Goal: Task Accomplishment & Management: Contribute content

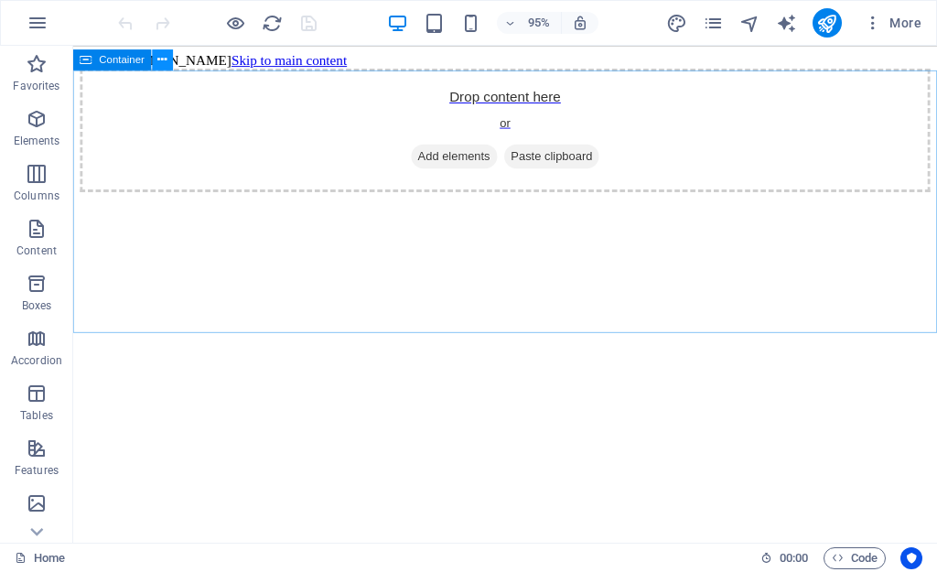
click at [163, 56] on icon at bounding box center [162, 59] width 9 height 18
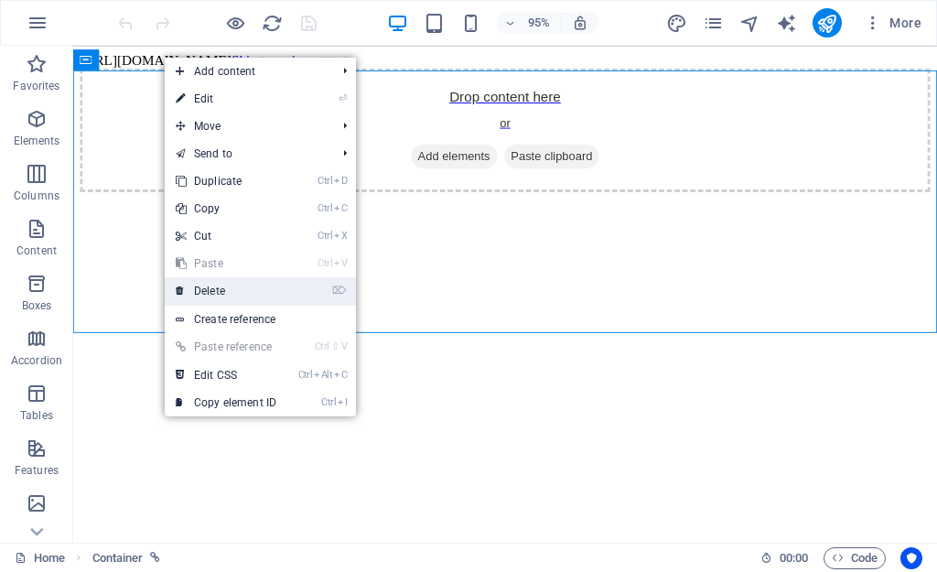
click at [219, 301] on link "⌦ Delete" at bounding box center [226, 290] width 123 height 27
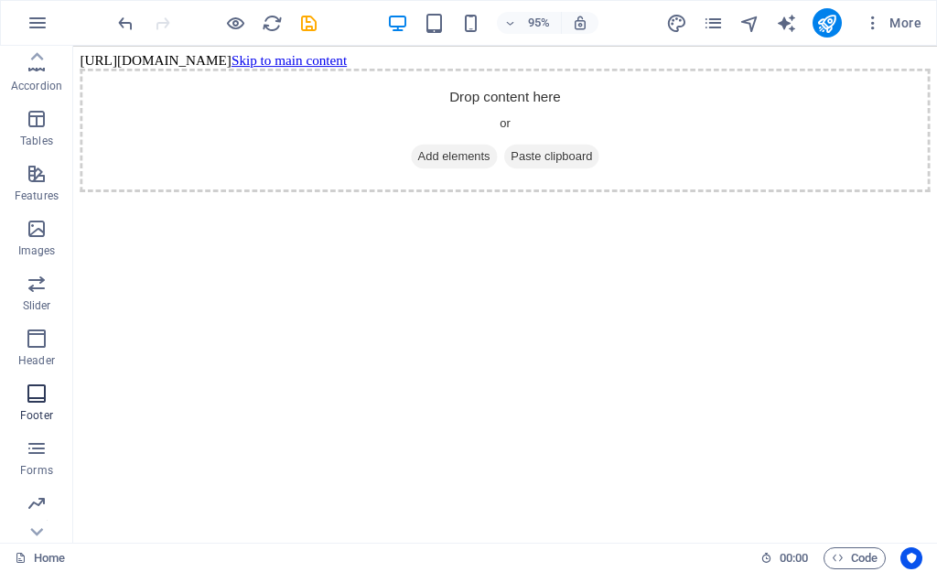
scroll to position [327, 0]
click at [157, 53] on body "[URL][DOMAIN_NAME] Skip to main content Drop content here or Add elements Paste…" at bounding box center [528, 126] width 895 height 146
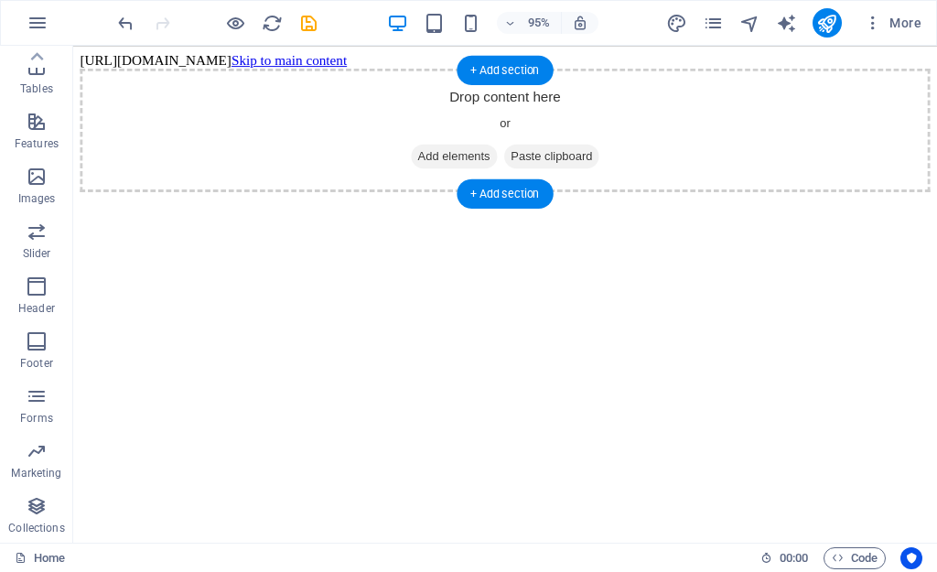
click at [429, 151] on span "Add elements" at bounding box center [474, 162] width 91 height 26
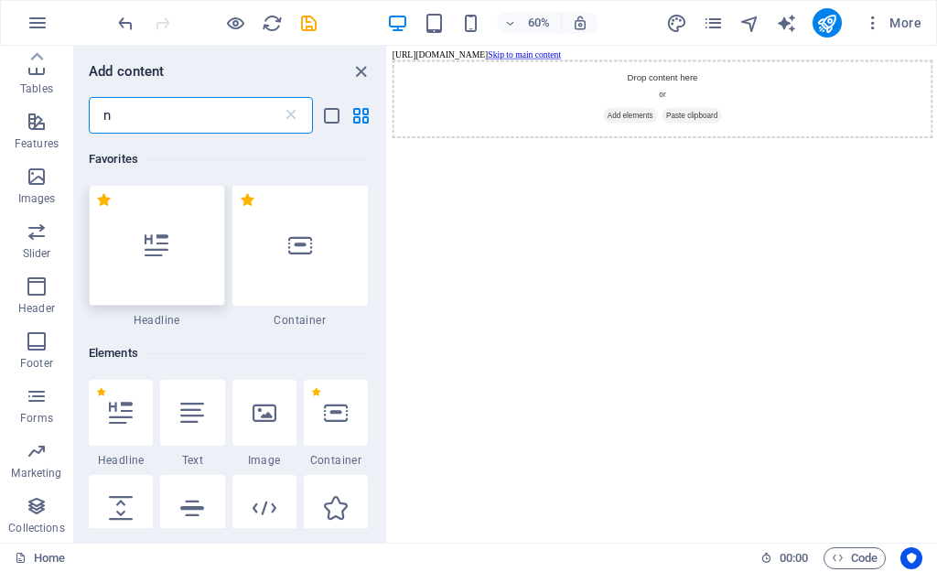
scroll to position [0, 0]
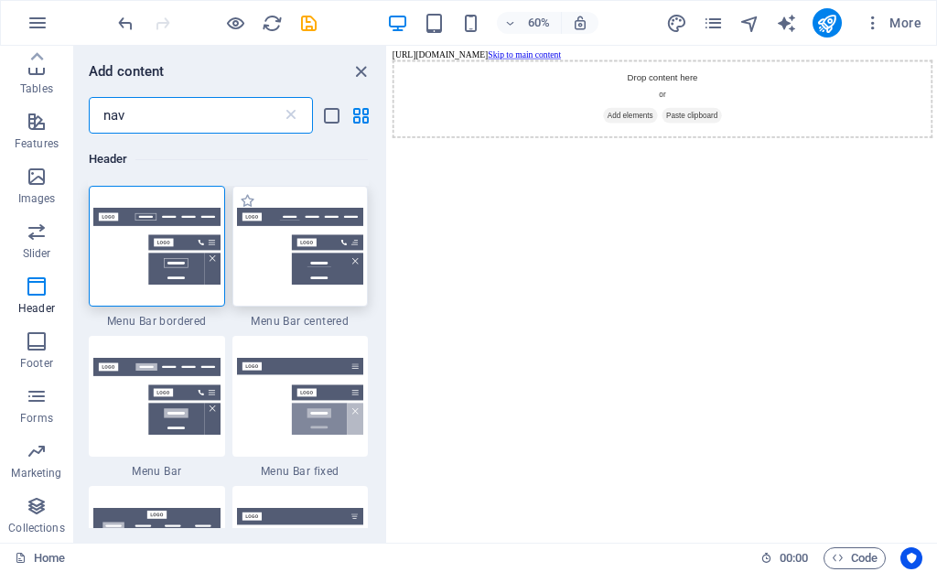
type input "nav"
click at [287, 251] on img at bounding box center [300, 246] width 127 height 77
click at [388, 251] on div "Drag here to replace the existing content. Press “Ctrl” if you want to create a…" at bounding box center [662, 294] width 549 height 497
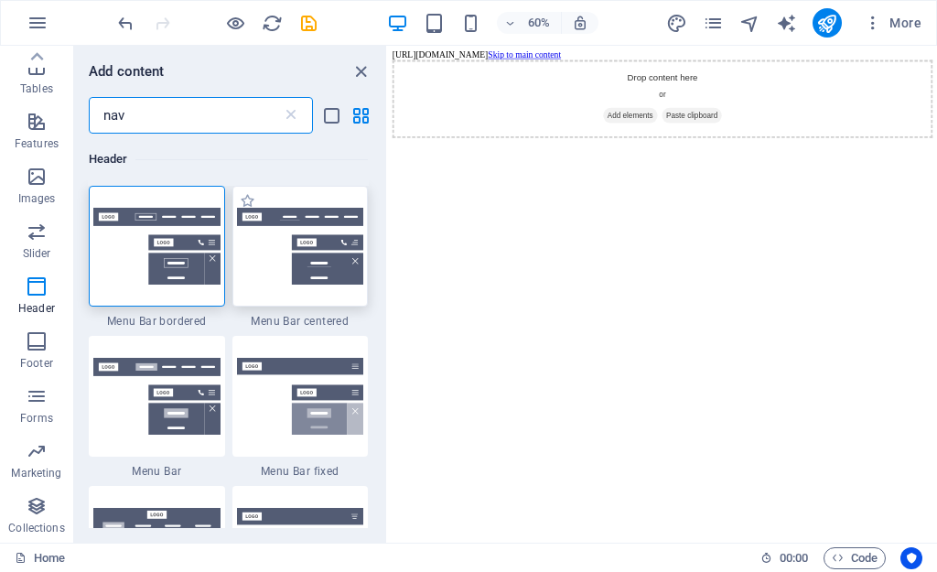
click at [388, 251] on div "Drag here to replace the existing content. Press “Ctrl” if you want to create a…" at bounding box center [662, 294] width 549 height 497
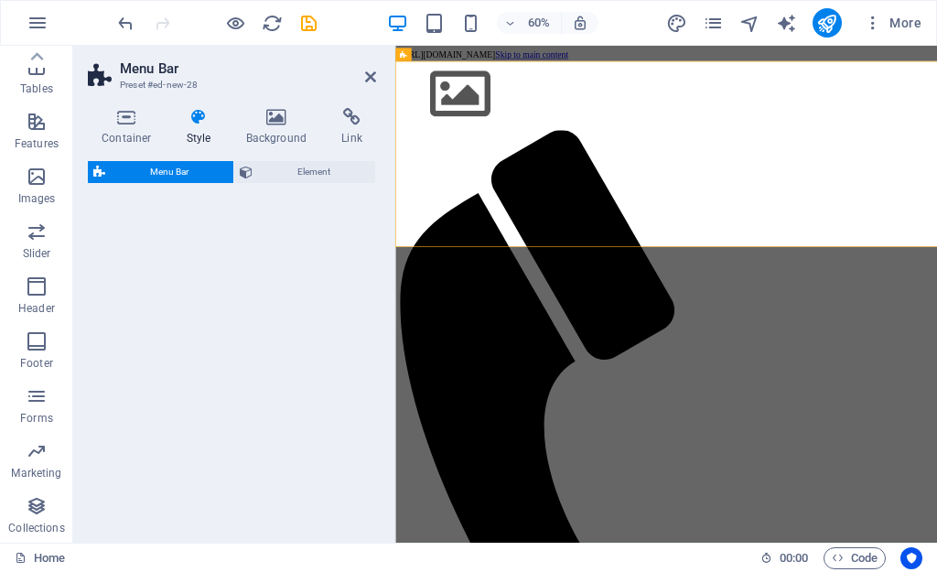
select select "rem"
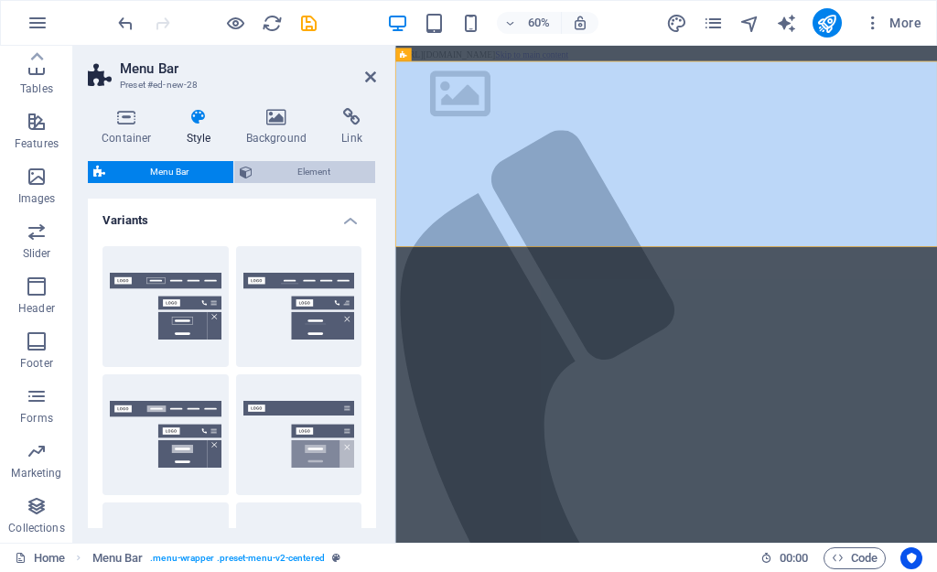
click at [273, 162] on span "Element" at bounding box center [314, 172] width 112 height 22
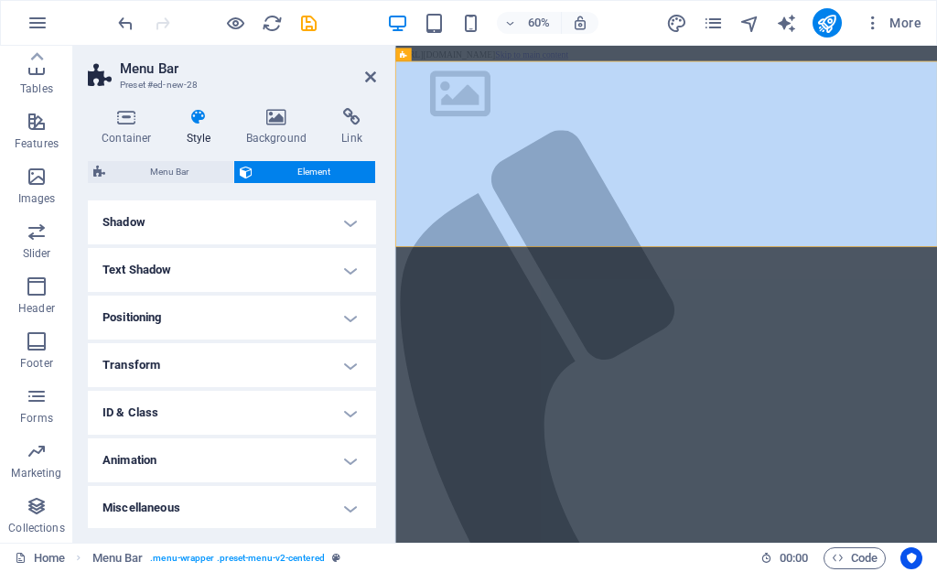
scroll to position [248, 0]
click at [372, 73] on icon at bounding box center [370, 77] width 11 height 15
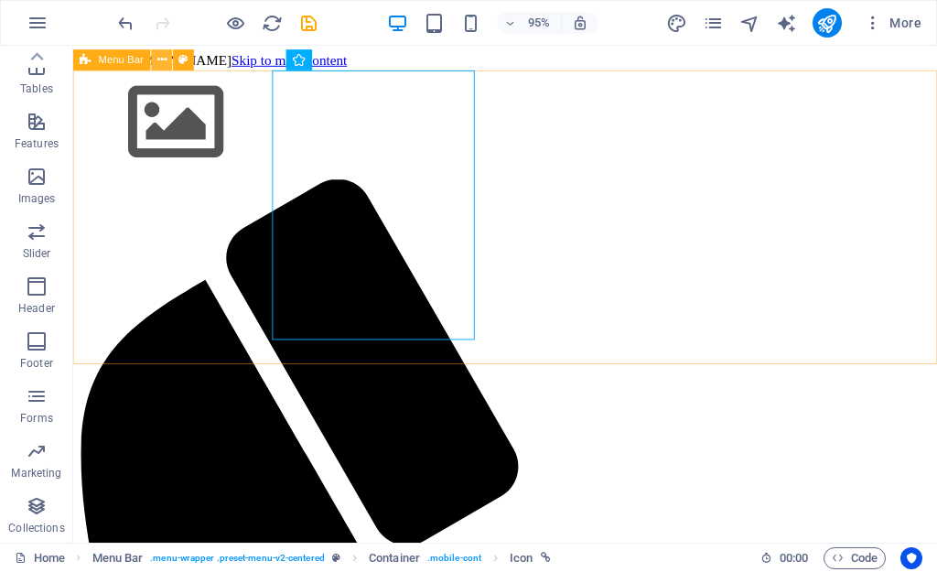
click at [155, 65] on button at bounding box center [162, 59] width 21 height 21
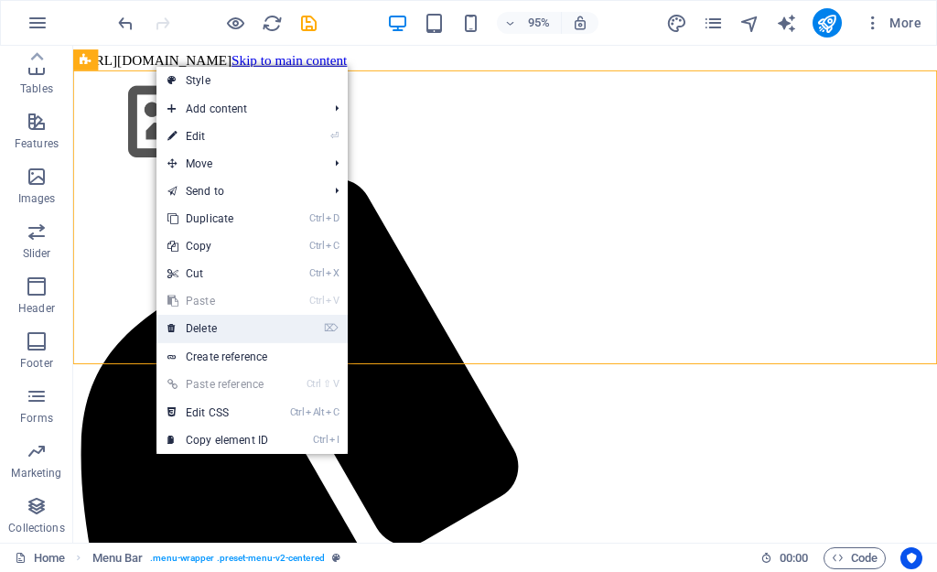
click at [207, 322] on link "⌦ Delete" at bounding box center [218, 328] width 123 height 27
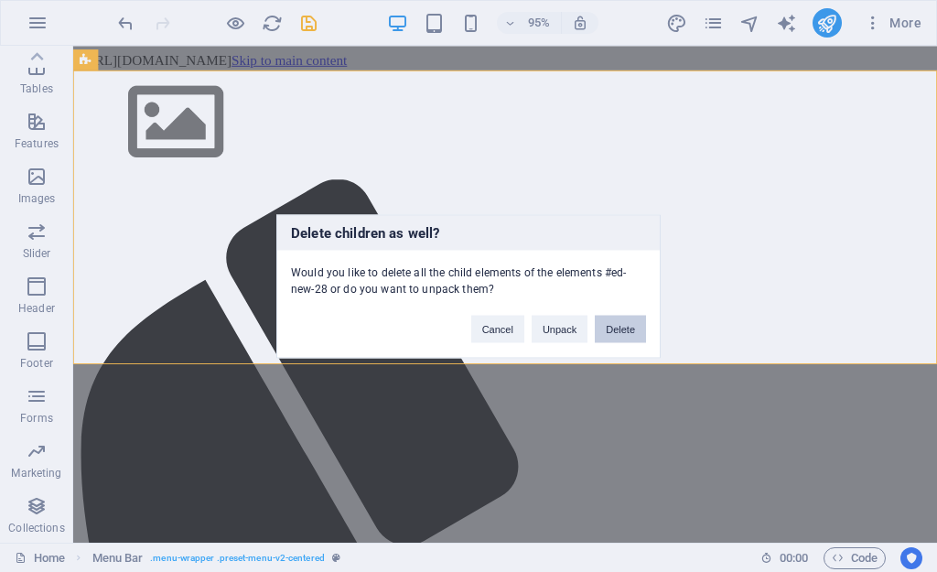
click at [607, 323] on button "Delete" at bounding box center [620, 328] width 51 height 27
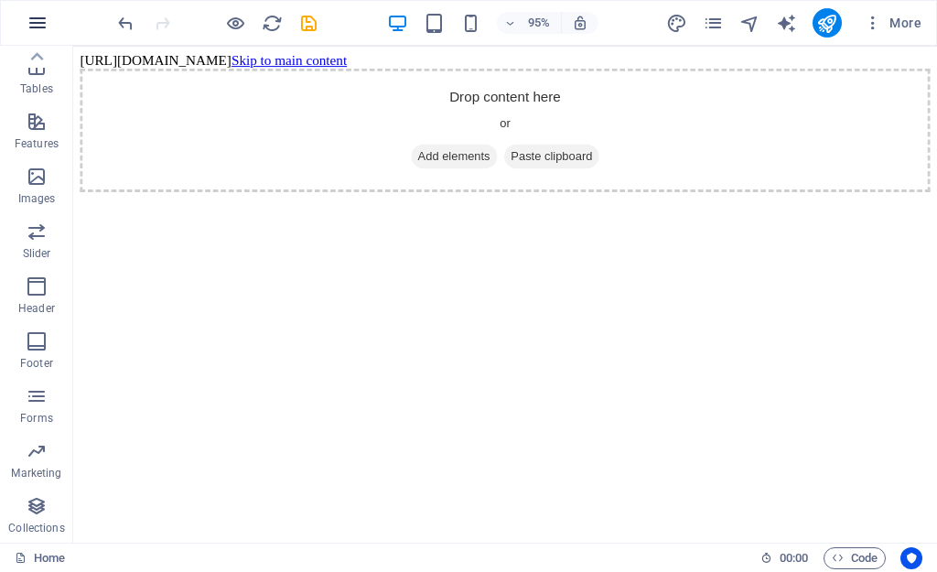
click at [45, 23] on icon "button" at bounding box center [38, 23] width 22 height 22
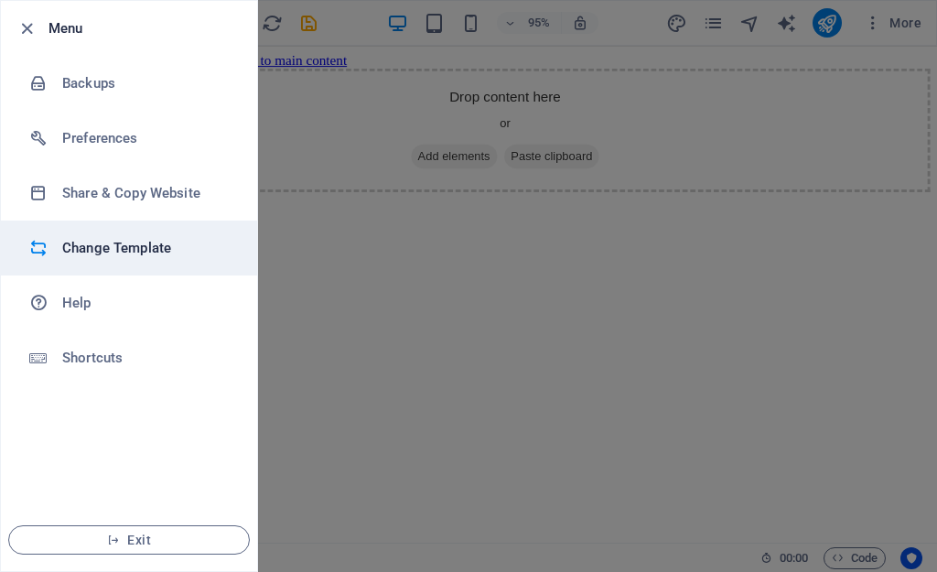
click at [136, 234] on li "Change Template" at bounding box center [129, 248] width 256 height 55
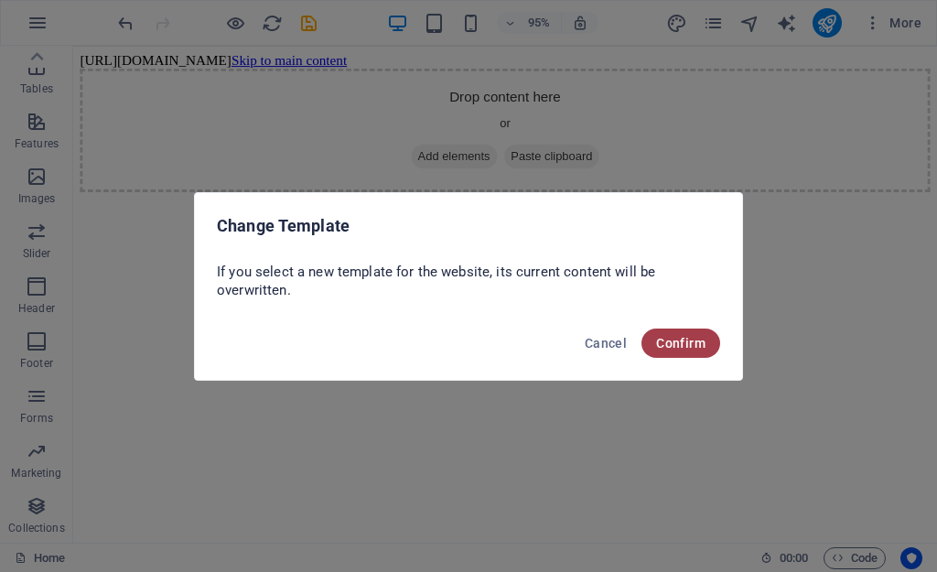
click at [700, 352] on button "Confirm" at bounding box center [681, 343] width 79 height 29
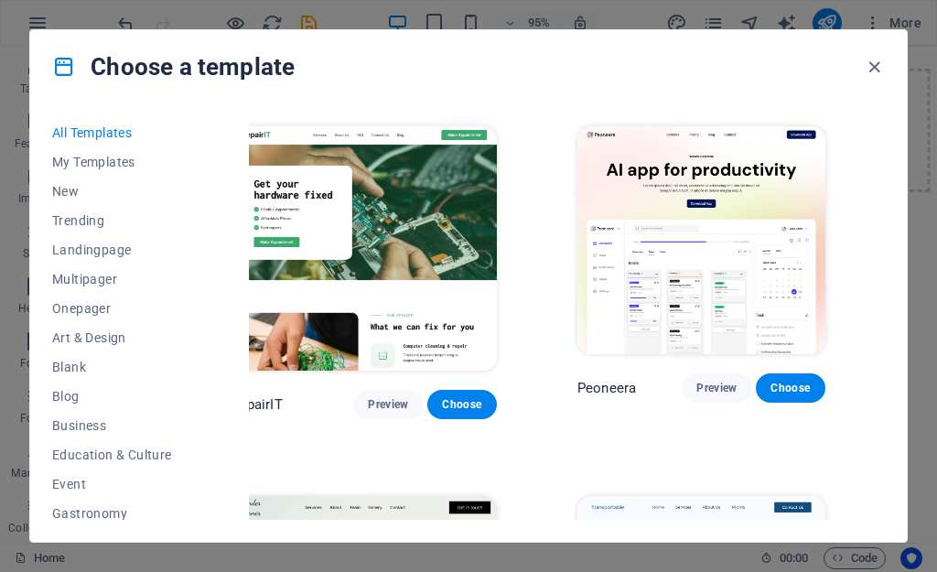
scroll to position [366, 0]
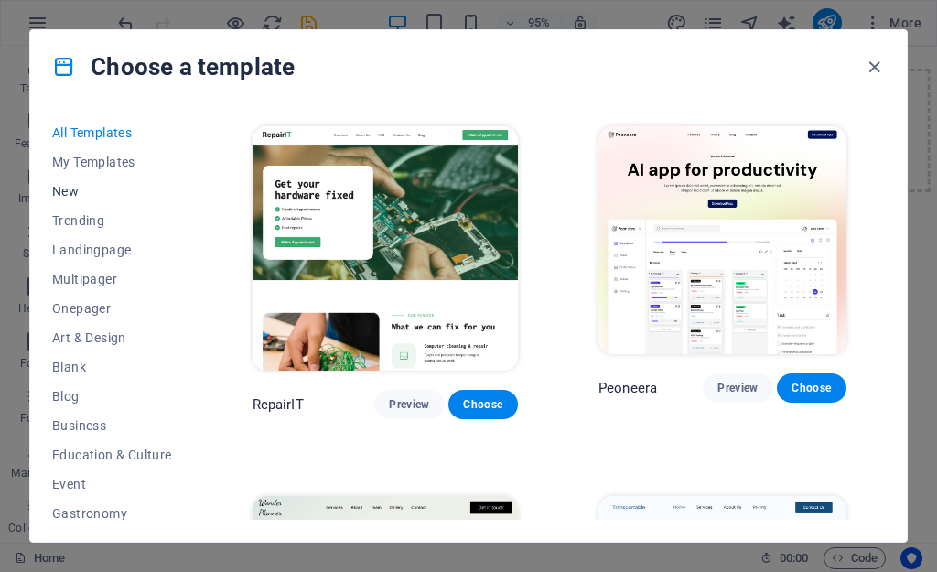
click at [69, 200] on button "New" at bounding box center [112, 191] width 120 height 29
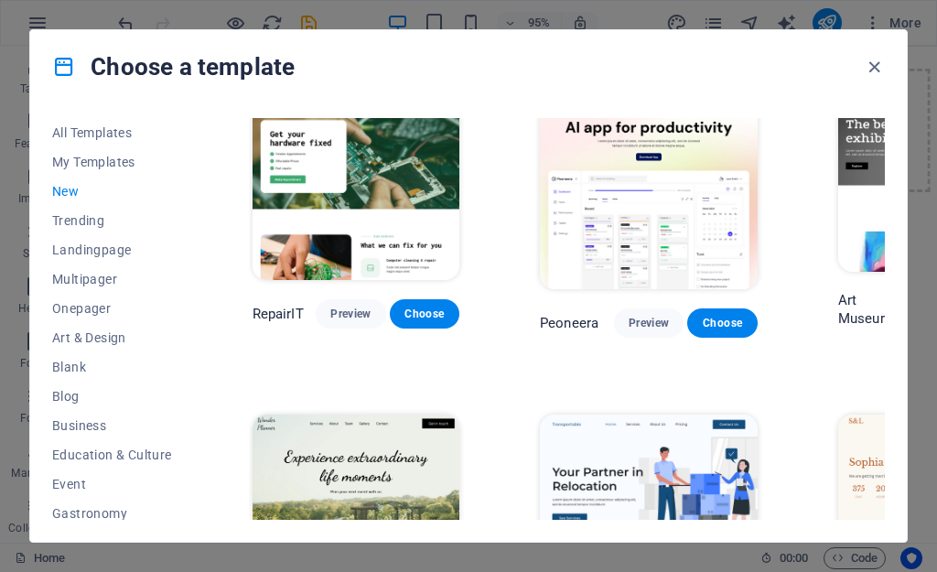
scroll to position [352, 0]
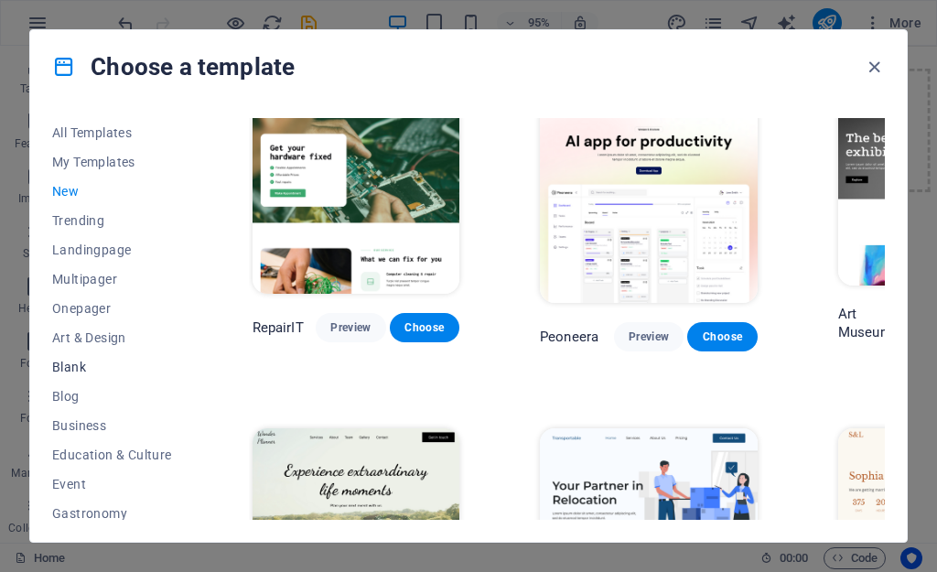
click at [78, 366] on span "Blank" at bounding box center [112, 367] width 120 height 15
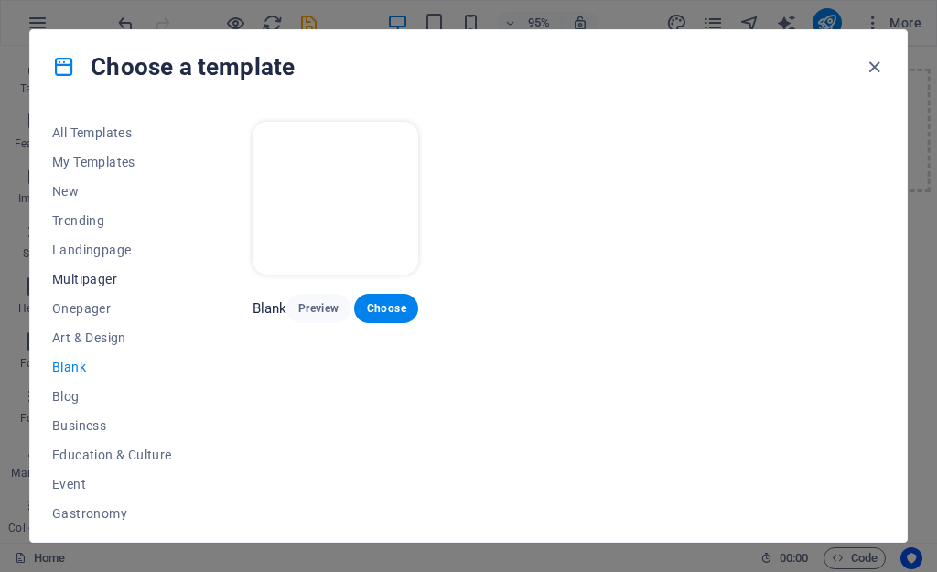
click at [82, 270] on button "Multipager" at bounding box center [112, 279] width 120 height 29
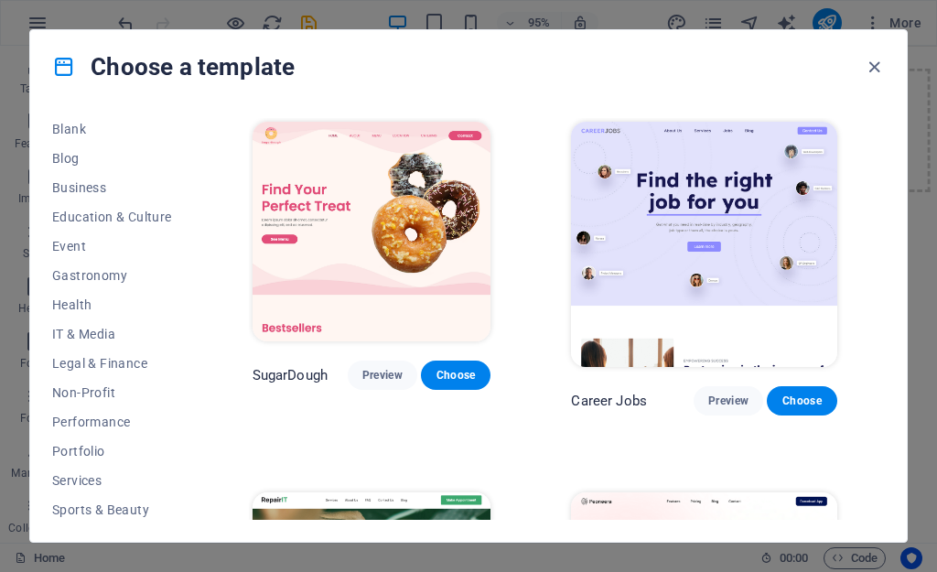
scroll to position [330, 0]
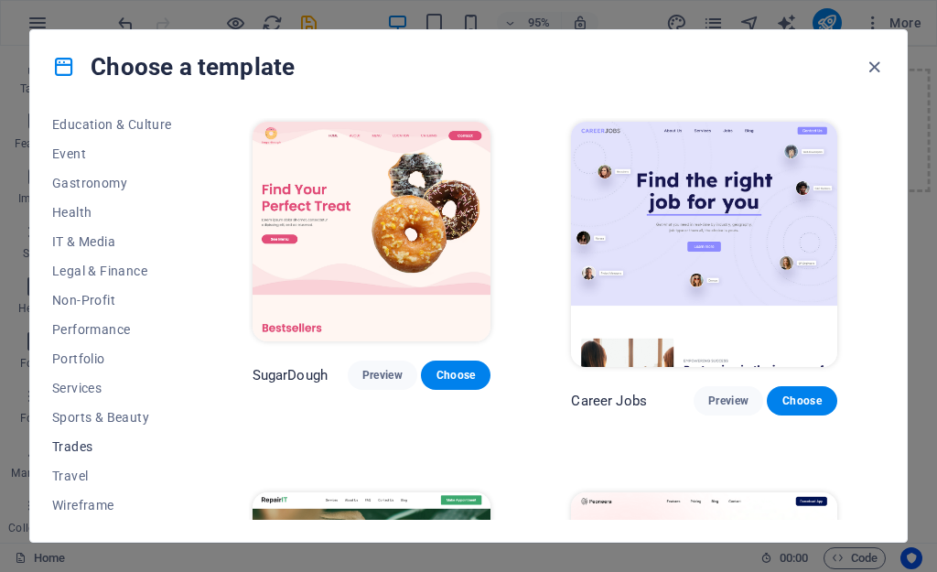
click at [97, 449] on span "Trades" at bounding box center [112, 446] width 120 height 15
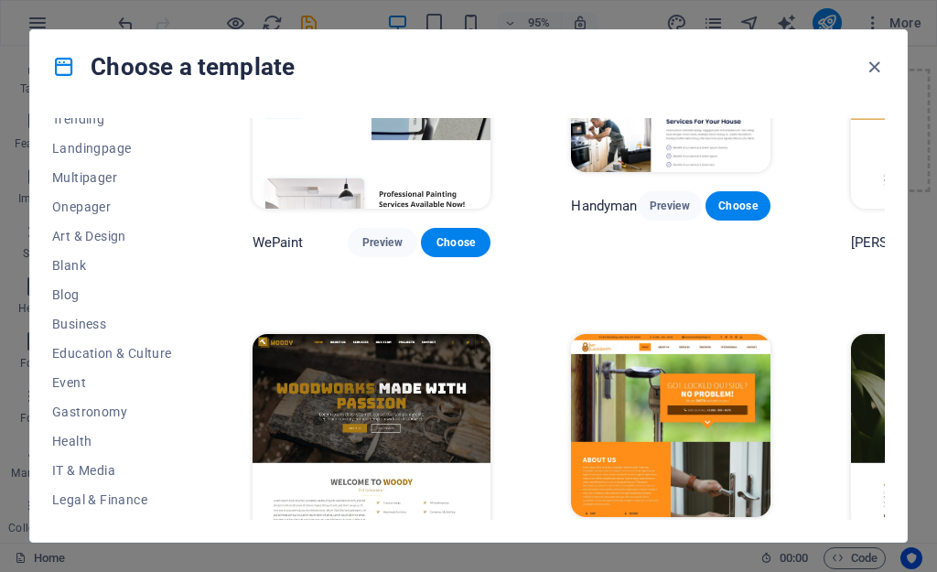
scroll to position [0, 0]
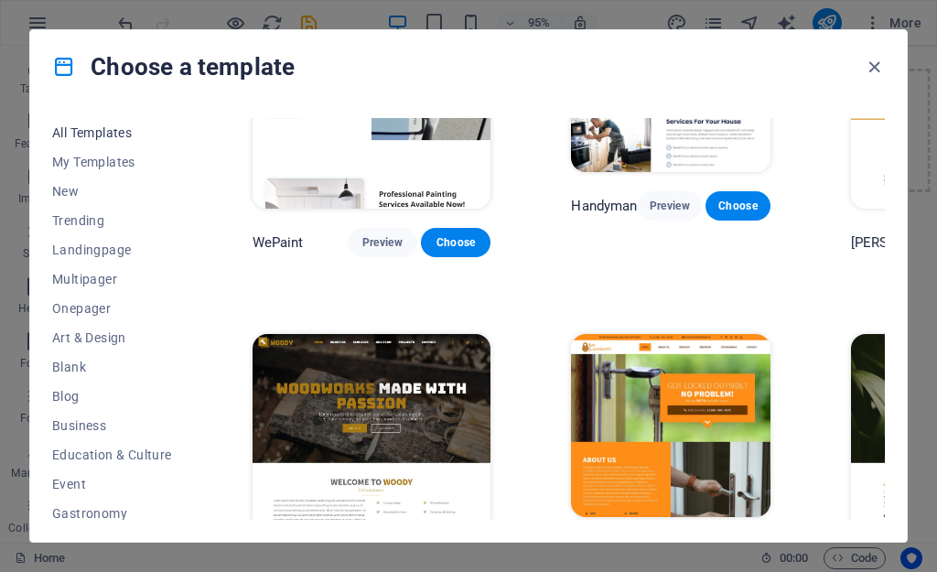
click at [71, 138] on span "All Templates" at bounding box center [112, 132] width 120 height 15
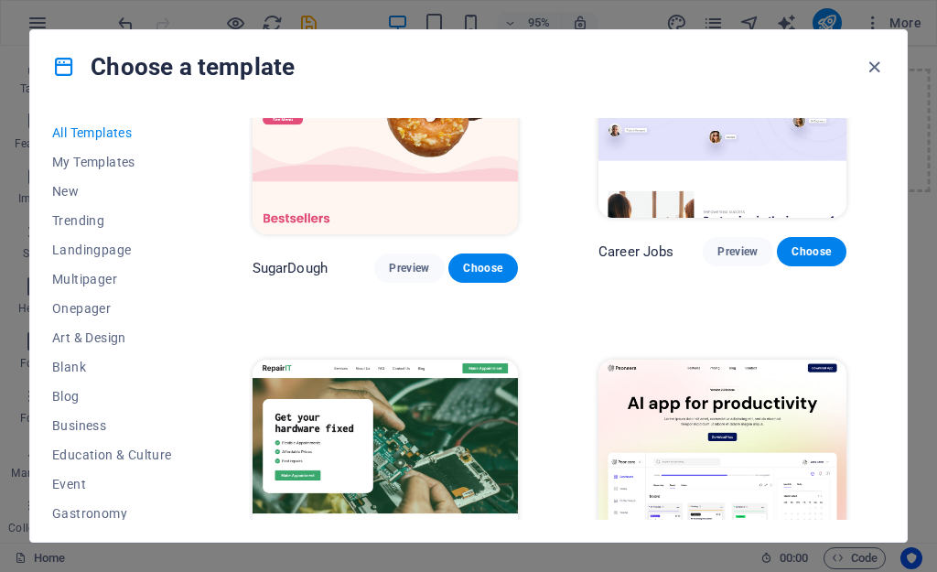
scroll to position [1175, 0]
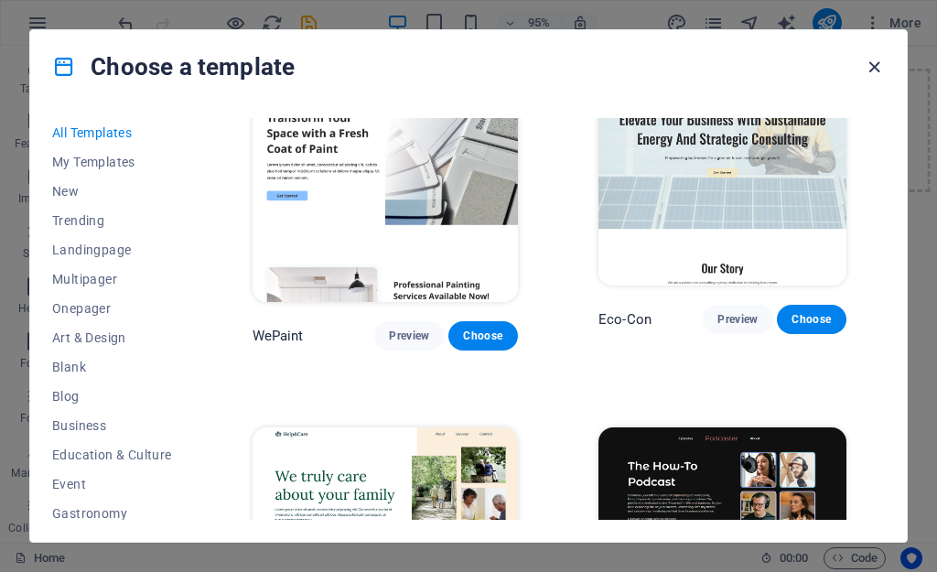
click at [868, 72] on icon "button" at bounding box center [874, 67] width 21 height 21
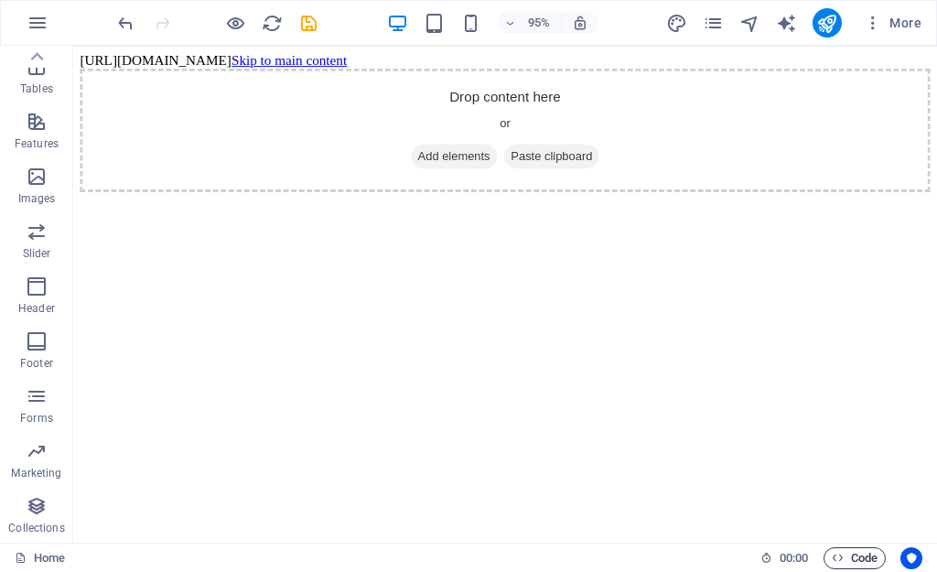
click at [845, 562] on span "Code" at bounding box center [855, 558] width 46 height 22
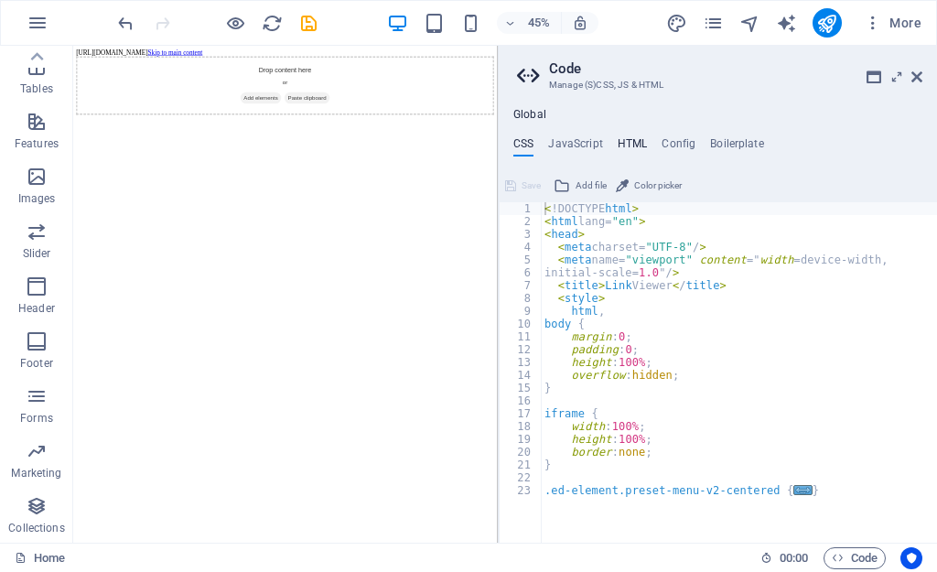
click at [630, 147] on h4 "HTML" at bounding box center [633, 147] width 30 height 20
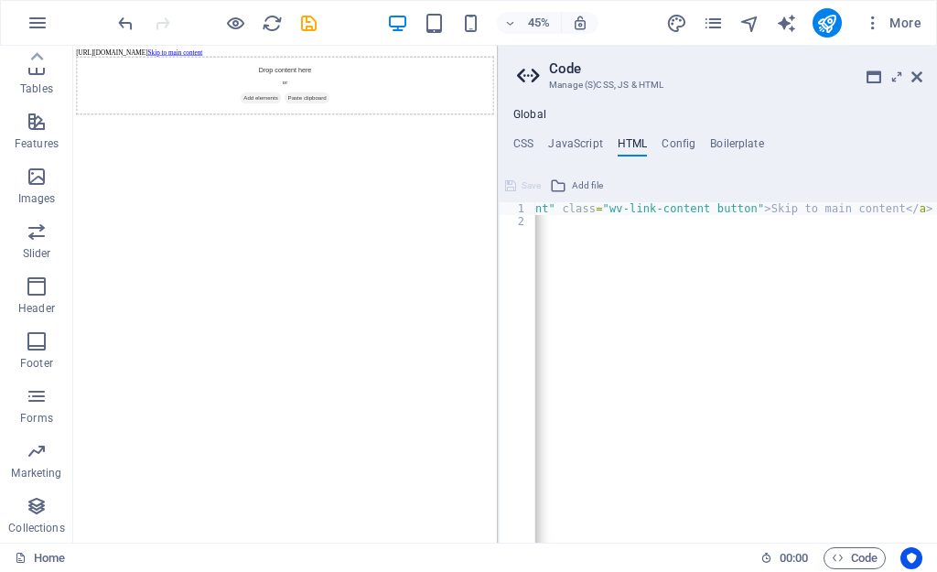
scroll to position [0, 0]
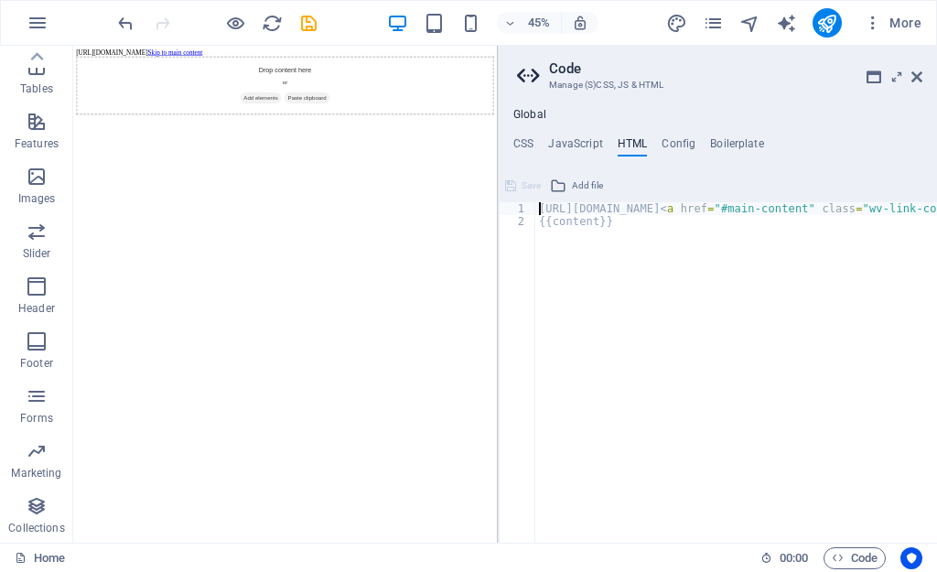
drag, startPoint x: 607, startPoint y: 530, endPoint x: 925, endPoint y: 899, distance: 487.3
drag, startPoint x: 701, startPoint y: 268, endPoint x: 533, endPoint y: 201, distance: 181.2
click at [533, 201] on div "[URL][DOMAIN_NAME]<a href="#main-content" class="wv-link-content button">Skip t…" at bounding box center [718, 357] width 438 height 372
type textarea "[URL][DOMAIN_NAME]<a href="#main-content" class="wv-link-content button">Skip t…"
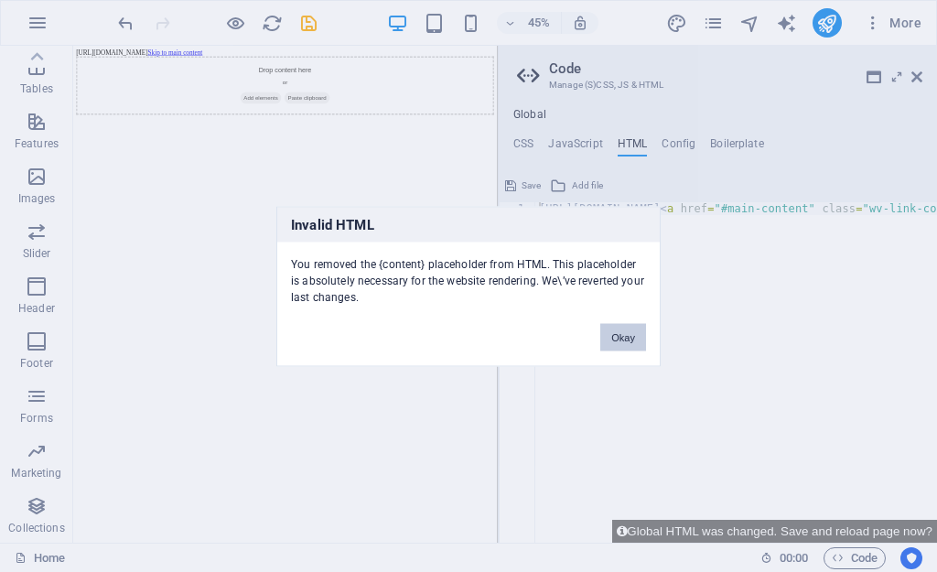
click at [619, 327] on button "Okay" at bounding box center [623, 336] width 46 height 27
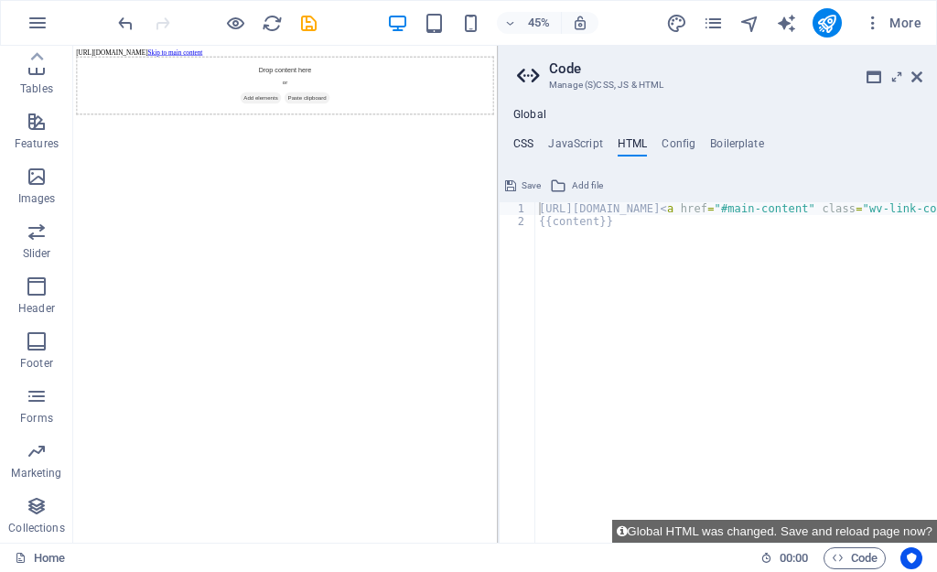
click at [524, 146] on h4 "CSS" at bounding box center [523, 147] width 20 height 20
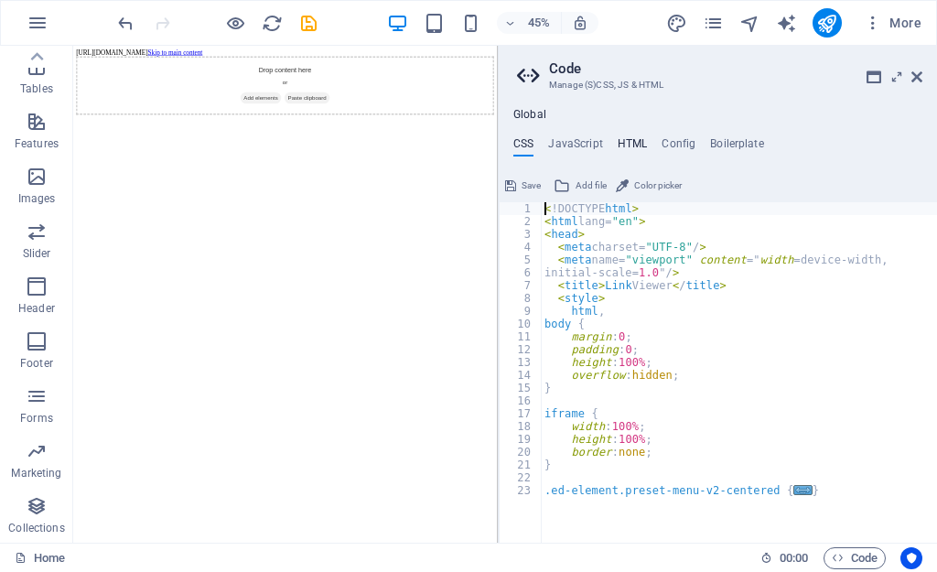
click at [621, 148] on h4 "HTML" at bounding box center [633, 147] width 30 height 20
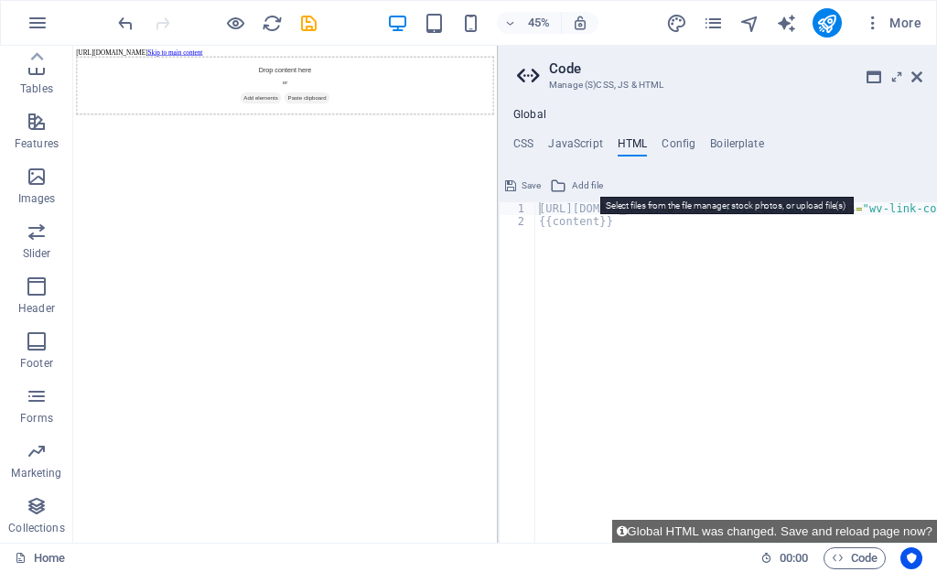
click at [574, 186] on span "Add file" at bounding box center [587, 186] width 31 height 22
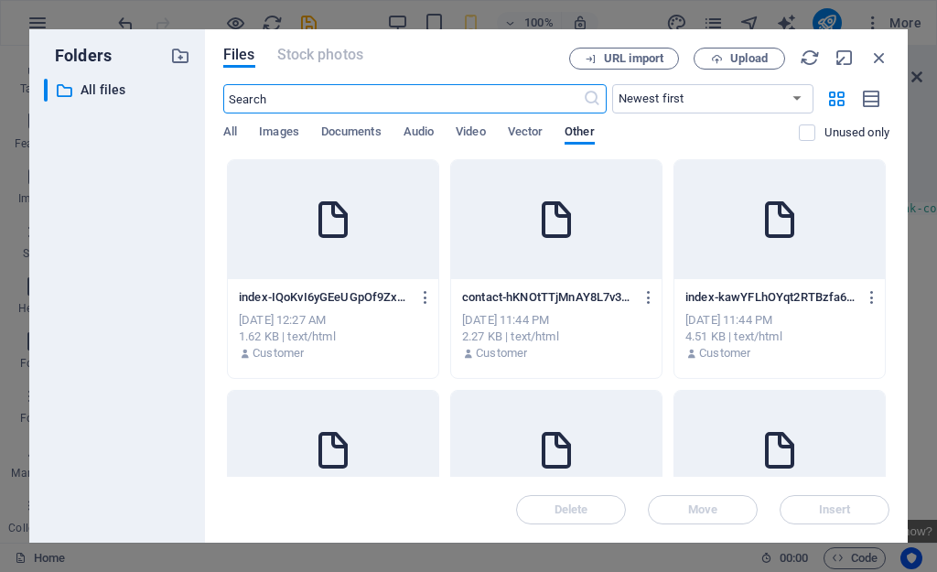
scroll to position [133, 0]
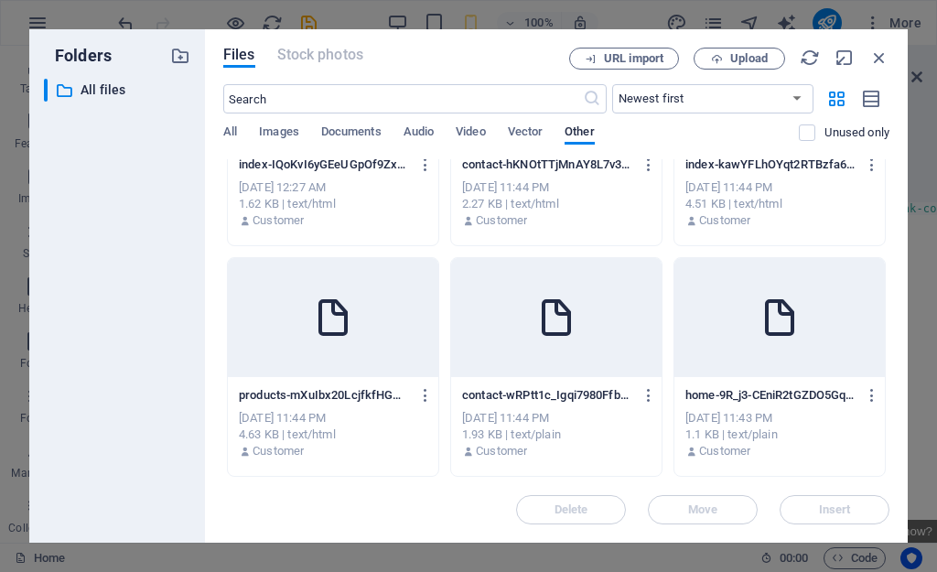
click at [753, 188] on div "[DATE] 11:44 PM" at bounding box center [780, 187] width 189 height 16
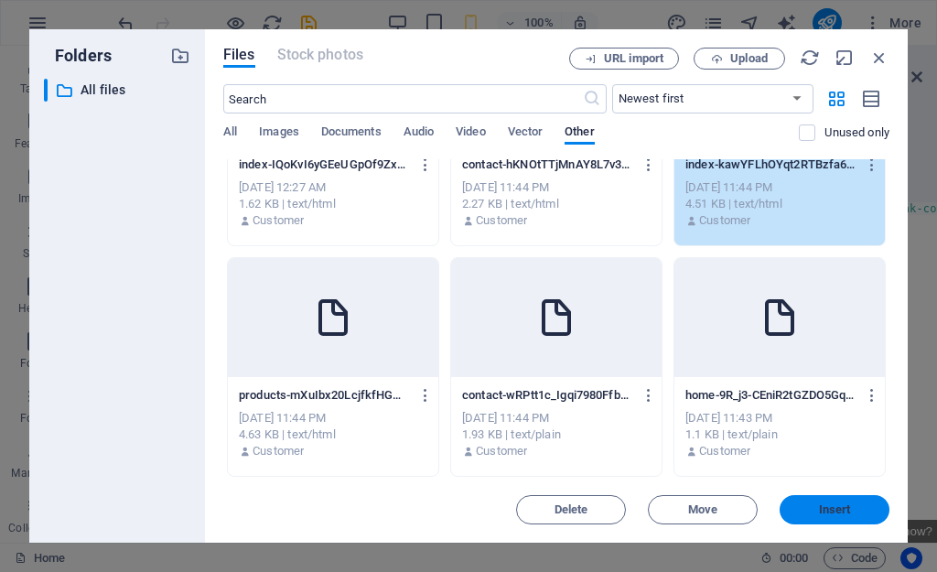
click at [825, 517] on button "Insert" at bounding box center [835, 509] width 110 height 29
type textarea "[URL][DOMAIN_NAME][DOMAIN_NAME]<a href="#main-content" class="wv-link-content b…"
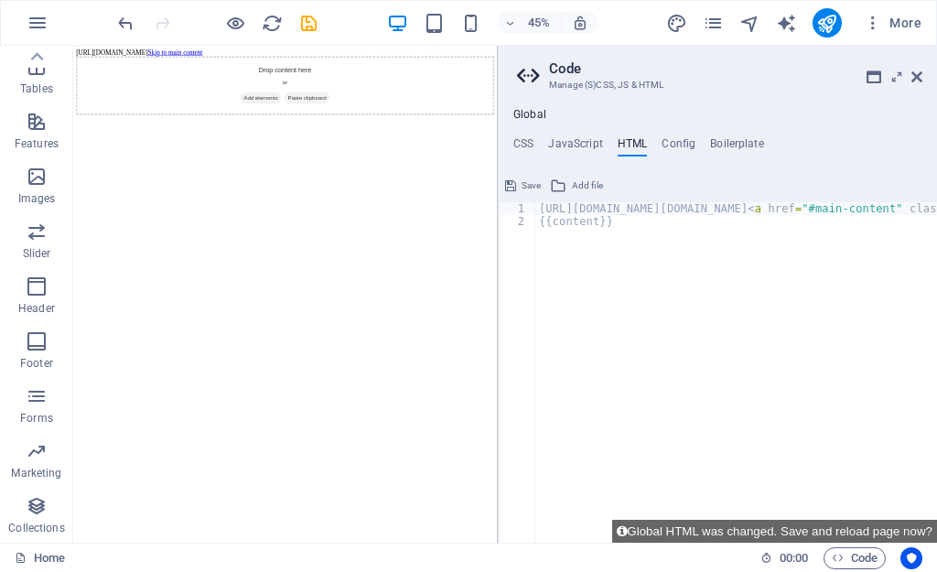
click at [504, 196] on button "Save" at bounding box center [522, 186] width 41 height 22
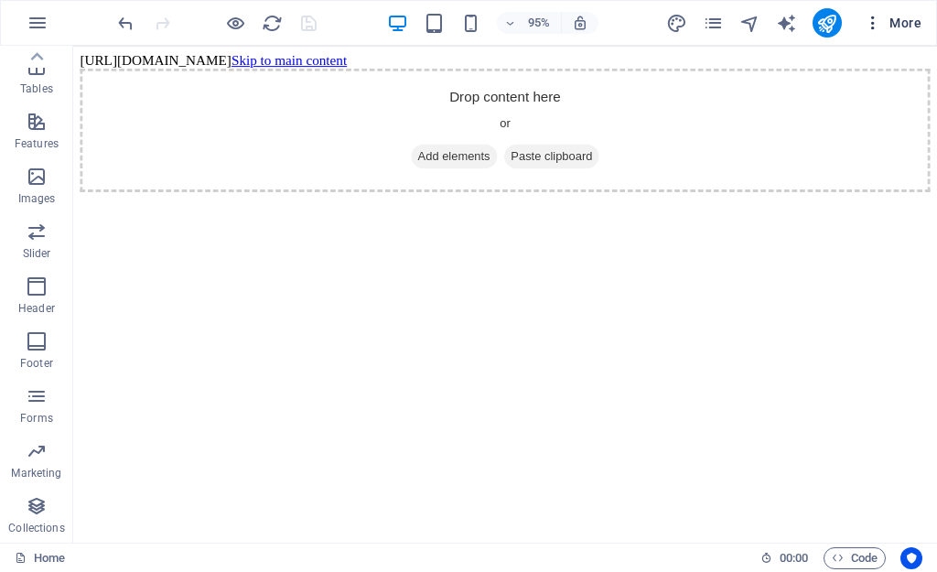
click at [877, 31] on icon "button" at bounding box center [873, 23] width 18 height 18
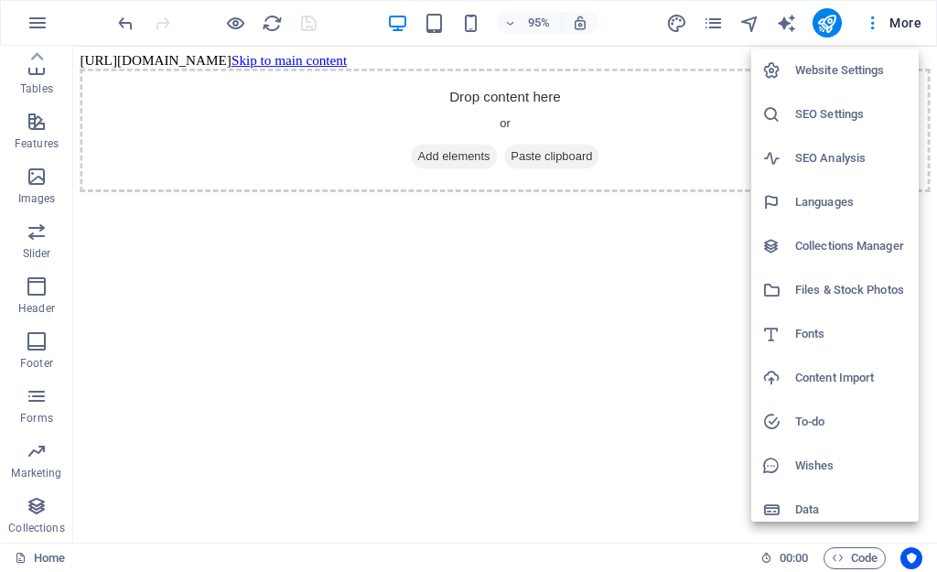
scroll to position [10, 0]
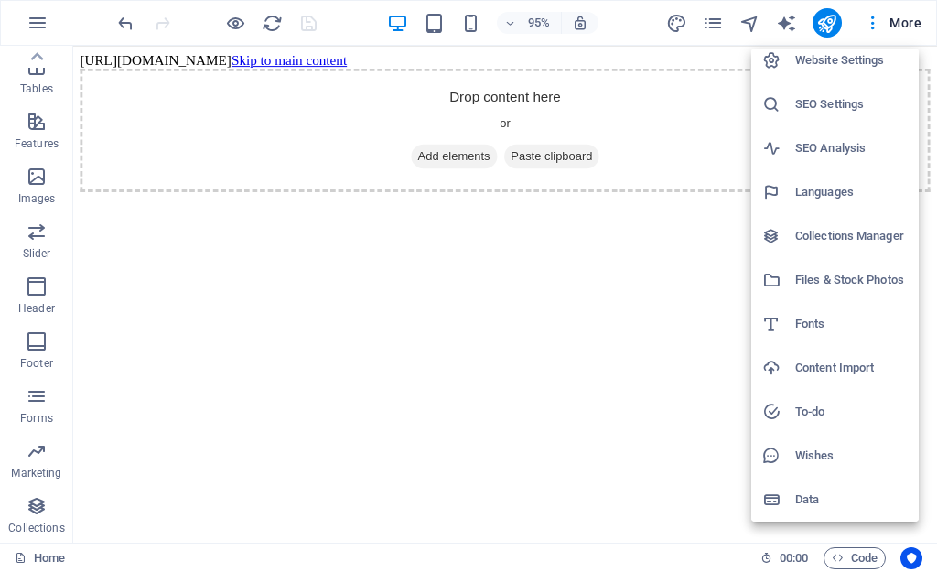
click at [814, 274] on h6 "Files & Stock Photos" at bounding box center [851, 280] width 113 height 22
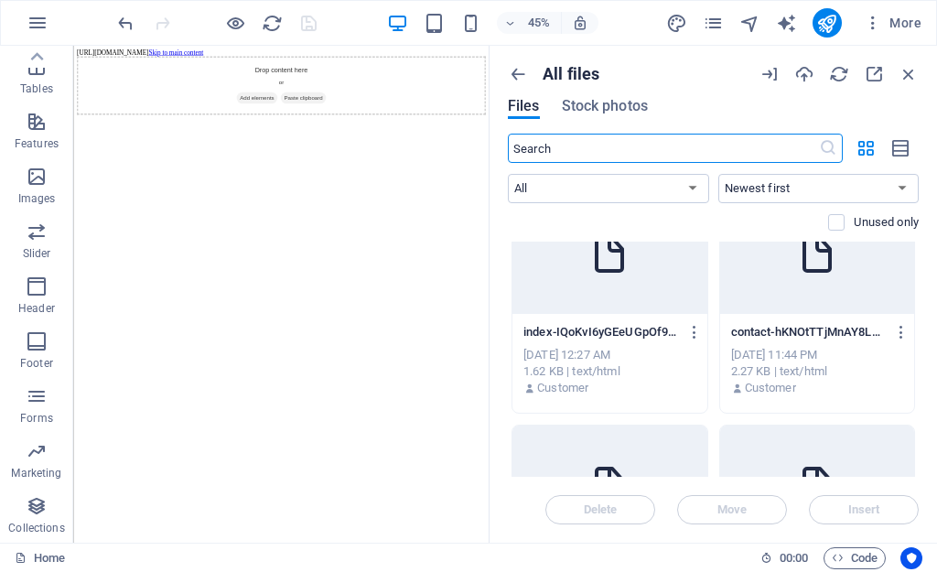
scroll to position [92, 0]
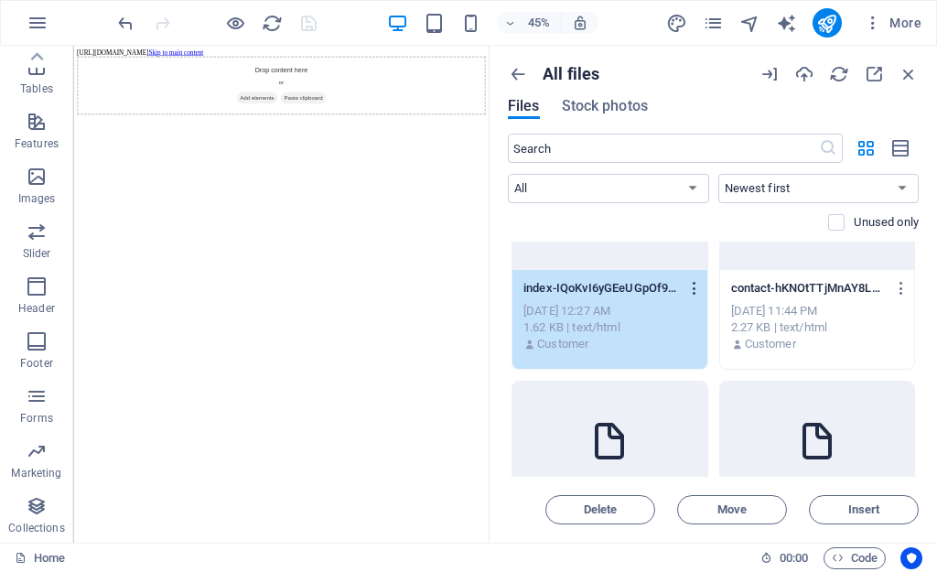
click at [694, 288] on icon "button" at bounding box center [694, 288] width 17 height 16
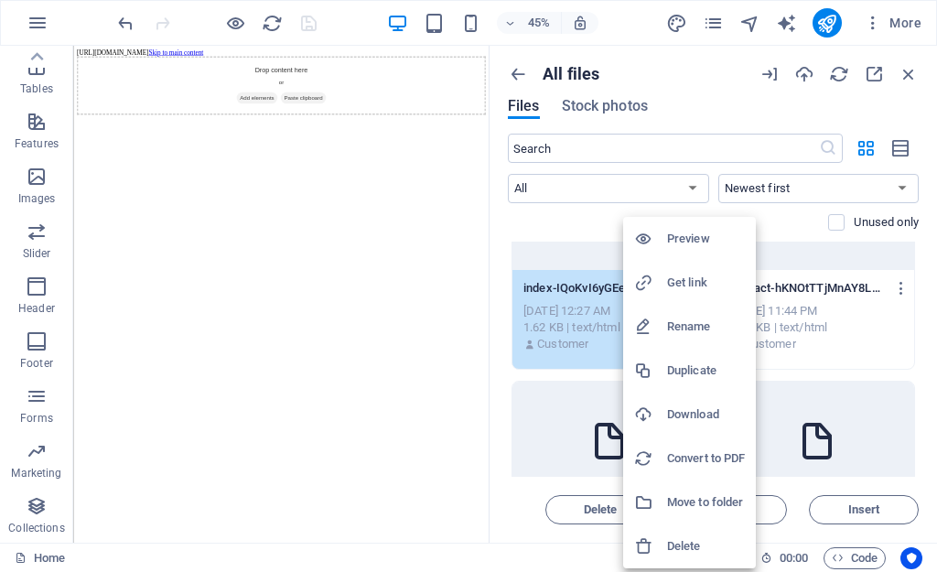
click at [680, 232] on h6 "Preview" at bounding box center [706, 239] width 78 height 22
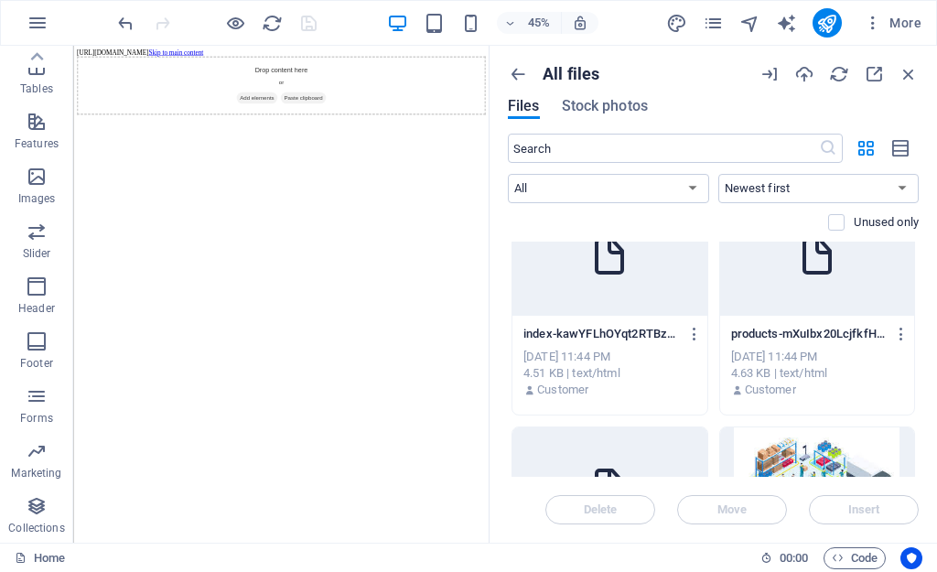
scroll to position [275, 0]
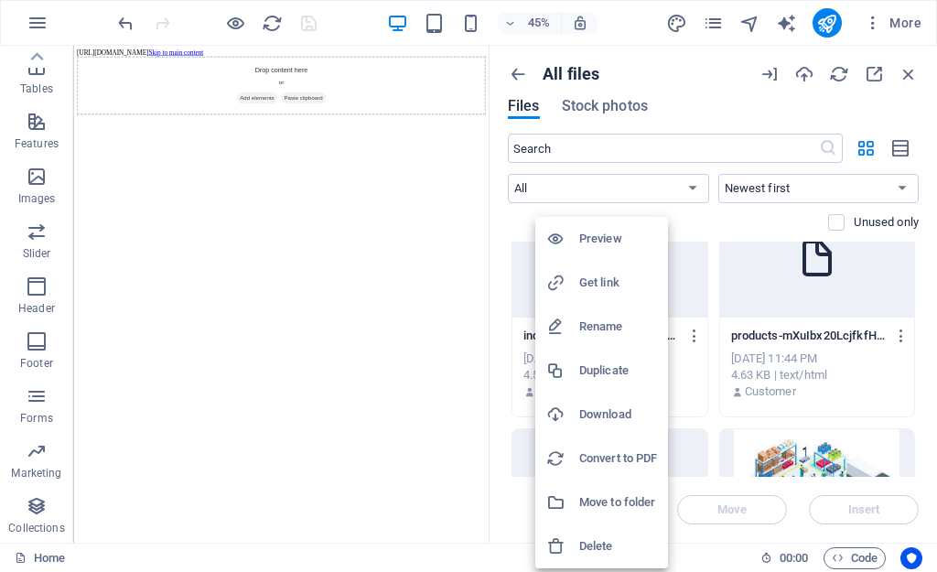
click at [600, 240] on h6 "Preview" at bounding box center [618, 239] width 78 height 22
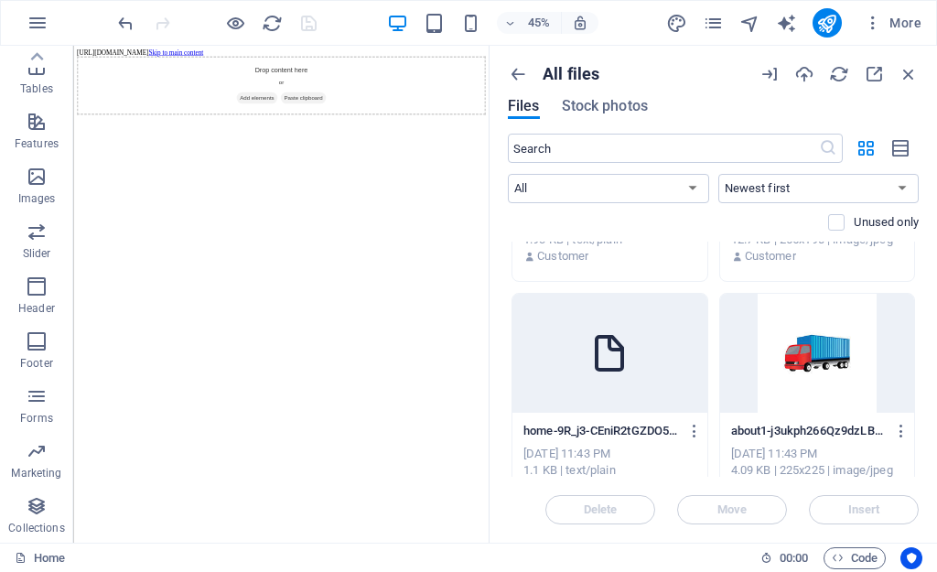
scroll to position [732, 0]
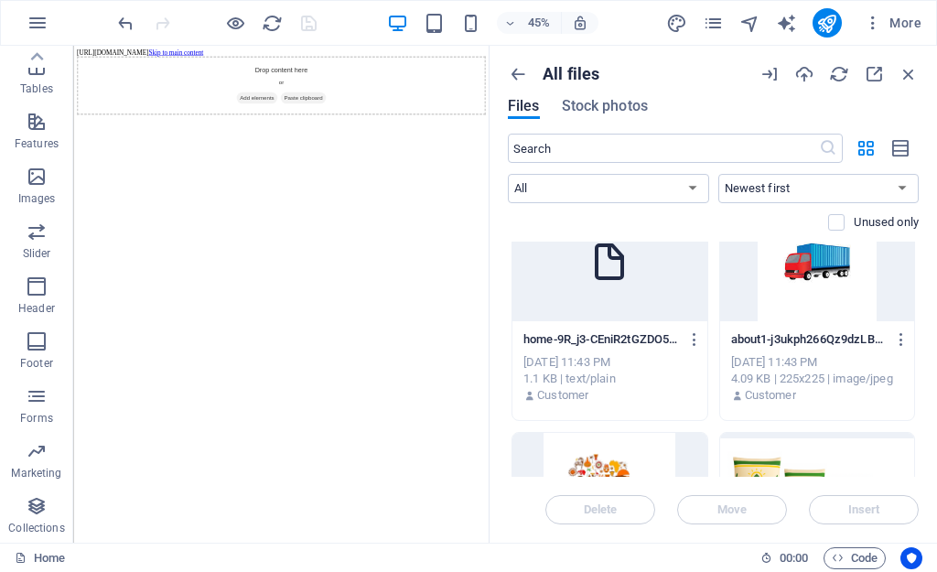
click at [908, 342] on div "about1-j3ukph266Qz9dzLBHj1-bQ.png about1-j3ukph266Qz9dzLBHj1-bQ.png [DATE] 11:4…" at bounding box center [817, 367] width 195 height 93
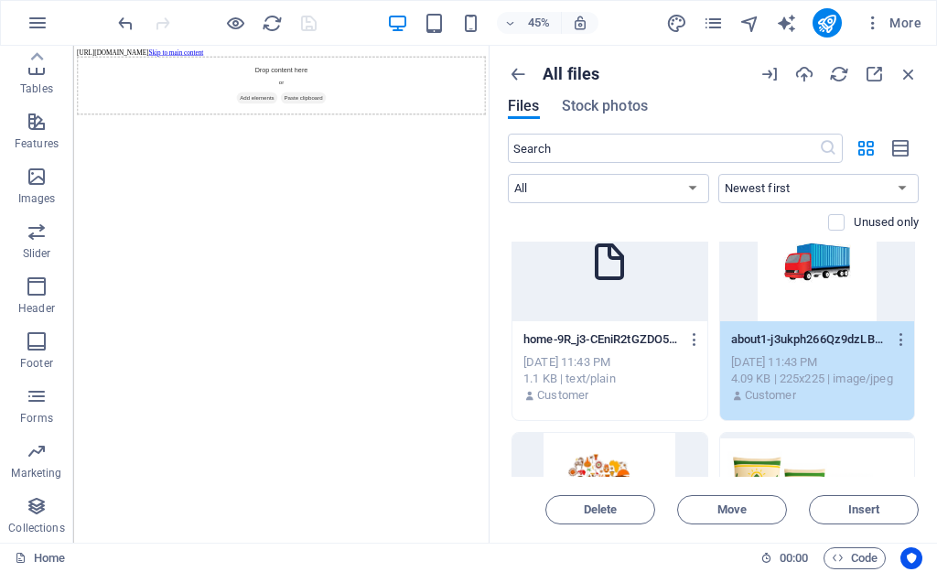
click at [355, 207] on html "[URL][DOMAIN_NAME] Skip to main content Drop content here or Add elements Paste…" at bounding box center [535, 126] width 924 height 161
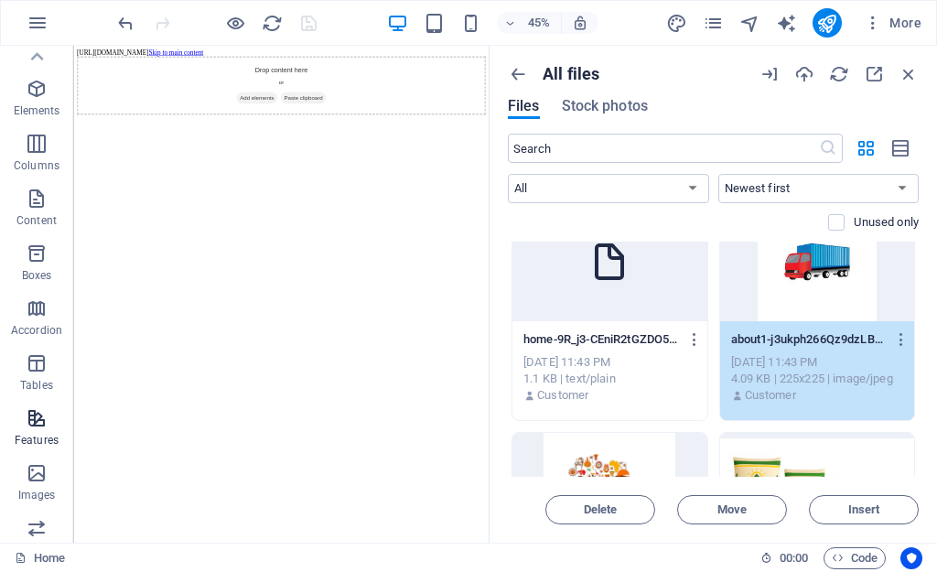
scroll to position [0, 0]
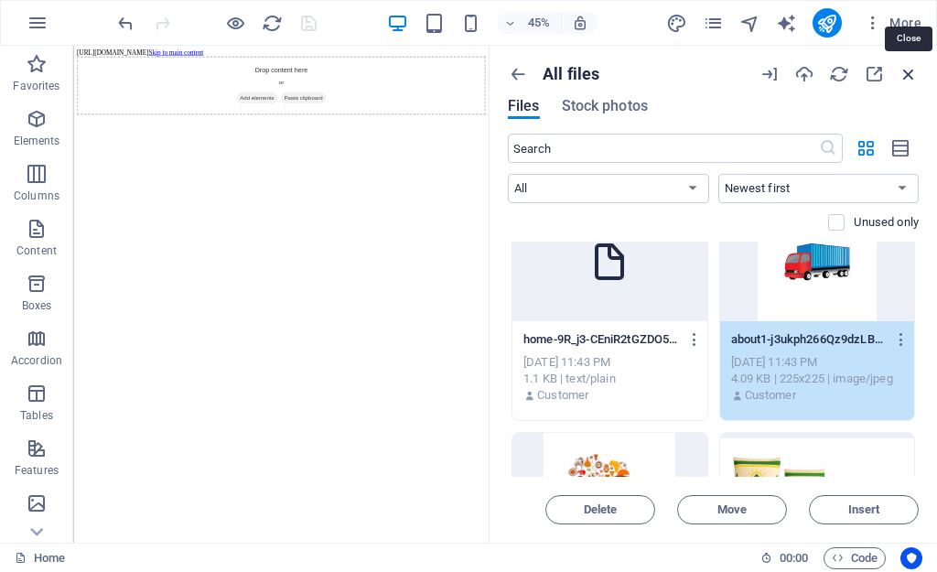
click at [907, 79] on icon "button" at bounding box center [909, 74] width 20 height 20
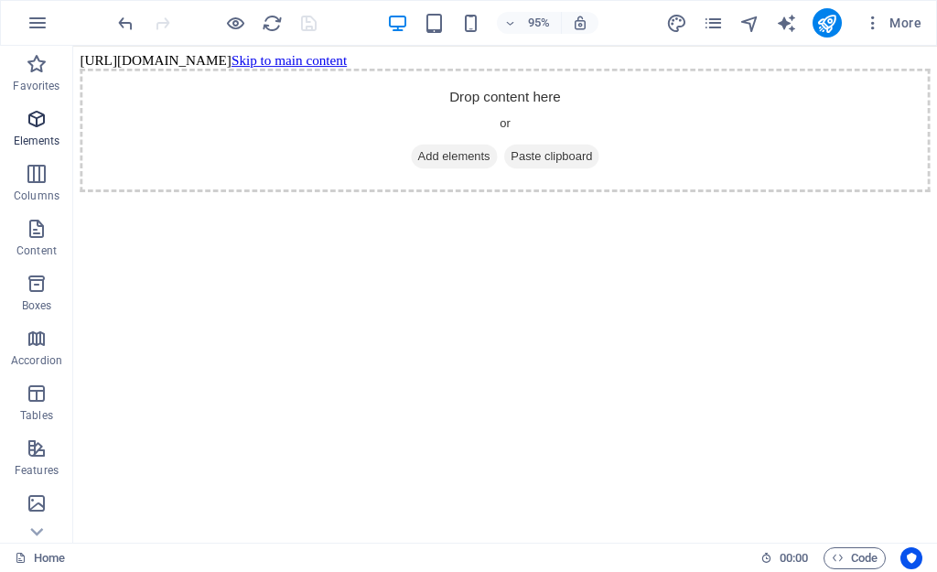
click at [43, 111] on icon "button" at bounding box center [37, 119] width 22 height 22
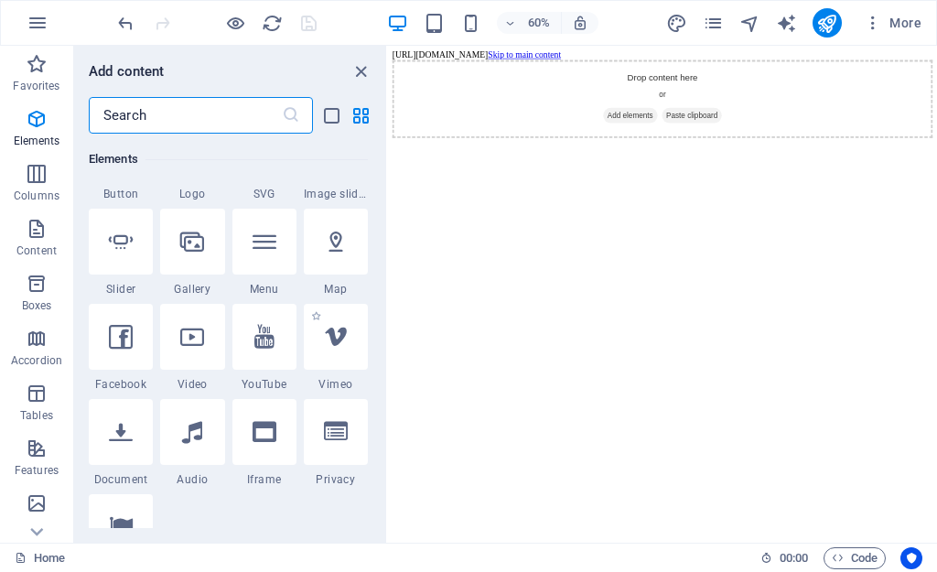
scroll to position [366, 0]
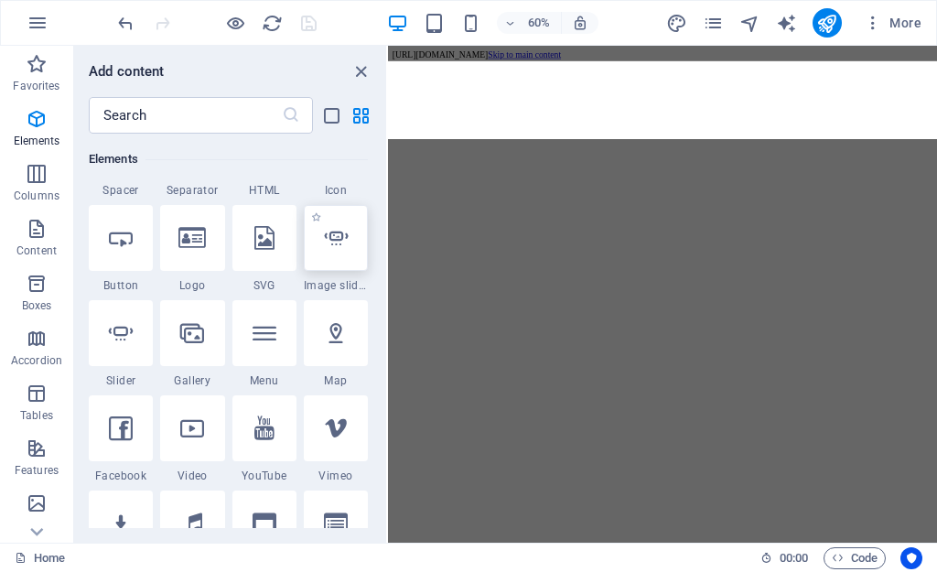
select select "ms"
select select "s"
select select "progressive"
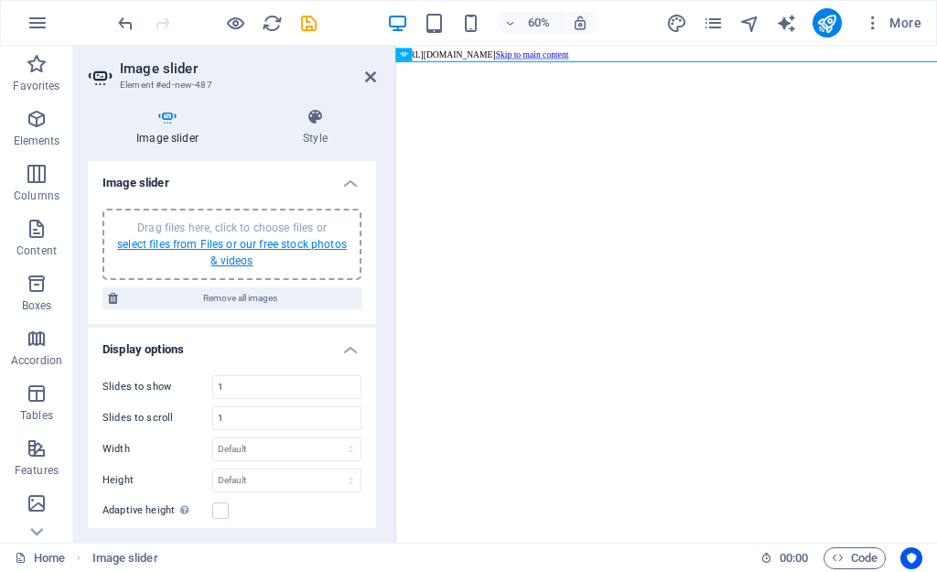
click at [227, 247] on link "select files from Files or our free stock photos & videos" at bounding box center [232, 252] width 230 height 29
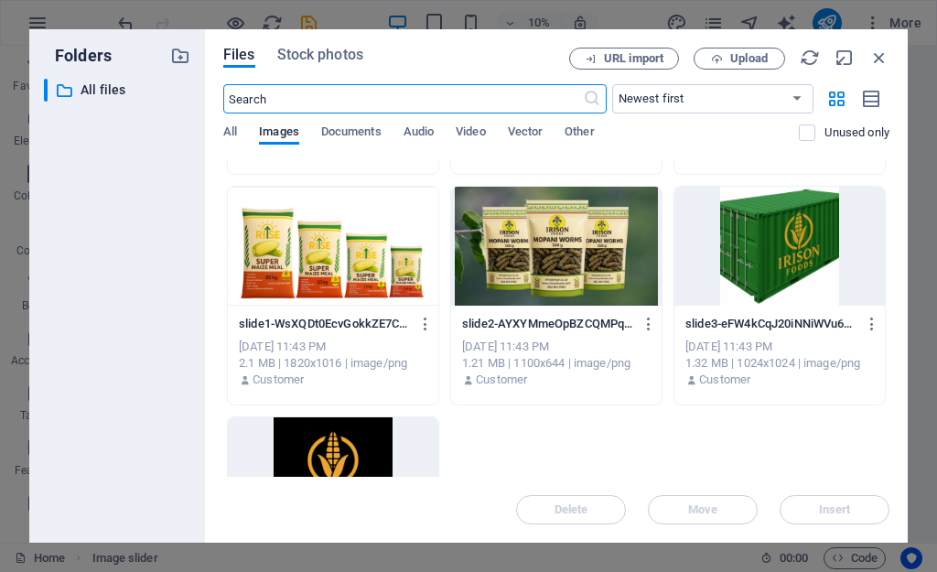
scroll to position [183, 0]
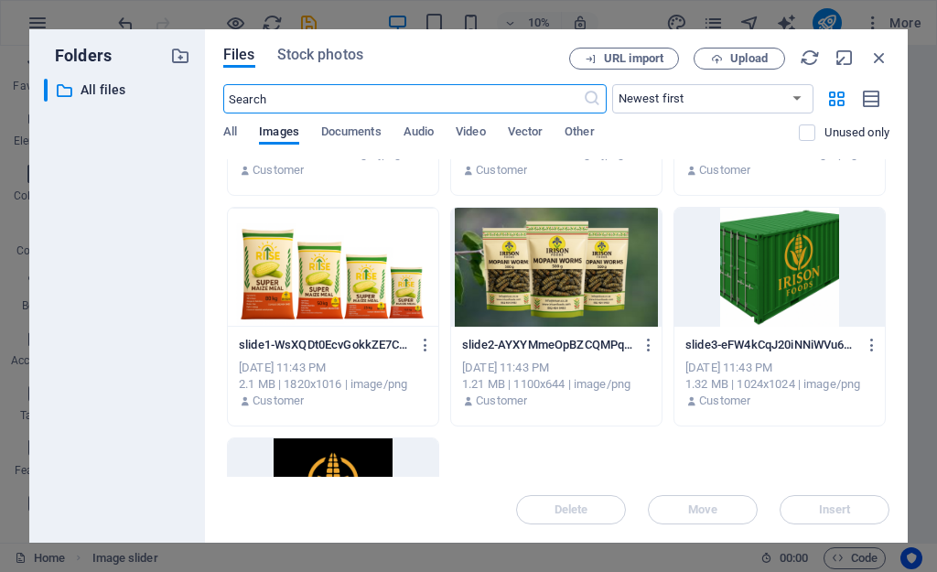
click at [336, 297] on div at bounding box center [333, 267] width 211 height 119
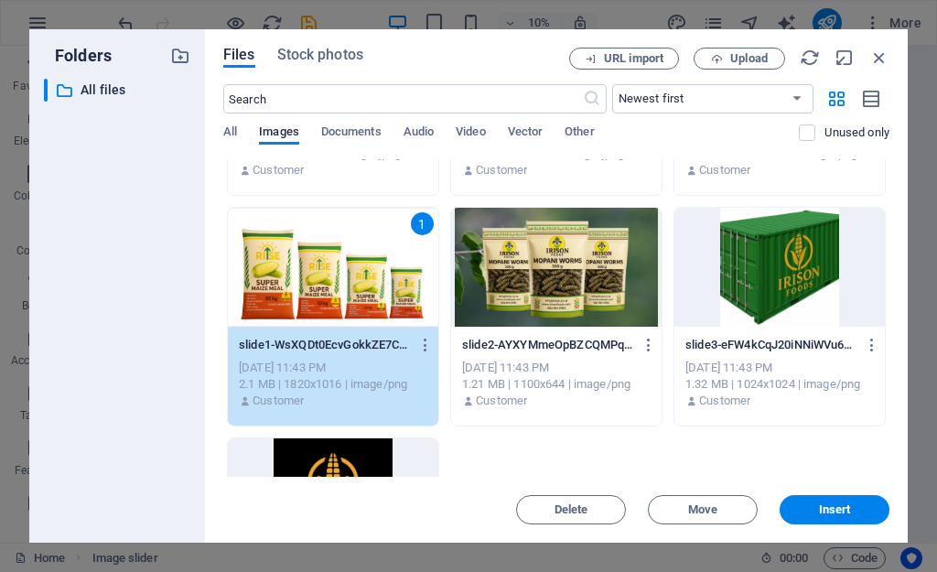
click at [602, 342] on p "slide2-AYXYMmeOpBZCQMPqB2XrUg.png" at bounding box center [547, 345] width 171 height 16
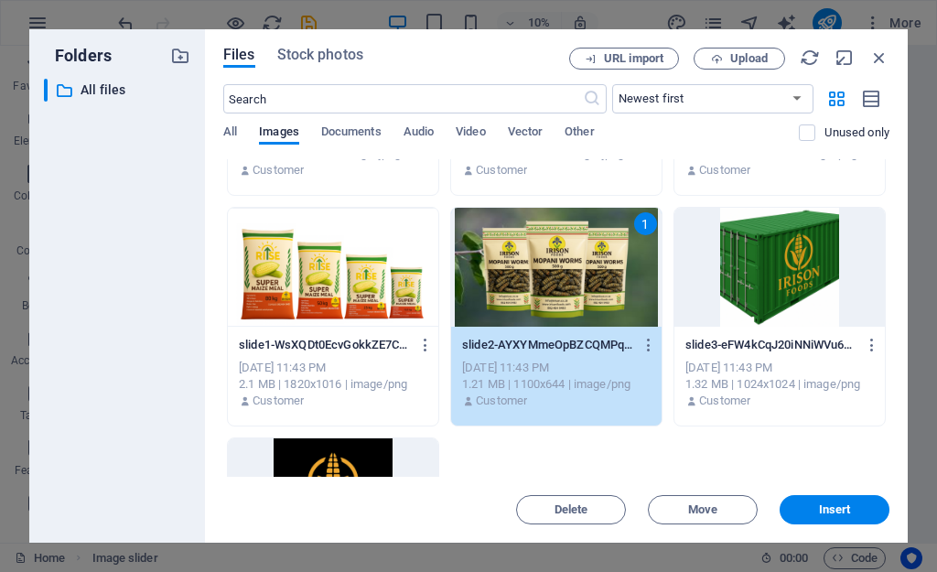
drag, startPoint x: 221, startPoint y: 289, endPoint x: 681, endPoint y: 313, distance: 461.0
click at [681, 313] on div "Files Stock photos URL import Upload ​ Newest first Oldest first Name (A-Z) Nam…" at bounding box center [556, 285] width 703 height 513
click at [373, 329] on div "slide1-WsXQDt0EcvGokkZE7CH5wg.png slide1-WsXQDt0EcvGokkZE7CH5wg.png [DATE] 11:4…" at bounding box center [333, 373] width 211 height 93
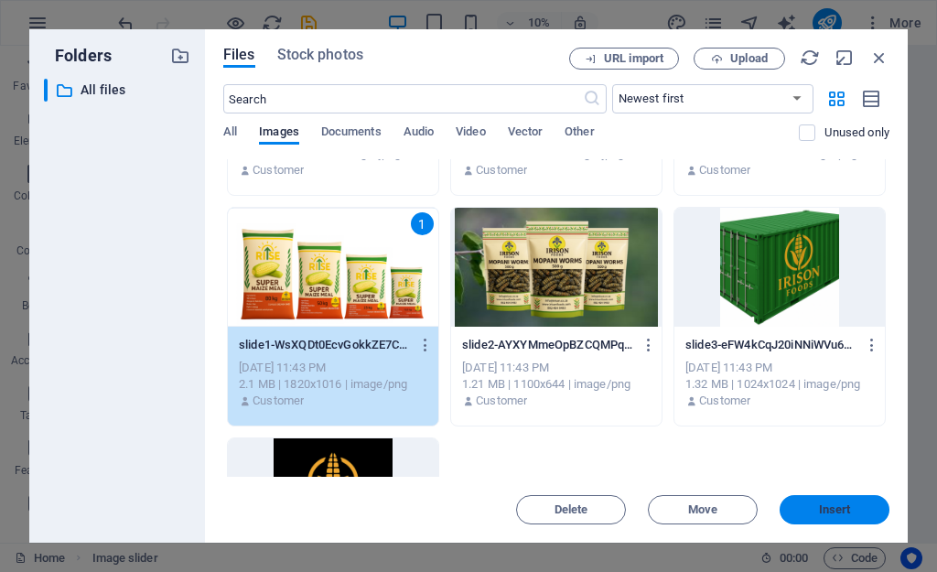
click at [823, 511] on span "Insert" at bounding box center [835, 509] width 32 height 11
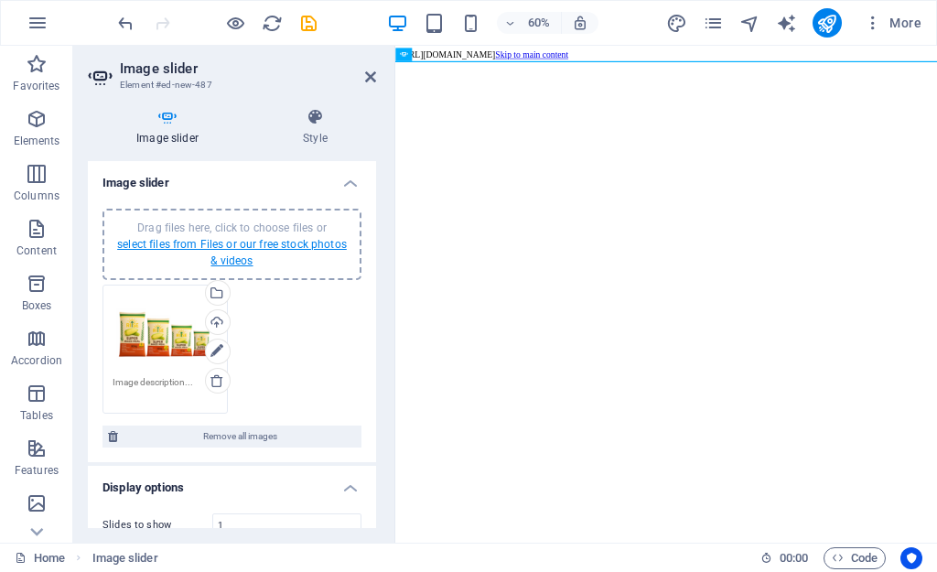
click at [236, 256] on link "select files from Files or our free stock photos & videos" at bounding box center [232, 252] width 230 height 29
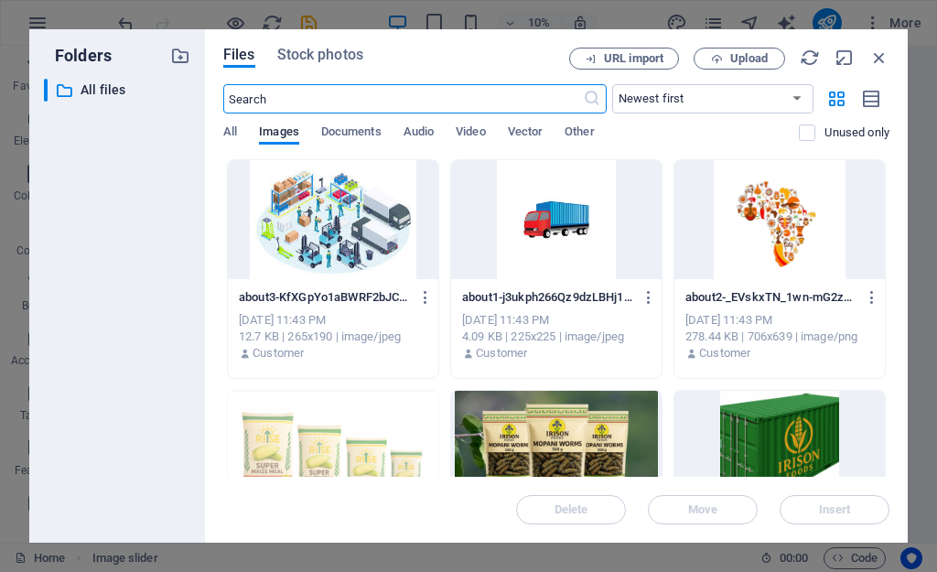
click at [566, 439] on div at bounding box center [556, 450] width 211 height 119
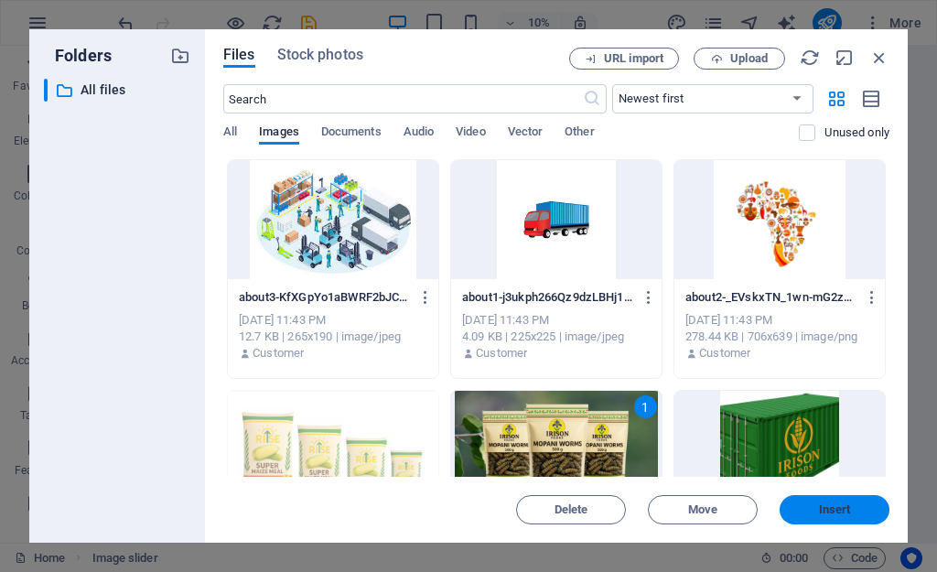
click at [863, 509] on span "Insert" at bounding box center [834, 509] width 95 height 11
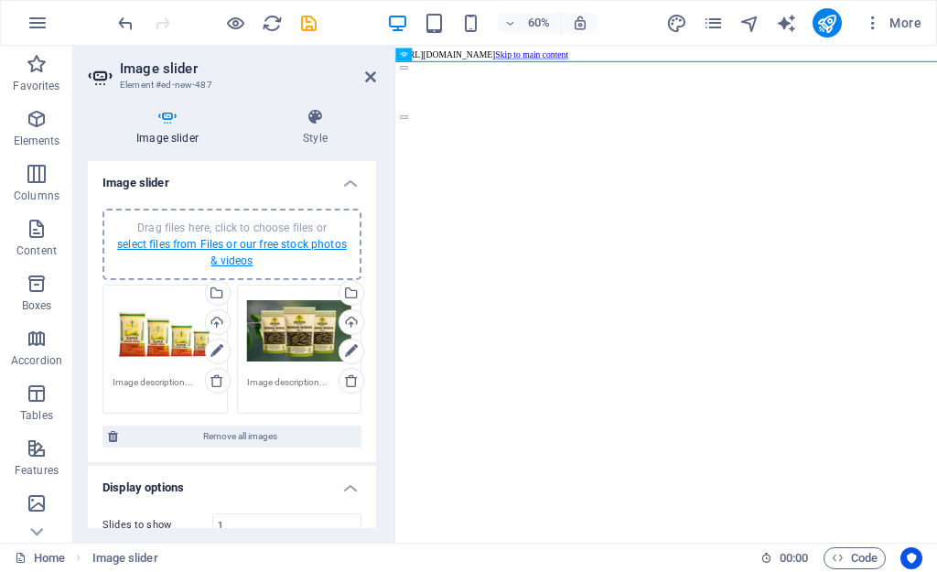
click at [264, 244] on link "select files from Files or our free stock photos & videos" at bounding box center [232, 252] width 230 height 29
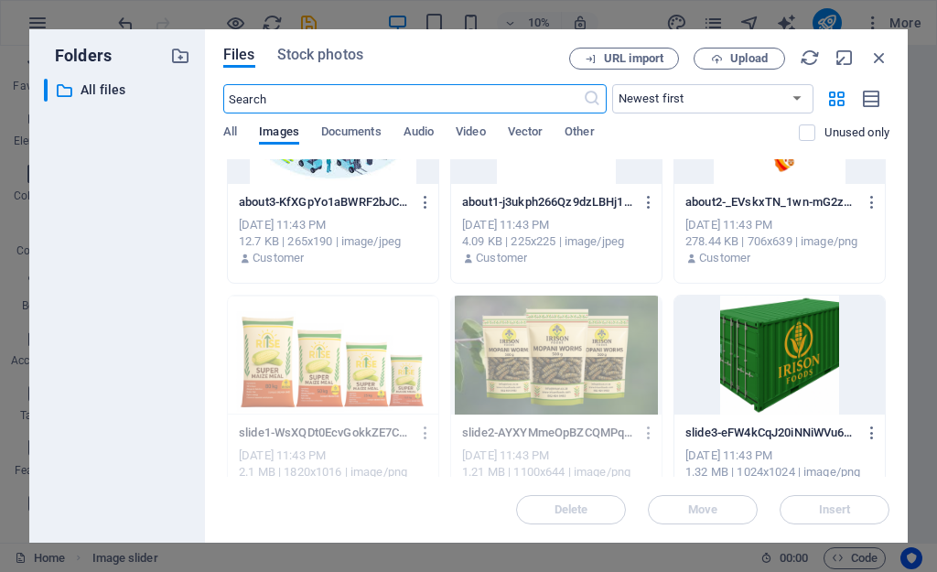
scroll to position [89, 0]
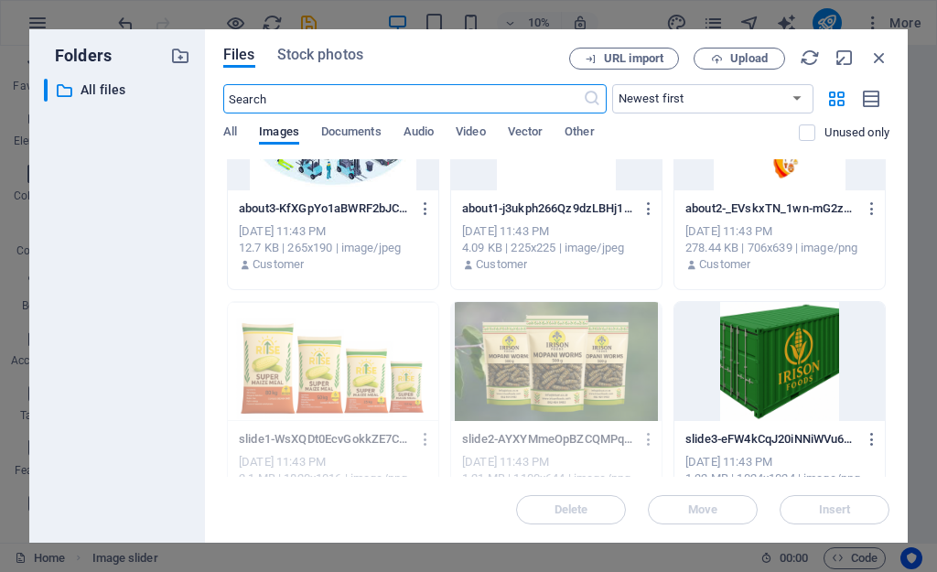
click at [730, 403] on div at bounding box center [780, 361] width 211 height 119
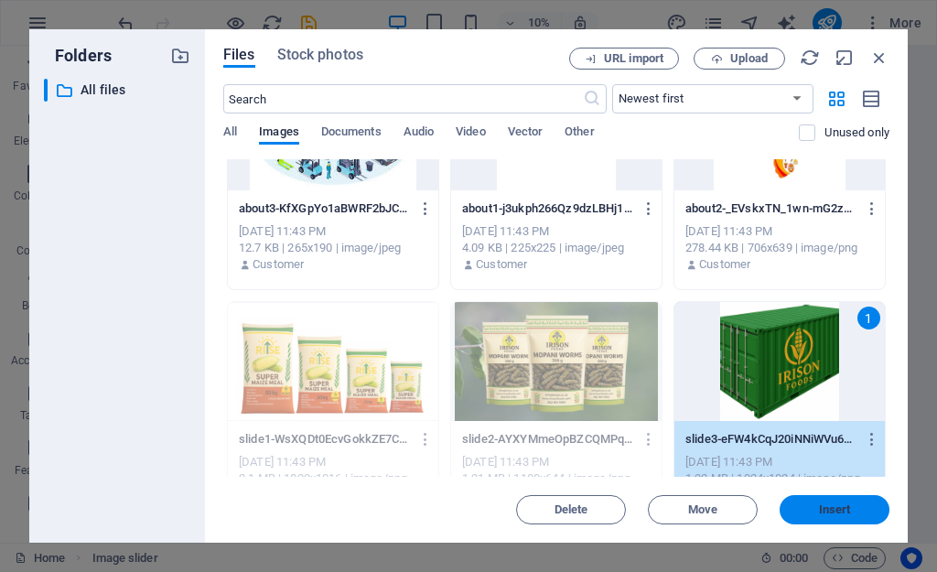
click at [836, 498] on button "Insert" at bounding box center [835, 509] width 110 height 29
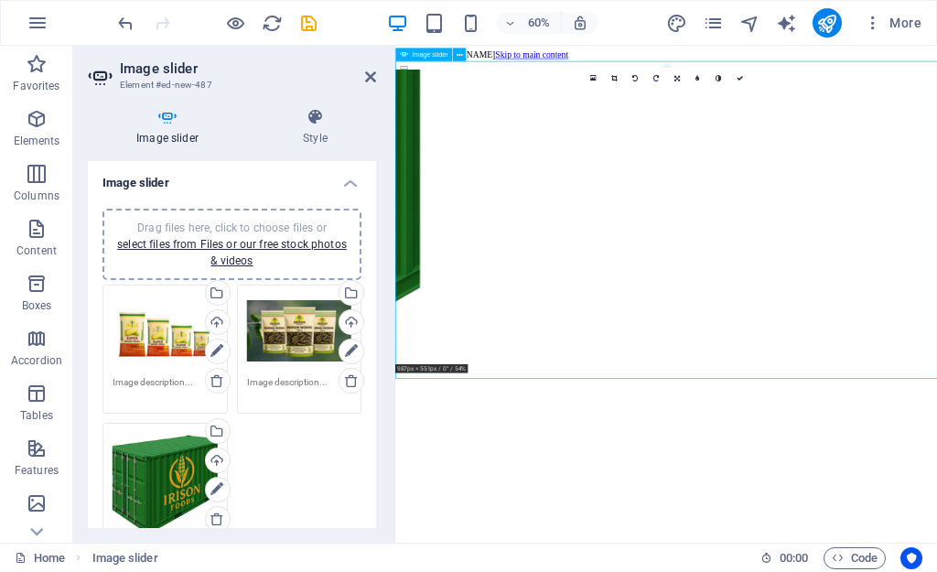
click at [417, 85] on button "button" at bounding box center [410, 82] width 15 height 5
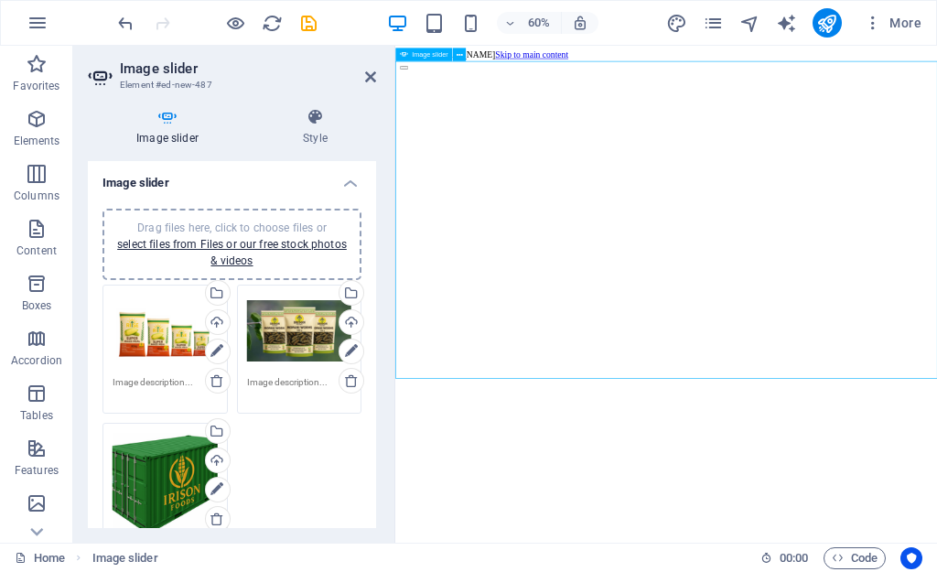
click at [417, 85] on button "button" at bounding box center [410, 82] width 15 height 5
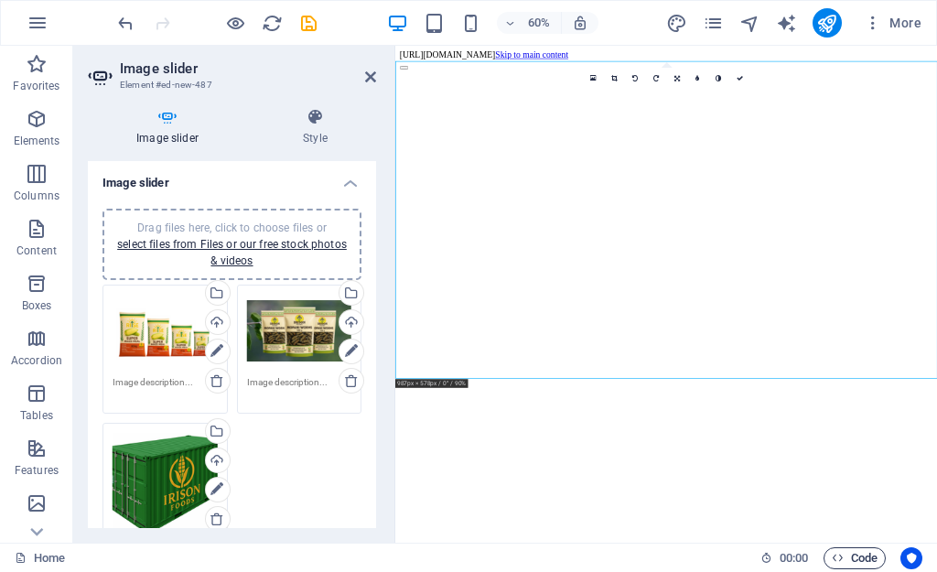
drag, startPoint x: 195, startPoint y: 9, endPoint x: 869, endPoint y: 560, distance: 870.3
click at [869, 560] on span "Code" at bounding box center [855, 558] width 46 height 22
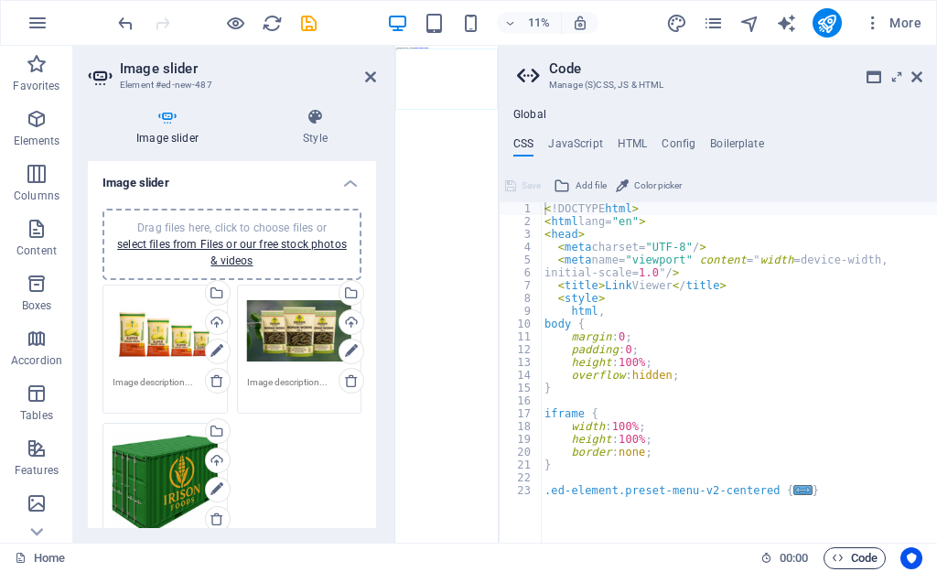
click at [869, 560] on span "Code" at bounding box center [855, 558] width 46 height 22
click at [641, 141] on h4 "HTML" at bounding box center [633, 147] width 30 height 20
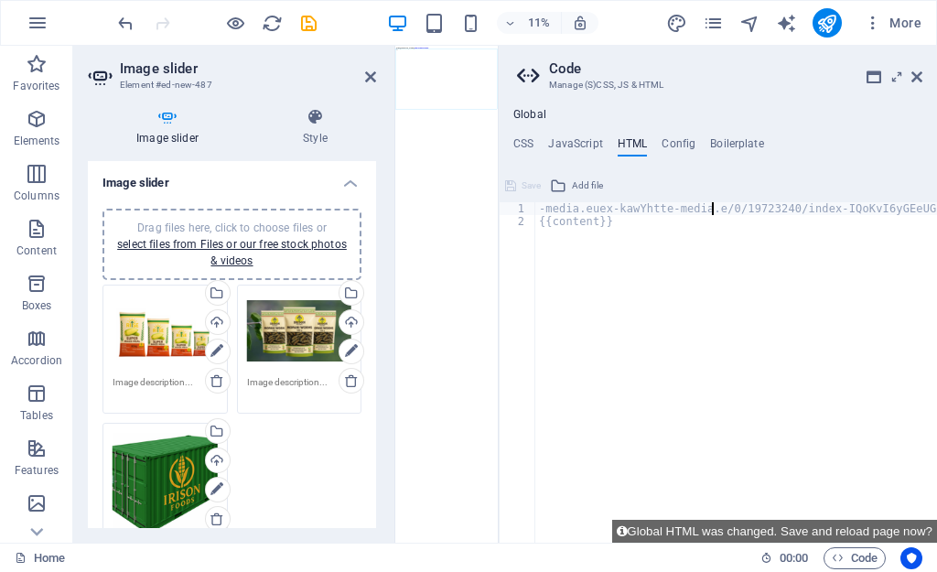
click at [762, 211] on div "-media.euex-kawYhtte-/0-IQoKvI6yGEeUGpOf9Zxylw.html < a href = "#main-content" …" at bounding box center [939, 377] width 809 height 351
click at [762, 211] on div "-media.euex-kawYh-IQoKvI6xylw.html < a href = "#main-content" class = "wv-link-…" at bounding box center [887, 377] width 704 height 351
click at [762, 211] on div "-[URL]"#main-content" class="wv-link-content button">Skip to main content </ a …" at bounding box center [838, 377] width 606 height 351
click at [762, 211] on div "-media.euex-kawYh-Ix"#mainclass="wv-link-content button">Skip to main content <…" at bounding box center [788, 377] width 507 height 351
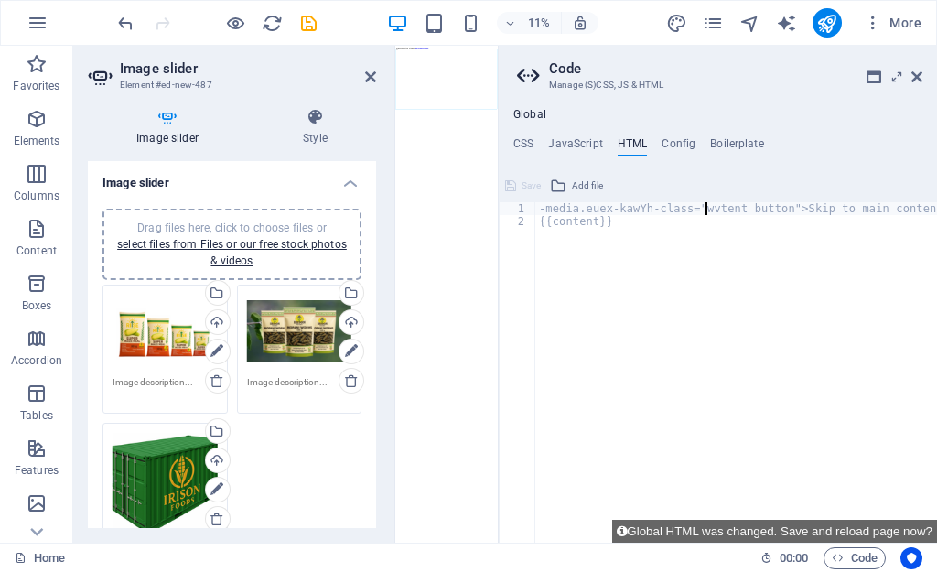
click at [762, 211] on div "-media.euex-kawYh-class="wvtent button">Skip to main content </ a > {{content}}" at bounding box center [736, 377] width 402 height 351
click at [762, 211] on div "-media.euex-kawYh-ctent to main content </ a > {{content}}" at bounding box center [736, 385] width 402 height 366
click at [762, 211] on div "-media.euex-kawYh-ct to ma </ a > {{content}}" at bounding box center [736, 385] width 402 height 366
type textarea "-"
click at [538, 222] on div "{{content}}" at bounding box center [736, 385] width 402 height 366
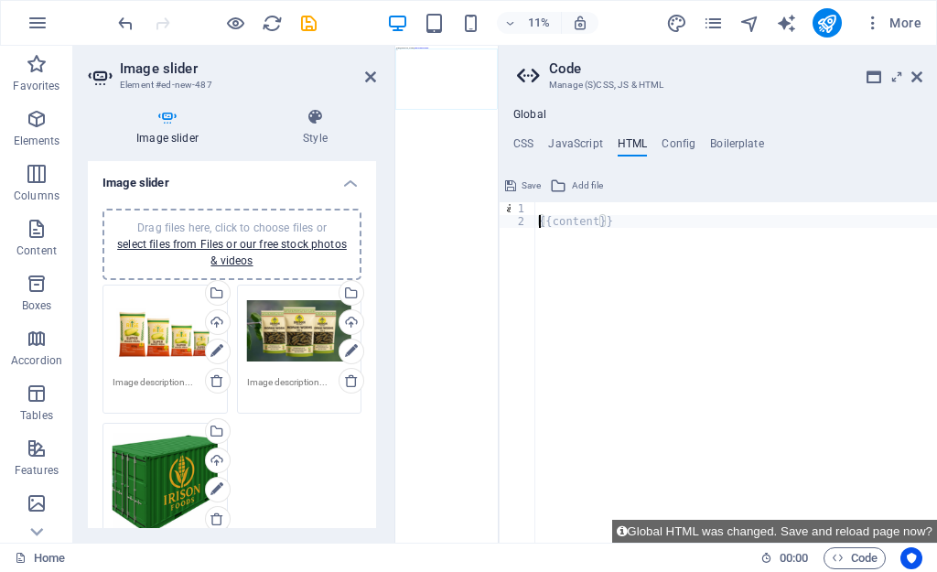
type textarea "{{content}}"
click at [517, 185] on button "Save" at bounding box center [522, 186] width 41 height 22
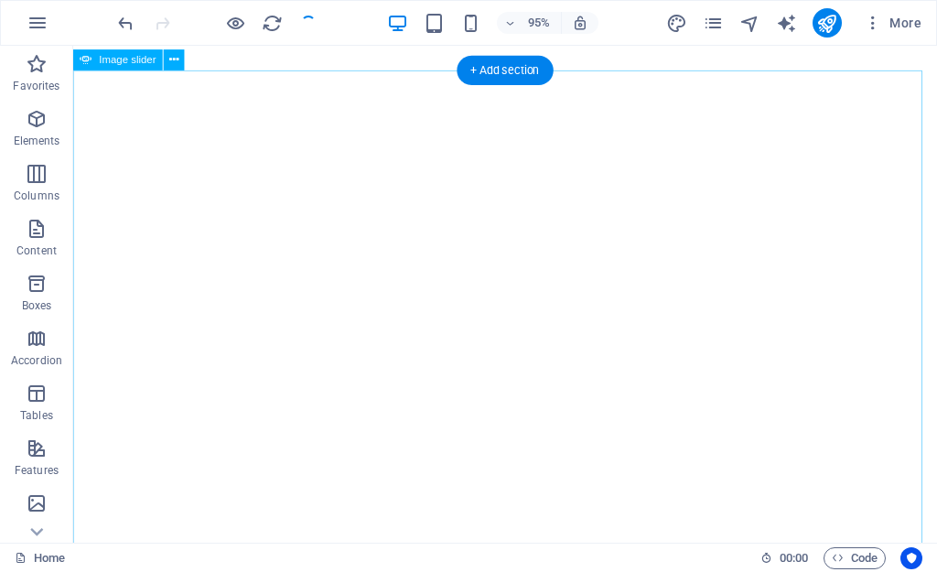
scroll to position [0, 0]
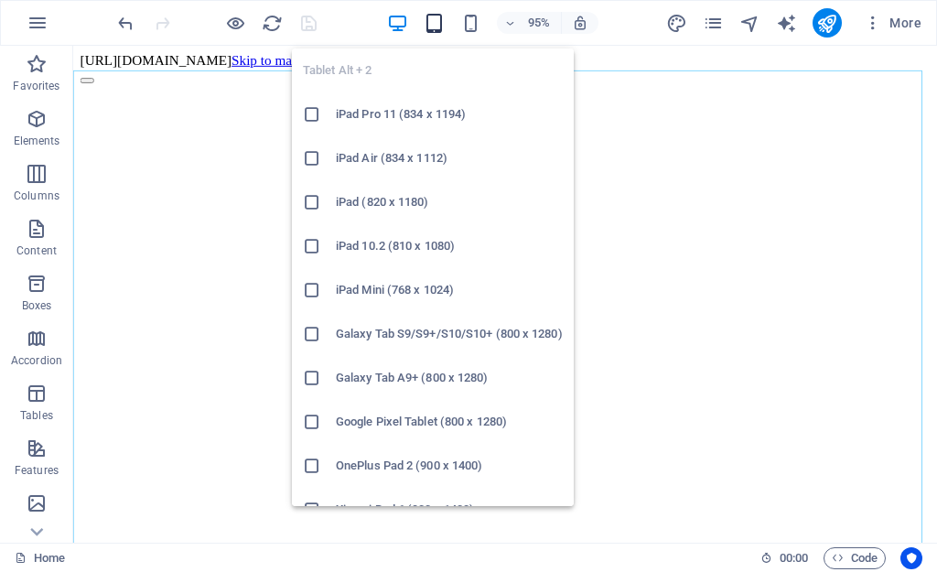
click at [438, 16] on icon "button" at bounding box center [434, 23] width 21 height 21
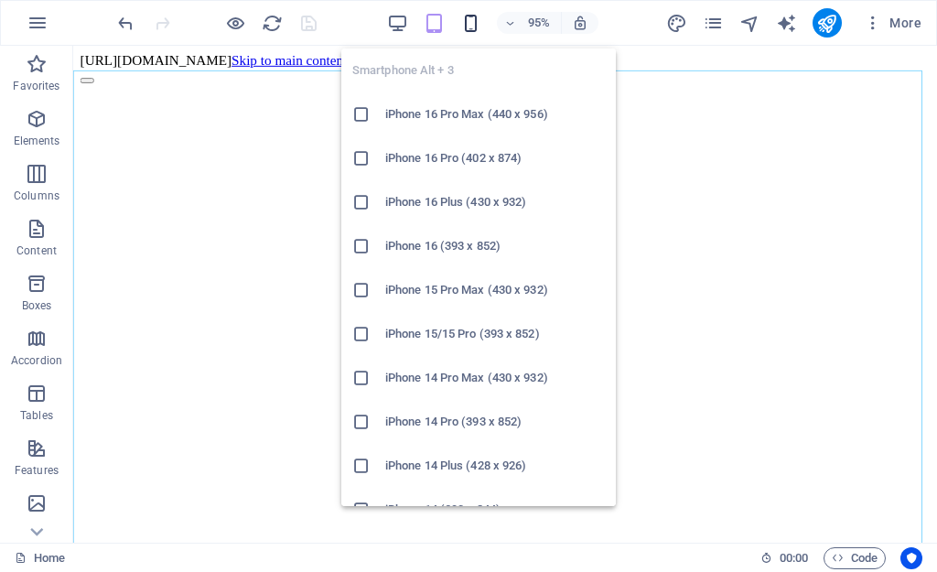
click at [470, 15] on icon "button" at bounding box center [470, 23] width 21 height 21
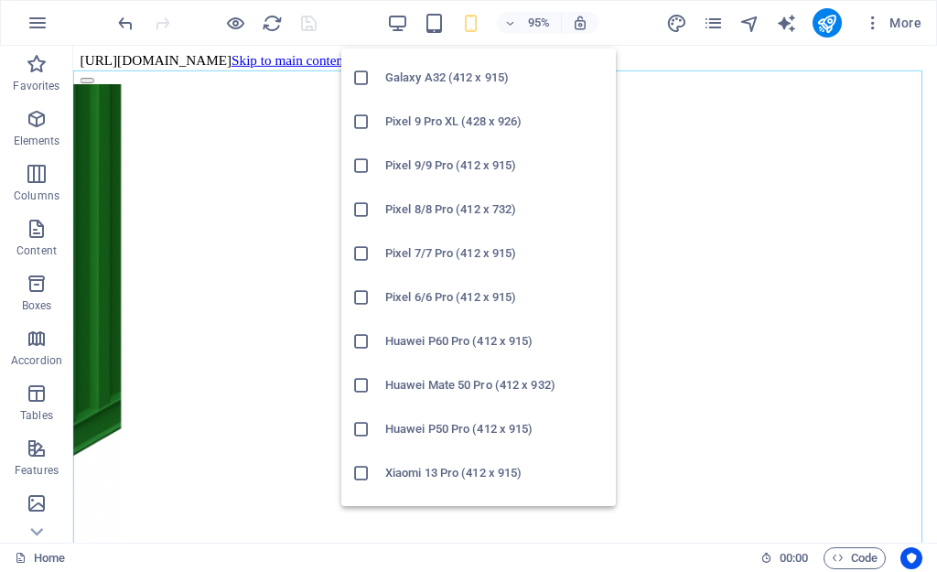
scroll to position [992, 0]
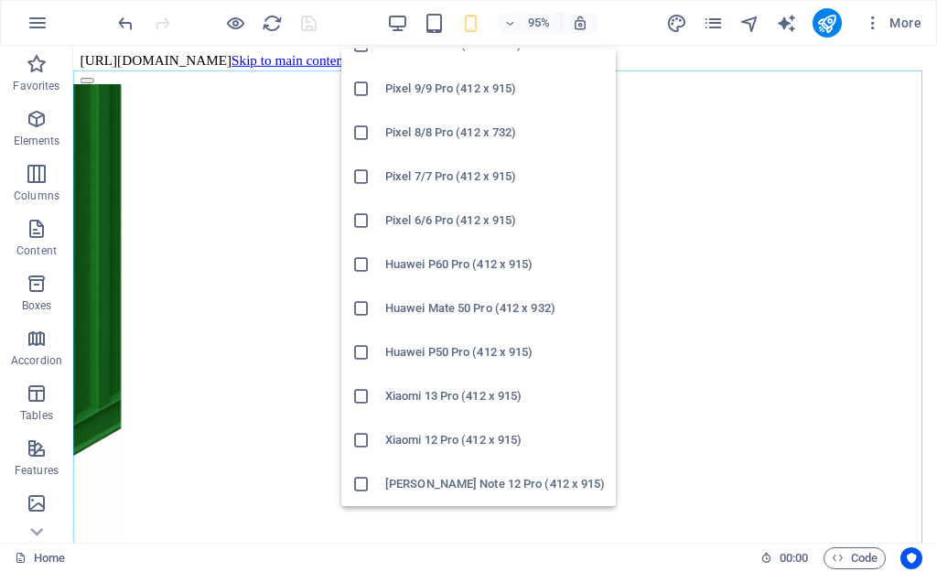
click at [448, 319] on h6 "Huawei Mate 50 Pro (412 x 932)" at bounding box center [495, 308] width 220 height 22
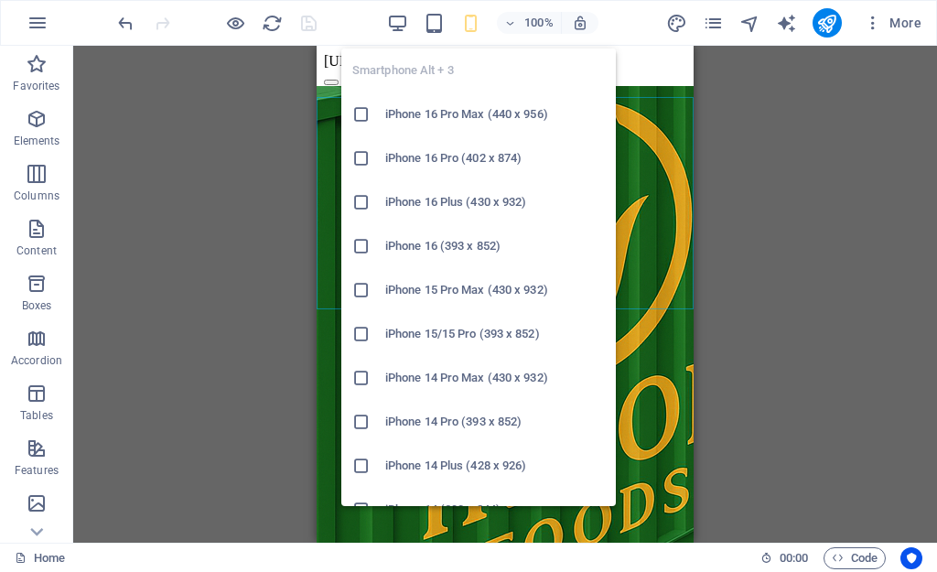
click at [427, 129] on li "iPhone 16 Pro Max (440 x 956)" at bounding box center [478, 114] width 275 height 44
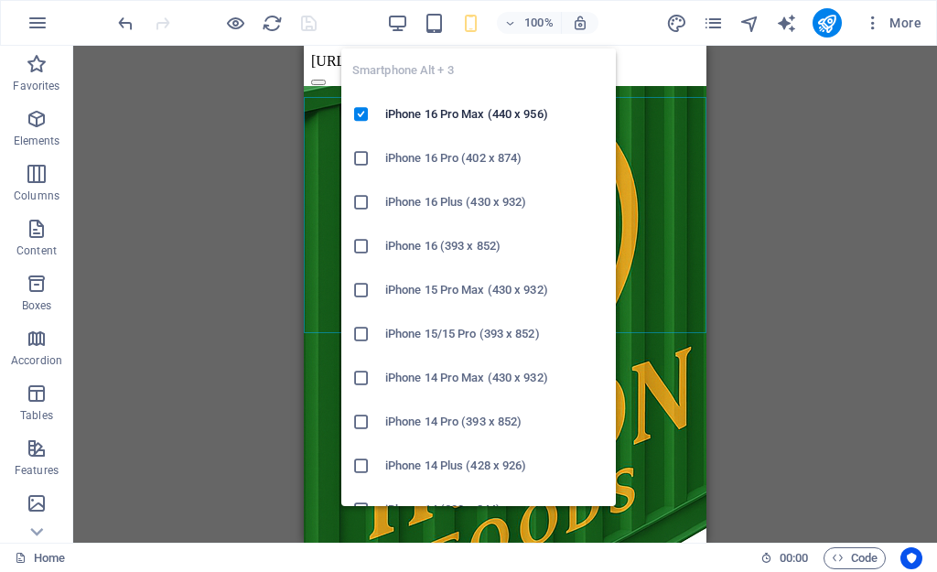
click at [460, 24] on icon "button" at bounding box center [470, 23] width 21 height 21
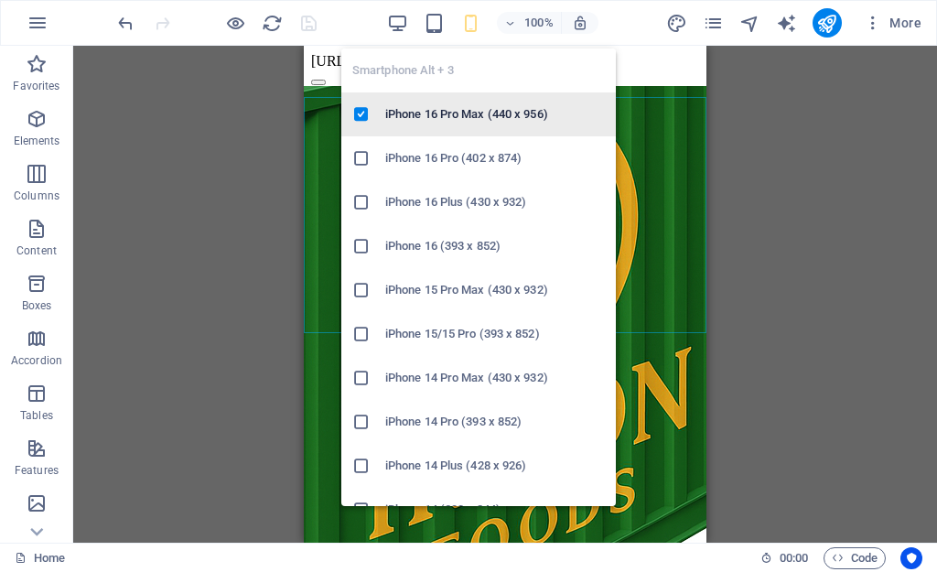
click at [363, 111] on icon at bounding box center [361, 114] width 18 height 18
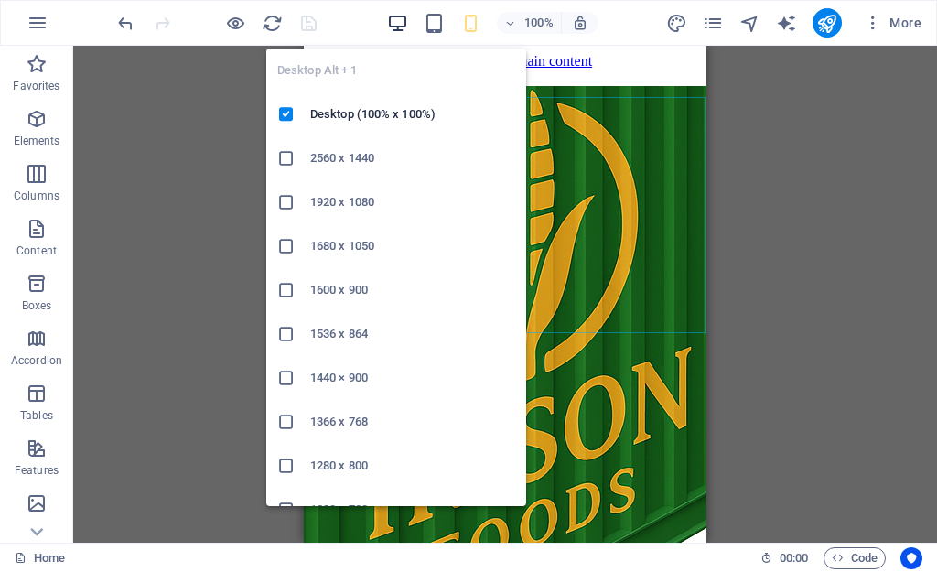
click at [397, 27] on icon "button" at bounding box center [397, 23] width 21 height 21
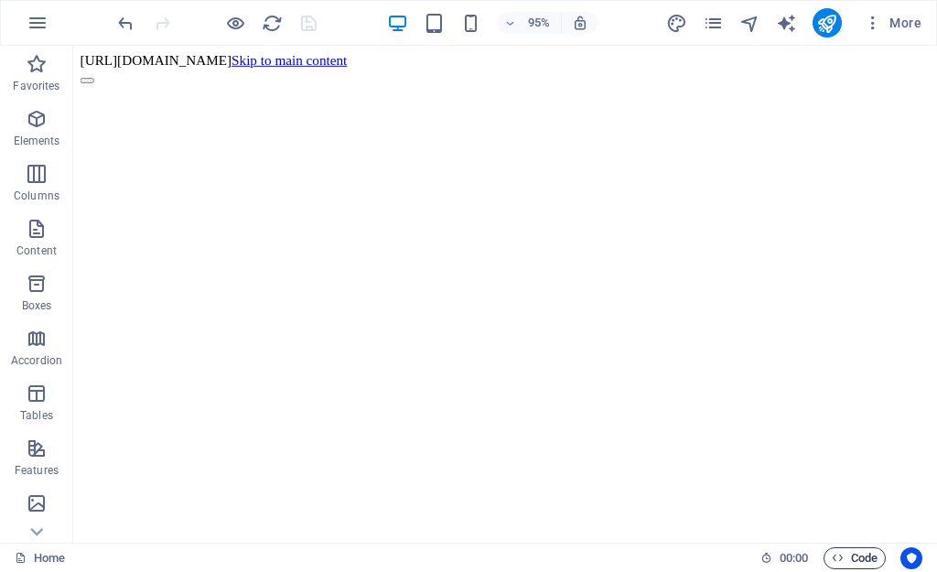
drag, startPoint x: 504, startPoint y: 12, endPoint x: 850, endPoint y: 558, distance: 646.7
click at [850, 558] on span "Code" at bounding box center [855, 558] width 46 height 22
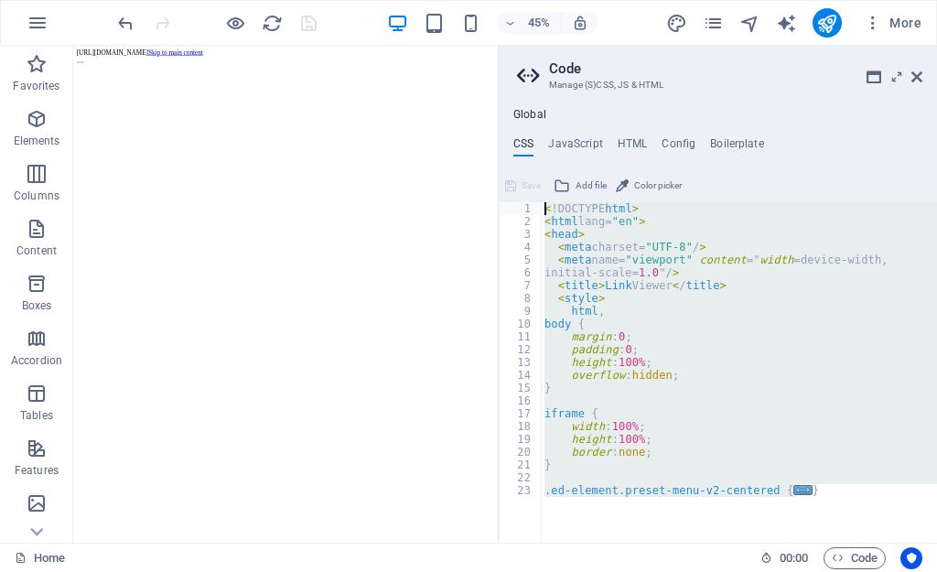
drag, startPoint x: 833, startPoint y: 498, endPoint x: 549, endPoint y: 189, distance: 419.1
click at [549, 189] on div "<!DOCTYPE html> 1 2 3 4 5 6 7 8 9 10 11 12 13 14 15 16 17 18 19 20 21 22 23 < !…" at bounding box center [718, 357] width 438 height 372
type textarea "<!DOCTYPE html> <html lang="en">"
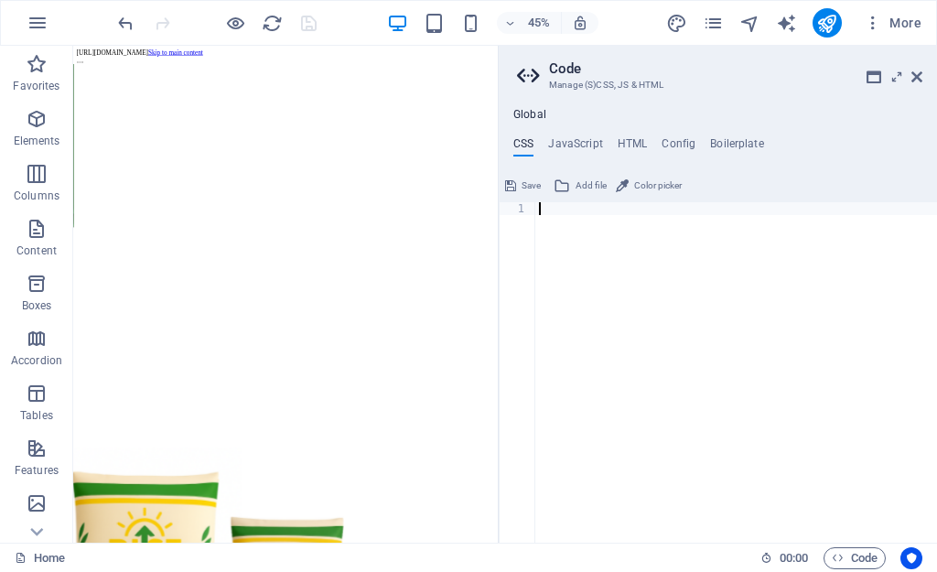
click at [558, 309] on div at bounding box center [736, 385] width 402 height 366
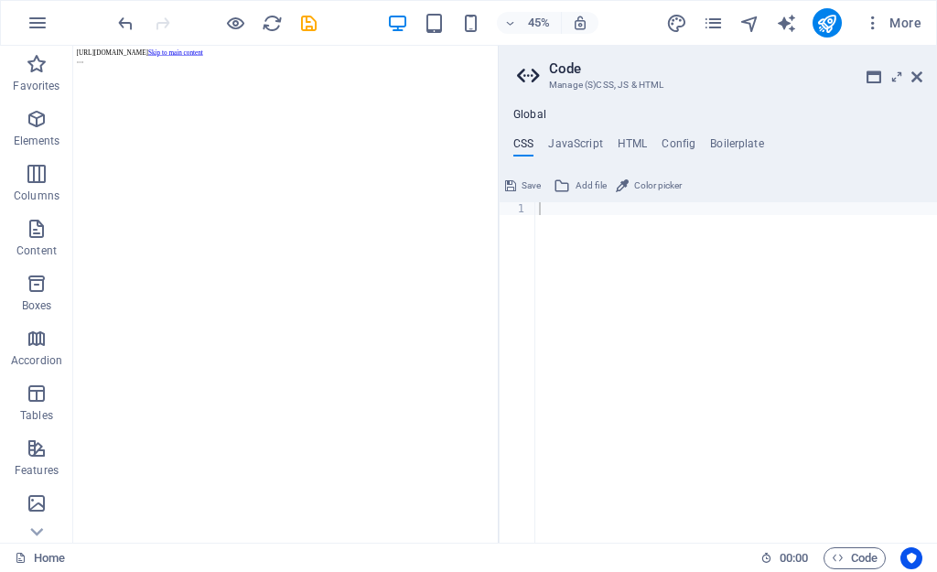
click at [525, 178] on span "Save" at bounding box center [531, 186] width 19 height 22
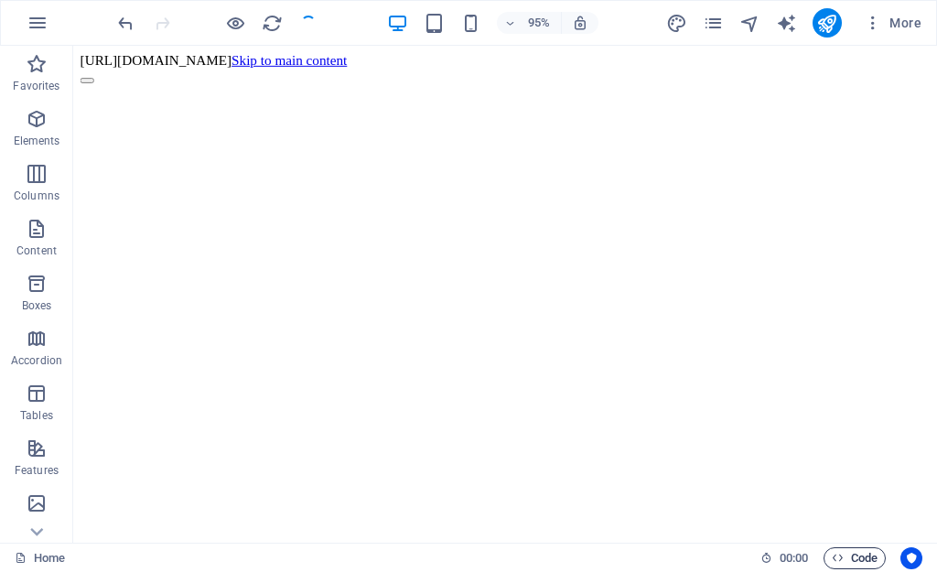
drag, startPoint x: 344, startPoint y: 13, endPoint x: 843, endPoint y: 548, distance: 731.8
click at [843, 548] on span "Code" at bounding box center [855, 558] width 46 height 22
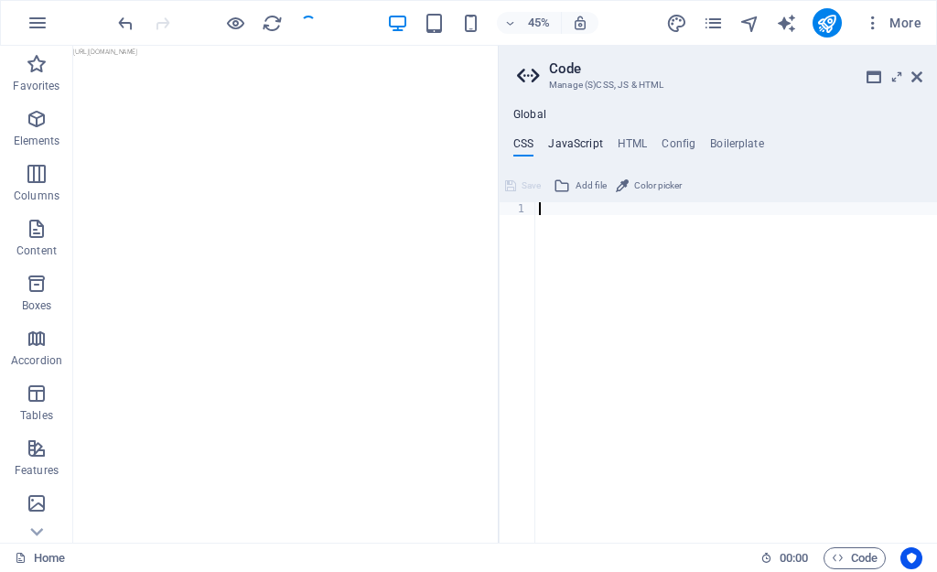
click at [580, 139] on h4 "JavaScript" at bounding box center [575, 147] width 54 height 20
type textarea "/* JS for preset "Menu V2" */"
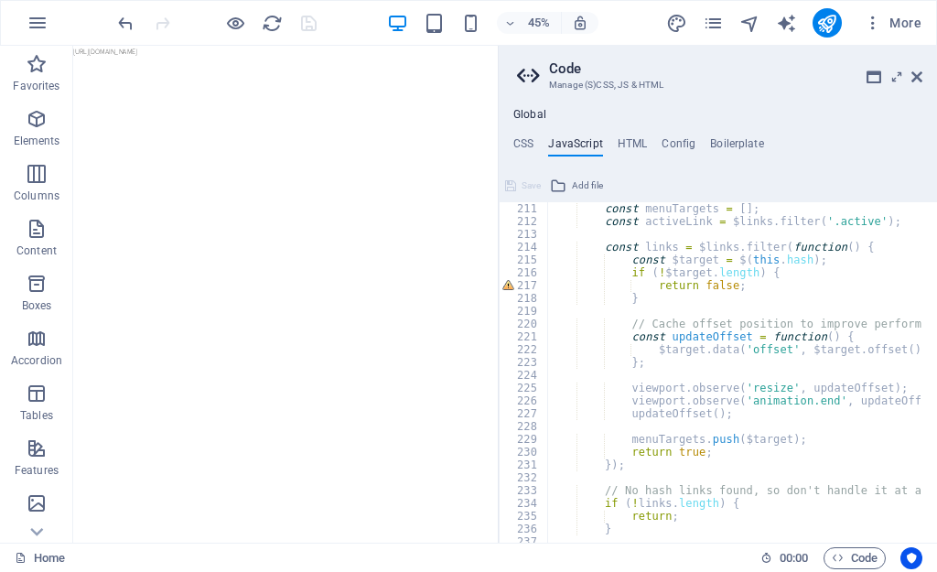
scroll to position [2691, 0]
click at [915, 76] on icon at bounding box center [917, 77] width 11 height 15
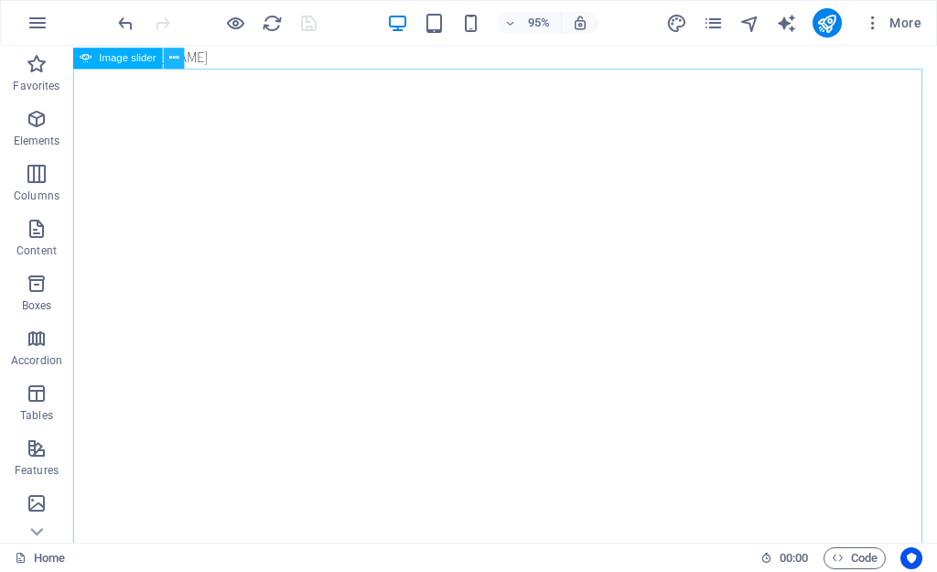
click at [176, 60] on icon at bounding box center [173, 58] width 9 height 18
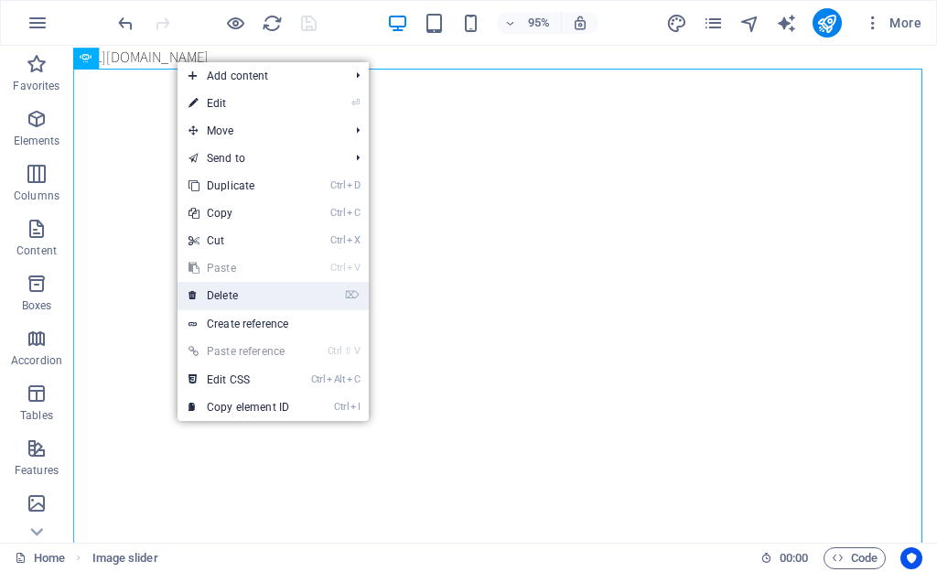
click at [230, 297] on link "⌦ Delete" at bounding box center [239, 295] width 123 height 27
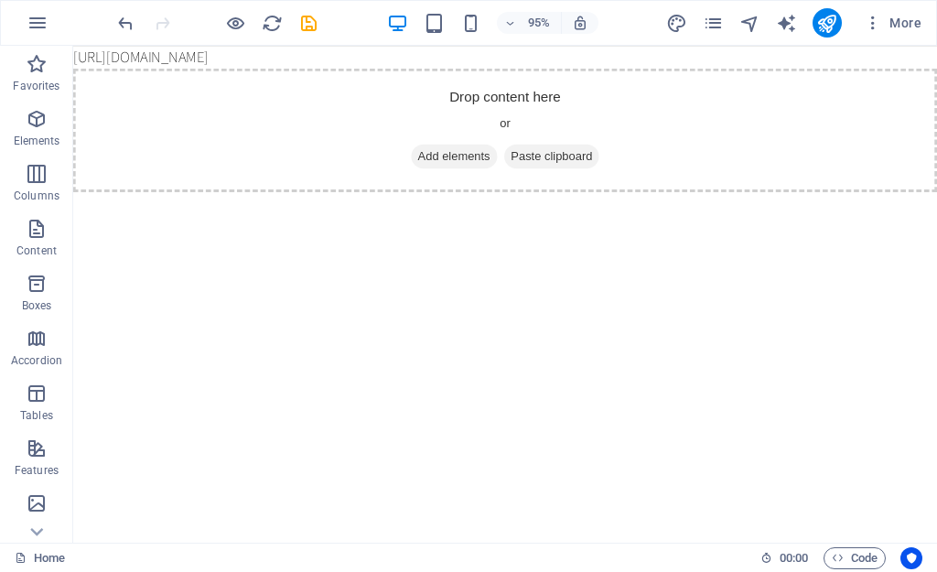
drag, startPoint x: 145, startPoint y: 57, endPoint x: 115, endPoint y: 441, distance: 385.5
click at [115, 200] on html "[URL][DOMAIN_NAME] Skip to main content Drop content here or Add elements Paste…" at bounding box center [528, 123] width 910 height 154
click at [859, 566] on span "Code" at bounding box center [855, 558] width 46 height 22
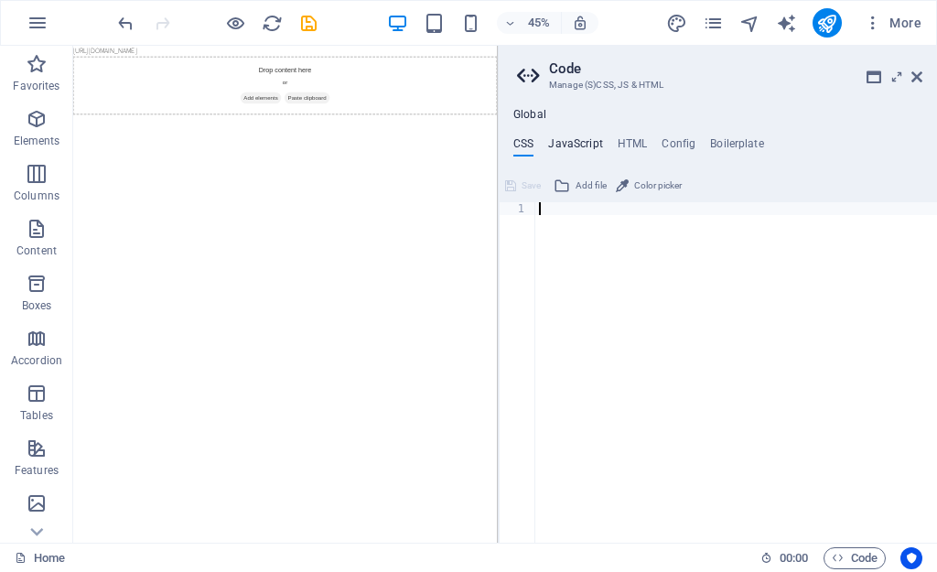
click at [578, 144] on h4 "JavaScript" at bounding box center [575, 147] width 54 height 20
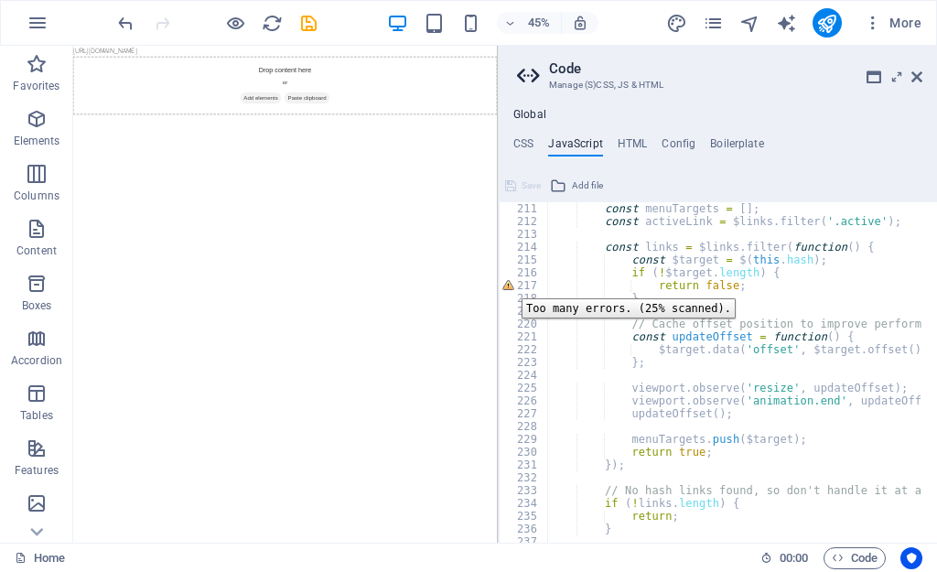
click at [508, 285] on div "217" at bounding box center [524, 285] width 49 height 13
type textarea "return false; }"
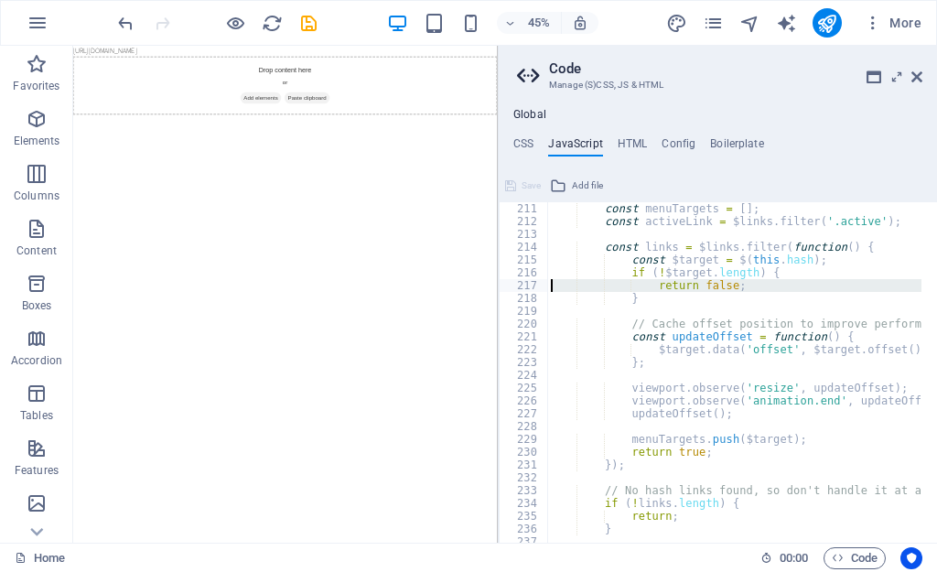
click at [648, 146] on ul "CSS JavaScript HTML Config Boilerplate" at bounding box center [718, 147] width 438 height 20
click at [631, 142] on h4 "HTML" at bounding box center [633, 147] width 30 height 20
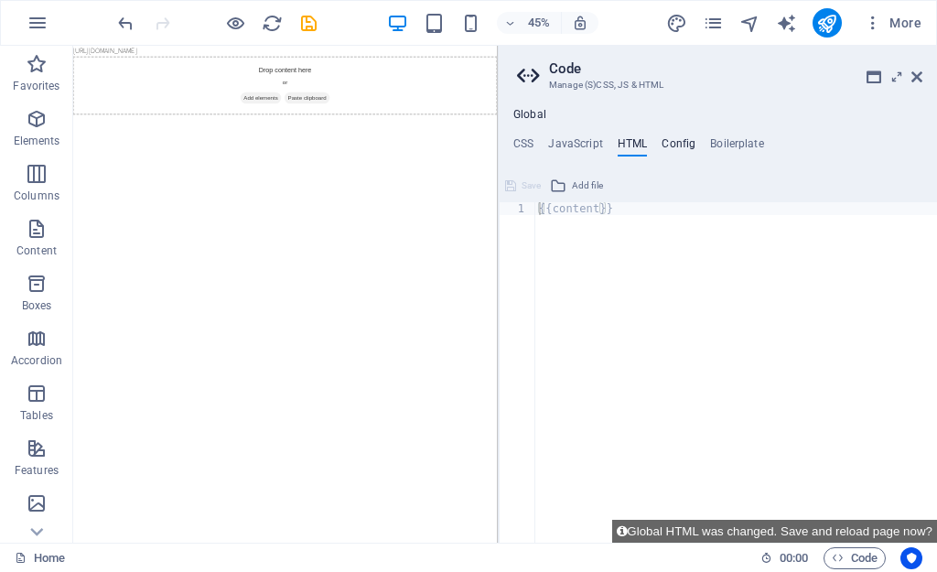
click at [683, 145] on h4 "Config" at bounding box center [679, 147] width 34 height 20
type textarea "$color-background: #ffffff;"
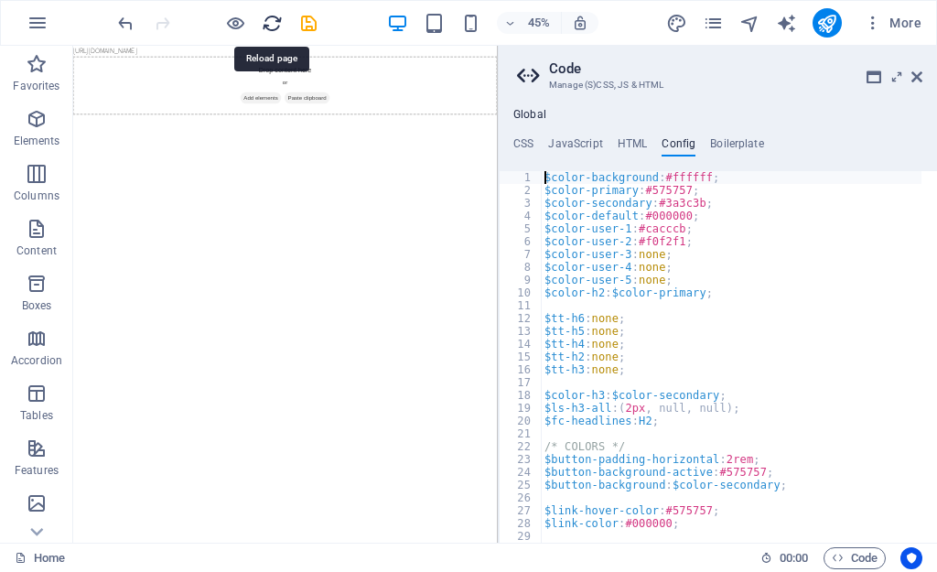
click at [270, 18] on icon "reload" at bounding box center [272, 23] width 21 height 21
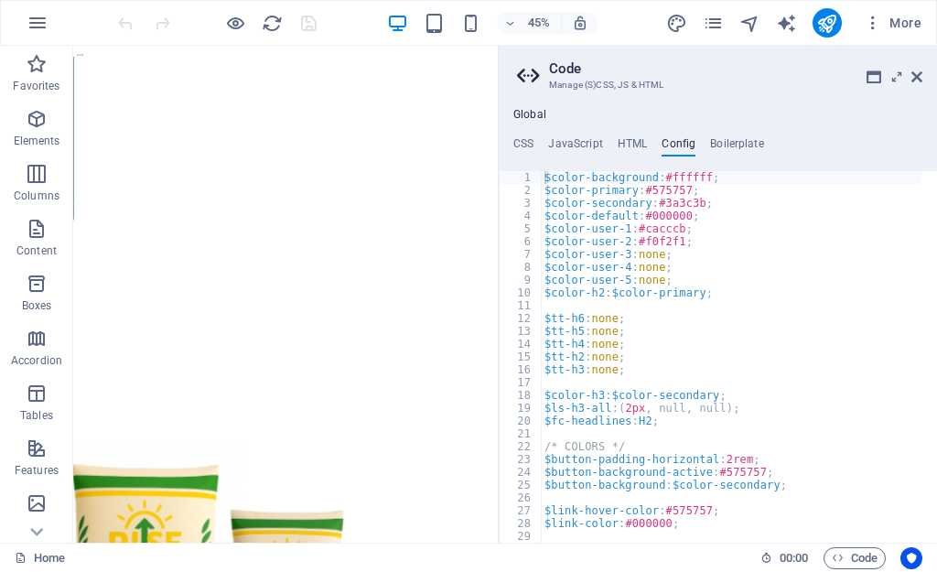
scroll to position [0, 0]
click at [915, 79] on icon at bounding box center [917, 77] width 11 height 15
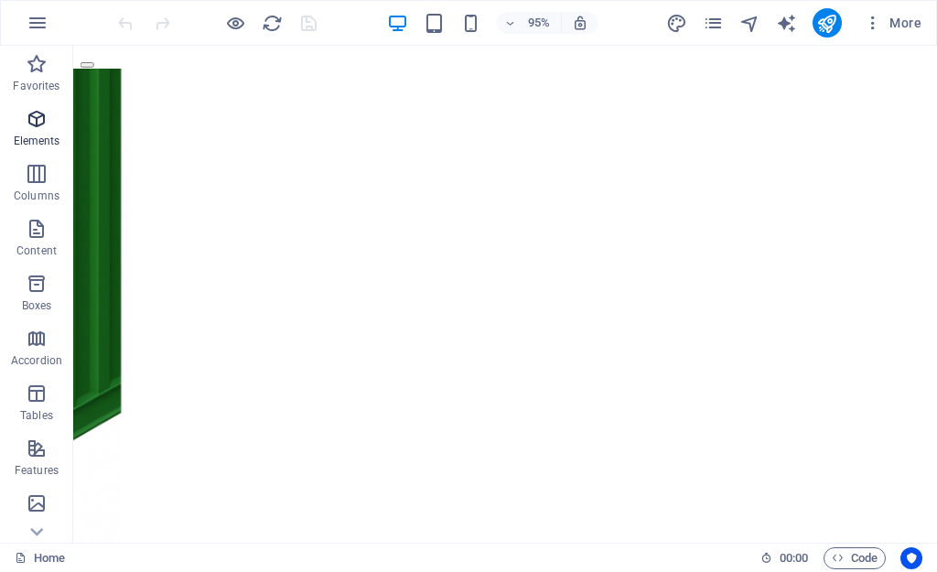
click at [33, 120] on icon "button" at bounding box center [37, 119] width 22 height 22
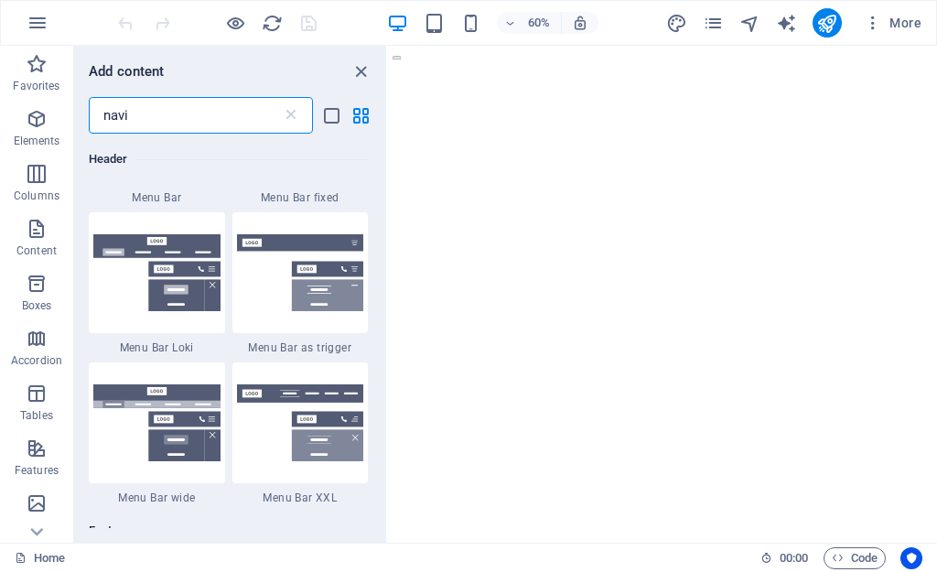
scroll to position [275, 0]
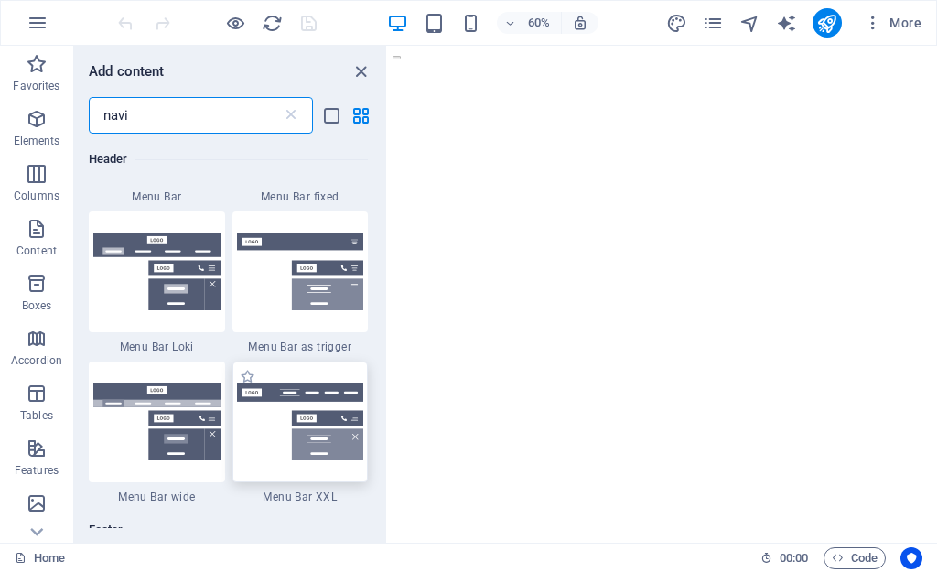
type input "navi"
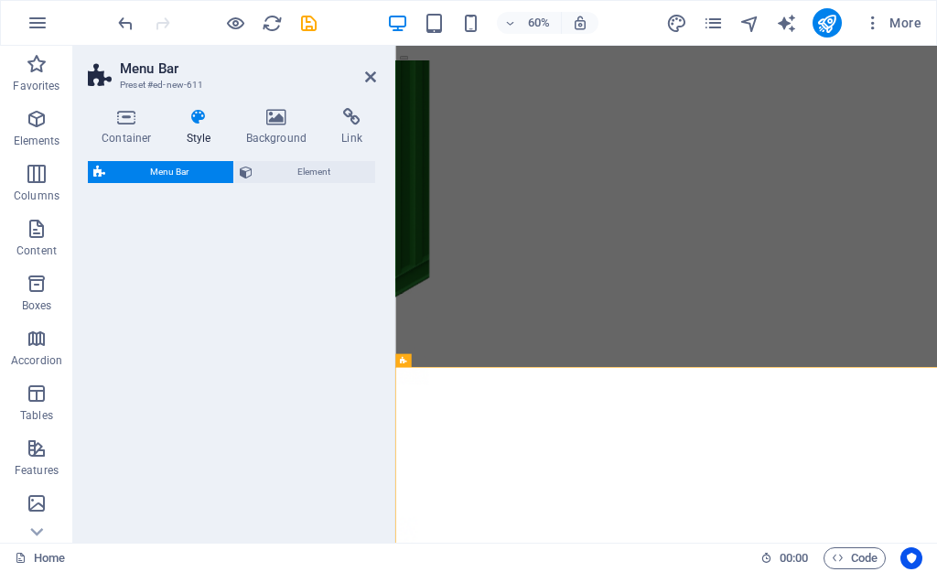
select select "rem"
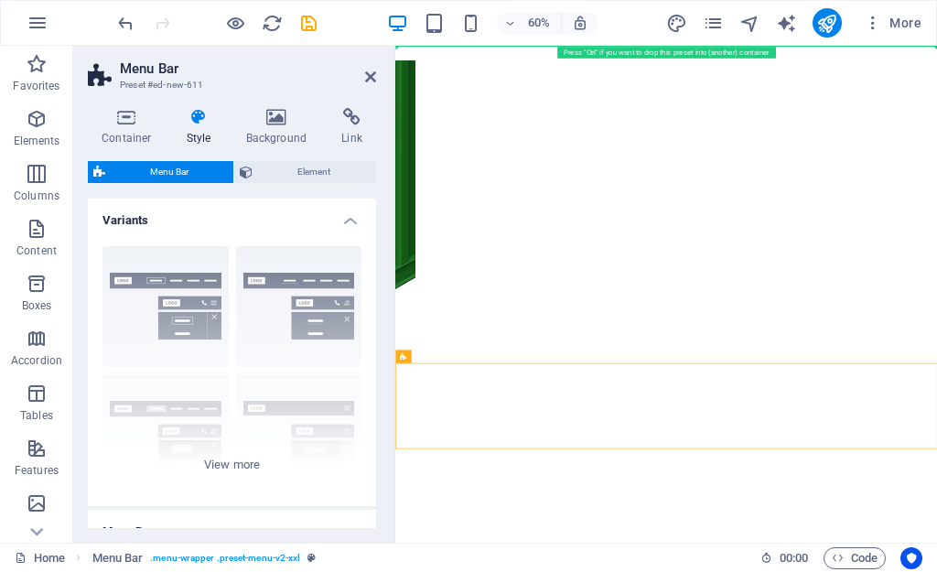
drag, startPoint x: 806, startPoint y: 405, endPoint x: 454, endPoint y: 46, distance: 503.5
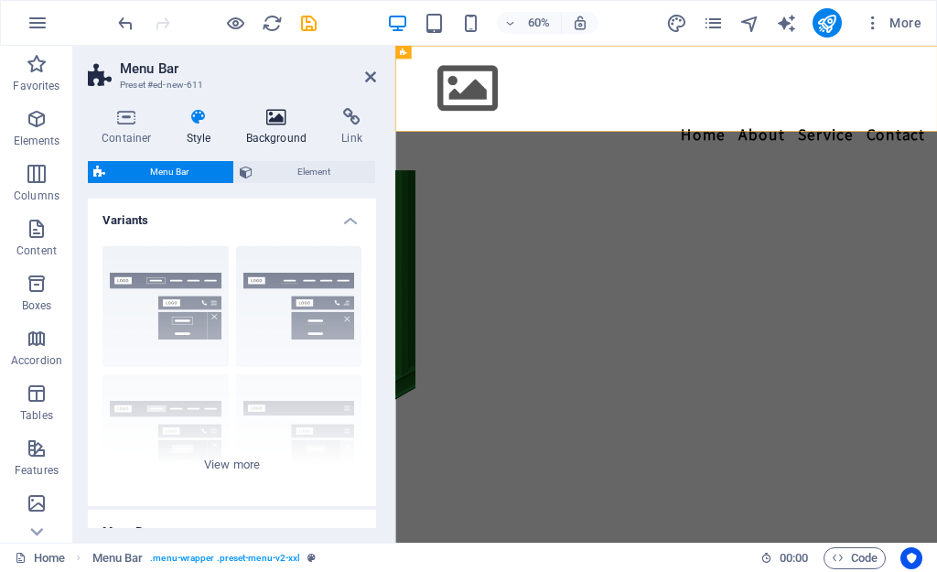
click at [254, 109] on icon at bounding box center [276, 117] width 89 height 18
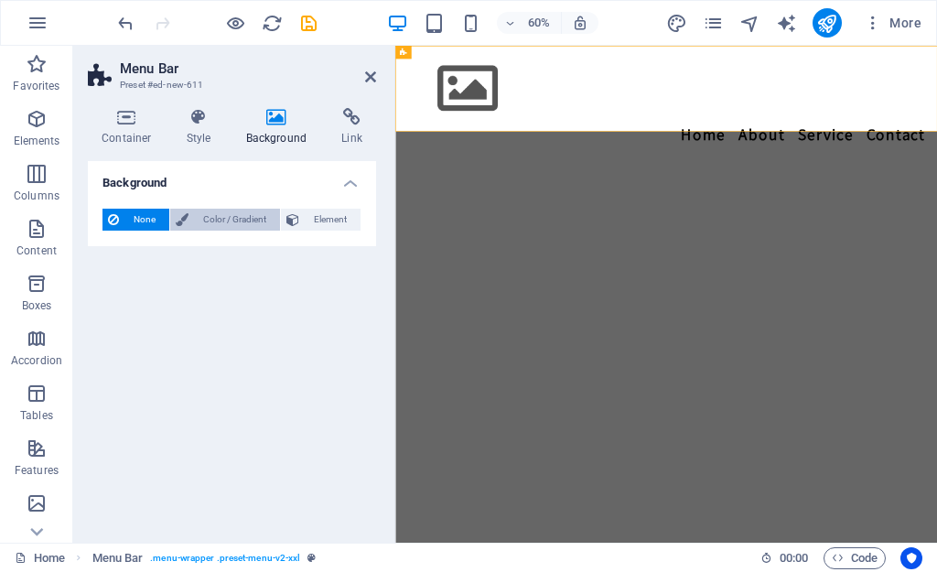
click at [230, 221] on span "Color / Gradient" at bounding box center [234, 220] width 81 height 22
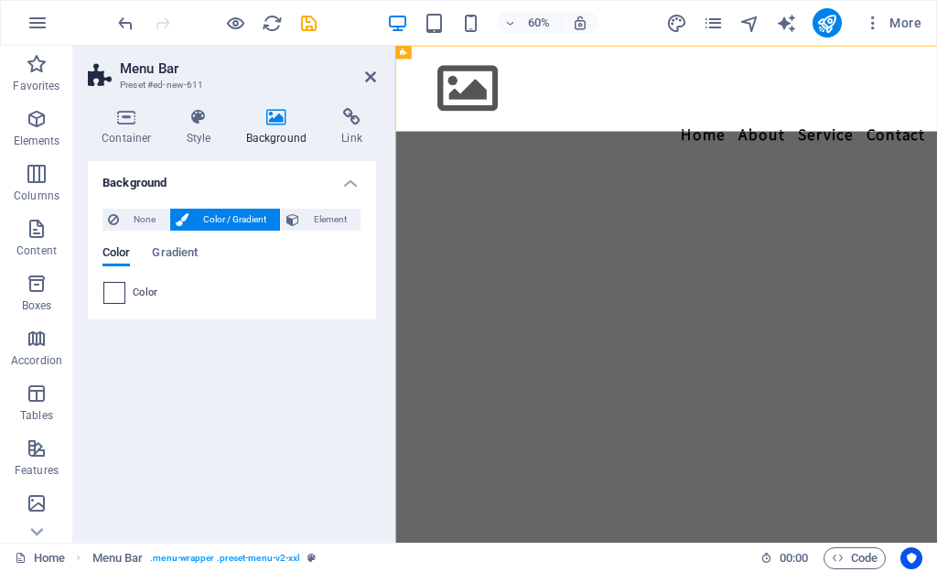
click at [121, 290] on span at bounding box center [114, 293] width 20 height 20
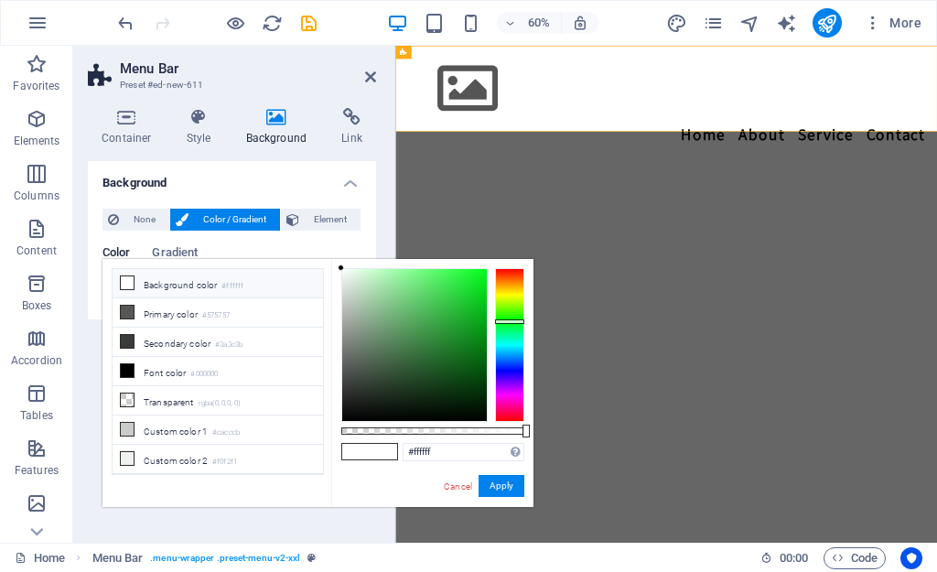
drag, startPoint x: 503, startPoint y: 309, endPoint x: 503, endPoint y: 321, distance: 11.9
click at [503, 321] on div at bounding box center [509, 345] width 29 height 154
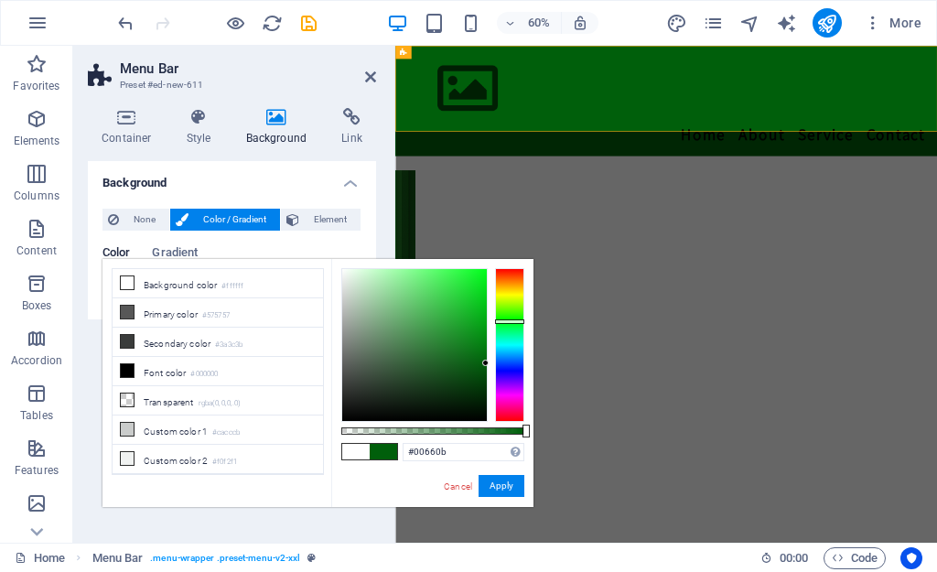
type input "#006c0c"
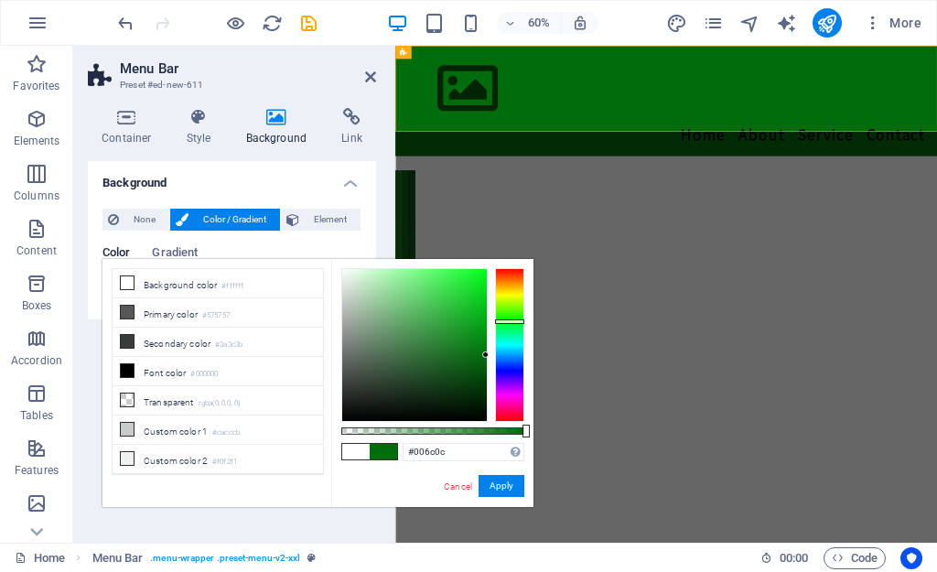
drag, startPoint x: 412, startPoint y: 339, endPoint x: 510, endPoint y: 355, distance: 99.3
click at [510, 355] on div at bounding box center [432, 345] width 183 height 154
click at [494, 480] on button "Apply" at bounding box center [502, 486] width 46 height 22
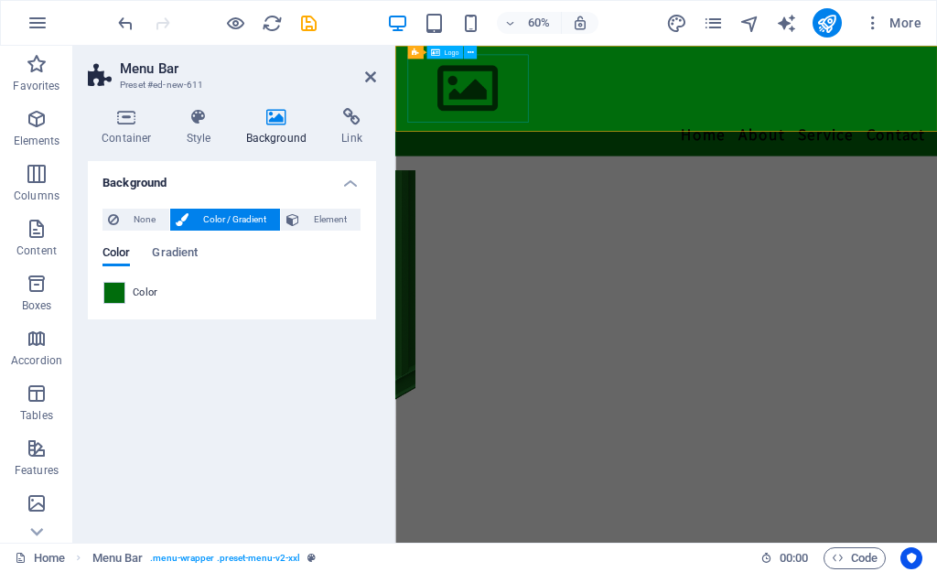
click at [522, 120] on div at bounding box center [848, 116] width 864 height 113
select select "px"
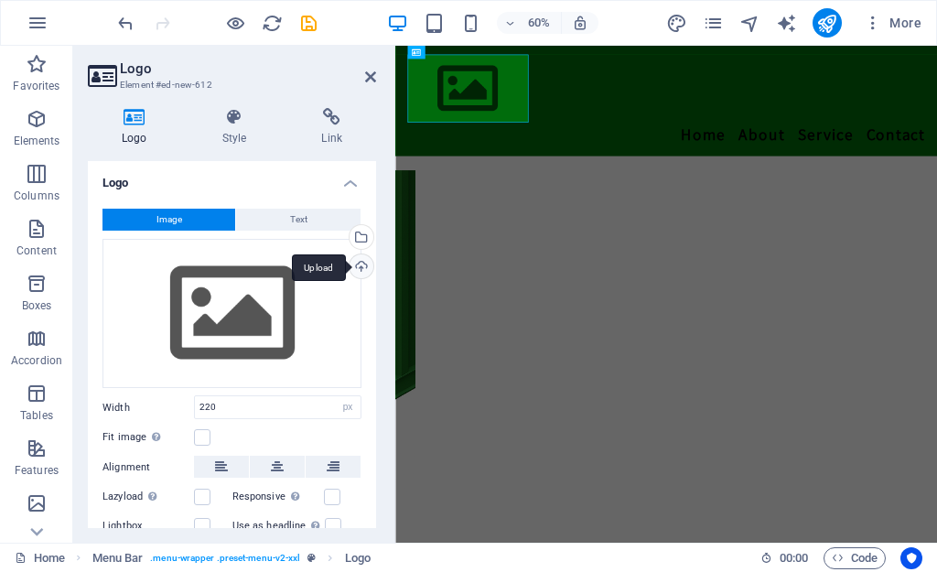
click at [361, 268] on div "Upload" at bounding box center [359, 267] width 27 height 27
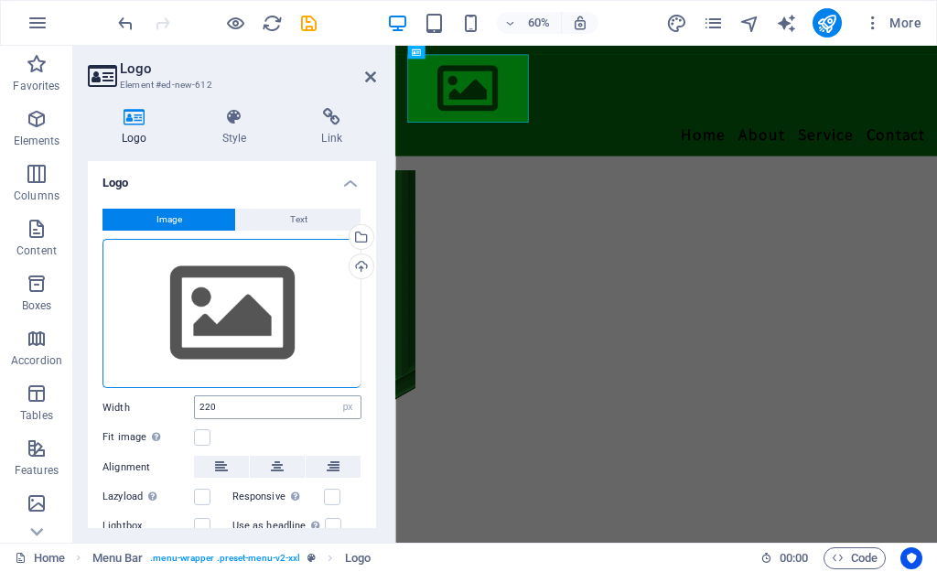
scroll to position [95, 0]
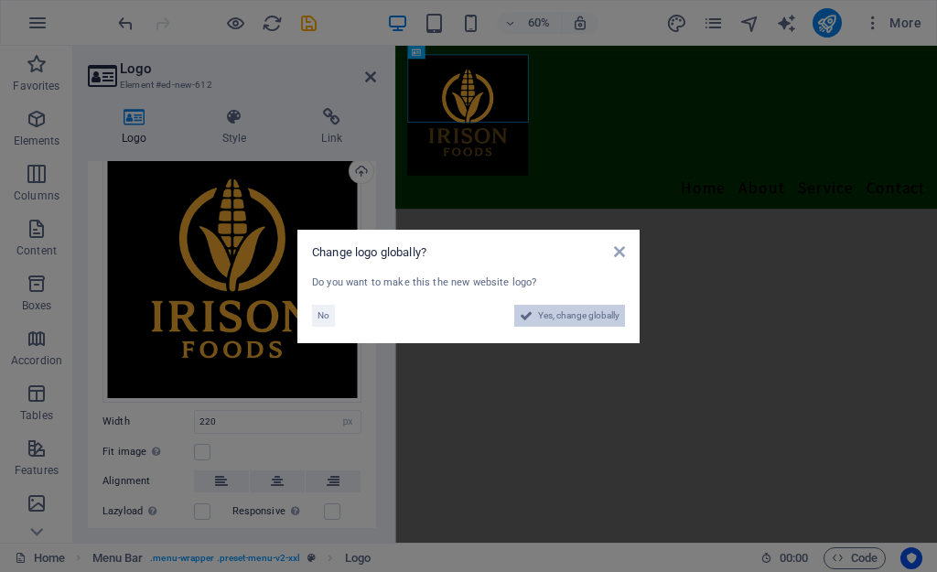
click at [561, 314] on span "Yes, change globally" at bounding box center [578, 316] width 81 height 22
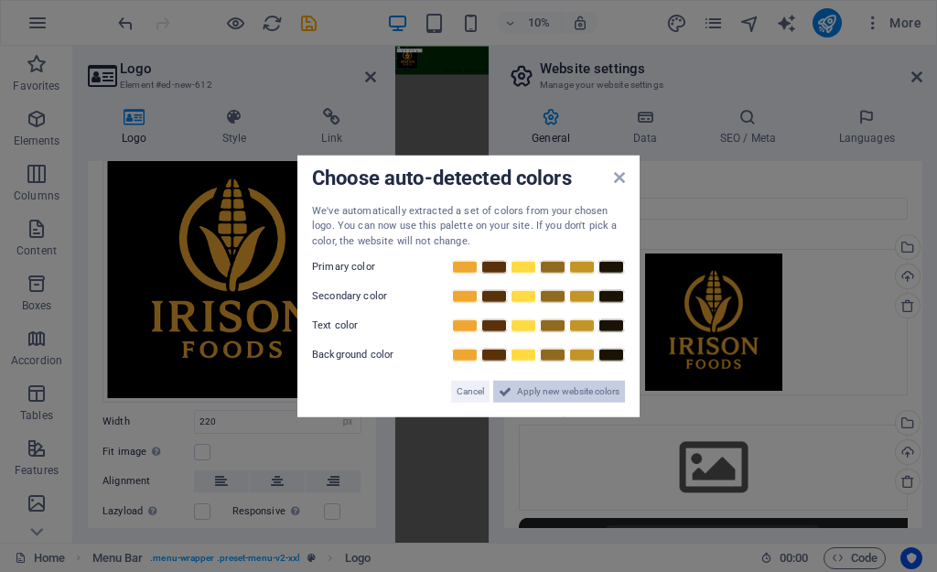
click at [563, 387] on span "Apply new website colors" at bounding box center [568, 392] width 103 height 22
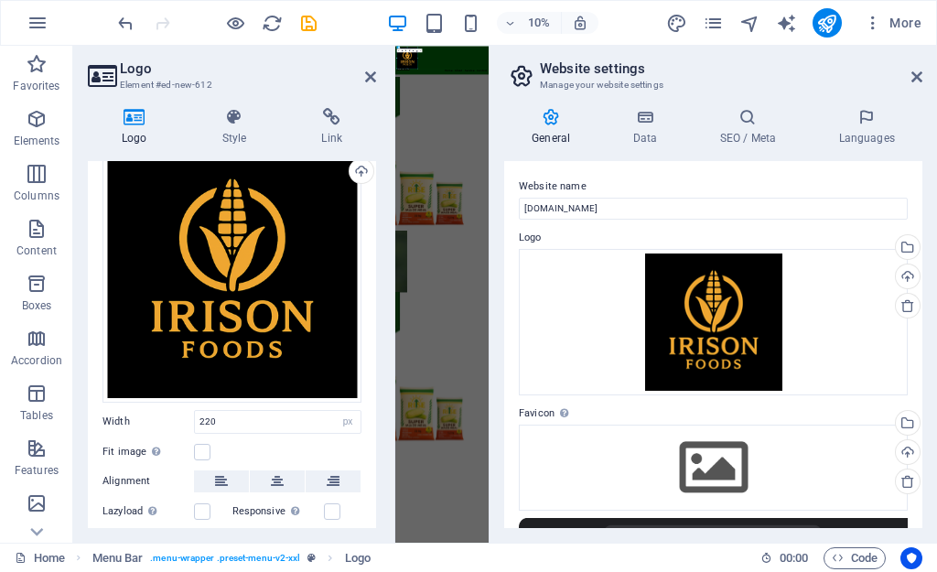
click at [918, 68] on h2 "Website settings" at bounding box center [731, 68] width 383 height 16
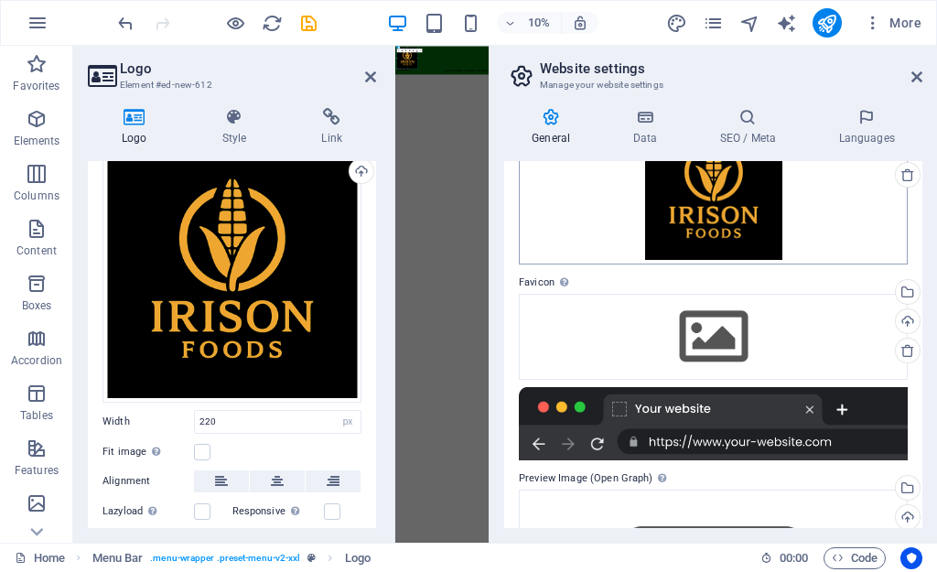
scroll to position [183, 0]
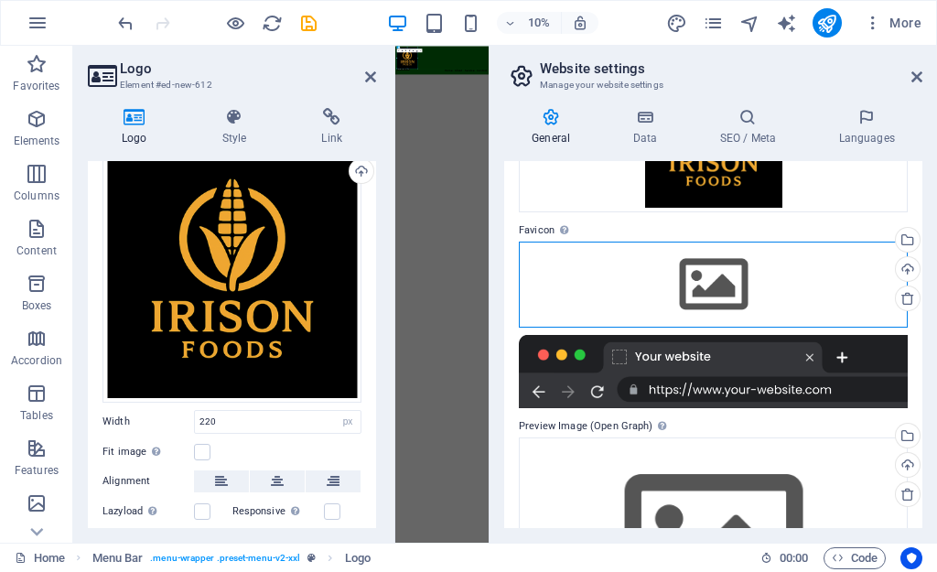
click at [708, 289] on div "Drag files here, click to choose files or select files from Files or our free s…" at bounding box center [713, 285] width 389 height 86
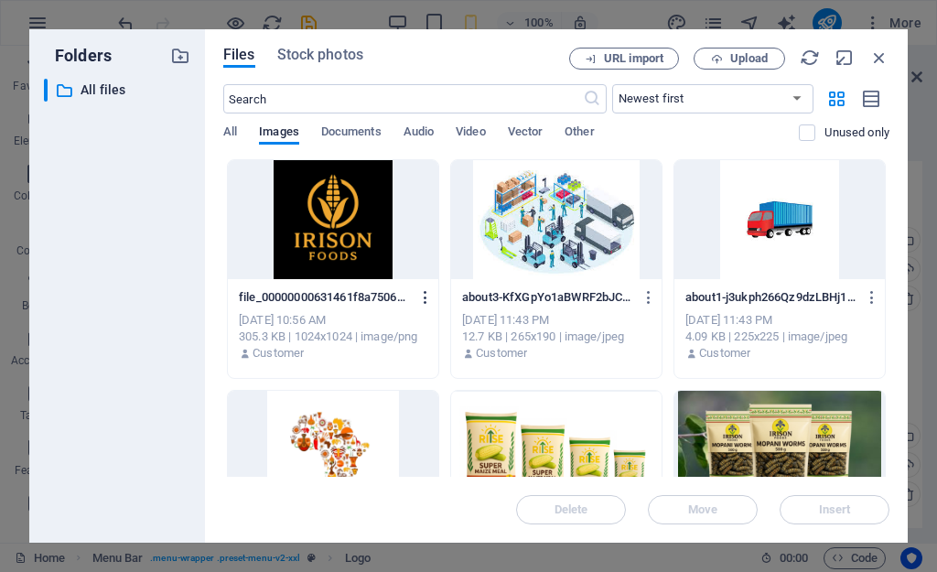
click at [411, 307] on button "button" at bounding box center [422, 297] width 25 height 29
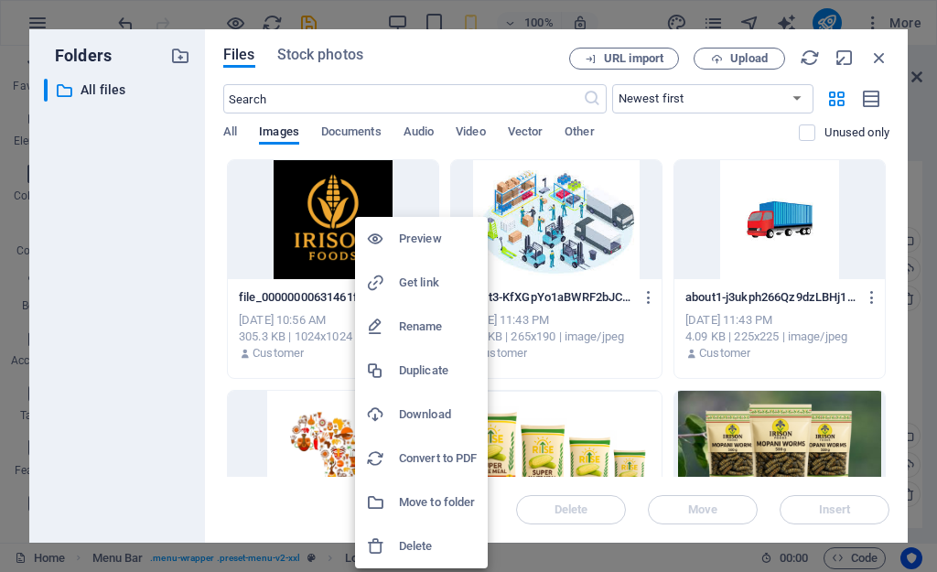
click at [308, 208] on div at bounding box center [468, 286] width 937 height 572
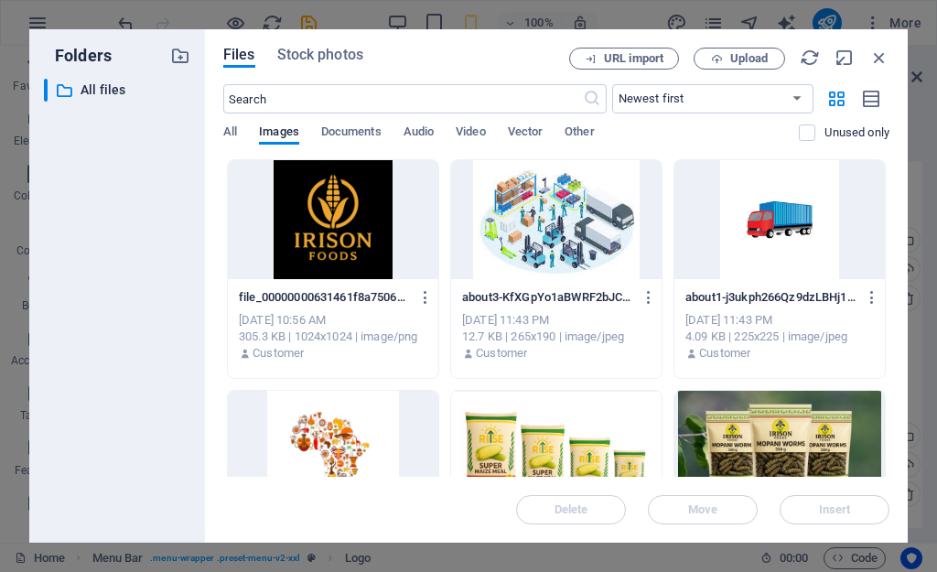
click at [330, 208] on div at bounding box center [333, 219] width 211 height 119
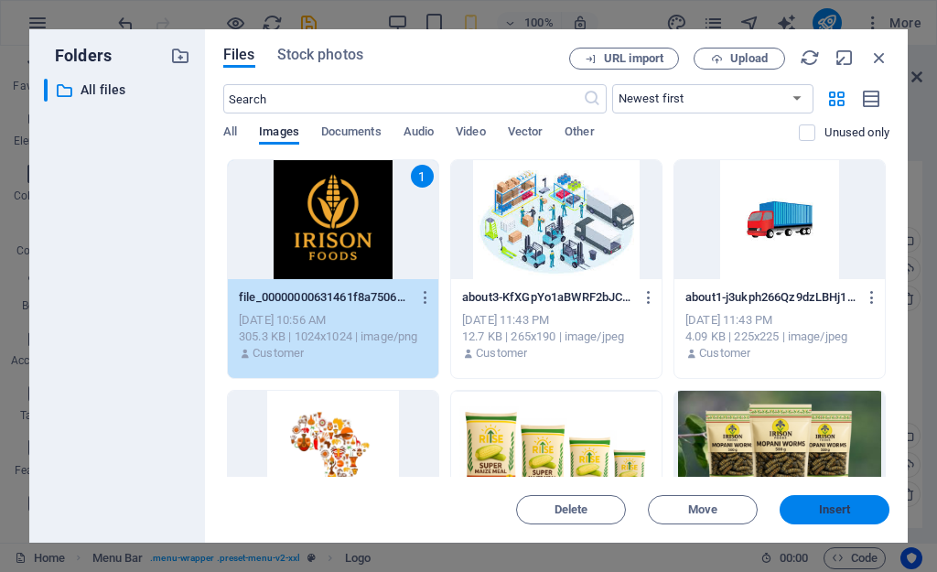
click at [870, 517] on button "Insert" at bounding box center [835, 509] width 110 height 29
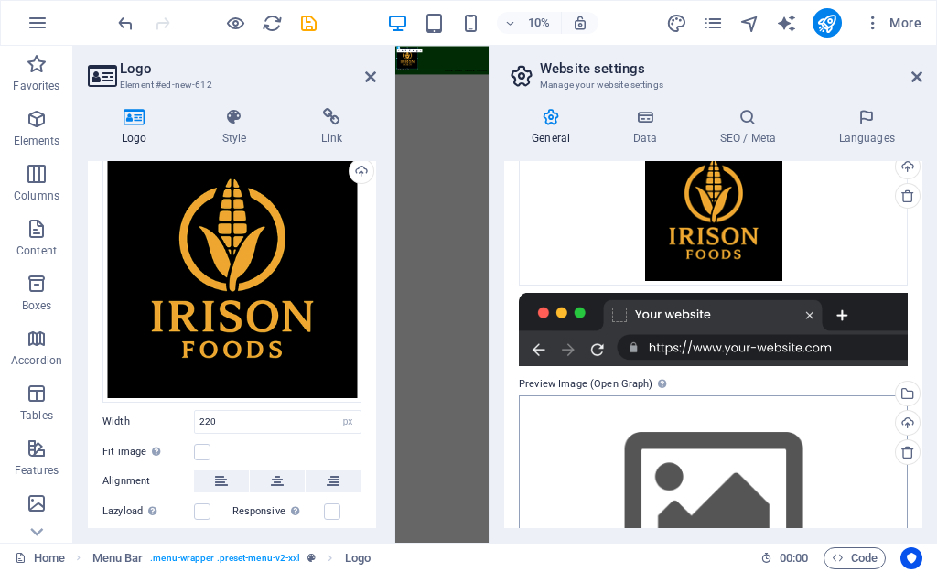
scroll to position [377, 0]
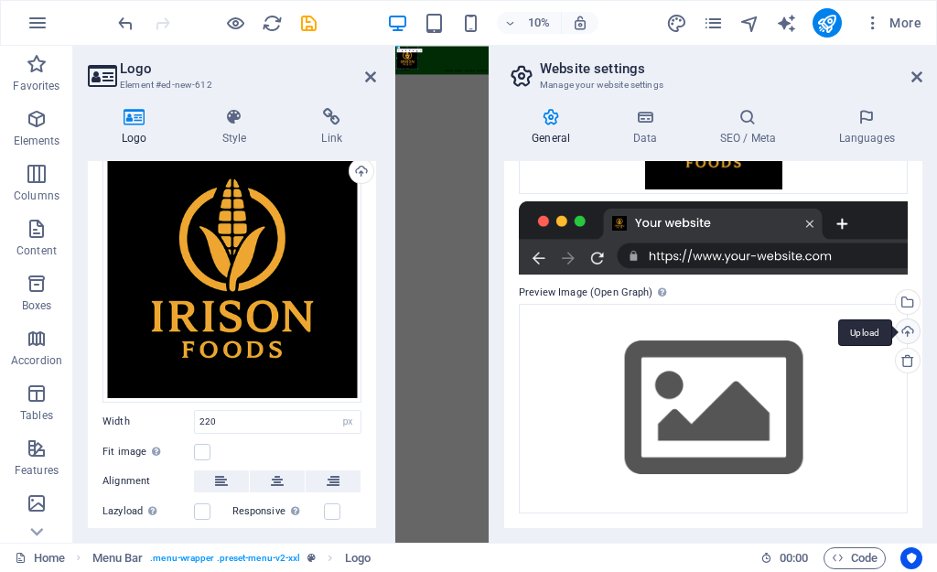
click at [913, 327] on div "Upload" at bounding box center [905, 332] width 27 height 27
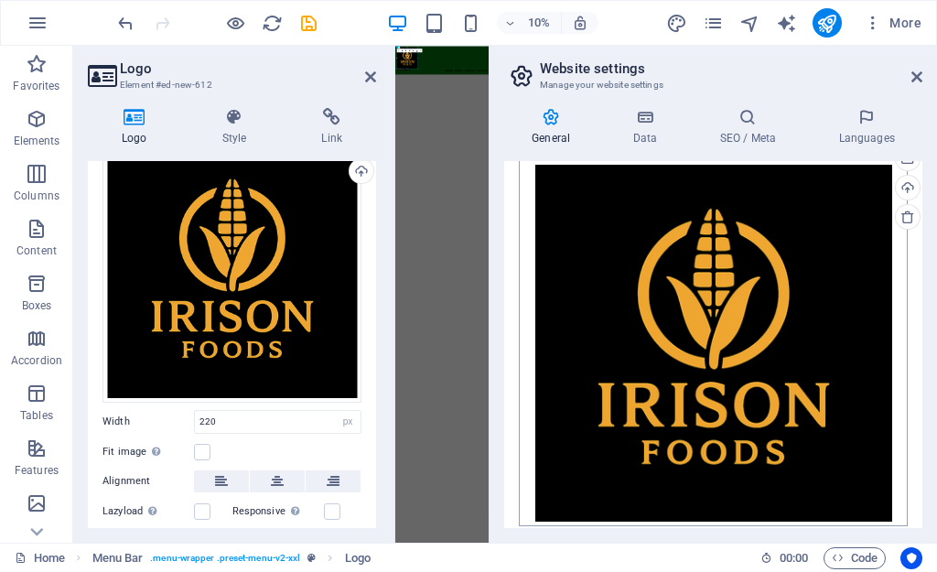
scroll to position [534, 0]
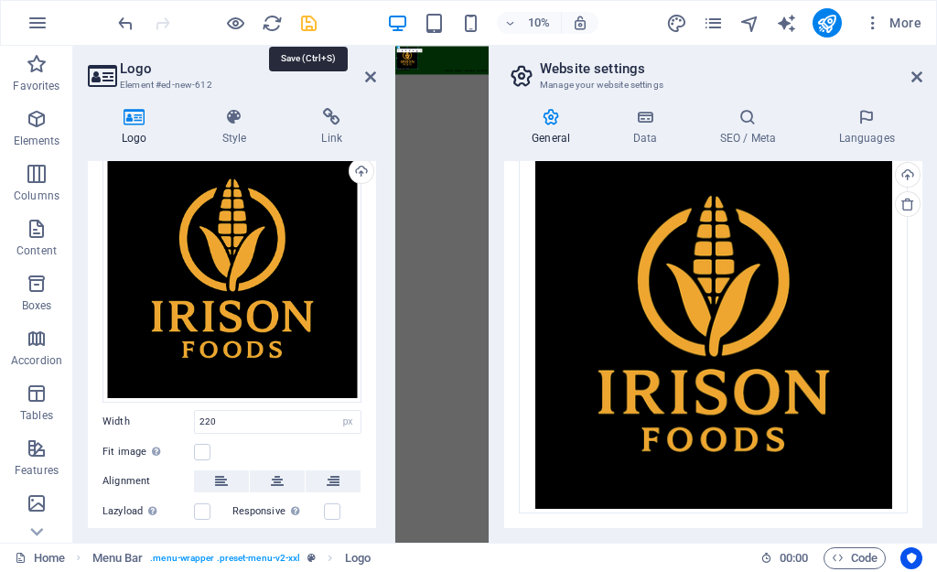
click at [301, 24] on icon "save" at bounding box center [308, 23] width 21 height 21
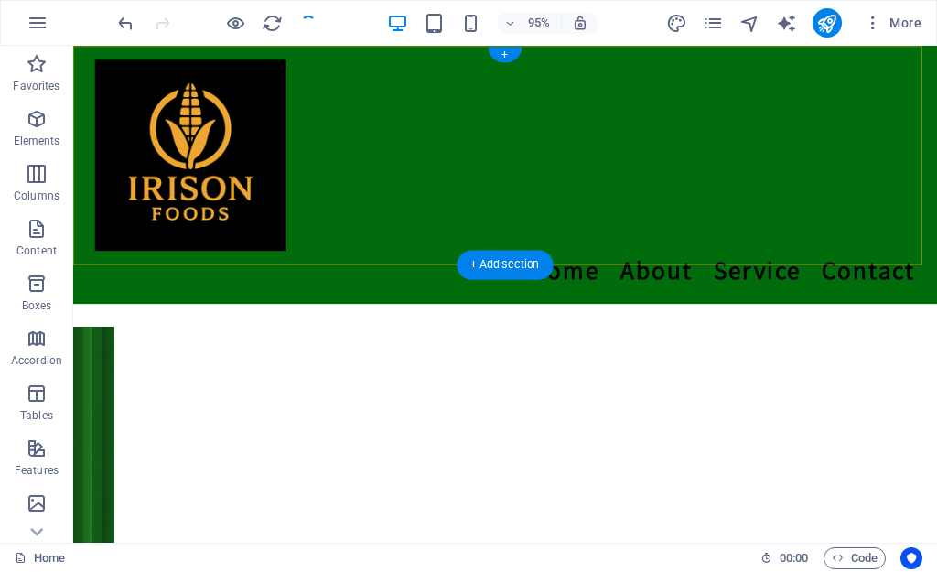
click at [147, 185] on div at bounding box center [528, 160] width 864 height 201
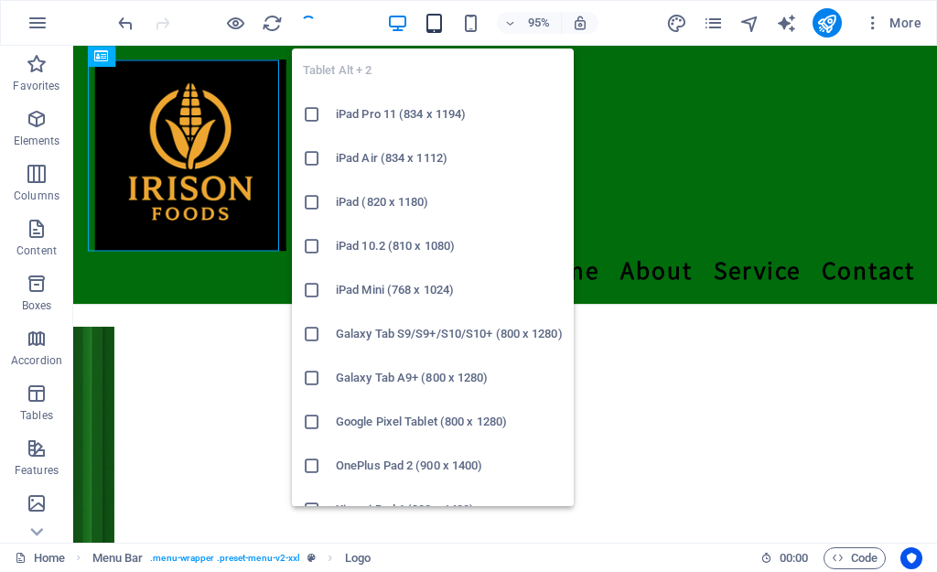
click at [436, 17] on icon "button" at bounding box center [434, 23] width 21 height 21
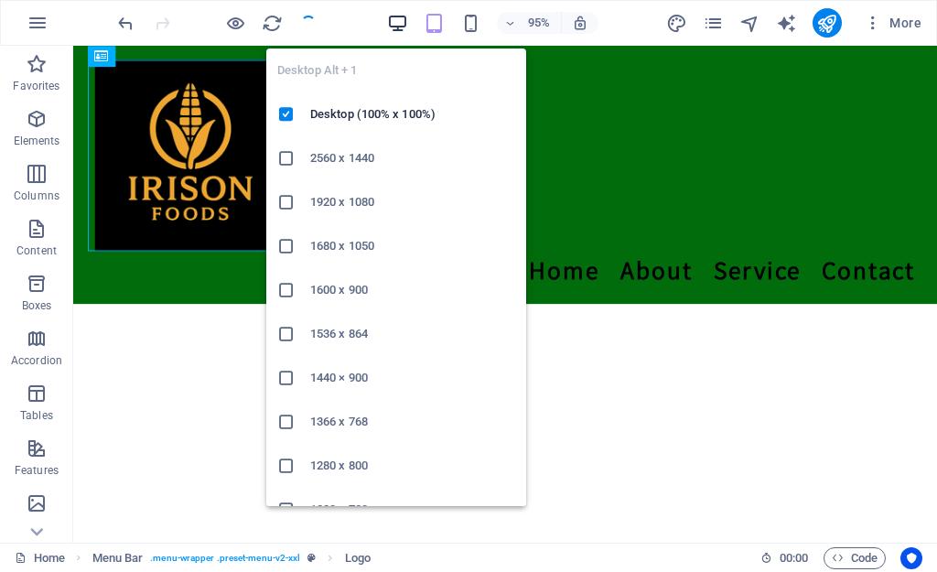
click at [391, 30] on icon "button" at bounding box center [397, 23] width 21 height 21
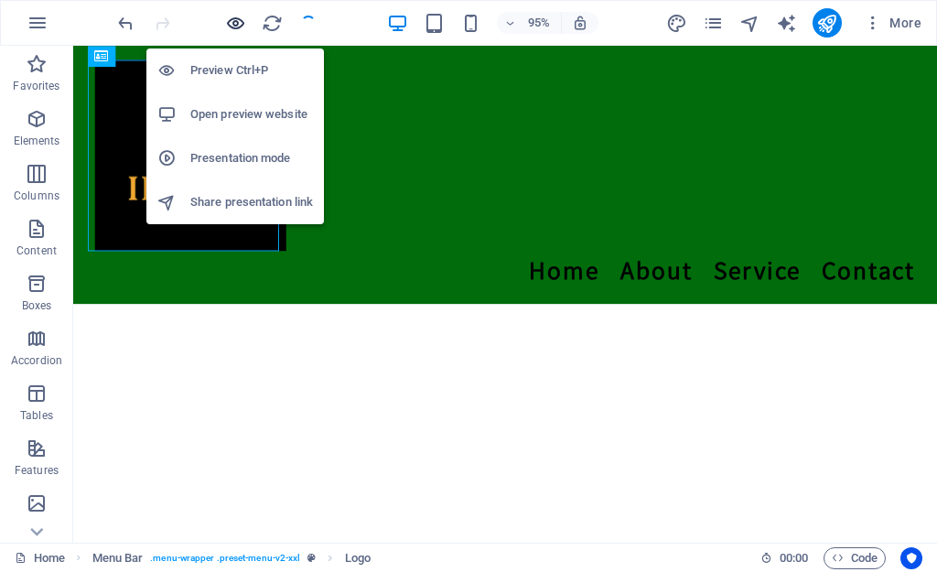
click at [239, 20] on icon "button" at bounding box center [235, 23] width 21 height 21
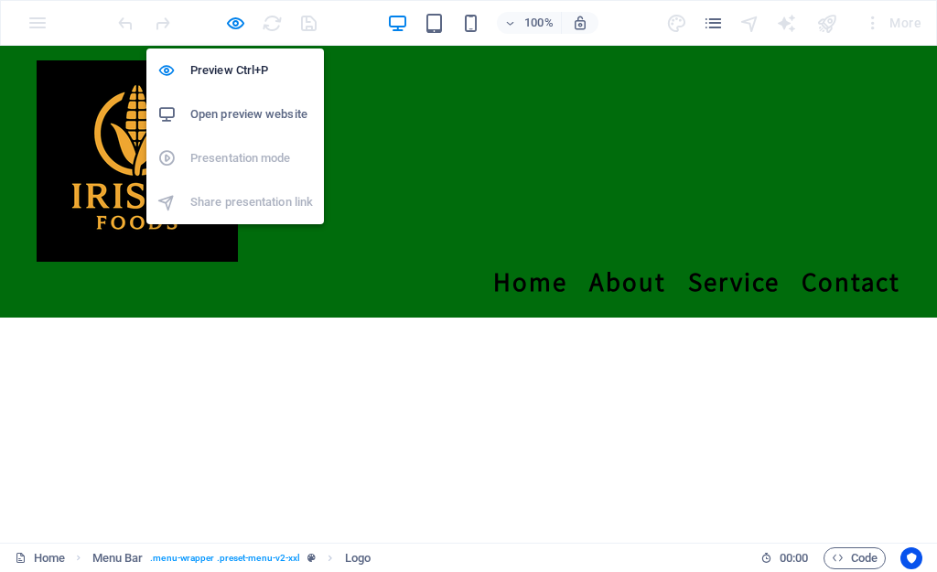
click at [227, 109] on h6 "Open preview website" at bounding box center [251, 114] width 123 height 22
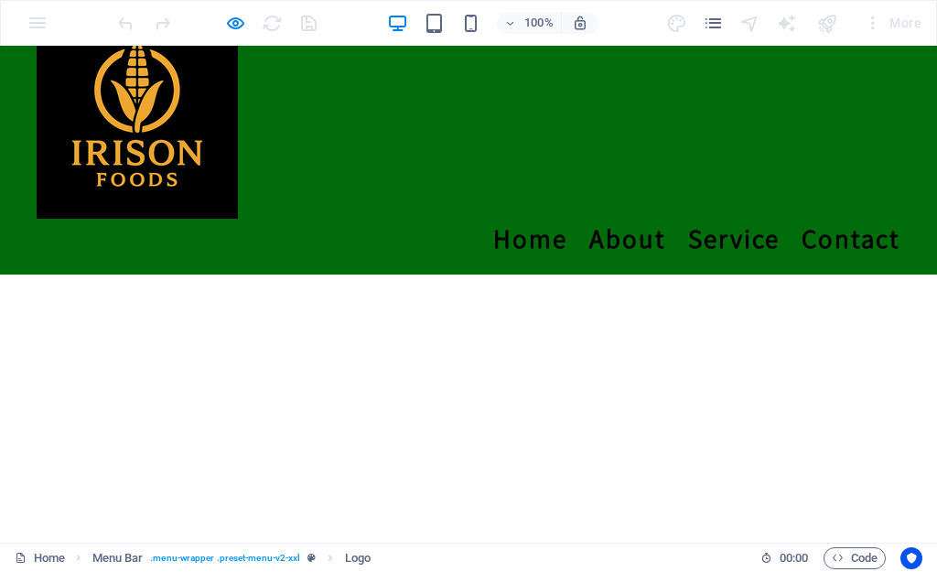
scroll to position [0, 0]
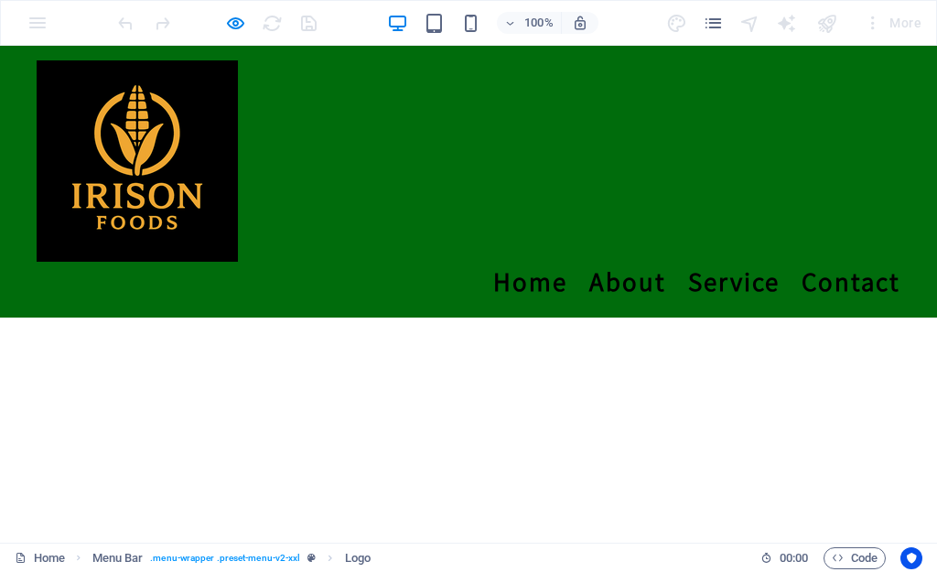
click at [384, 200] on div "Menu Home About Service Contact" at bounding box center [468, 182] width 937 height 272
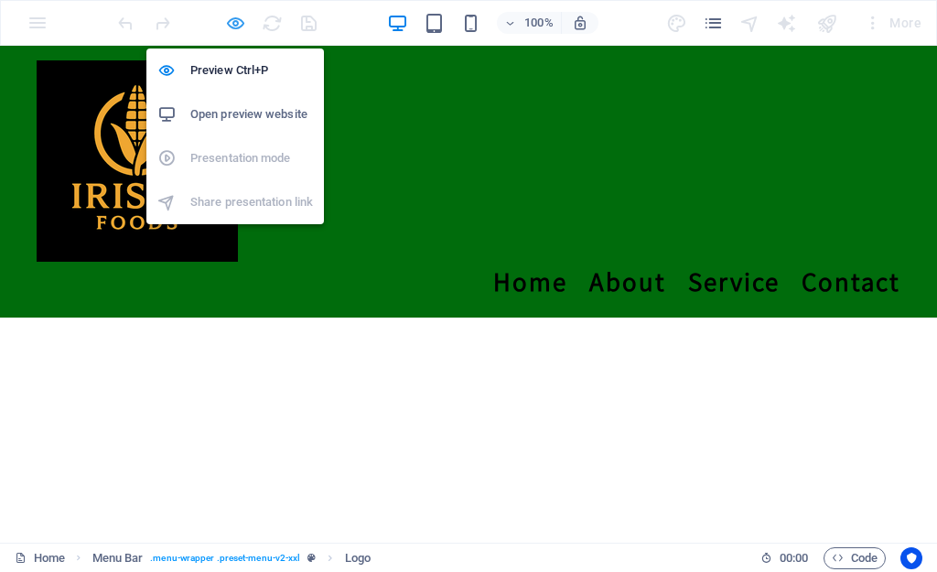
click at [233, 26] on icon "button" at bounding box center [235, 23] width 21 height 21
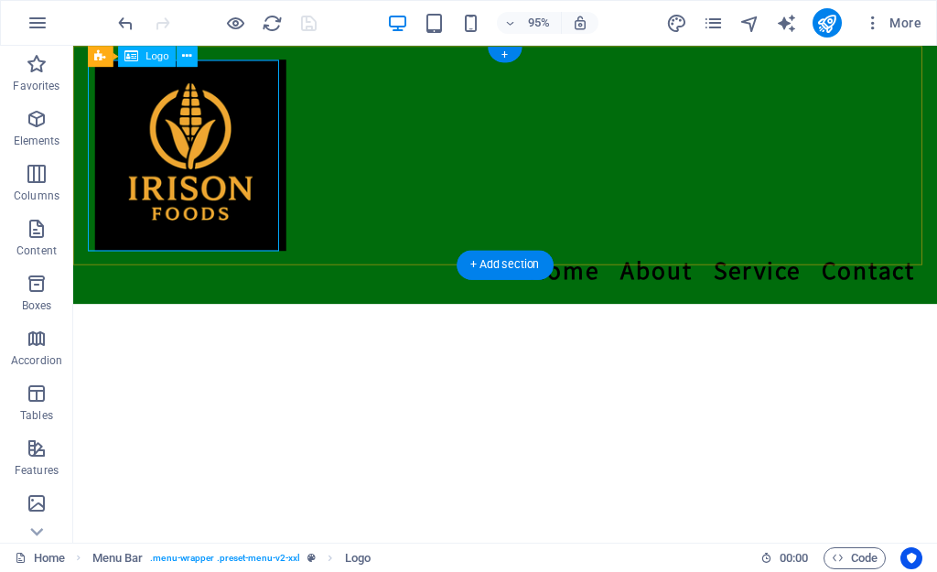
click at [154, 203] on div at bounding box center [528, 160] width 864 height 201
click at [176, 154] on div at bounding box center [528, 160] width 864 height 201
select select "px"
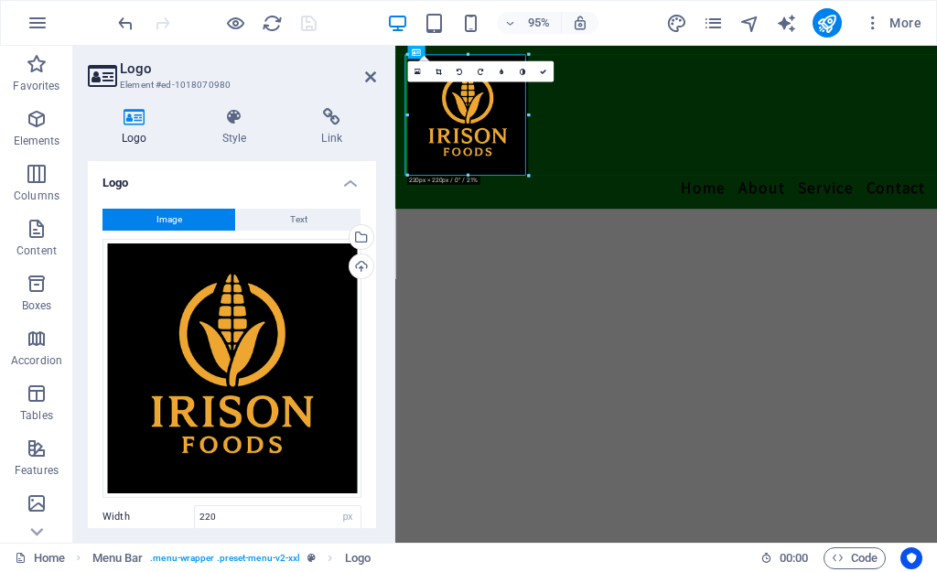
click at [202, 149] on div "Logo Style Link Logo Image Text Drag files here, click to choose files or selec…" at bounding box center [232, 318] width 288 height 420
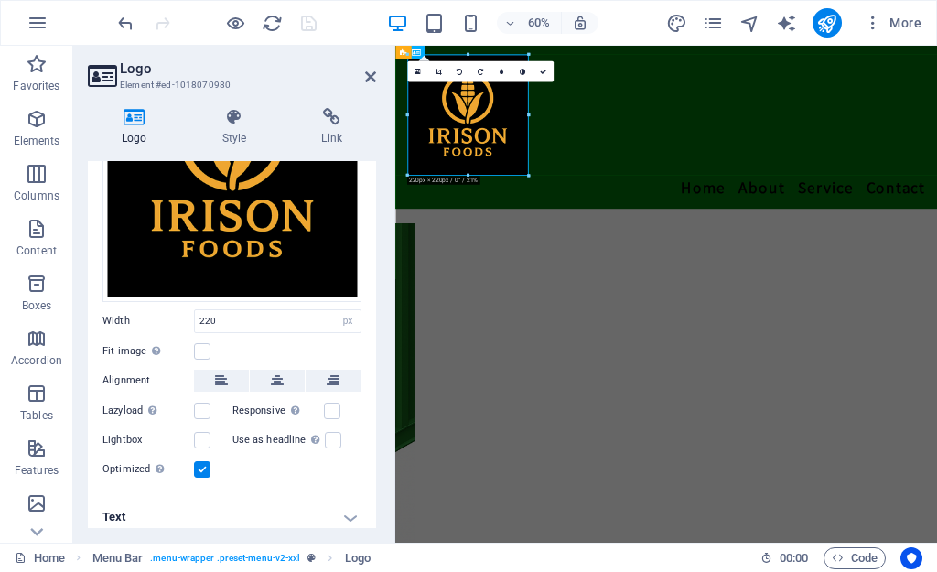
scroll to position [203, 0]
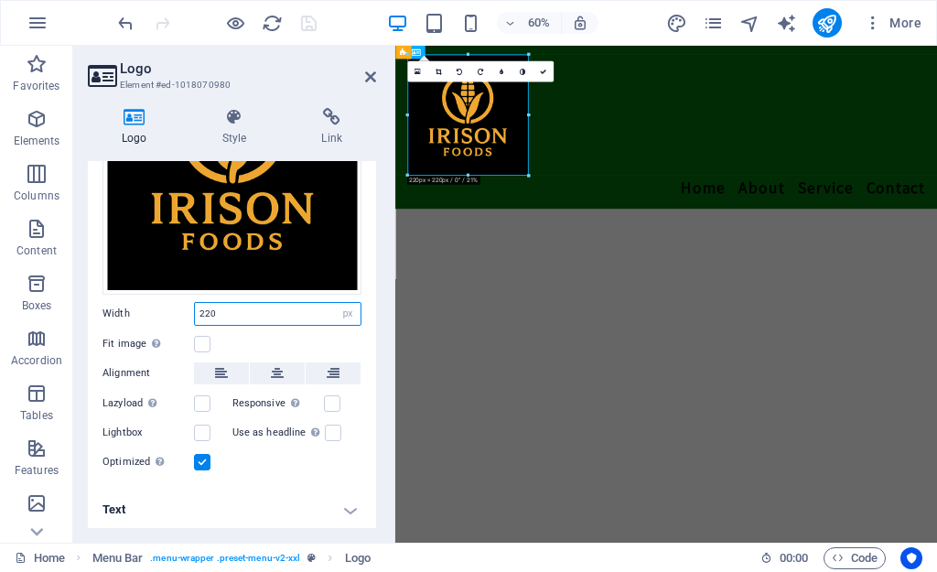
click at [212, 310] on input "220" at bounding box center [278, 314] width 166 height 22
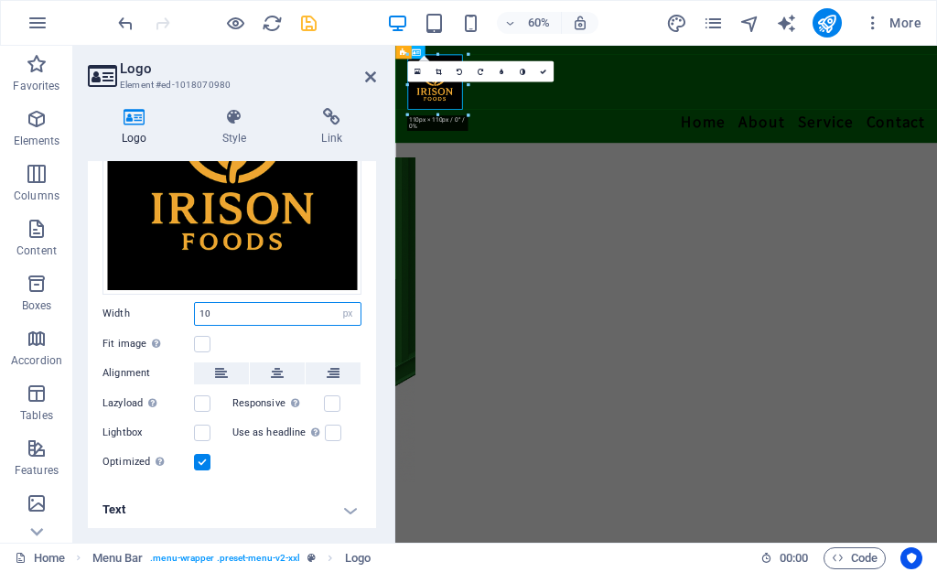
type input "1"
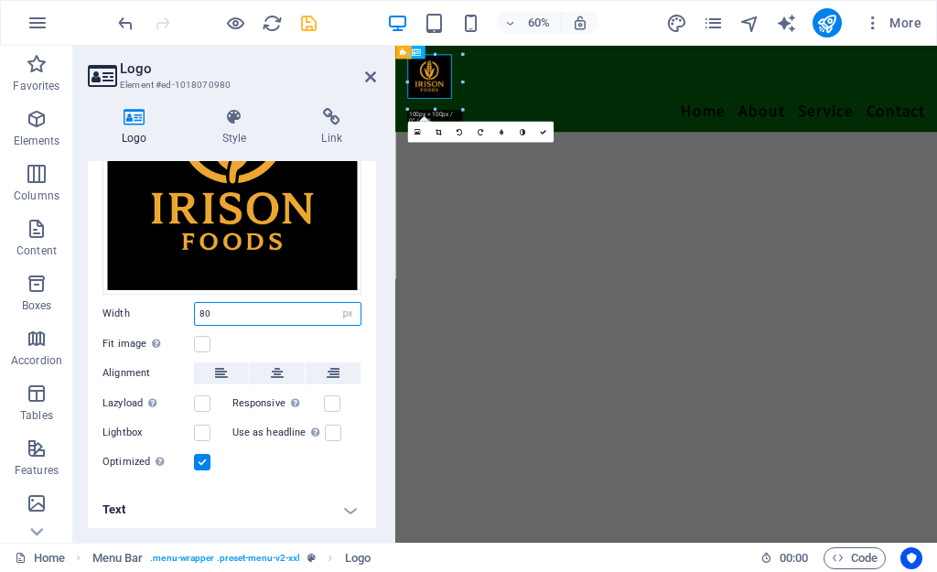
type input "8"
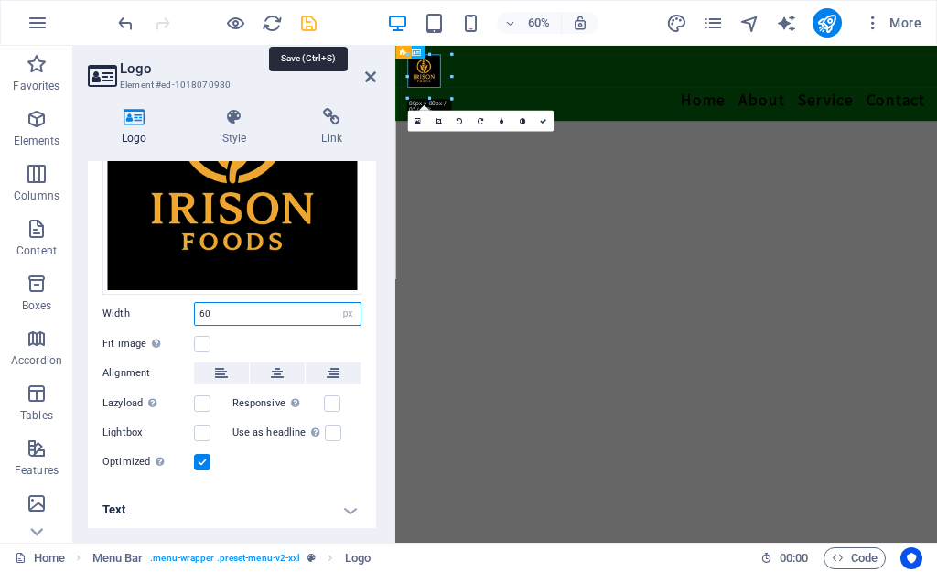
type input "60"
click at [298, 33] on icon "save" at bounding box center [308, 23] width 21 height 21
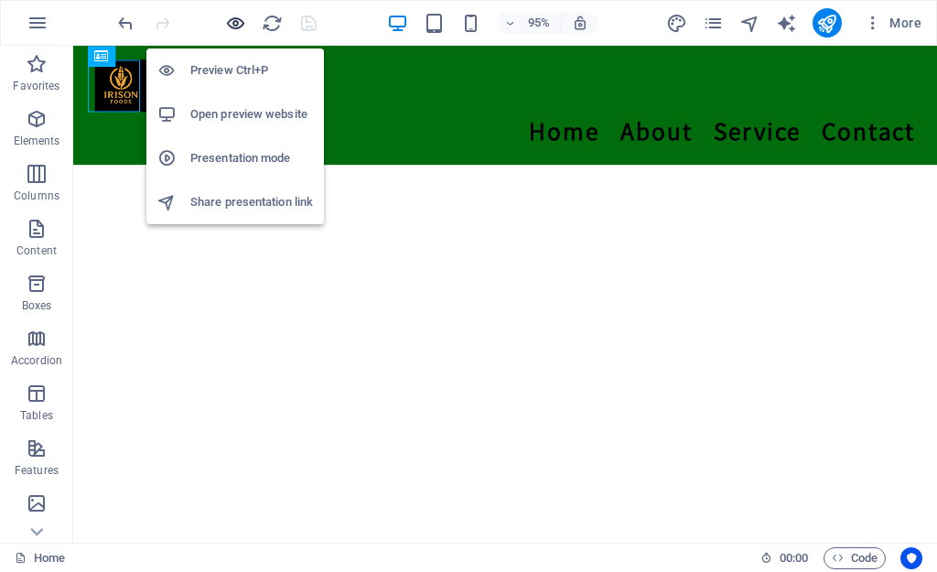
click at [236, 26] on icon "button" at bounding box center [235, 23] width 21 height 21
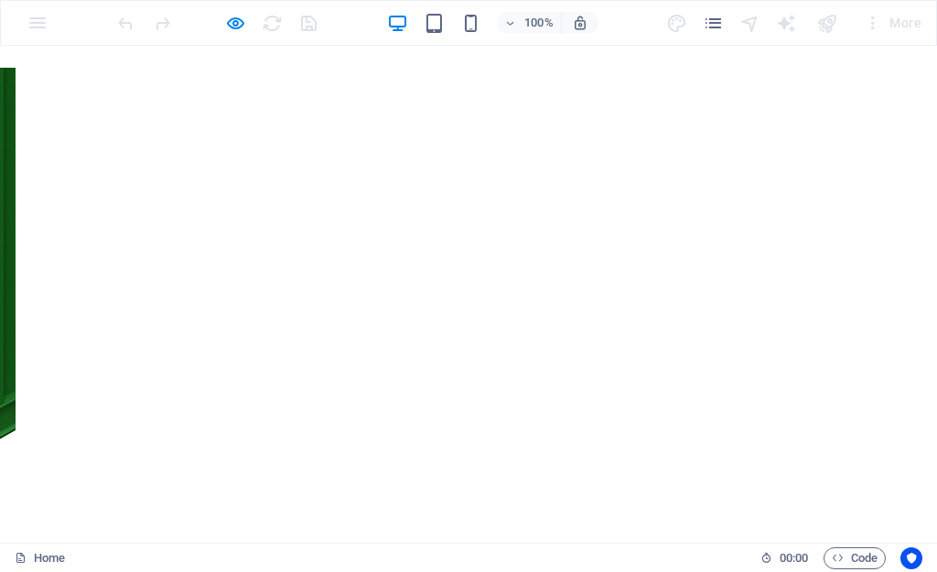
scroll to position [0, 0]
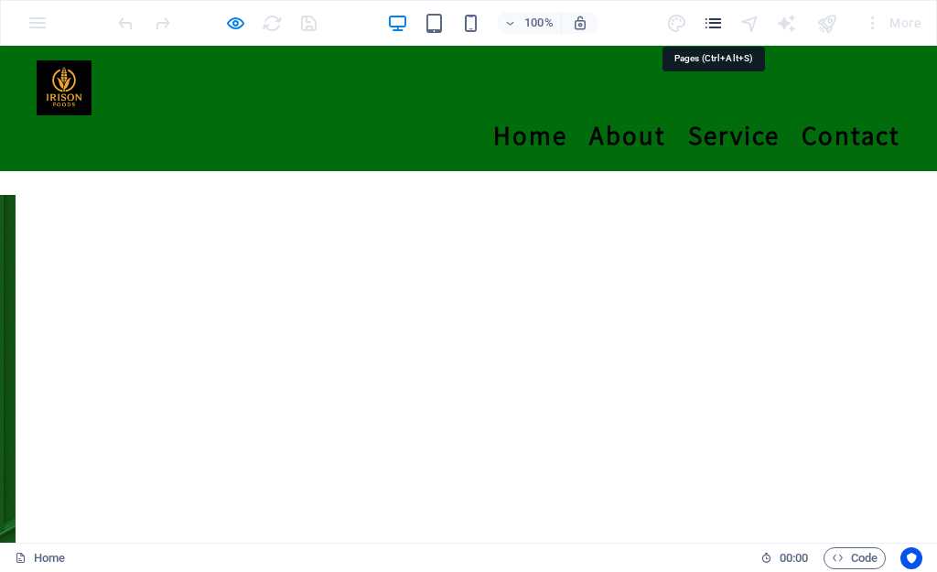
click at [713, 28] on icon "pages" at bounding box center [713, 23] width 21 height 21
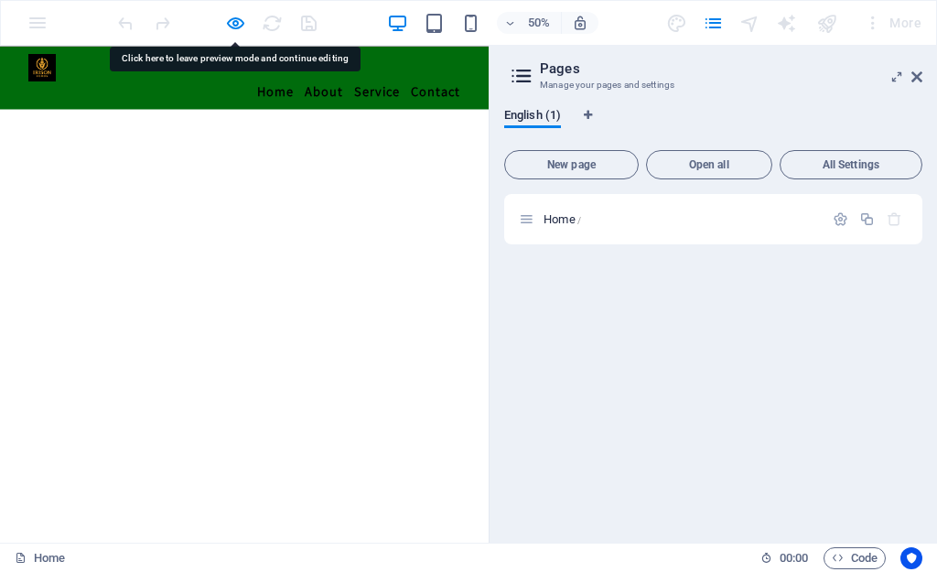
drag, startPoint x: 648, startPoint y: 37, endPoint x: 636, endPoint y: 377, distance: 340.7
click at [656, 397] on div "Home /" at bounding box center [713, 361] width 418 height 334
click at [842, 115] on link "Contact" at bounding box center [871, 135] width 99 height 41
click at [745, 60] on div "Menu Home About Service Contact" at bounding box center [489, 108] width 978 height 125
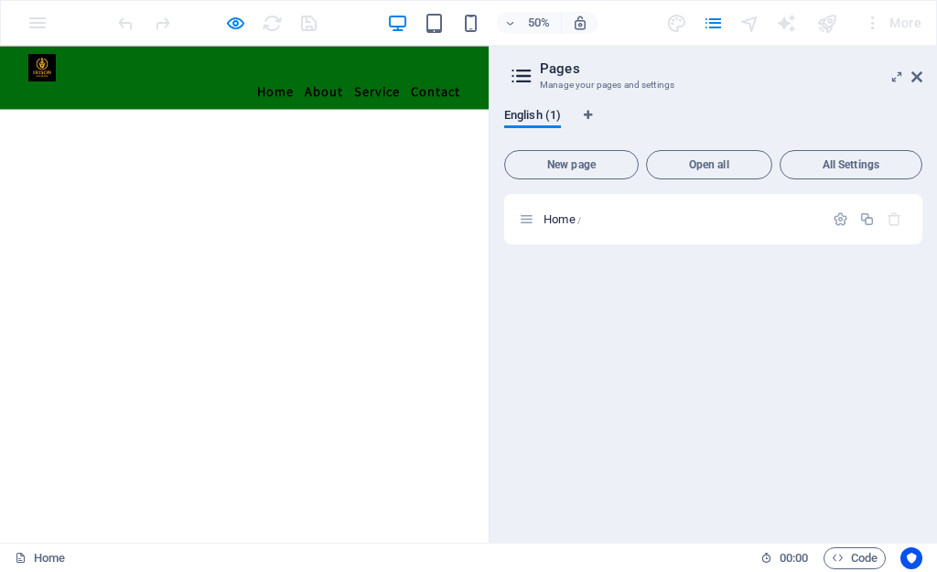
click at [745, 60] on div "Menu Home About Service Contact" at bounding box center [489, 108] width 978 height 125
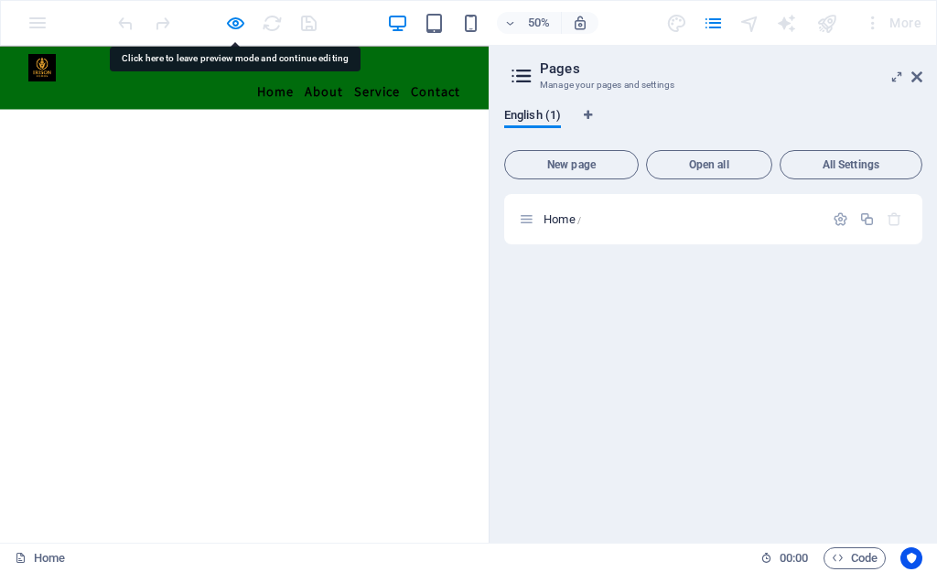
click at [679, 115] on link "About" at bounding box center [648, 135] width 77 height 41
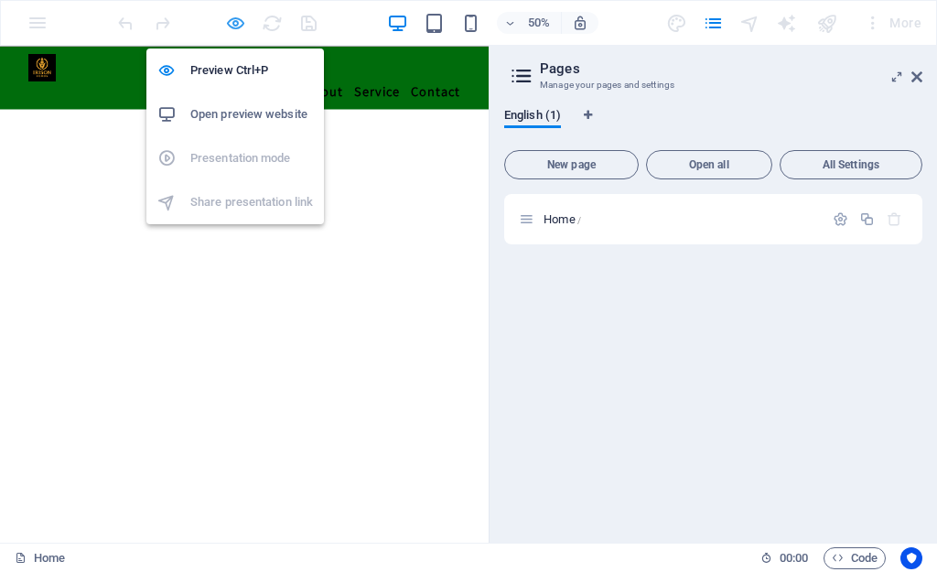
click at [232, 23] on icon "button" at bounding box center [235, 23] width 21 height 21
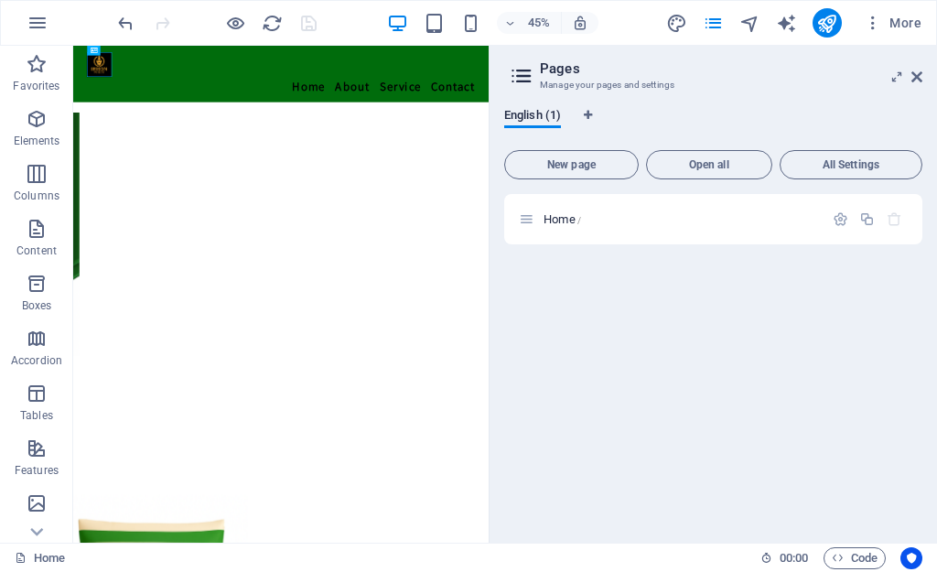
click at [28, 114] on icon "button" at bounding box center [37, 119] width 22 height 22
click at [49, 129] on span "Elements" at bounding box center [36, 130] width 73 height 44
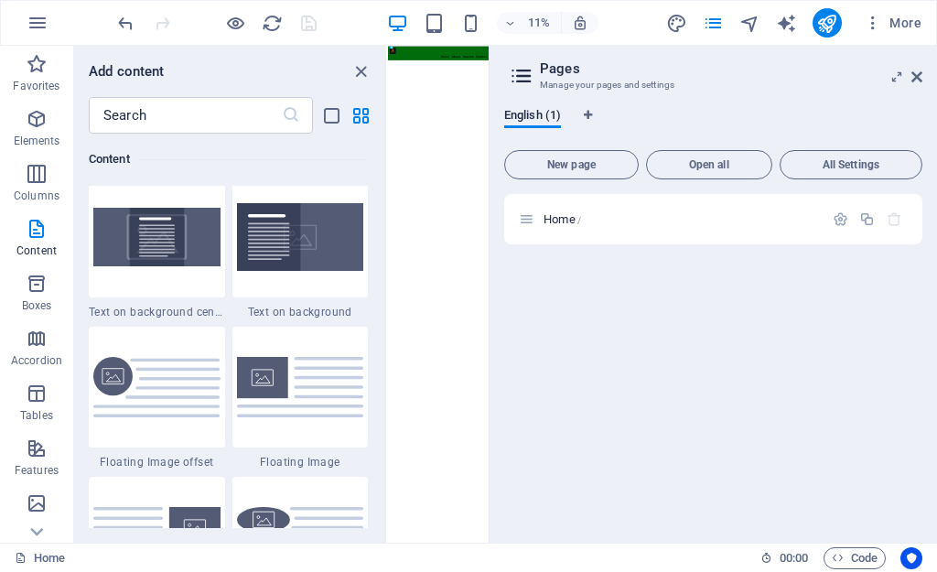
scroll to position [3844, 0]
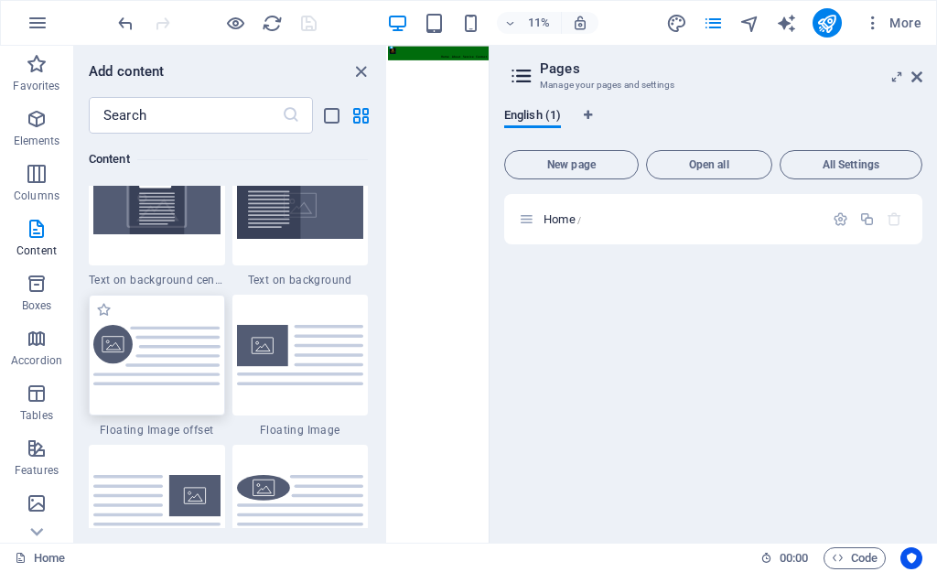
click at [133, 405] on div at bounding box center [157, 355] width 136 height 121
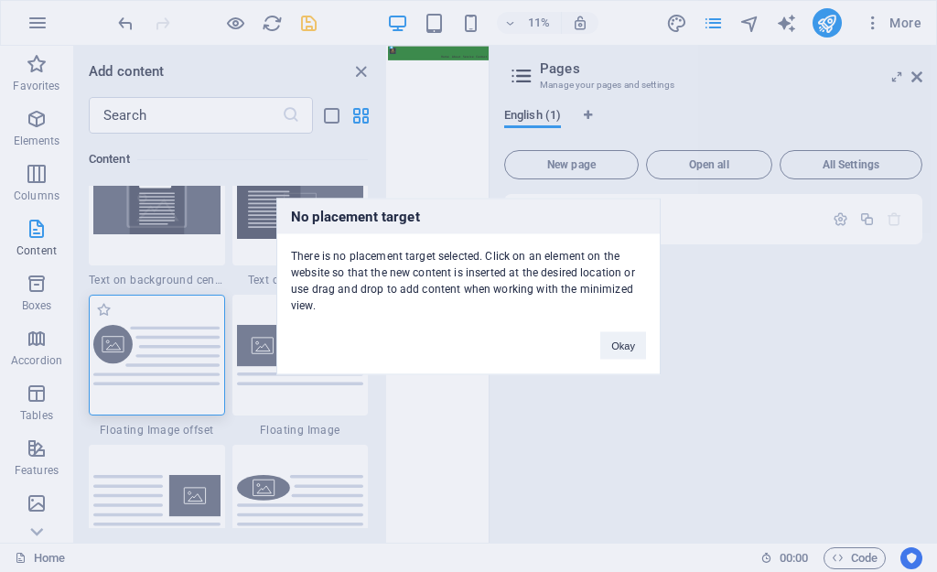
click at [446, 146] on div "No placement target There is no placement target selected. Click on an element …" at bounding box center [468, 286] width 937 height 572
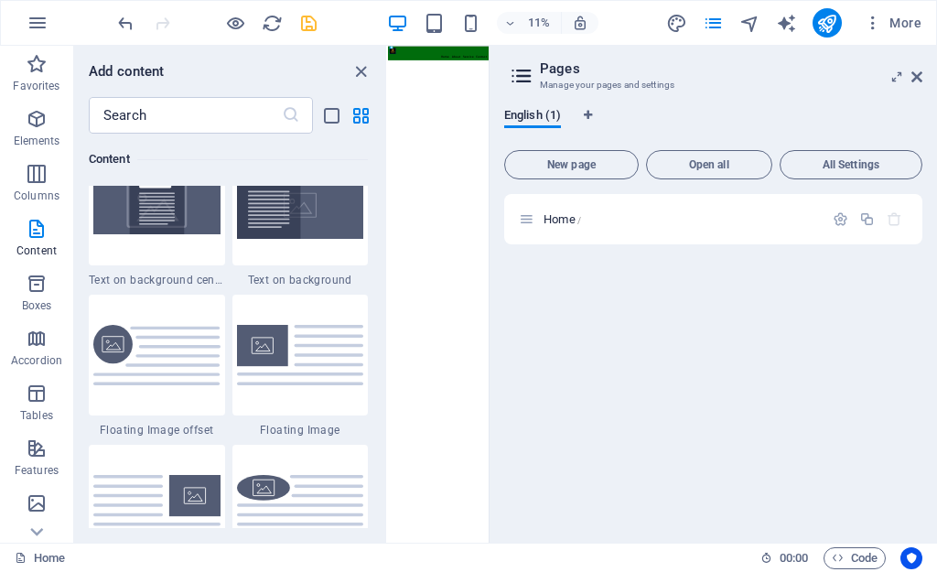
click at [909, 80] on header "Pages Manage your pages and settings" at bounding box center [715, 70] width 415 height 48
click at [914, 77] on icon at bounding box center [917, 77] width 11 height 15
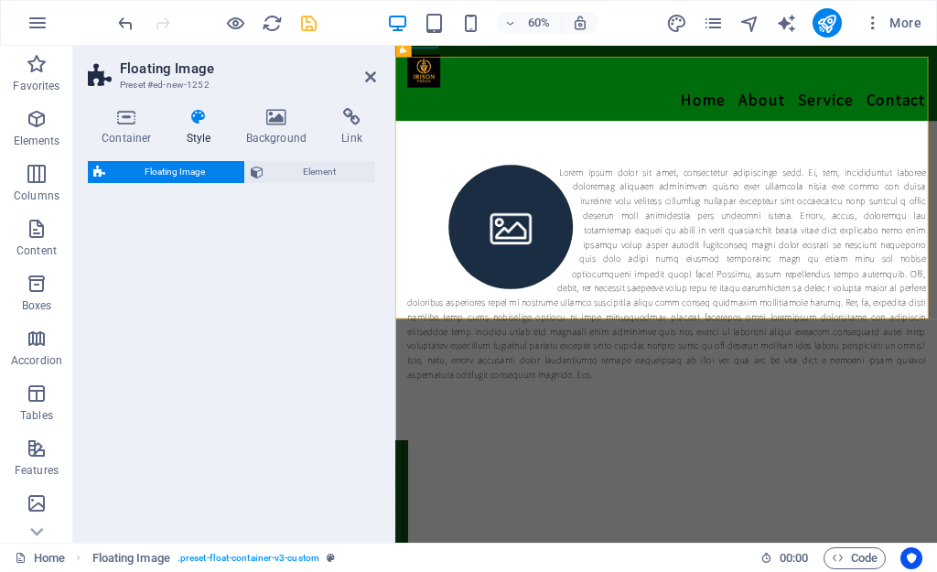
select select "%"
select select "rem"
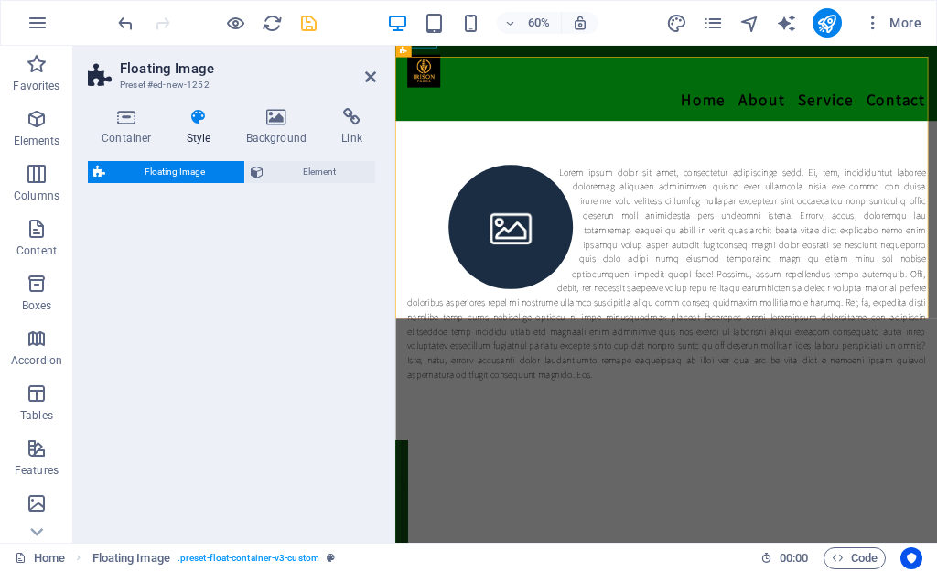
select select "%"
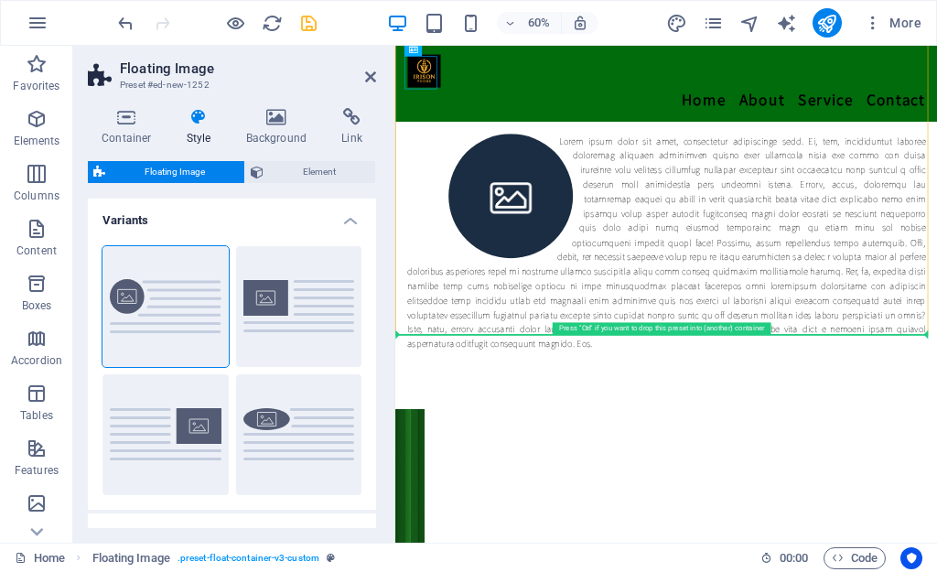
scroll to position [260, 0]
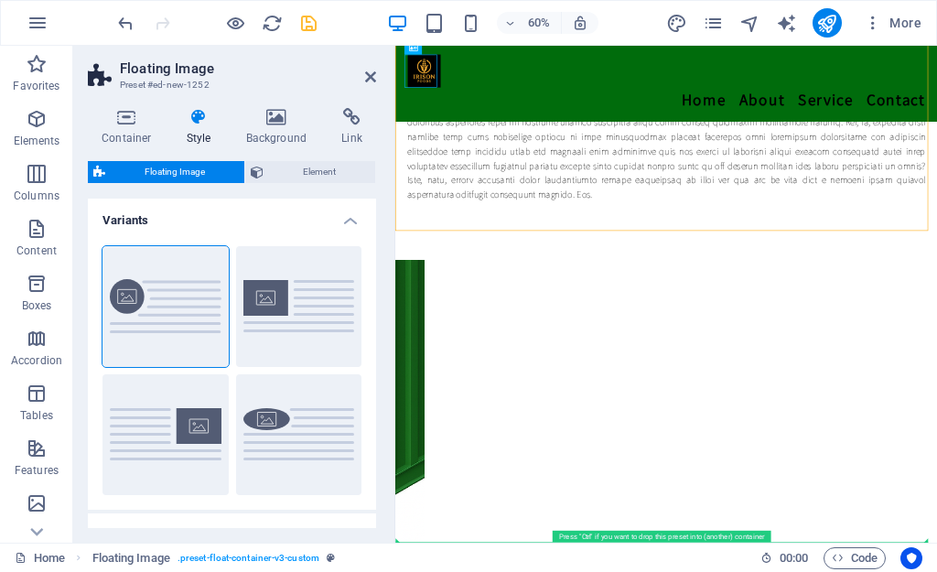
drag, startPoint x: 813, startPoint y: 135, endPoint x: 481, endPoint y: 852, distance: 789.9
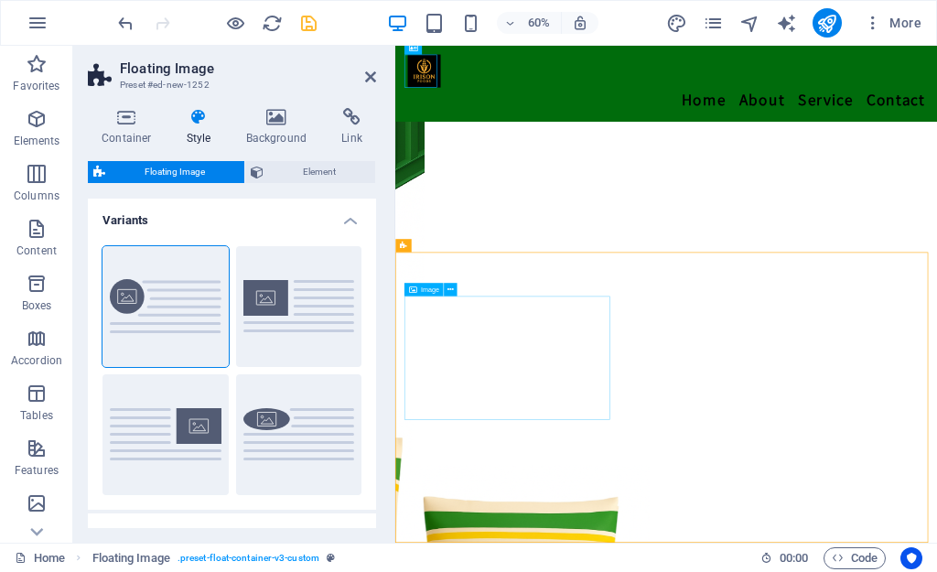
select select "%"
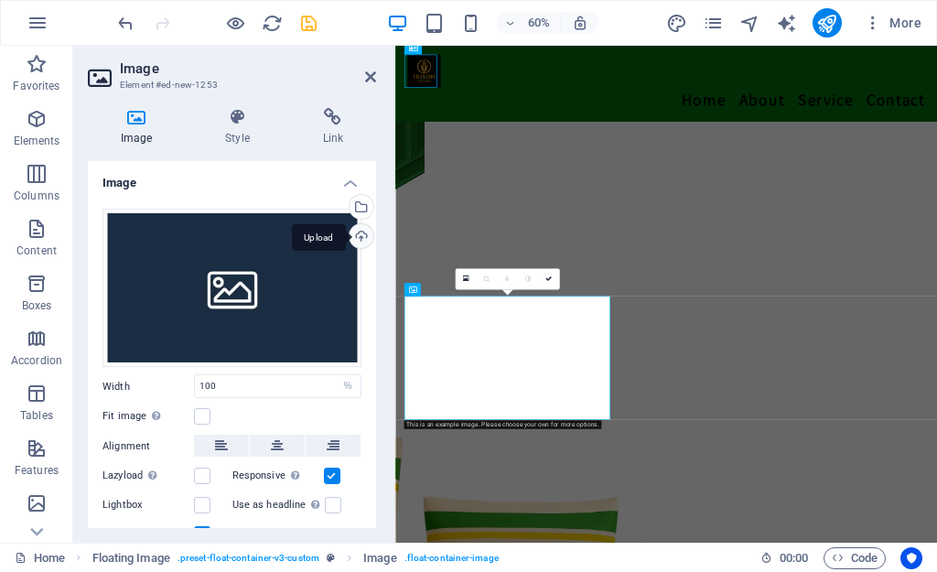
click at [362, 239] on div "Upload" at bounding box center [359, 237] width 27 height 27
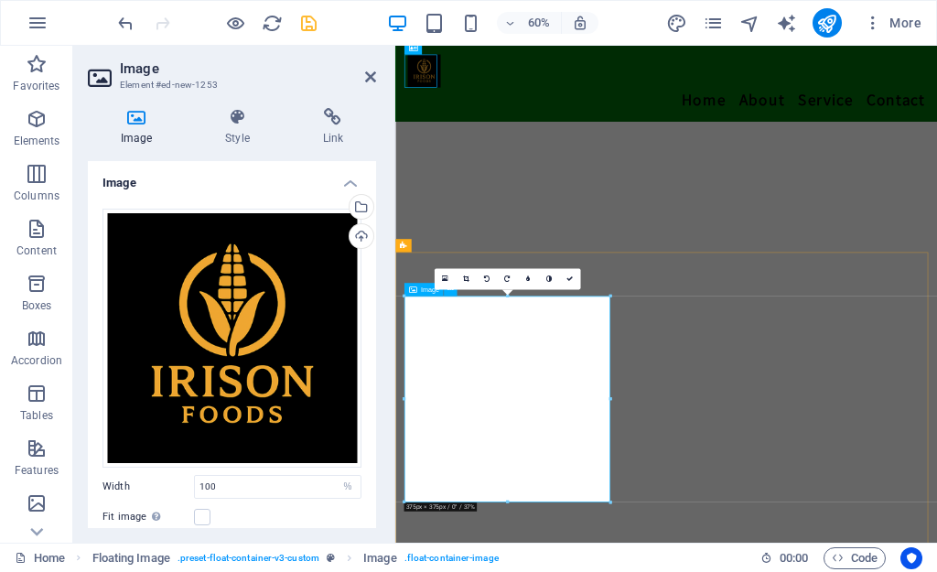
drag, startPoint x: 902, startPoint y: 546, endPoint x: 590, endPoint y: 749, distance: 371.7
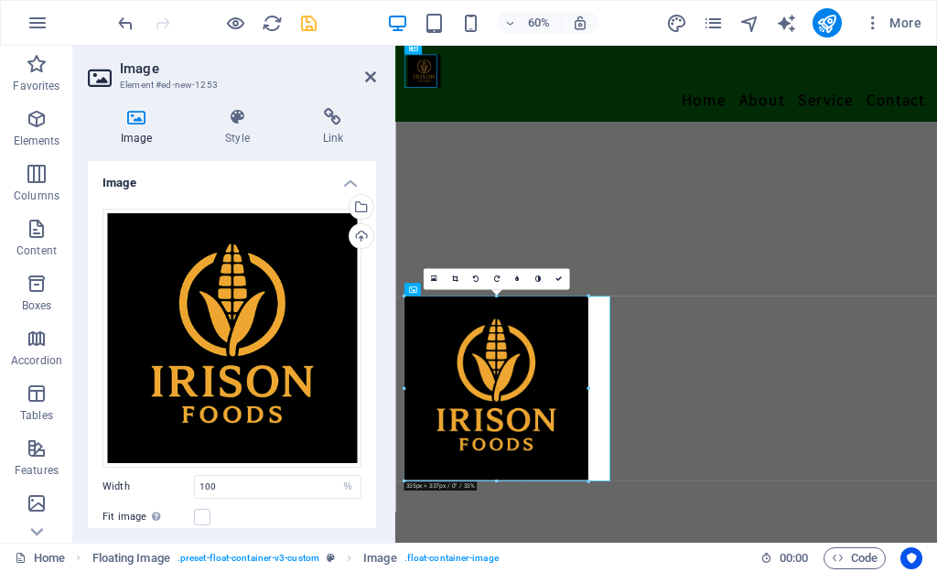
drag, startPoint x: 509, startPoint y: 504, endPoint x: 175, endPoint y: 698, distance: 386.3
type input "333"
select select "px"
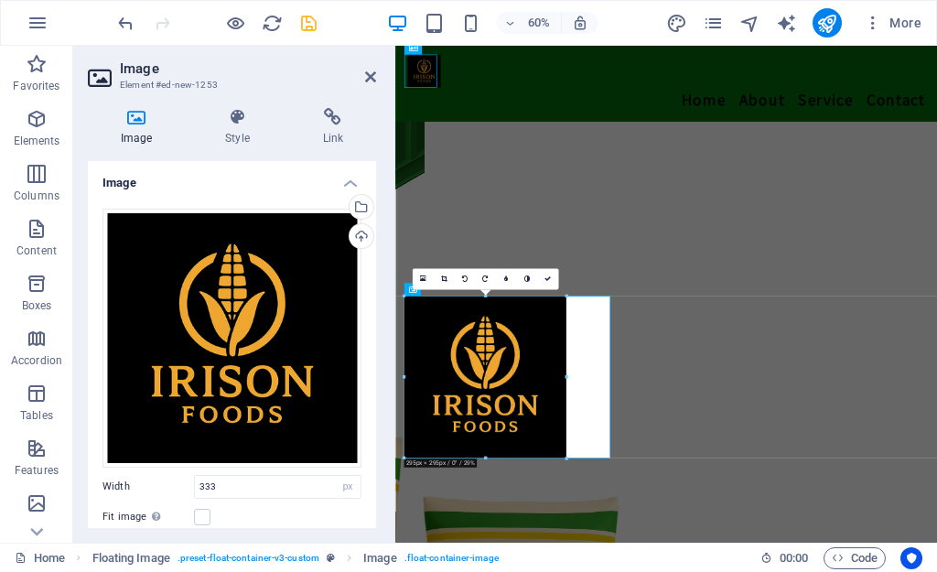
drag, startPoint x: 495, startPoint y: 481, endPoint x: 181, endPoint y: 666, distance: 364.8
type input "295"
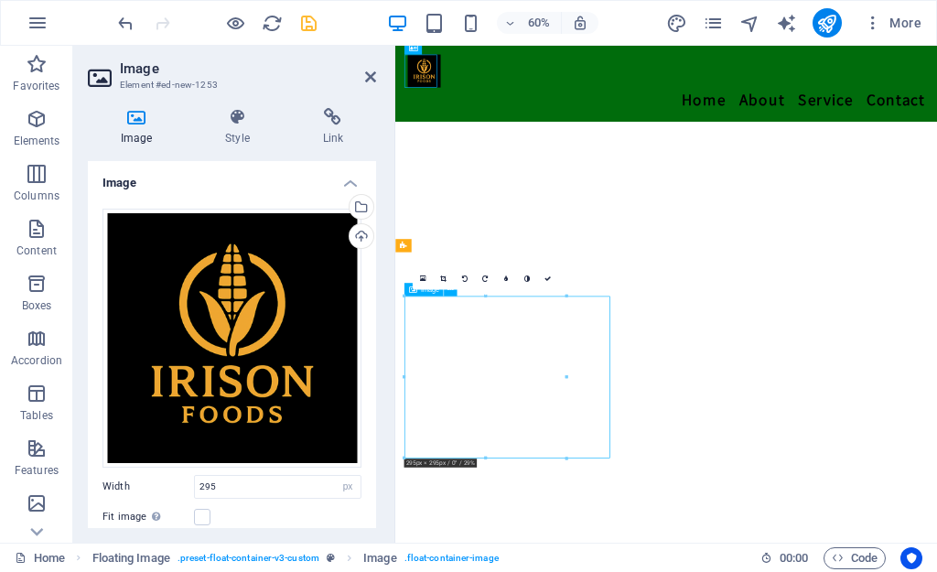
drag, startPoint x: 575, startPoint y: 632, endPoint x: 610, endPoint y: 628, distance: 35.1
drag, startPoint x: 536, startPoint y: 547, endPoint x: 607, endPoint y: 573, distance: 75.0
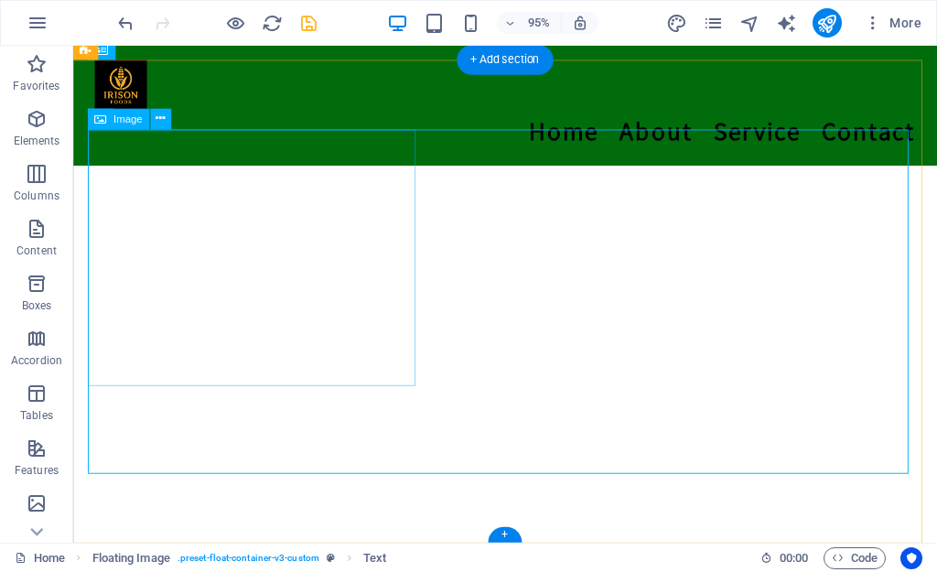
scroll to position [593, 0]
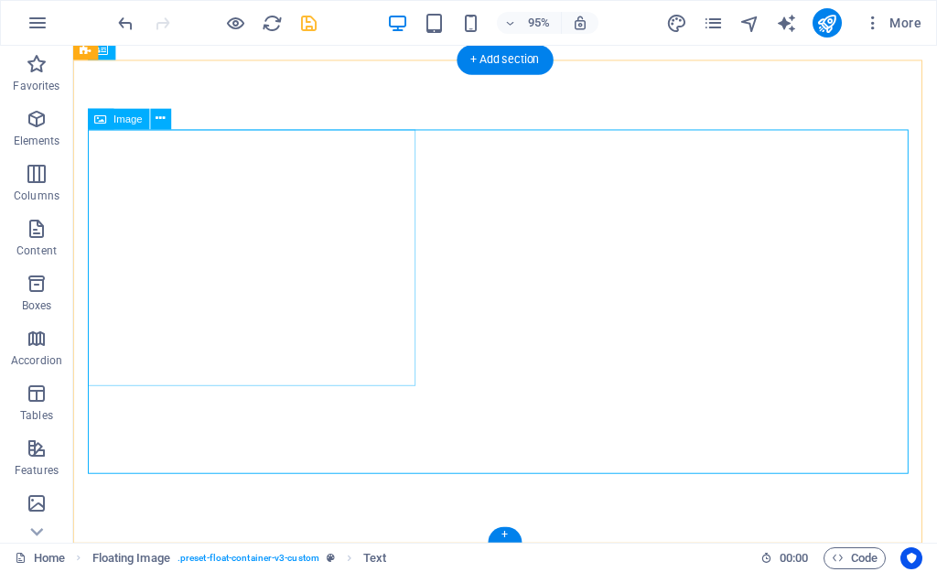
select select "px"
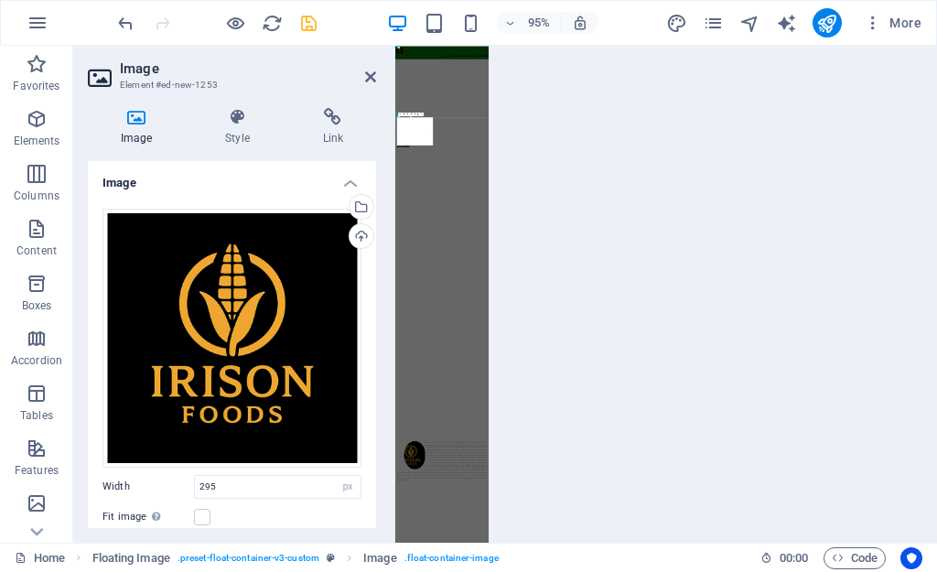
scroll to position [0, 0]
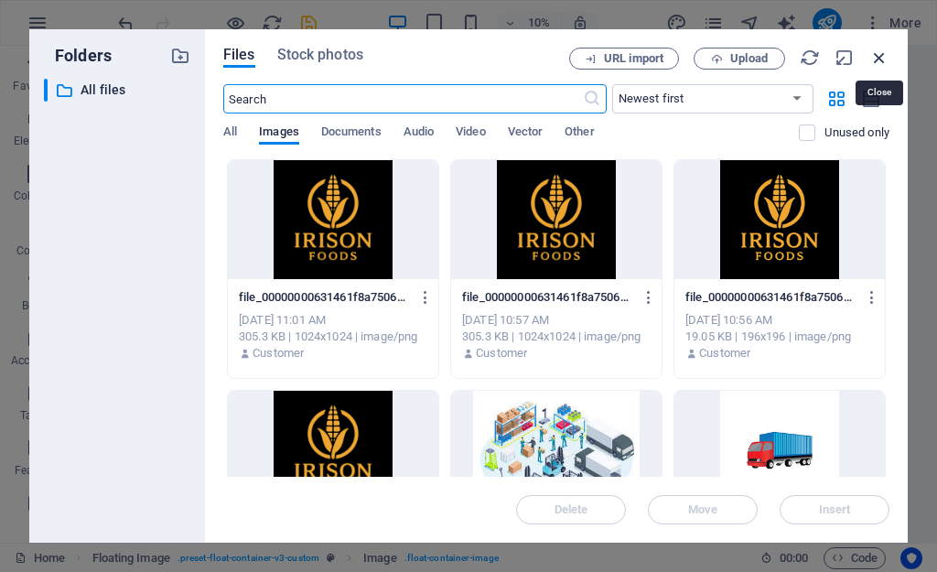
click at [873, 58] on icon "button" at bounding box center [880, 58] width 20 height 20
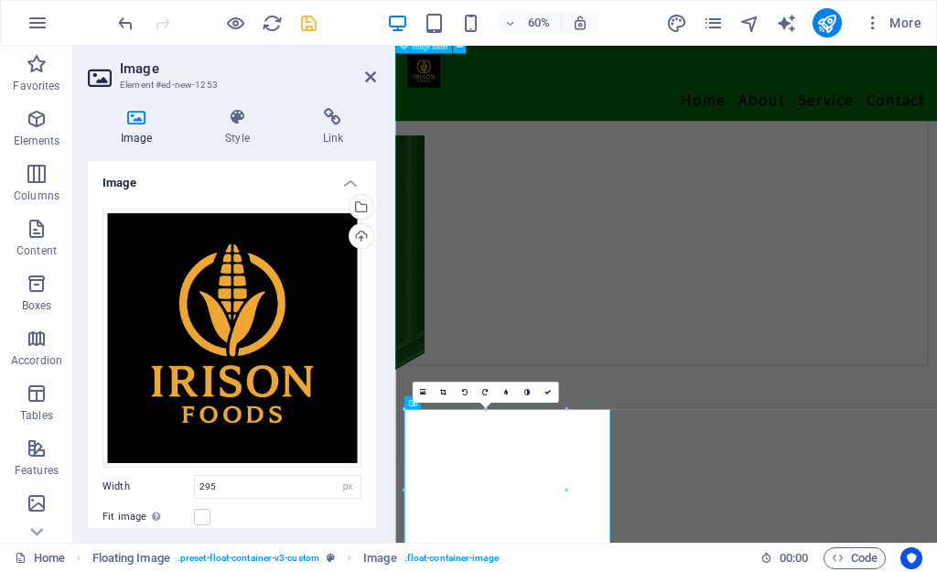
scroll to position [183, 0]
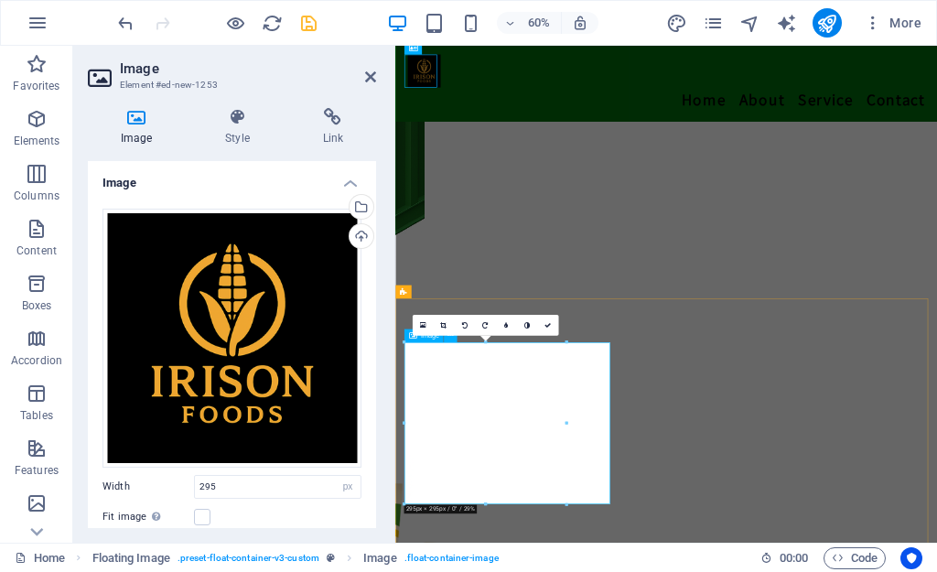
click at [400, 425] on div "Image slider Menu Bar Logo Menu Menu Bar Menu Bar Logo Menu Floating Image Text…" at bounding box center [666, 239] width 542 height 607
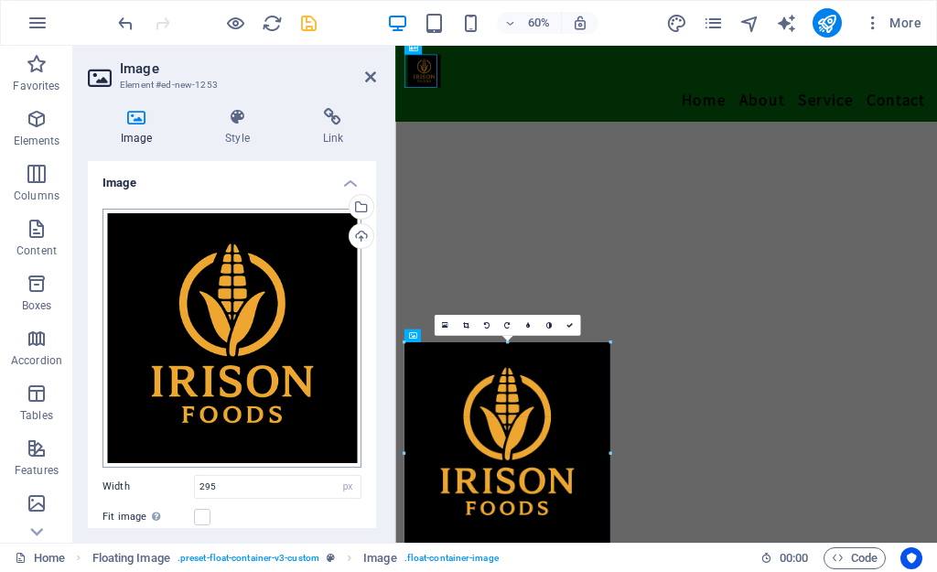
drag, startPoint x: 406, startPoint y: 424, endPoint x: 27, endPoint y: 566, distance: 405.5
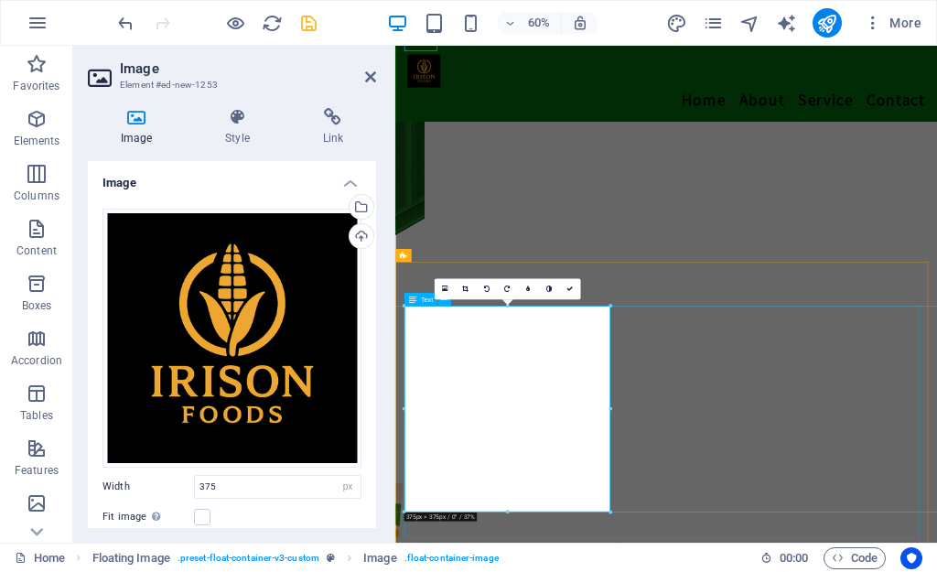
scroll to position [308, 0]
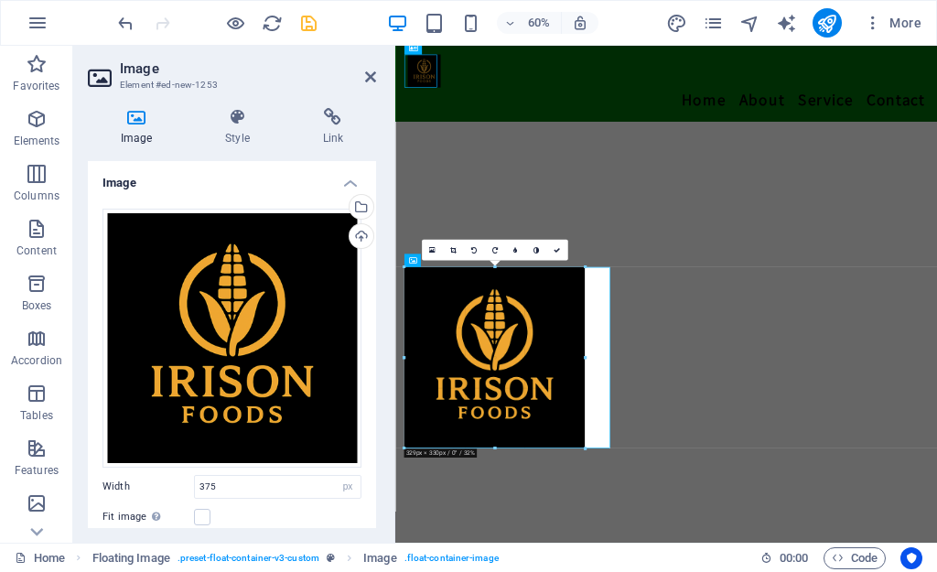
drag, startPoint x: 508, startPoint y: 471, endPoint x: 193, endPoint y: 641, distance: 357.5
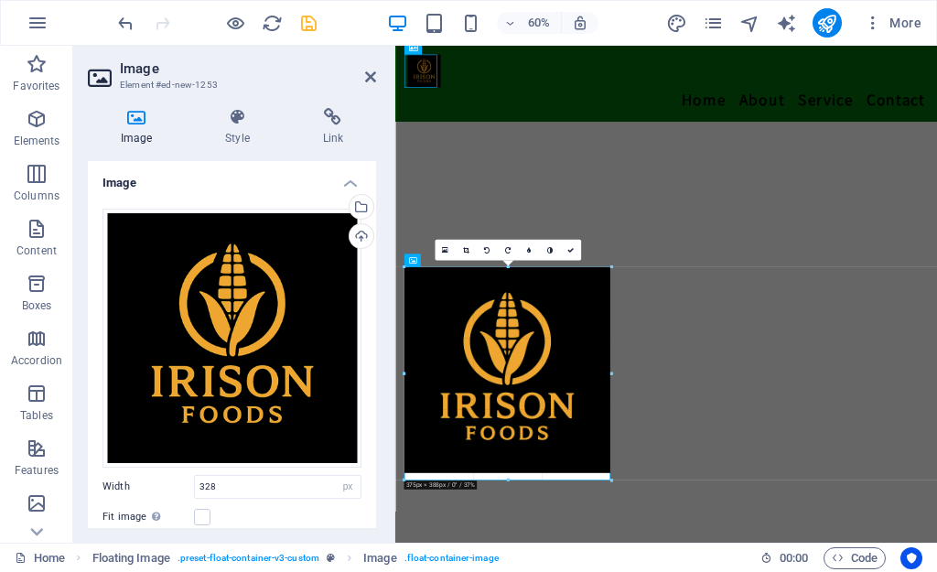
drag, startPoint x: 404, startPoint y: 448, endPoint x: 42, endPoint y: 572, distance: 382.4
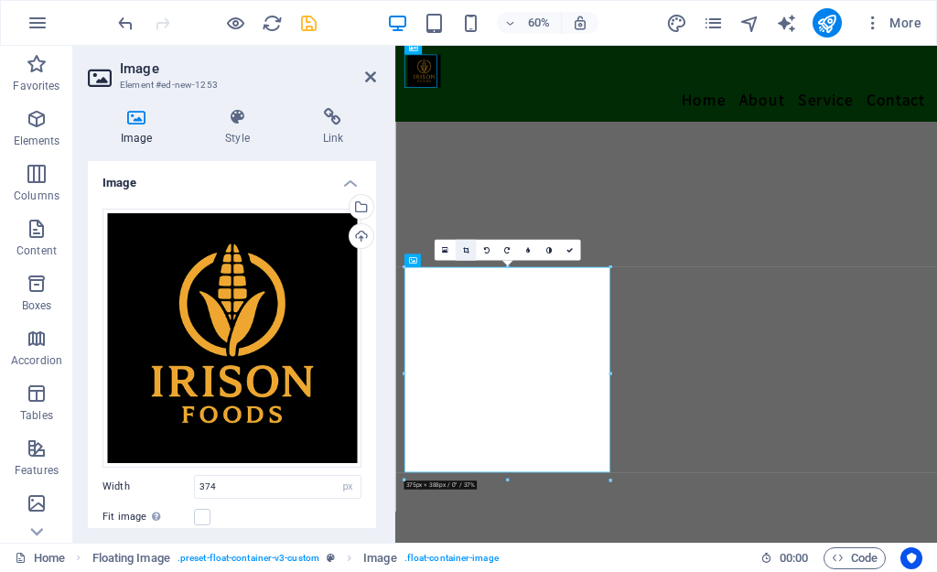
click at [465, 253] on icon at bounding box center [465, 250] width 6 height 6
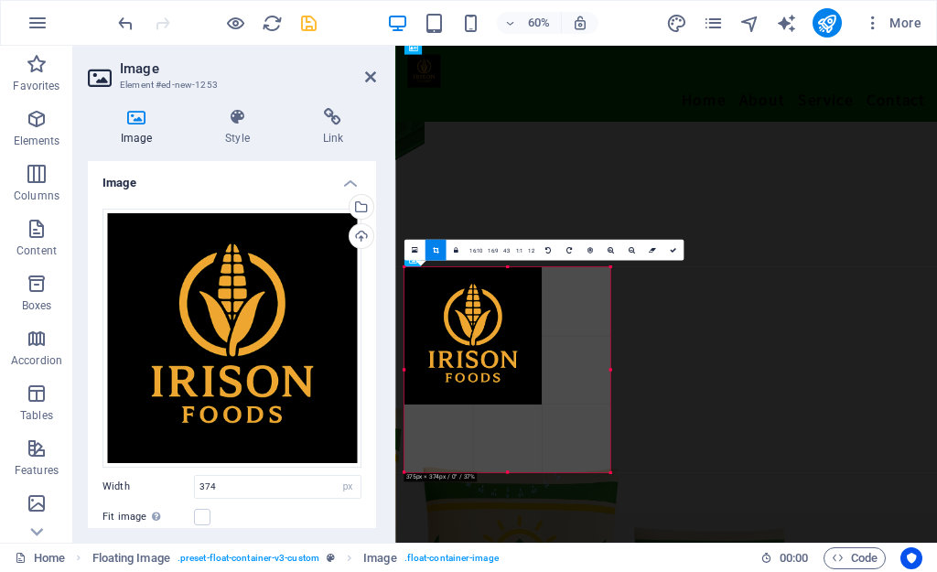
drag, startPoint x: 609, startPoint y: 366, endPoint x: 358, endPoint y: 559, distance: 316.5
click at [610, 382] on div at bounding box center [611, 369] width 4 height 205
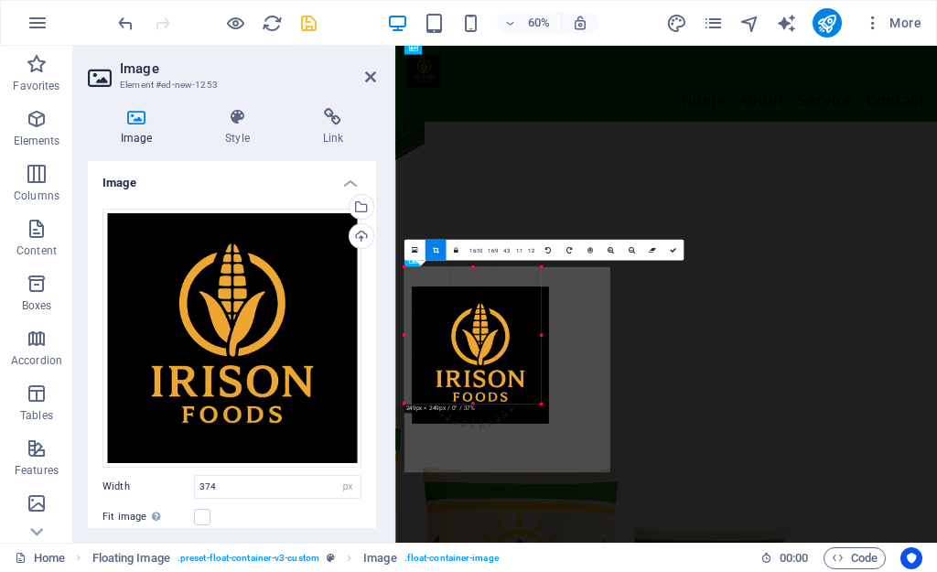
drag, startPoint x: 479, startPoint y: 382, endPoint x: 492, endPoint y: 415, distance: 35.4
click at [492, 404] on div "180 170 160 150 140 130 120 110 100 90 80 70 60 50 40 30 20 10 0 -10 -20 -30 -4…" at bounding box center [473, 335] width 136 height 136
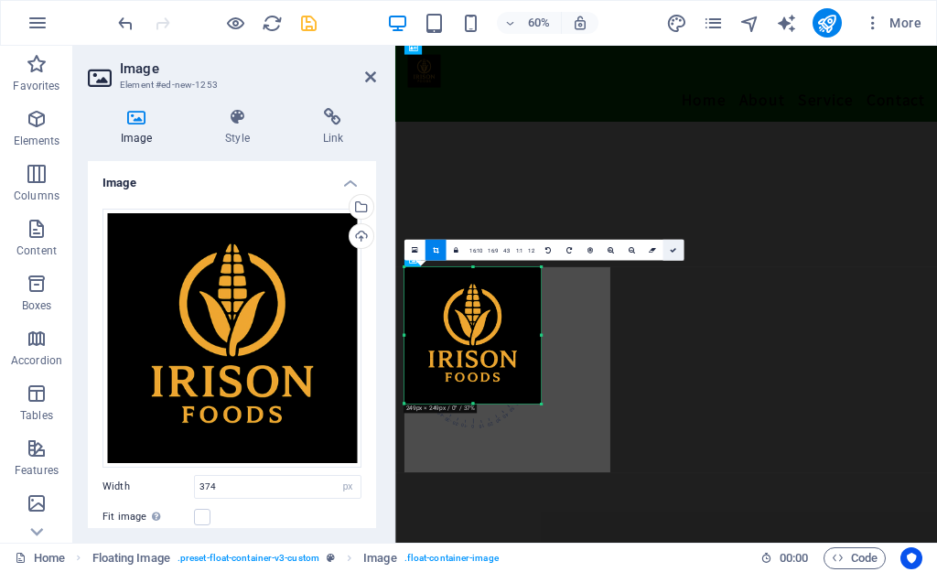
click at [671, 255] on link at bounding box center [673, 250] width 21 height 21
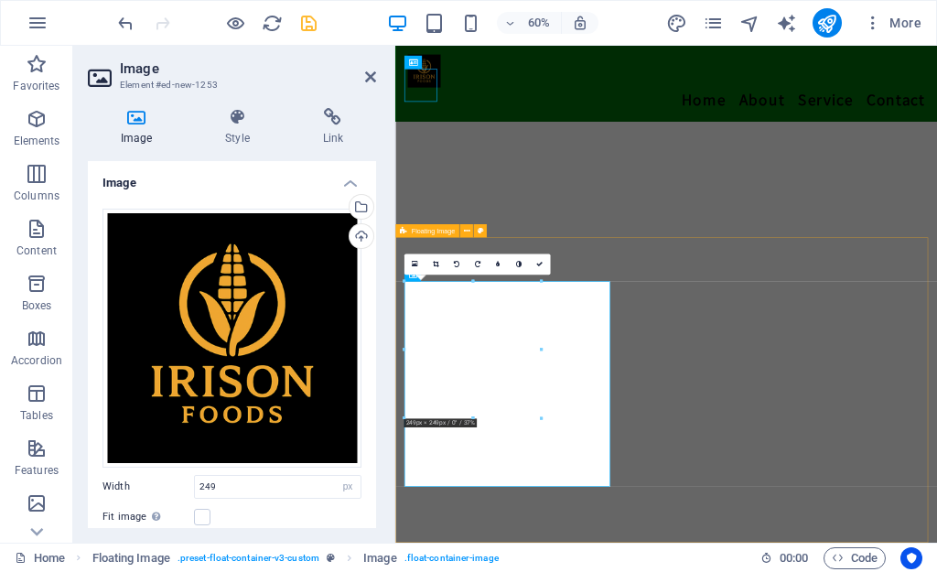
scroll to position [285, 0]
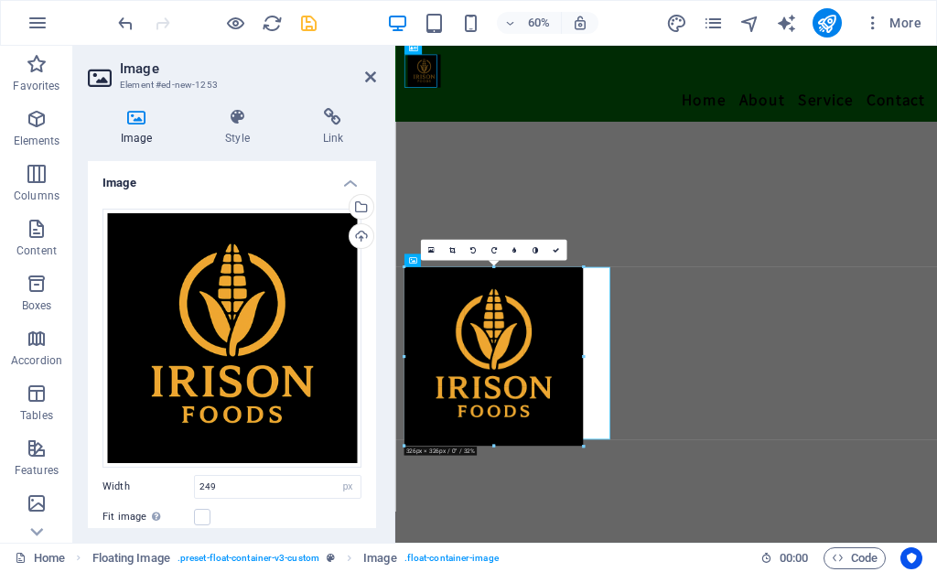
scroll to position [308, 0]
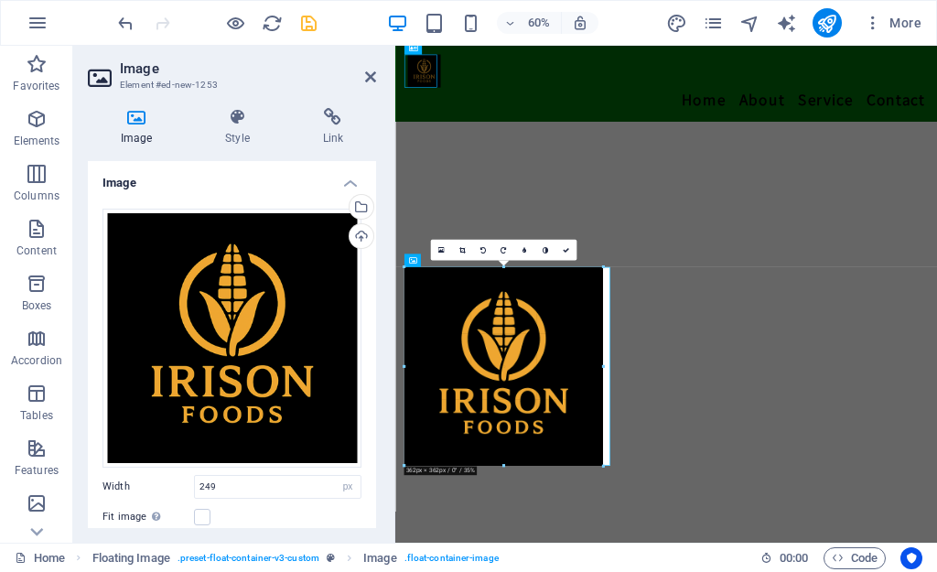
drag, startPoint x: 544, startPoint y: 416, endPoint x: 415, endPoint y: 794, distance: 399.4
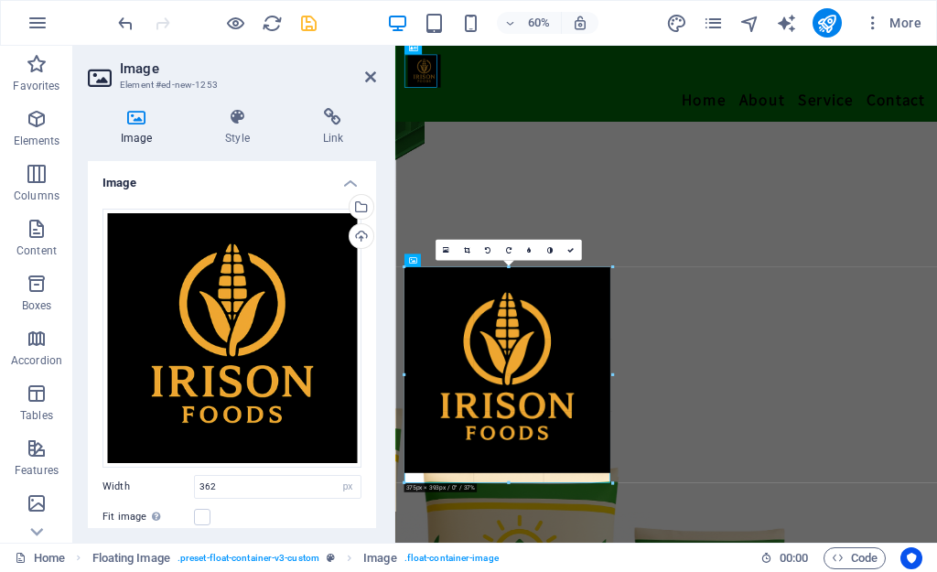
drag, startPoint x: 403, startPoint y: 468, endPoint x: 26, endPoint y: 751, distance: 471.4
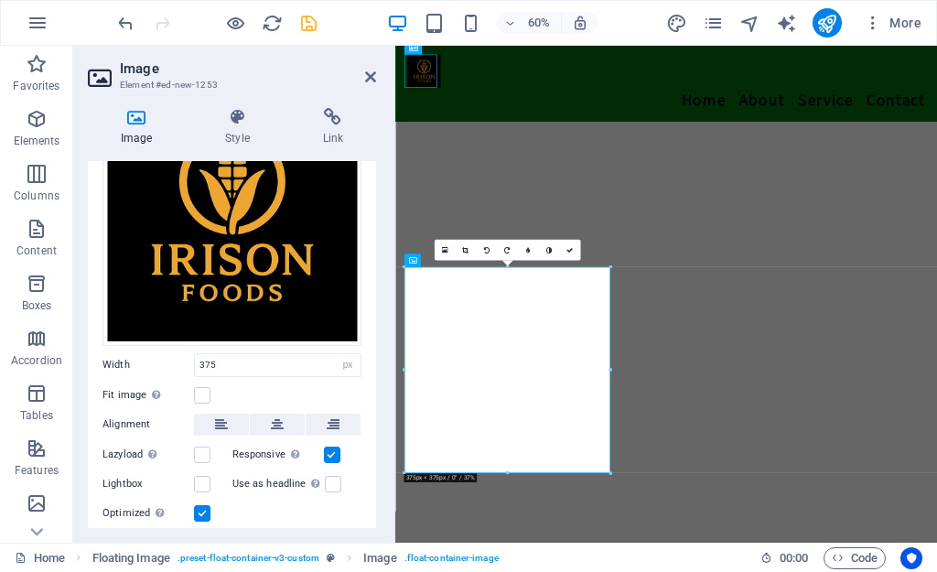
scroll to position [173, 0]
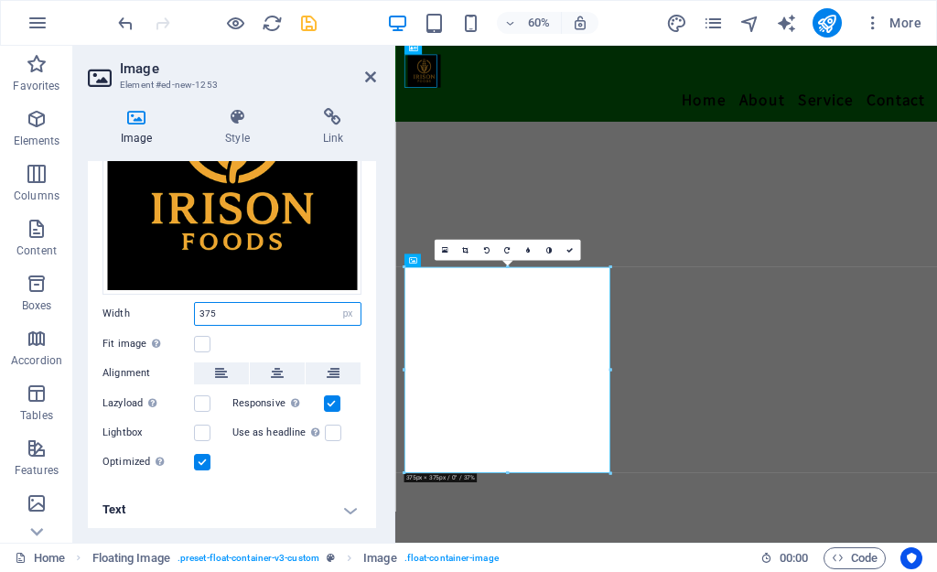
click at [238, 319] on input "375" at bounding box center [278, 314] width 166 height 22
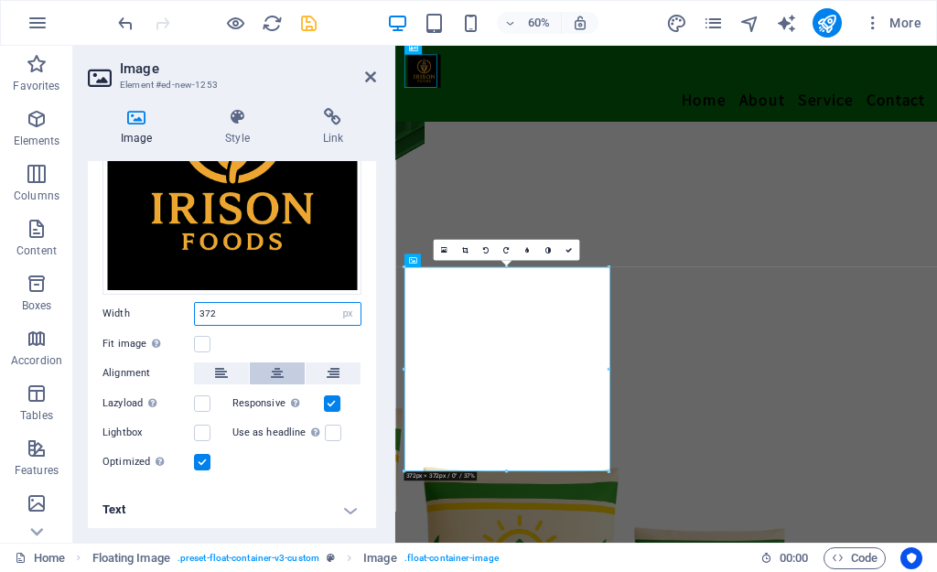
type input "372"
click at [274, 371] on icon at bounding box center [277, 373] width 13 height 22
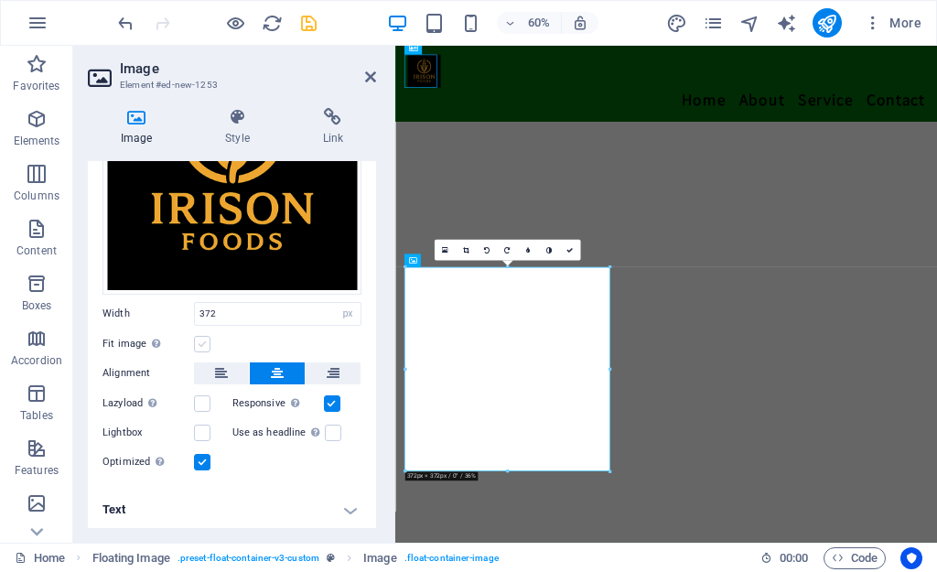
click at [209, 343] on label at bounding box center [202, 344] width 16 height 16
click at [0, 0] on input "Fit image Automatically fit image to a fixed width and height" at bounding box center [0, 0] width 0 height 0
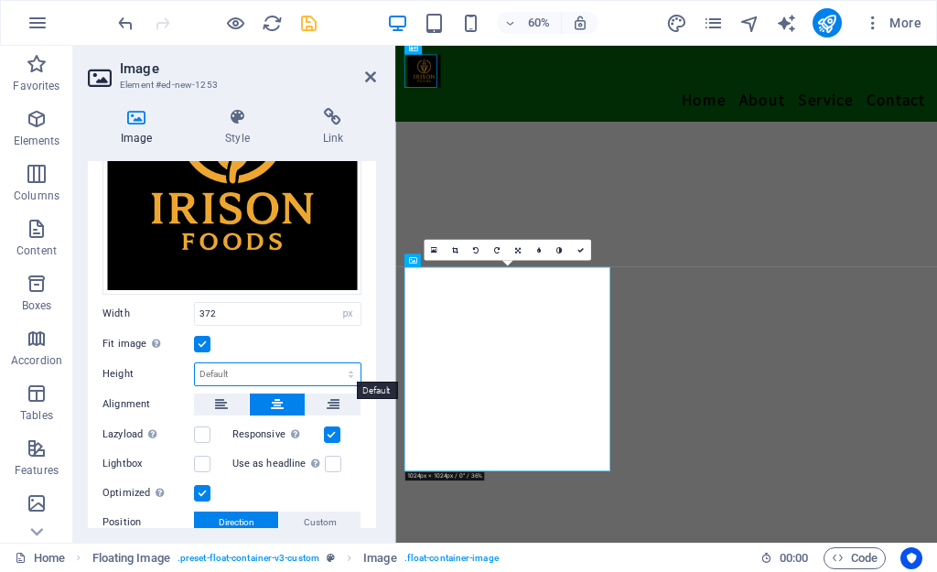
click at [350, 365] on select "Default auto px" at bounding box center [278, 374] width 166 height 22
click at [195, 363] on select "Default auto px" at bounding box center [278, 374] width 166 height 22
select select "DISABLED_OPTION_VALUE"
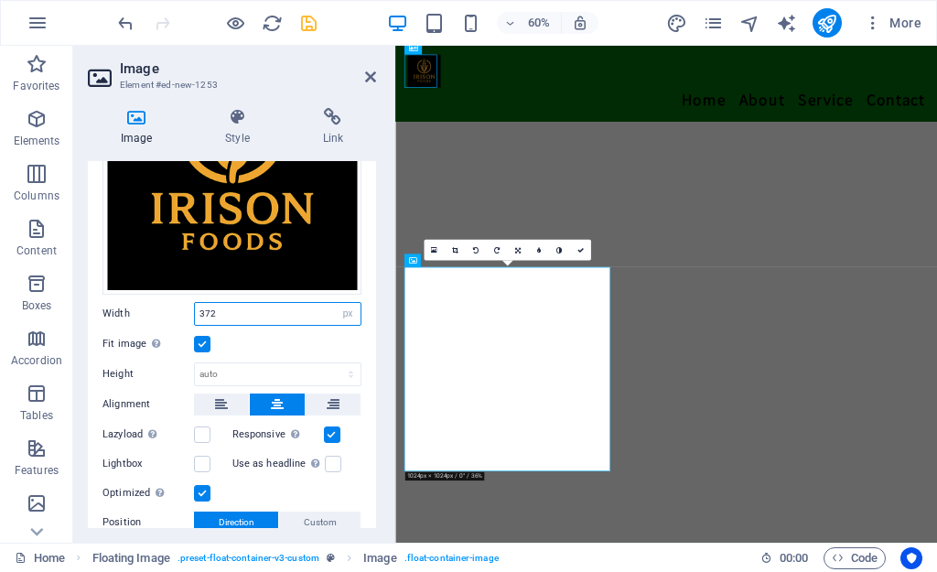
click at [231, 317] on input "372" at bounding box center [278, 314] width 166 height 22
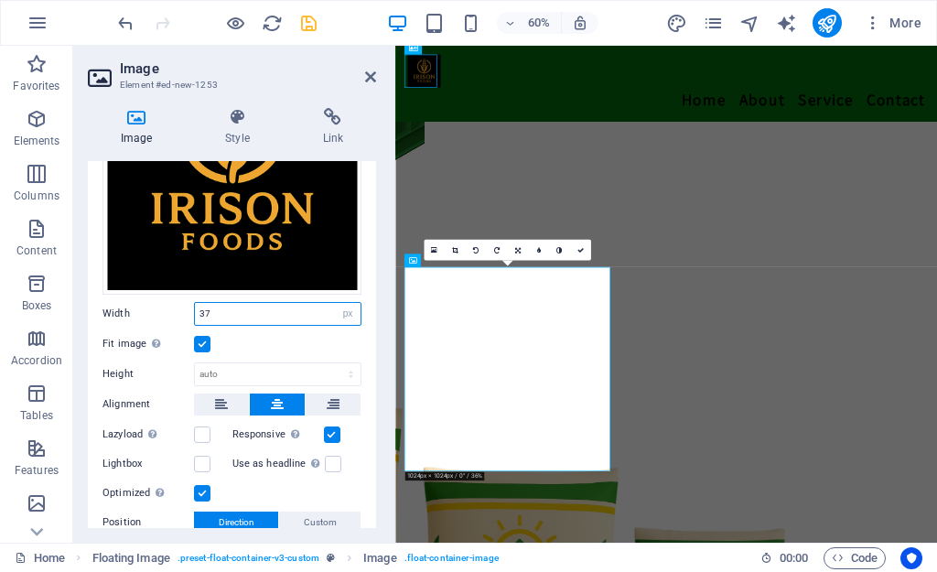
type input "3"
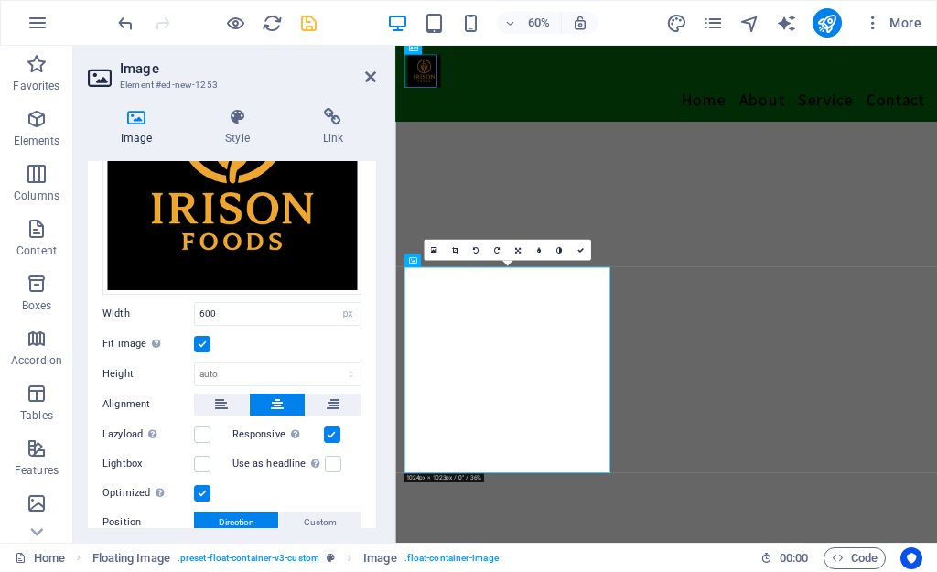
click at [259, 333] on div "Fit image Automatically fit image to a fixed width and height" at bounding box center [232, 344] width 259 height 22
click at [204, 310] on input "600" at bounding box center [278, 314] width 166 height 22
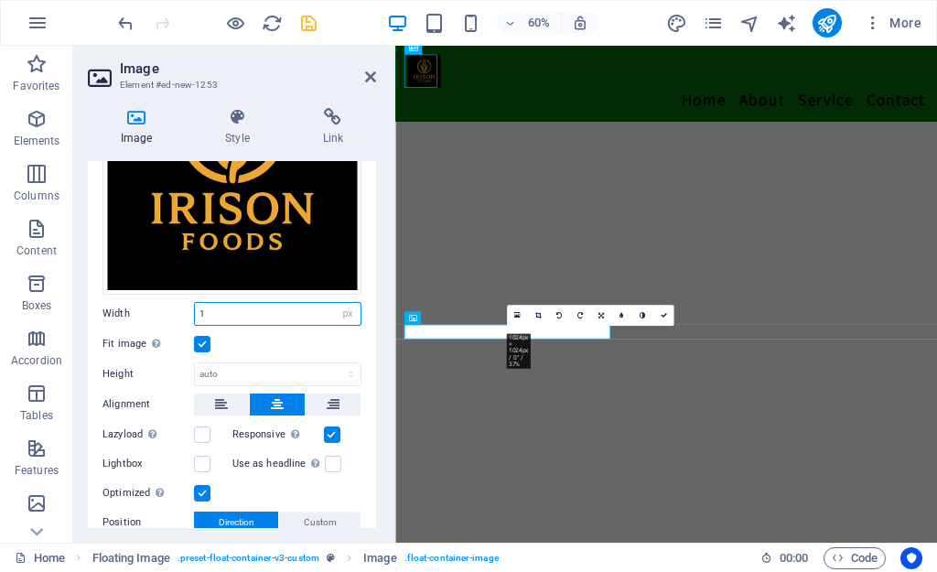
scroll to position [212, 0]
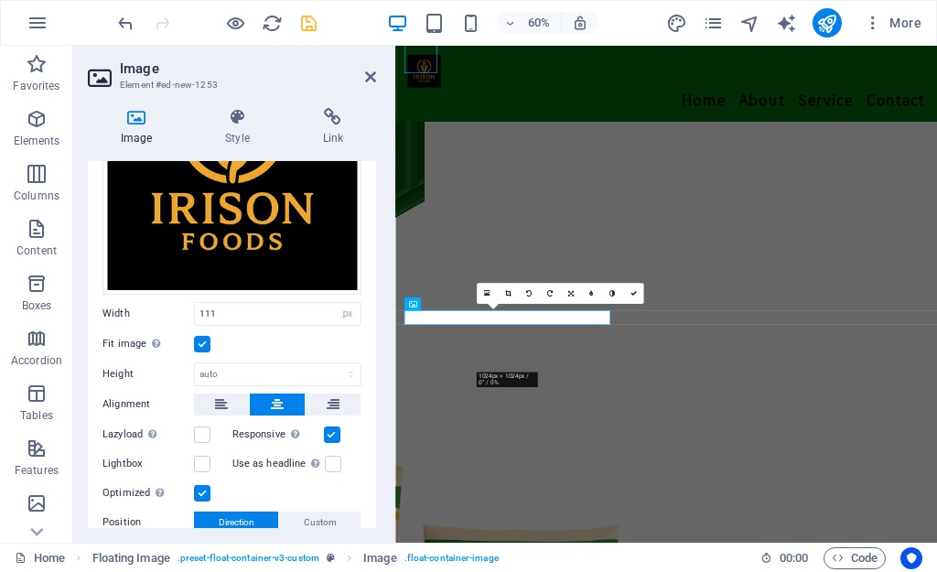
click at [223, 333] on div "Fit image Automatically fit image to a fixed width and height" at bounding box center [232, 344] width 259 height 22
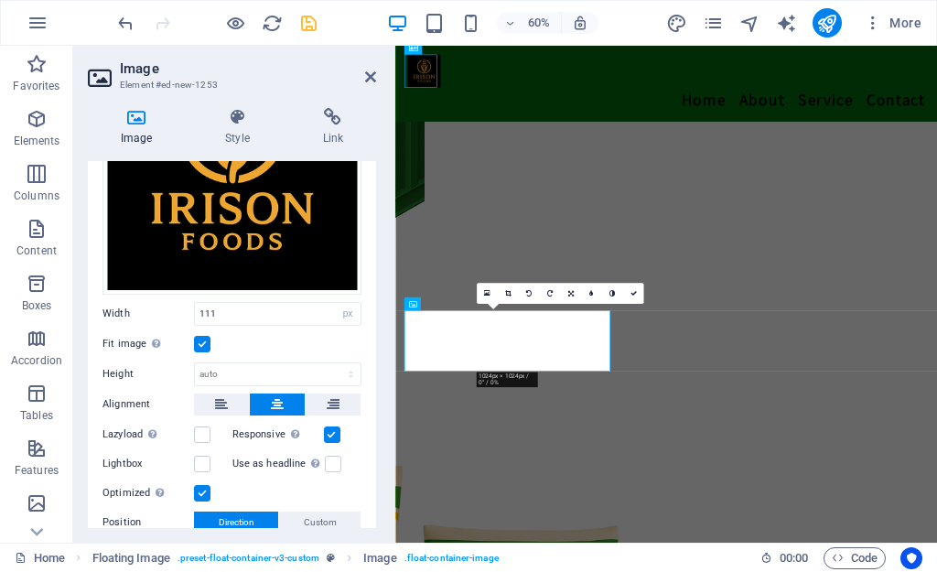
scroll to position [236, 0]
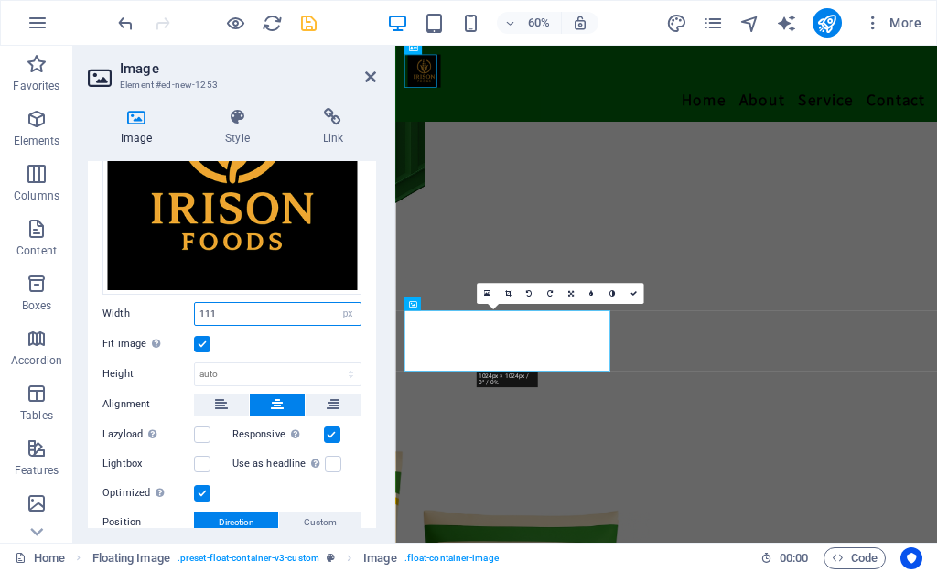
click at [235, 308] on input "111" at bounding box center [278, 314] width 166 height 22
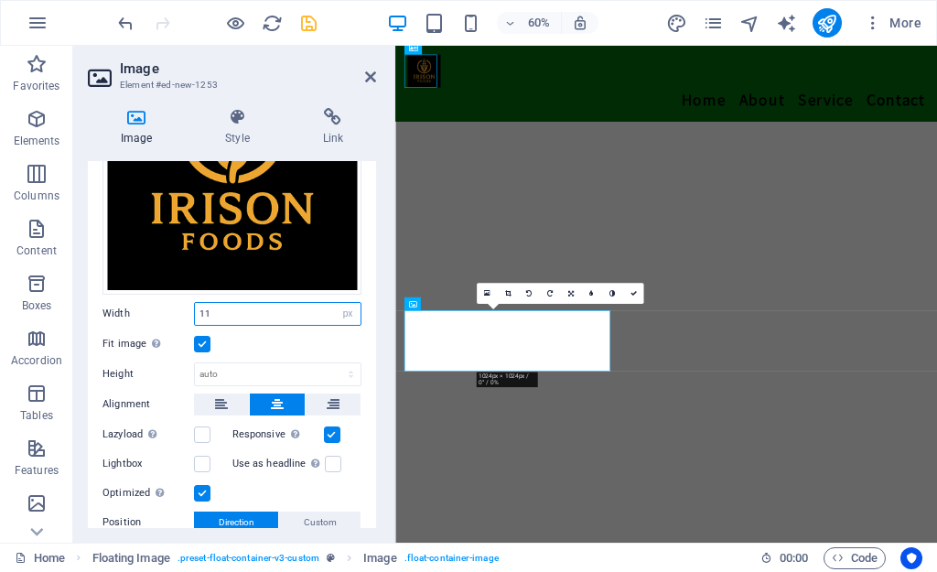
type input "1"
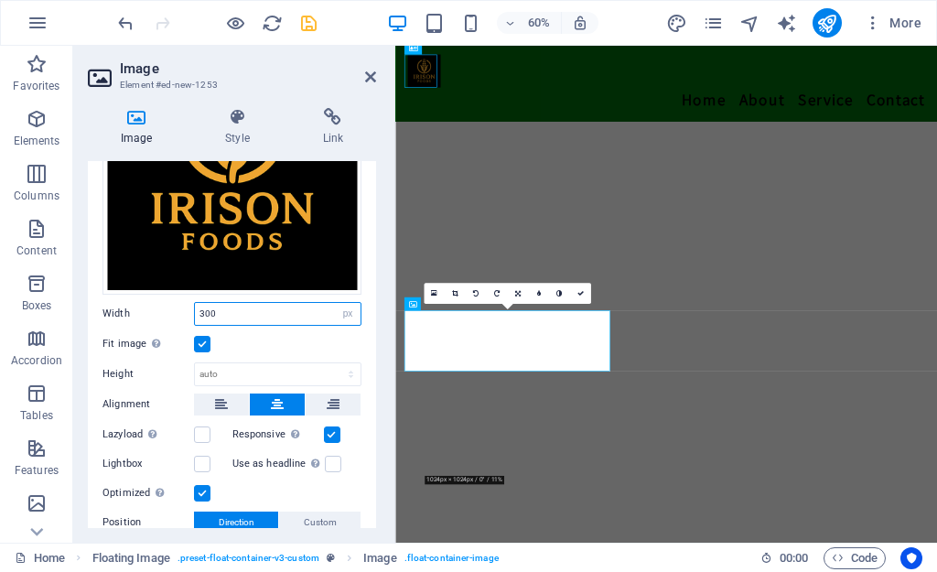
scroll to position [285, 0]
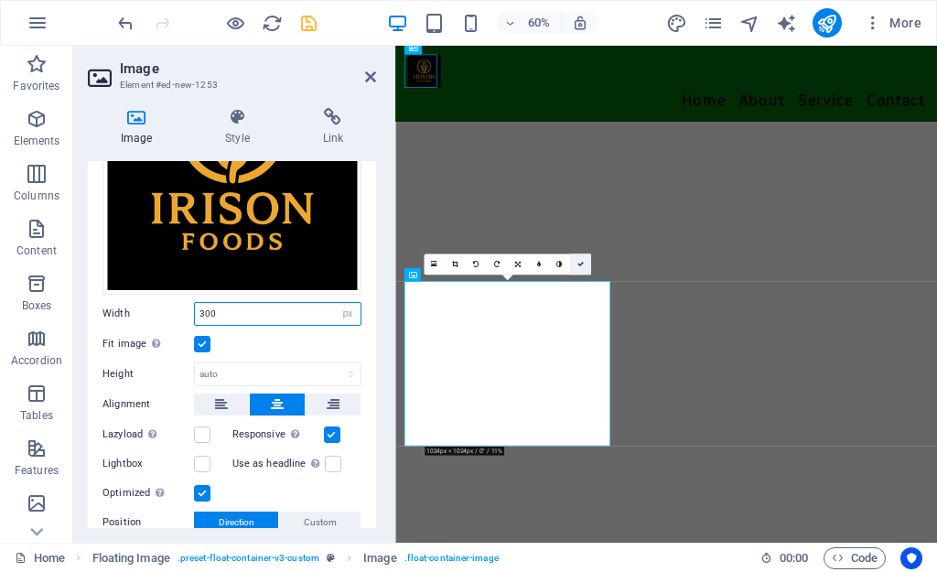
type input "300"
click at [576, 264] on link at bounding box center [580, 264] width 21 height 21
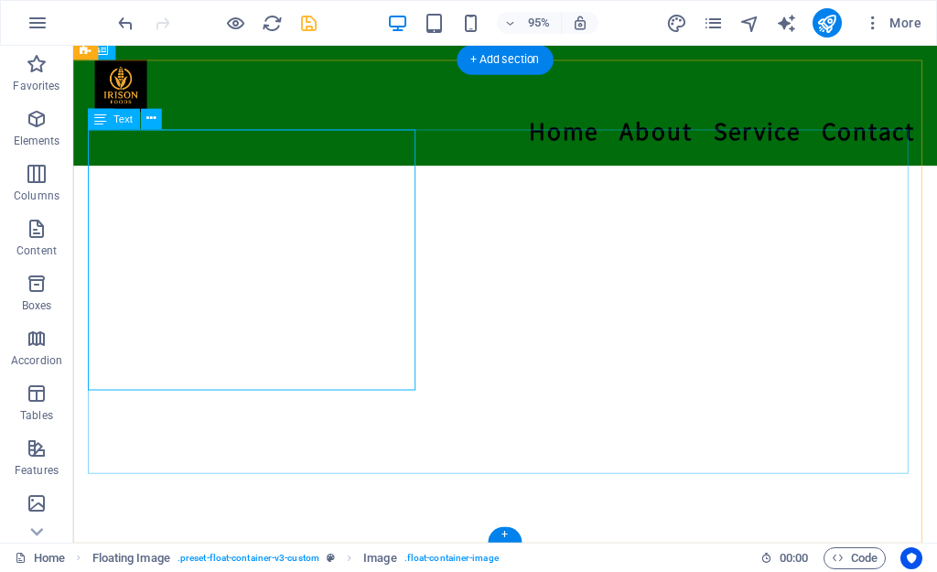
scroll to position [593, 0]
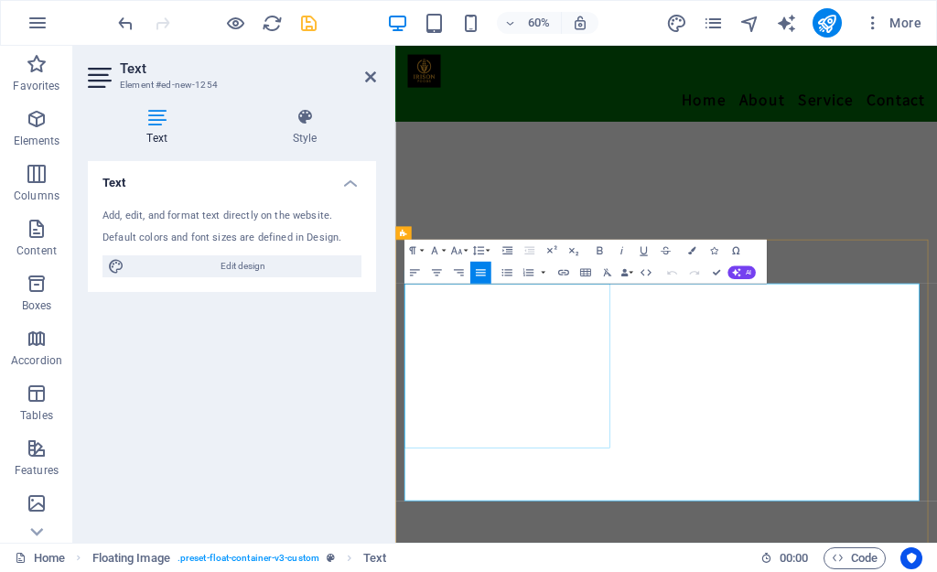
scroll to position [285, 0]
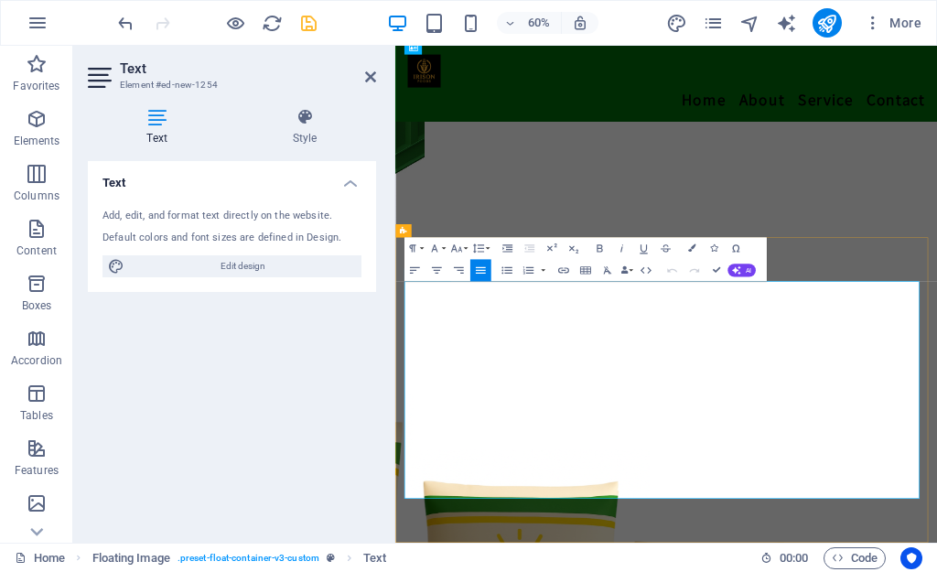
drag, startPoint x: 1225, startPoint y: 785, endPoint x: 650, endPoint y: 445, distance: 668.1
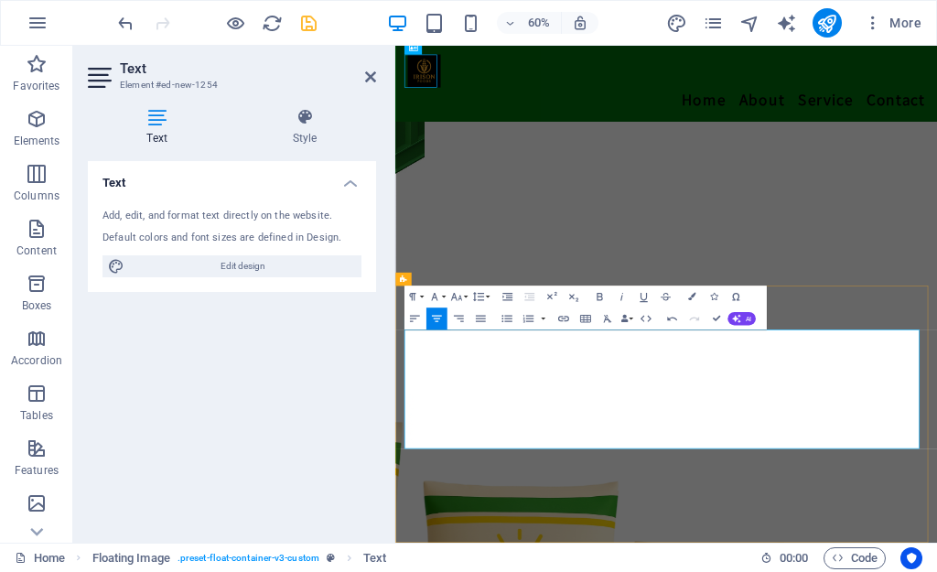
scroll to position [204, 0]
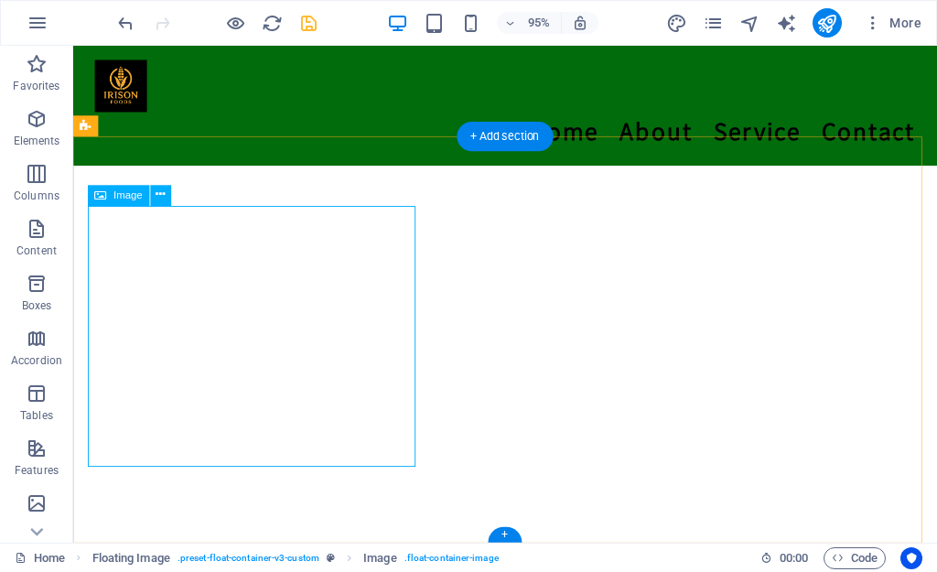
scroll to position [513, 0]
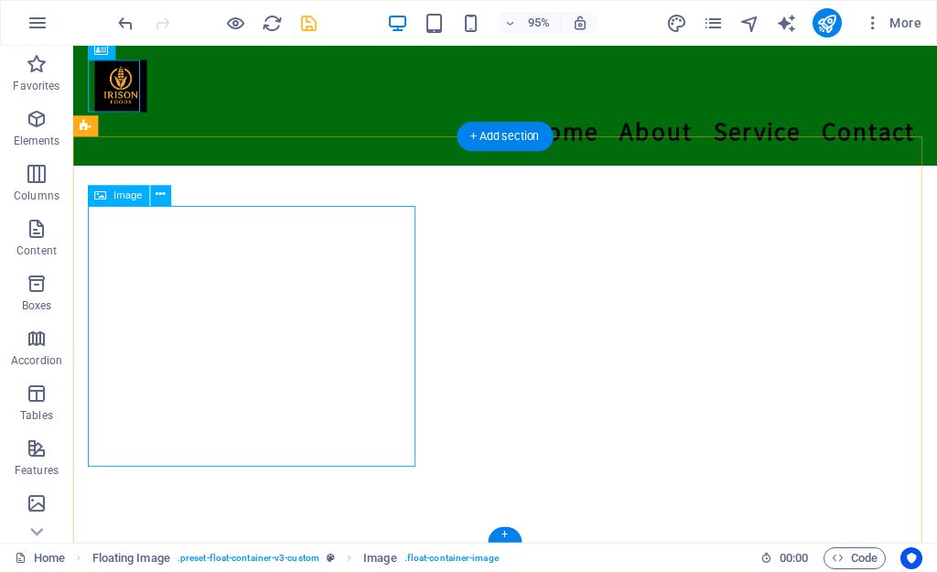
select select "px"
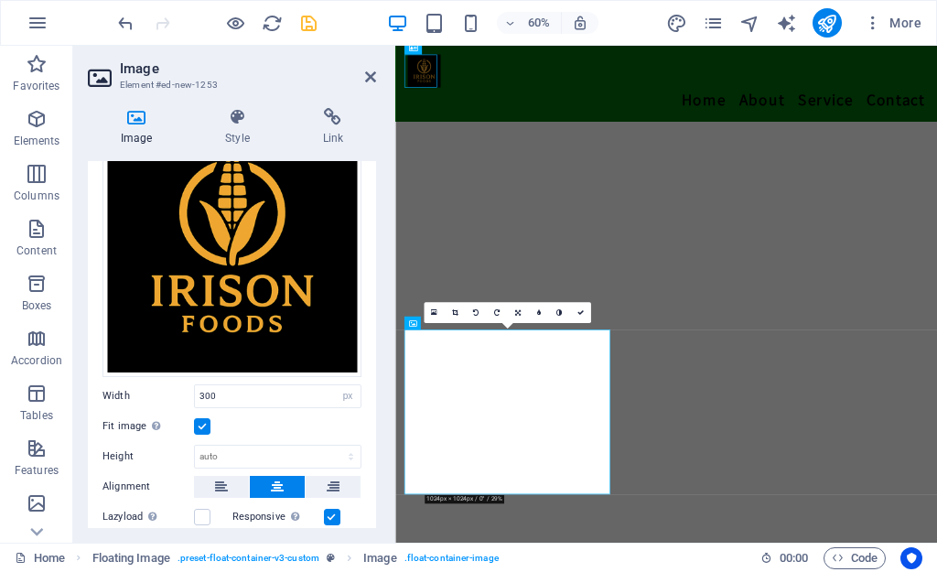
scroll to position [92, 0]
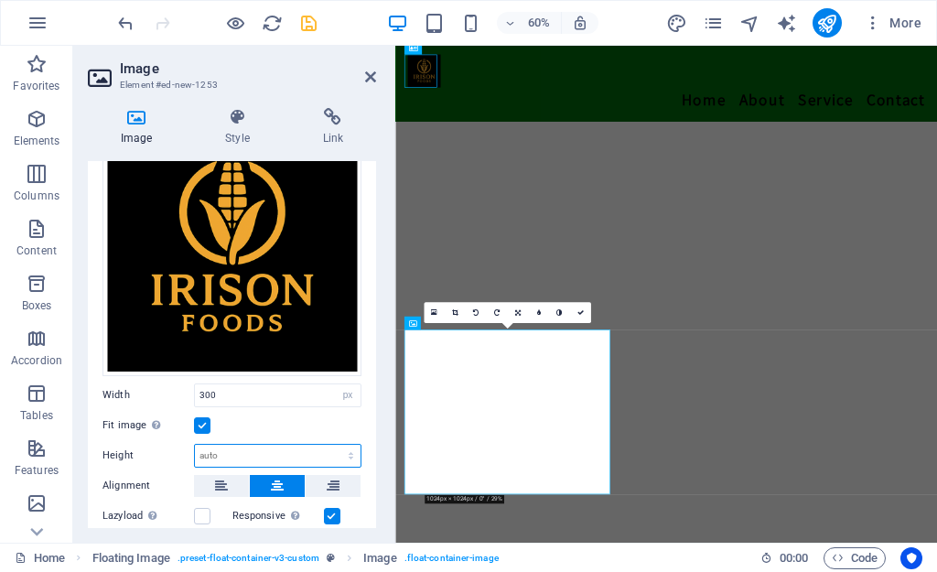
click at [349, 451] on select "Default auto px" at bounding box center [278, 456] width 166 height 22
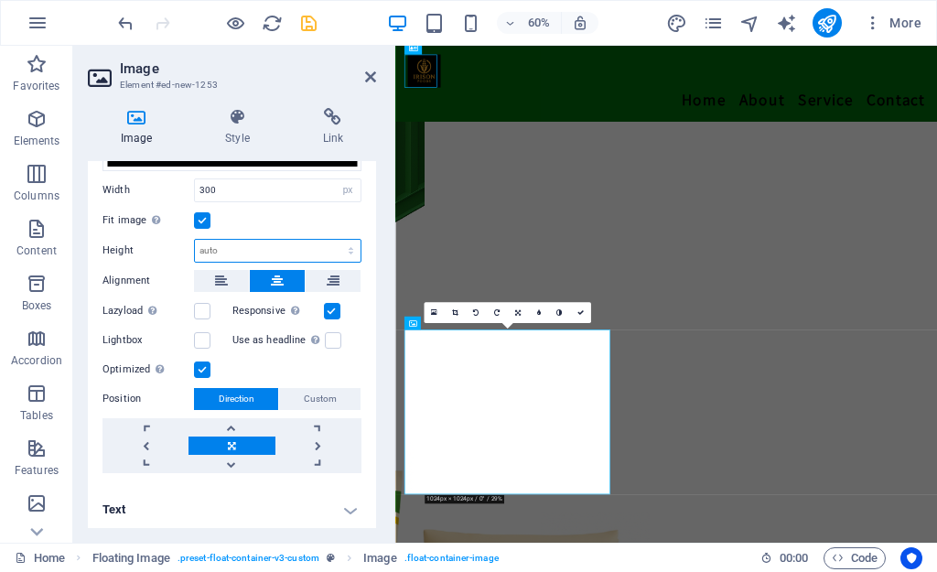
click at [313, 249] on select "Default auto px" at bounding box center [278, 251] width 166 height 22
click at [195, 240] on select "Default auto px" at bounding box center [278, 251] width 166 height 22
click at [344, 242] on select "Default auto px" at bounding box center [278, 251] width 166 height 22
select select "px"
click at [331, 240] on select "Default auto px" at bounding box center [278, 251] width 166 height 22
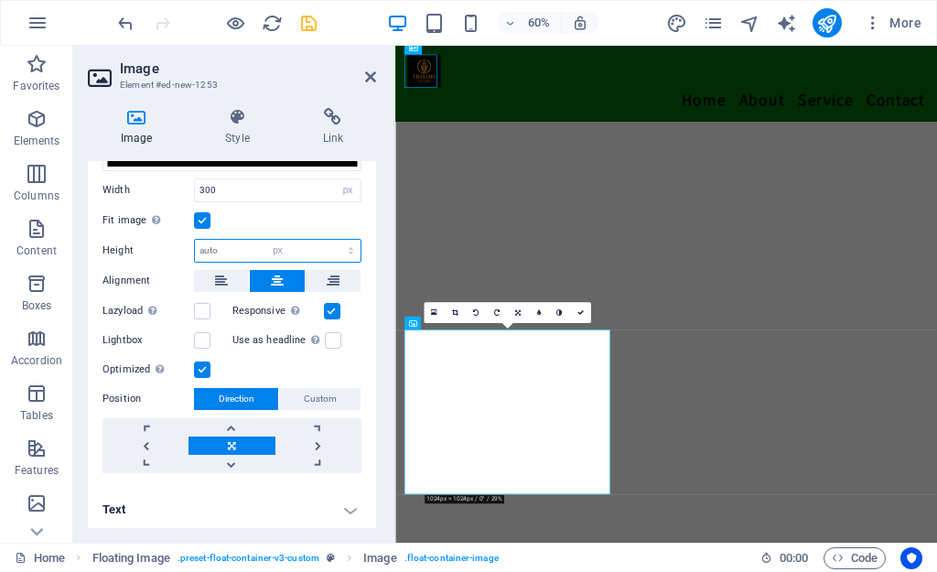
type input "300"
click at [261, 251] on input "300" at bounding box center [278, 251] width 166 height 22
click at [336, 244] on select "Default auto px" at bounding box center [348, 251] width 26 height 22
select select "auto"
click at [335, 240] on select "Default auto px" at bounding box center [348, 251] width 26 height 22
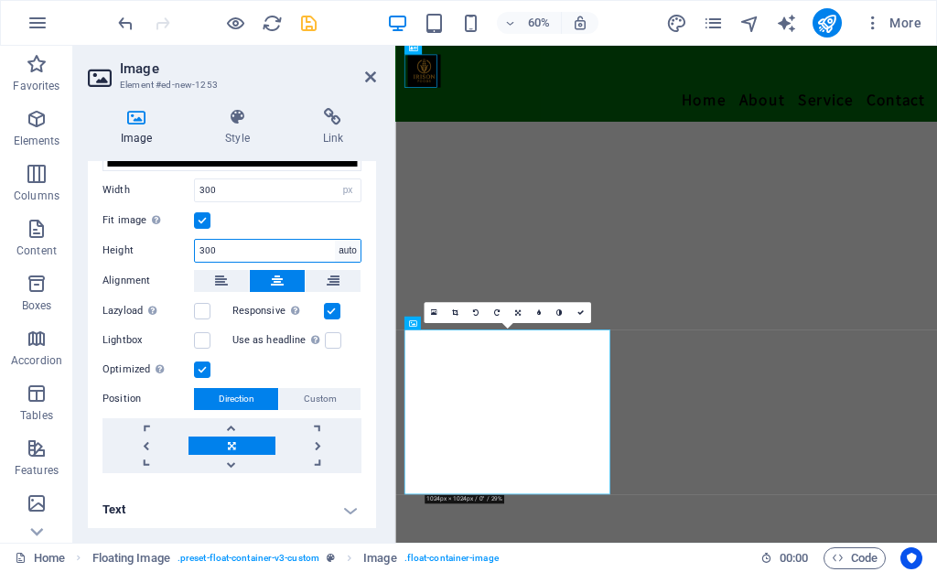
select select "DISABLED_OPTION_VALUE"
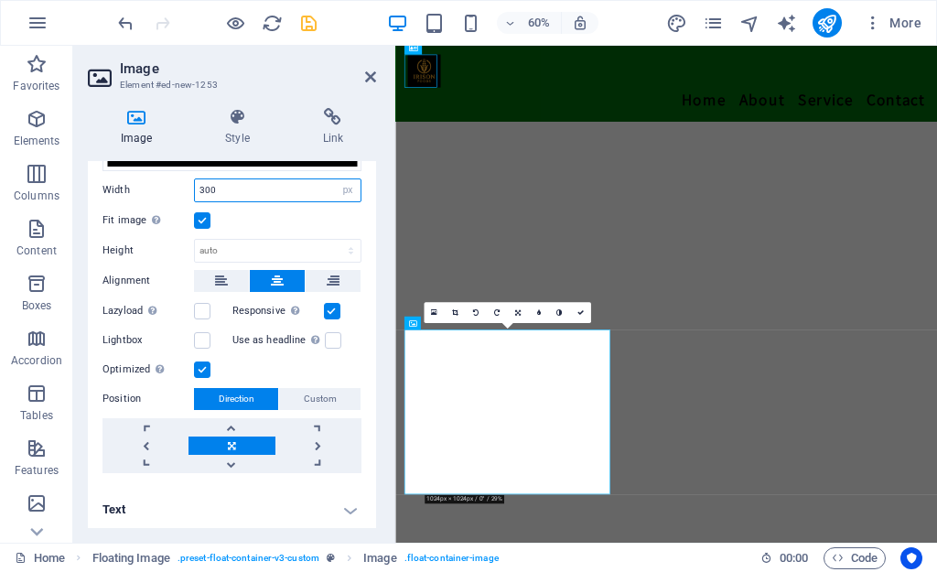
click at [322, 187] on input "300" at bounding box center [278, 190] width 166 height 22
click at [338, 187] on select "Default auto px rem % em vh vw" at bounding box center [348, 190] width 26 height 22
select select "auto"
click at [335, 179] on select "Default auto px rem % em vh vw" at bounding box center [348, 190] width 26 height 22
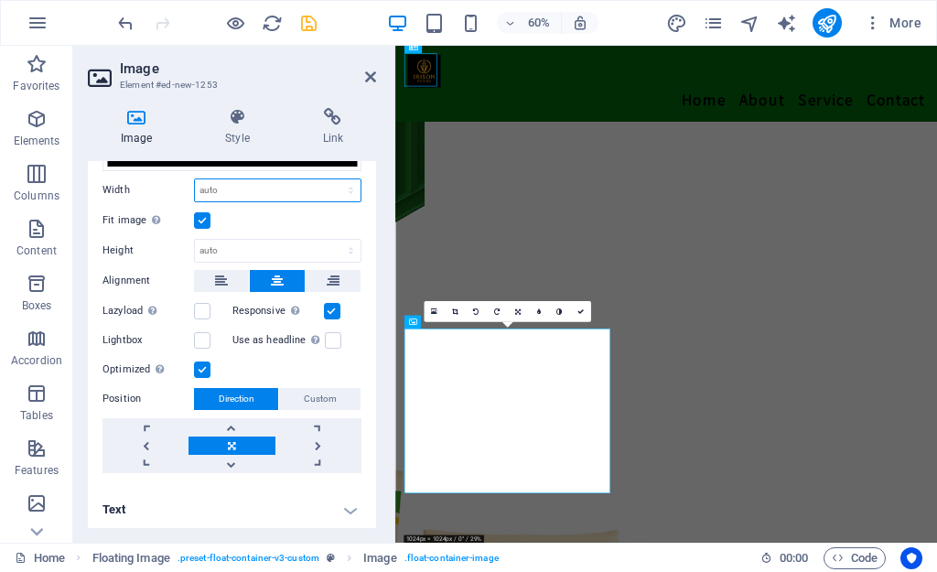
scroll to position [206, 0]
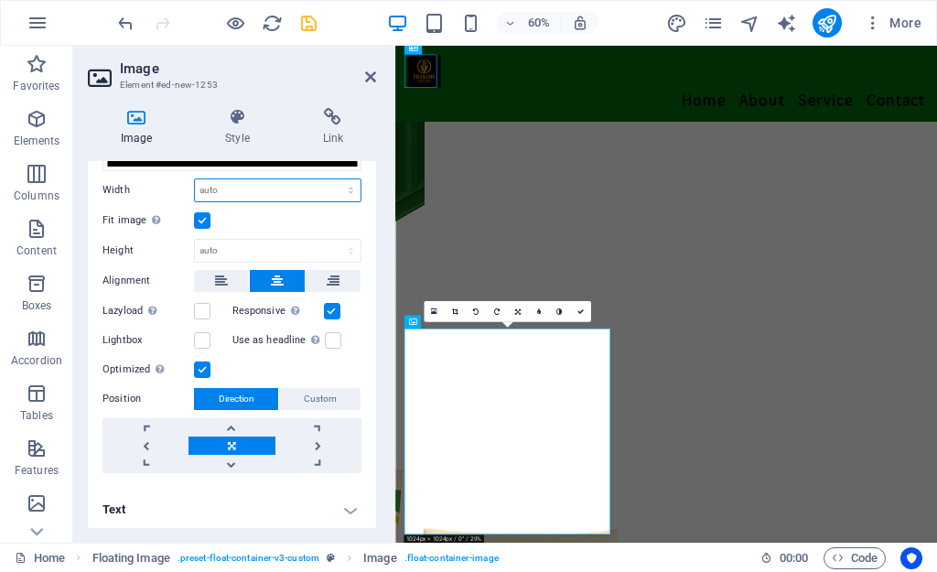
click at [350, 182] on select "Default auto px rem % em vh vw" at bounding box center [278, 190] width 166 height 22
select select "px"
click at [331, 179] on select "Default auto px rem % em vh vw" at bounding box center [278, 190] width 166 height 22
click at [246, 197] on input "375" at bounding box center [278, 190] width 166 height 22
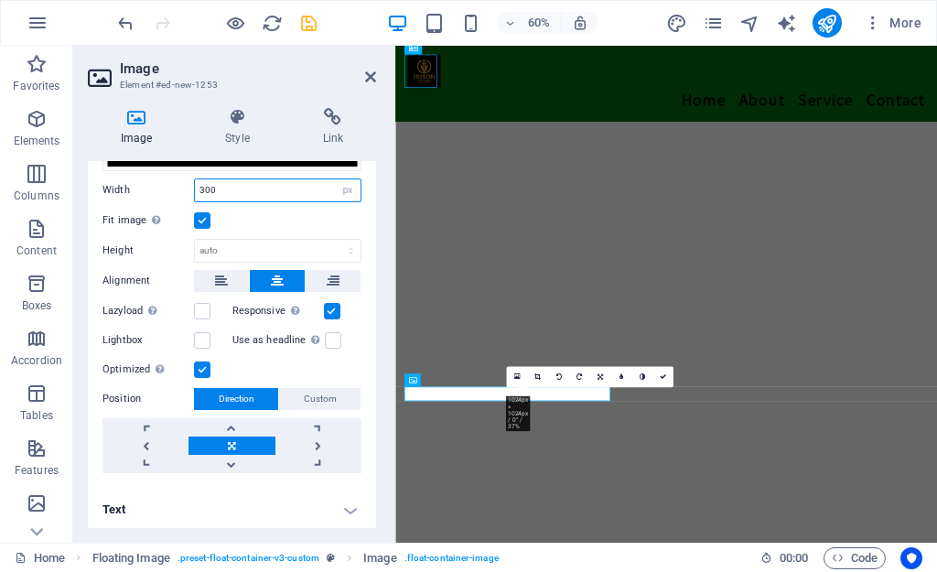
scroll to position [204, 0]
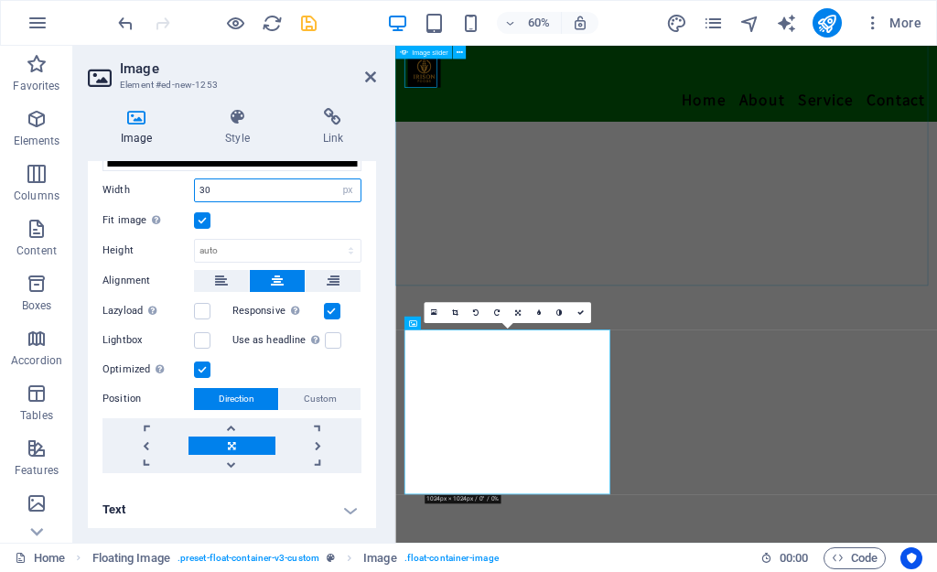
type input "3"
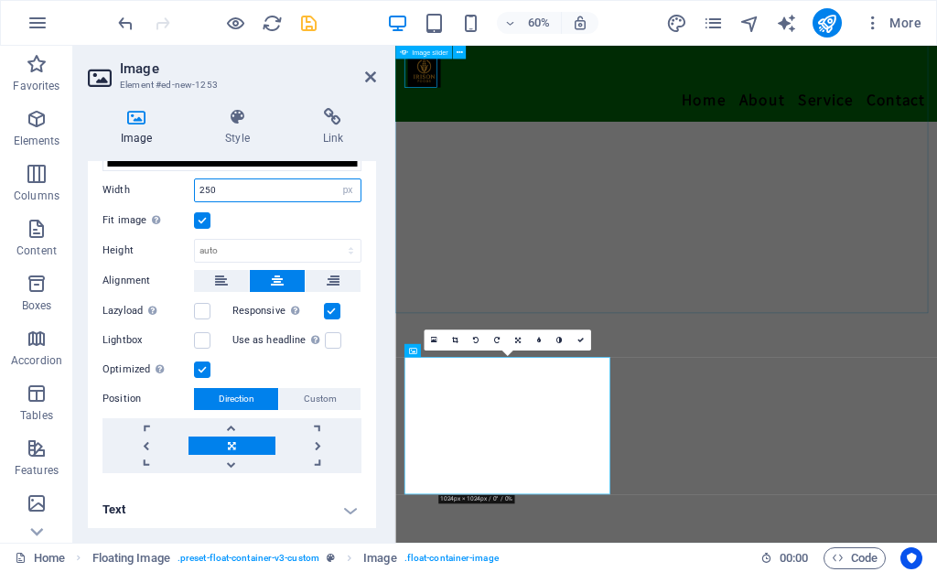
scroll to position [158, 0]
type input "250"
click at [369, 80] on icon at bounding box center [370, 77] width 11 height 15
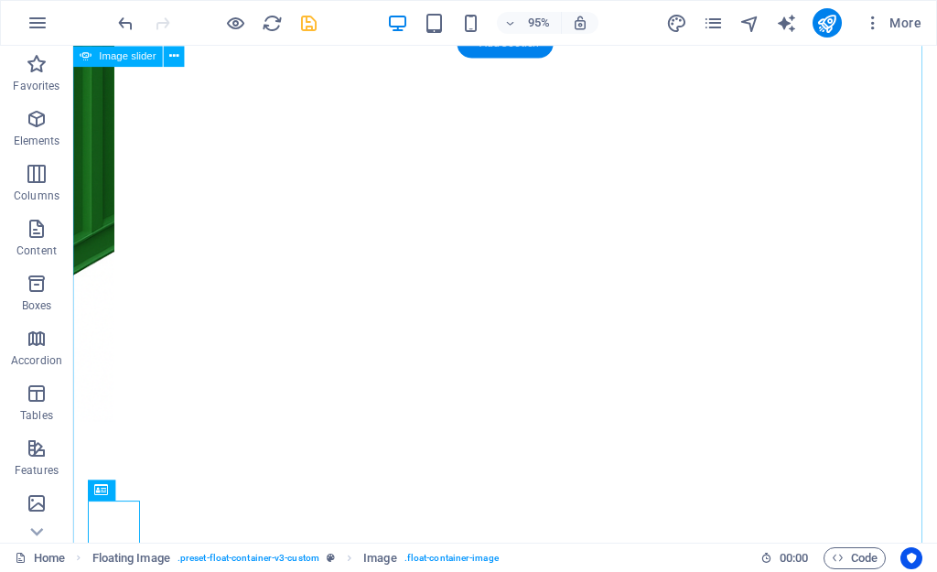
scroll to position [0, 0]
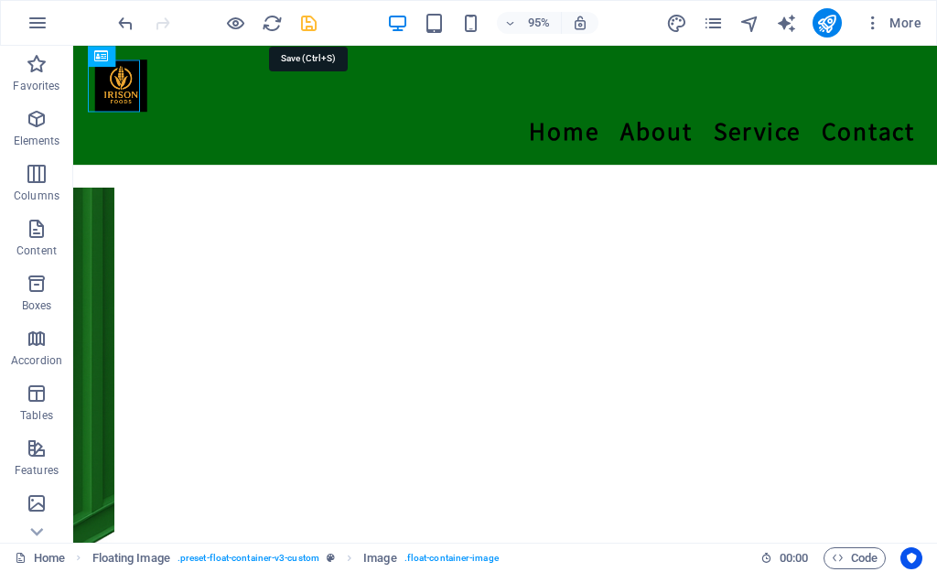
click at [307, 25] on icon "save" at bounding box center [308, 23] width 21 height 21
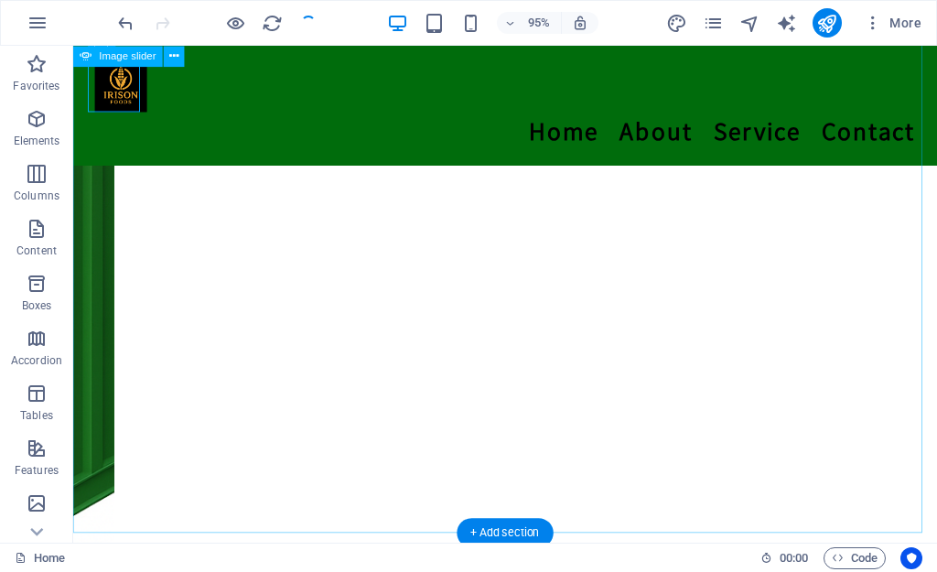
scroll to position [183, 0]
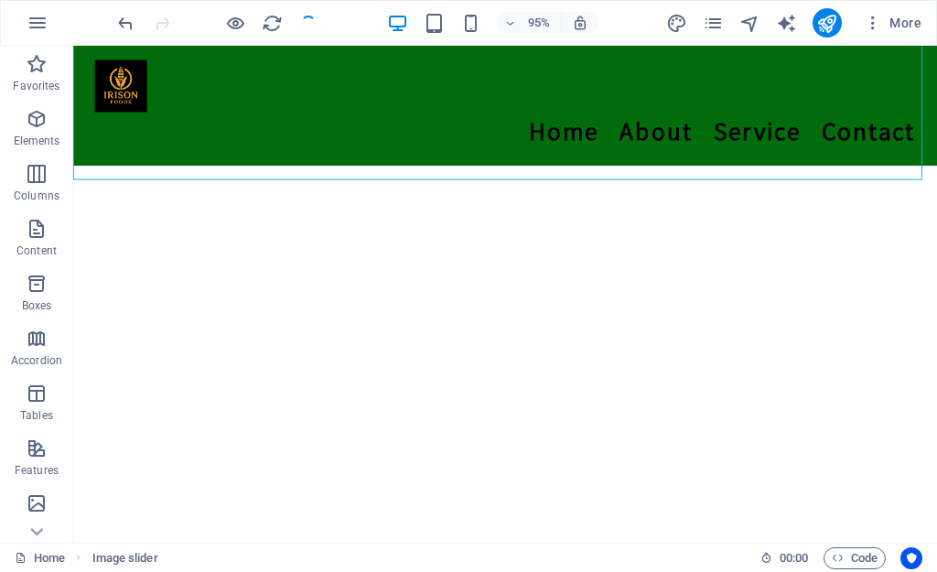
scroll to position [467, 0]
click at [823, 20] on icon "publish" at bounding box center [826, 23] width 21 height 21
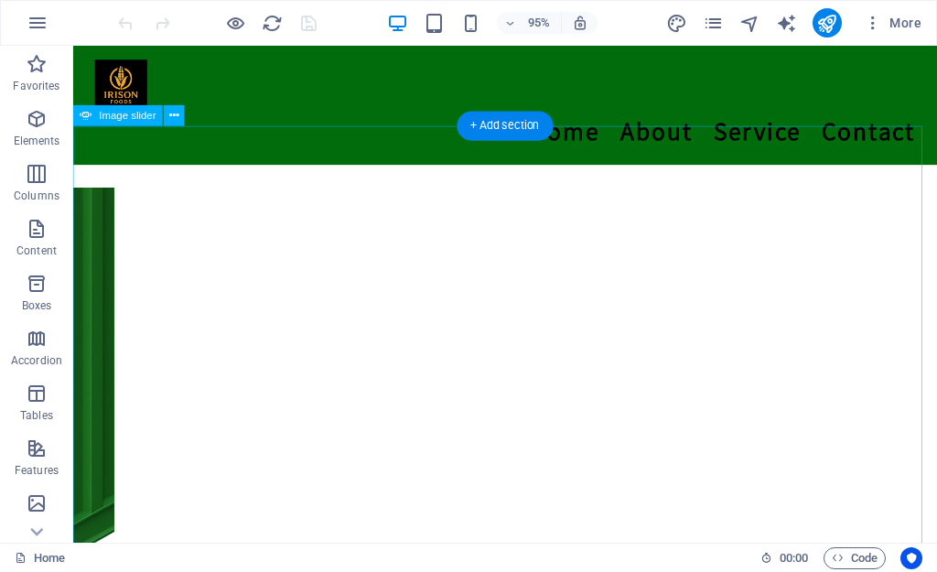
click at [73, 189] on button "button" at bounding box center [73, 189] width 0 height 0
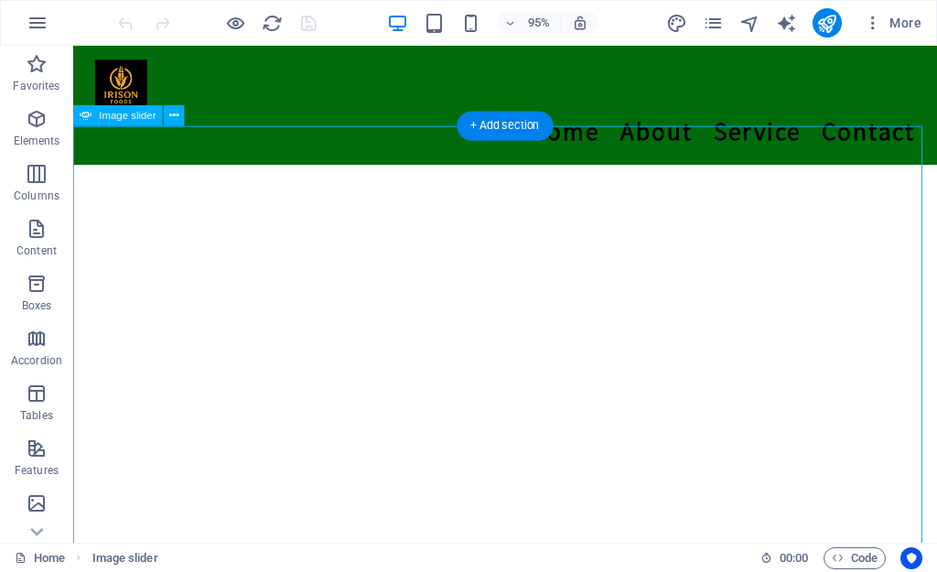
click at [73, 189] on button "button" at bounding box center [73, 189] width 0 height 0
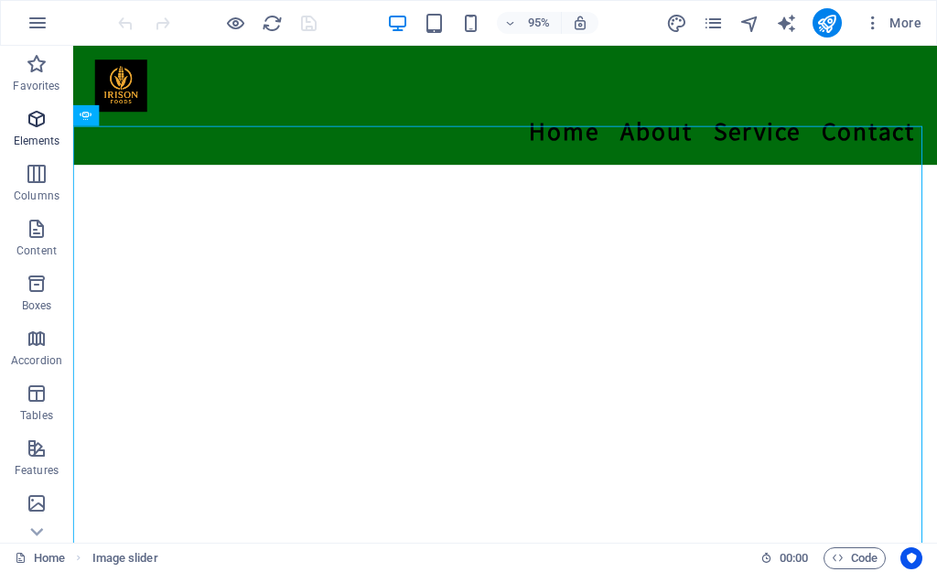
click at [27, 127] on icon "button" at bounding box center [37, 119] width 22 height 22
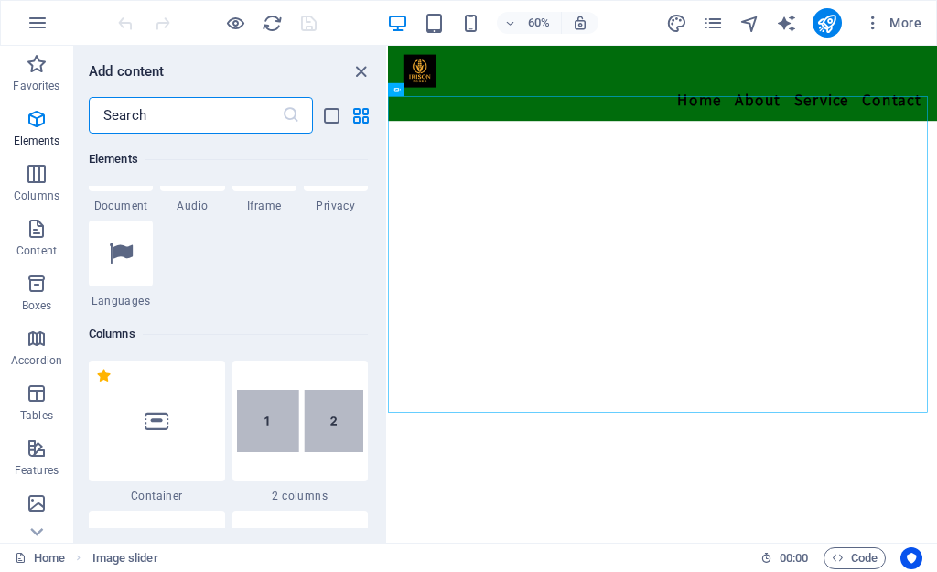
scroll to position [732, 0]
click at [709, 32] on icon "pages" at bounding box center [713, 23] width 21 height 21
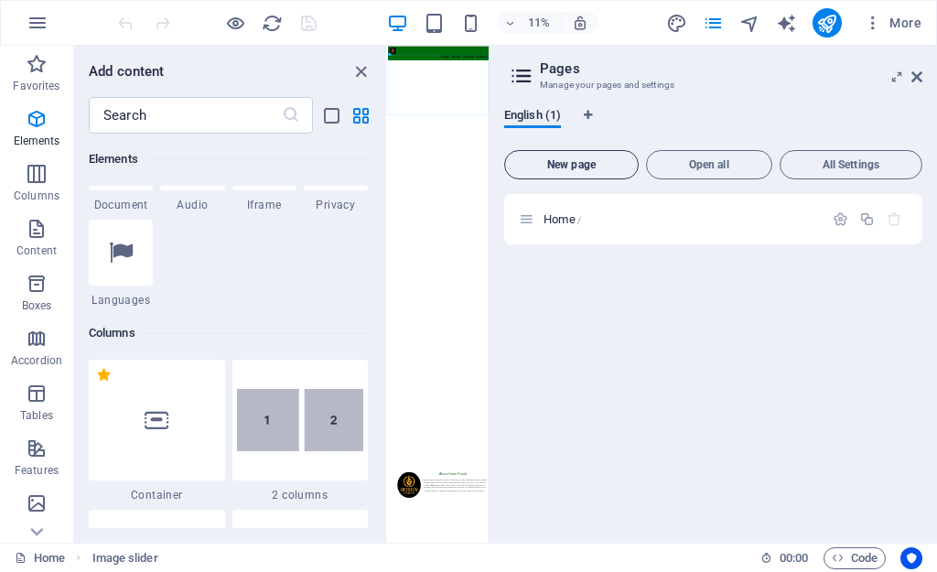
click at [605, 172] on button "New page" at bounding box center [571, 164] width 135 height 29
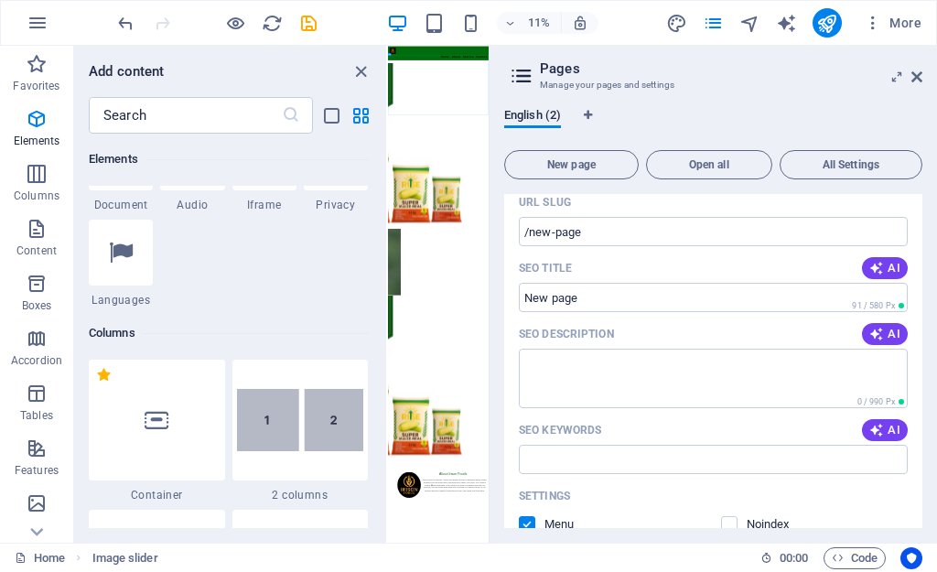
scroll to position [275, 0]
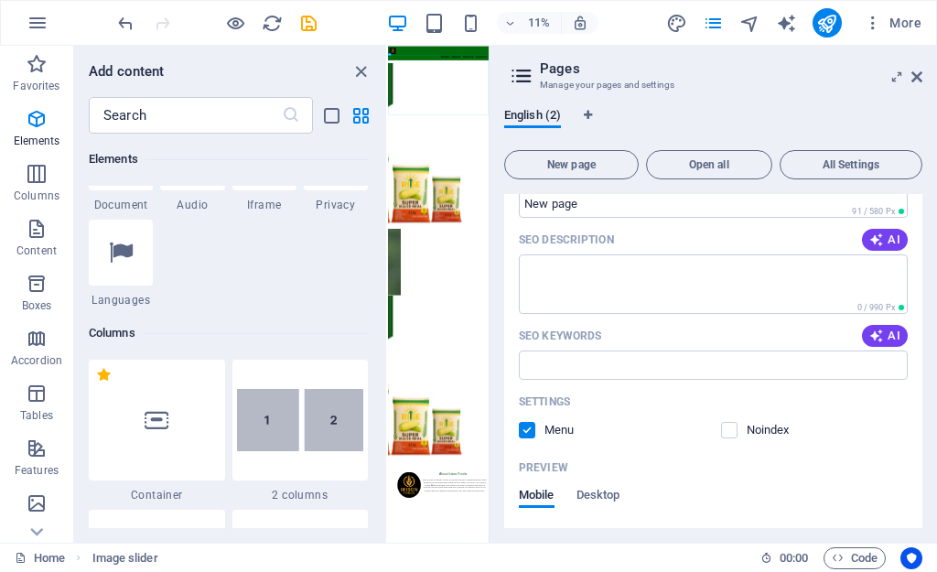
click at [686, 105] on div "English (2) New page Open all All Settings Home / New page /new-page Name New p…" at bounding box center [714, 317] width 448 height 449
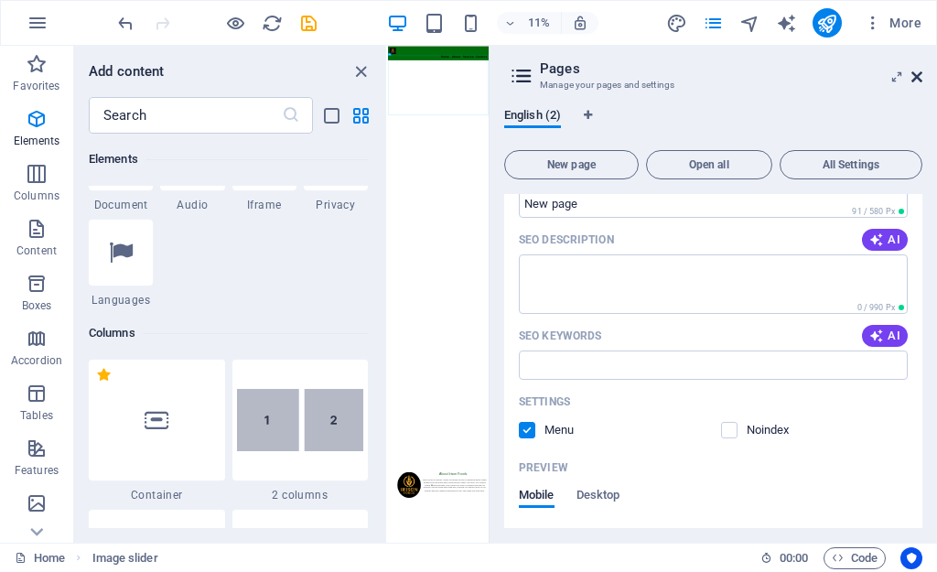
click at [914, 79] on icon at bounding box center [917, 77] width 11 height 15
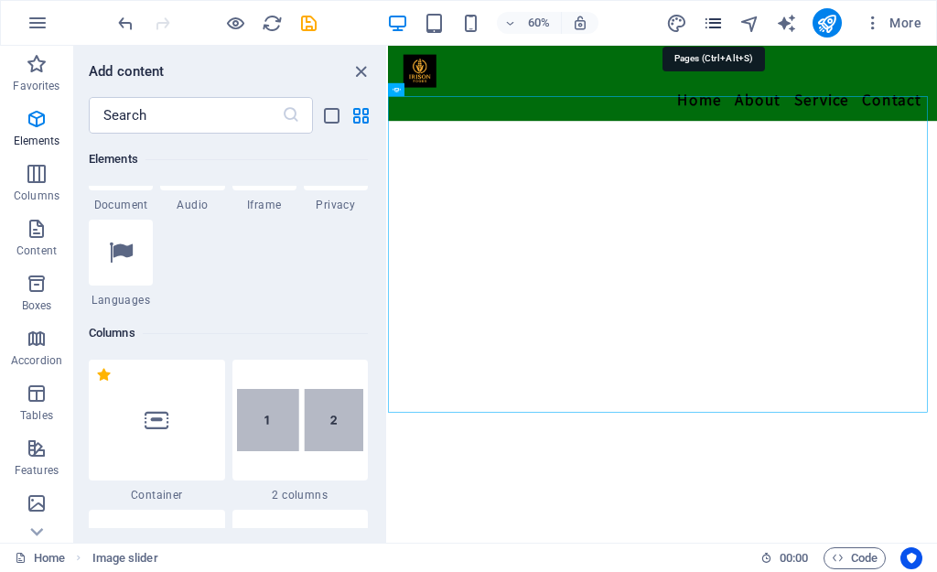
click at [713, 25] on icon "pages" at bounding box center [713, 23] width 21 height 21
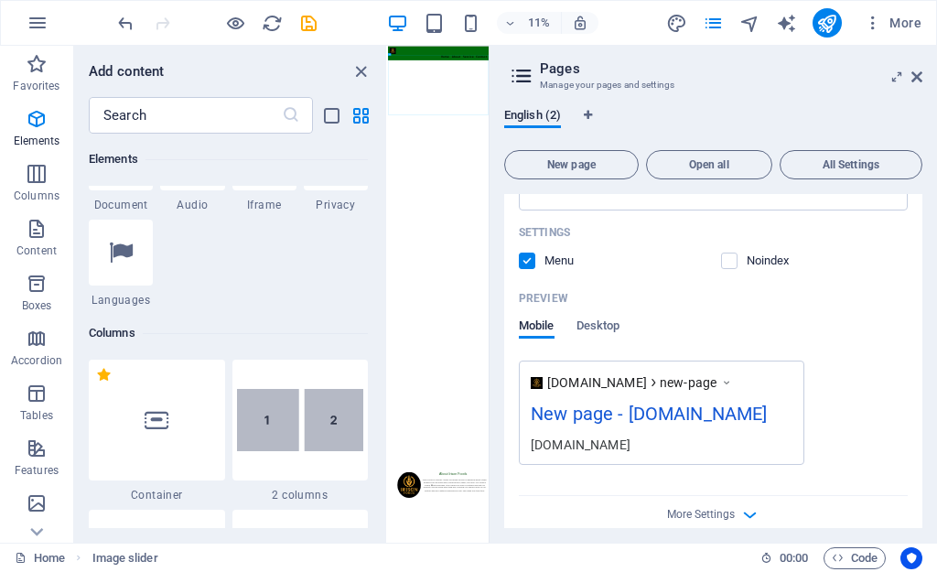
scroll to position [463, 0]
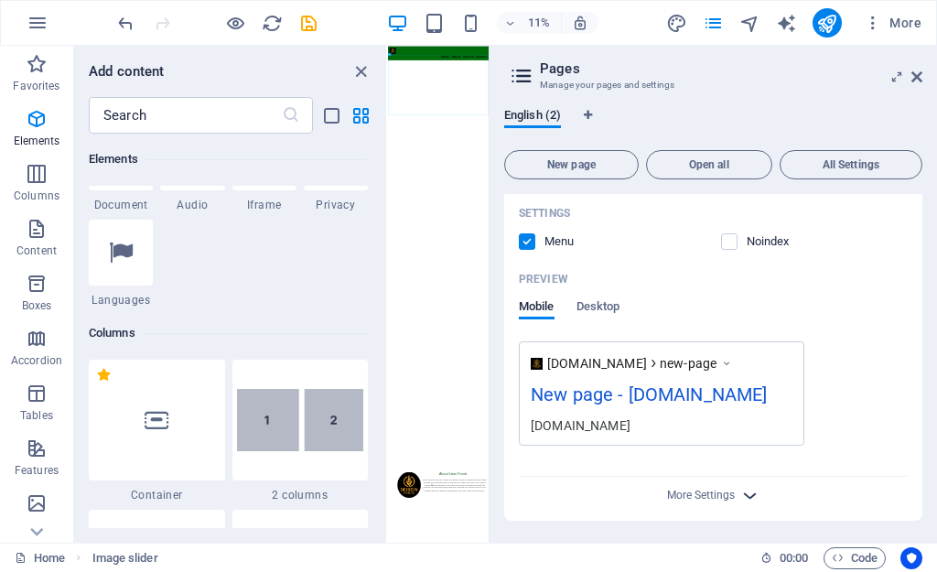
click at [749, 494] on icon "button" at bounding box center [750, 495] width 21 height 21
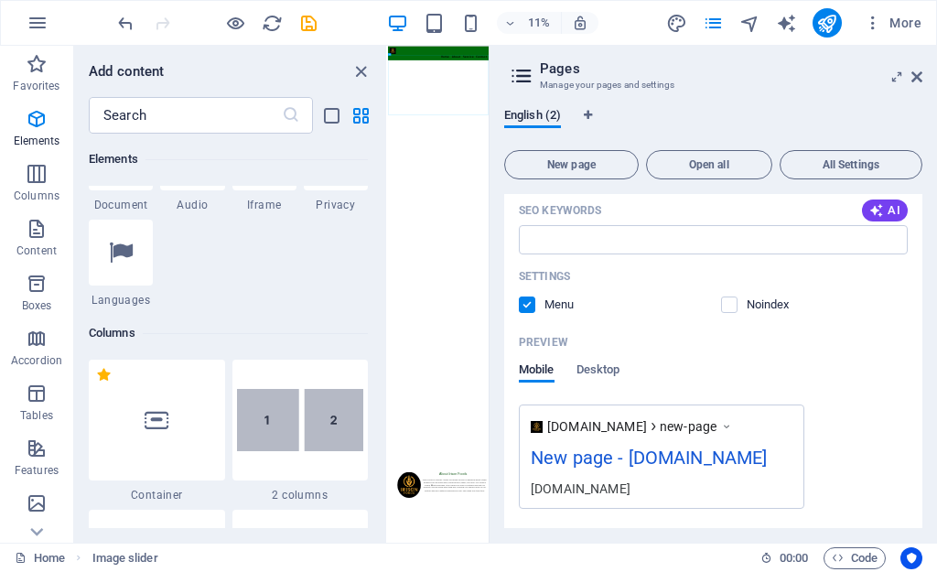
scroll to position [0, 0]
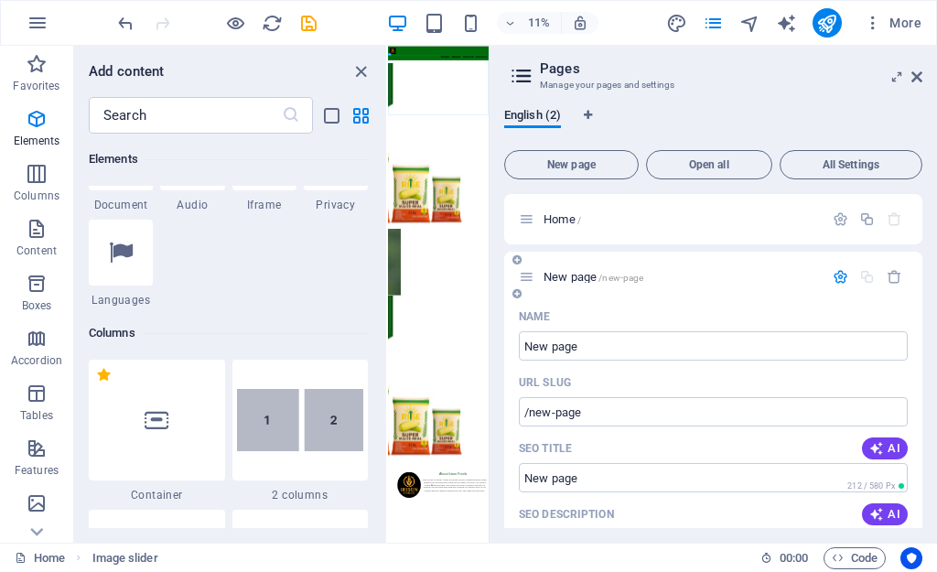
click at [621, 271] on span "New page /new-page" at bounding box center [594, 277] width 100 height 14
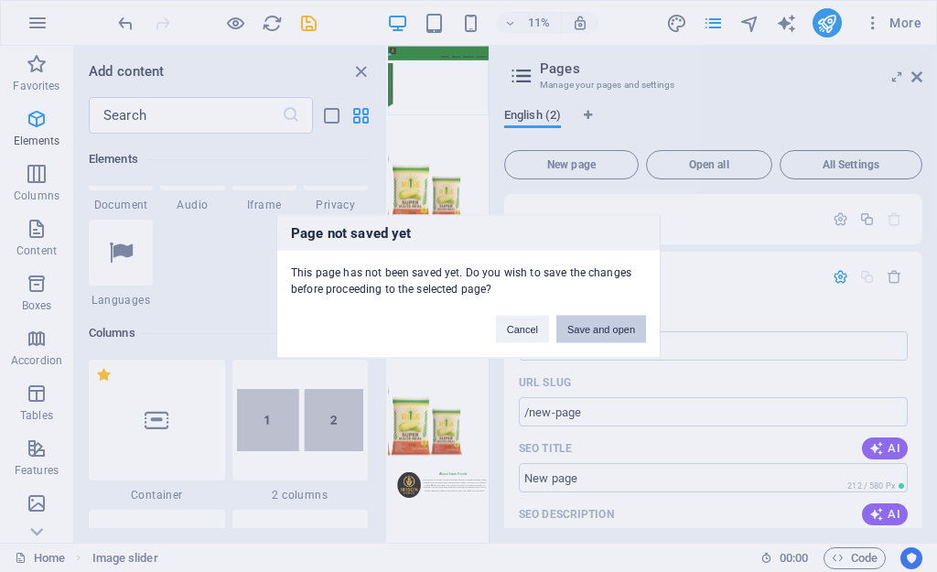
click at [601, 328] on button "Save and open" at bounding box center [601, 328] width 90 height 27
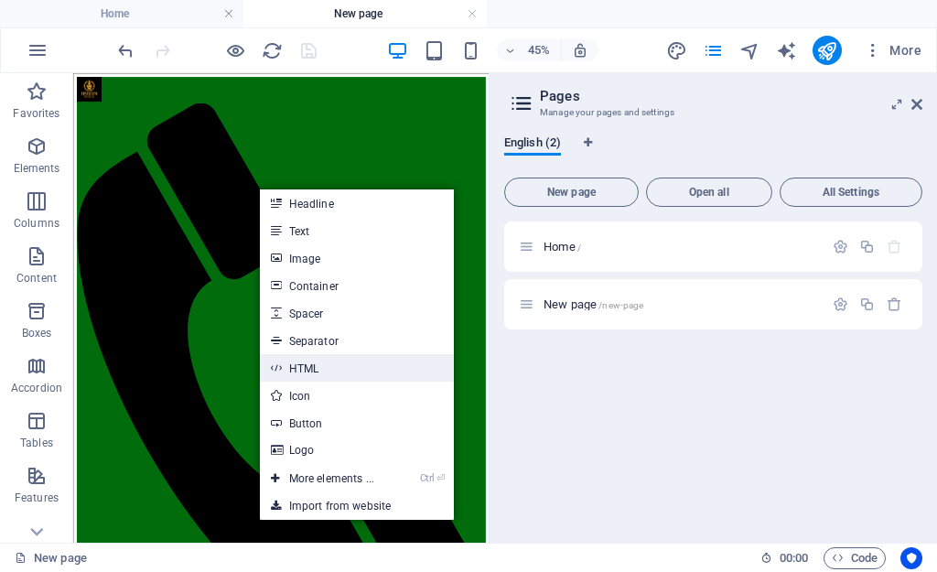
click at [303, 362] on link "HTML" at bounding box center [357, 367] width 194 height 27
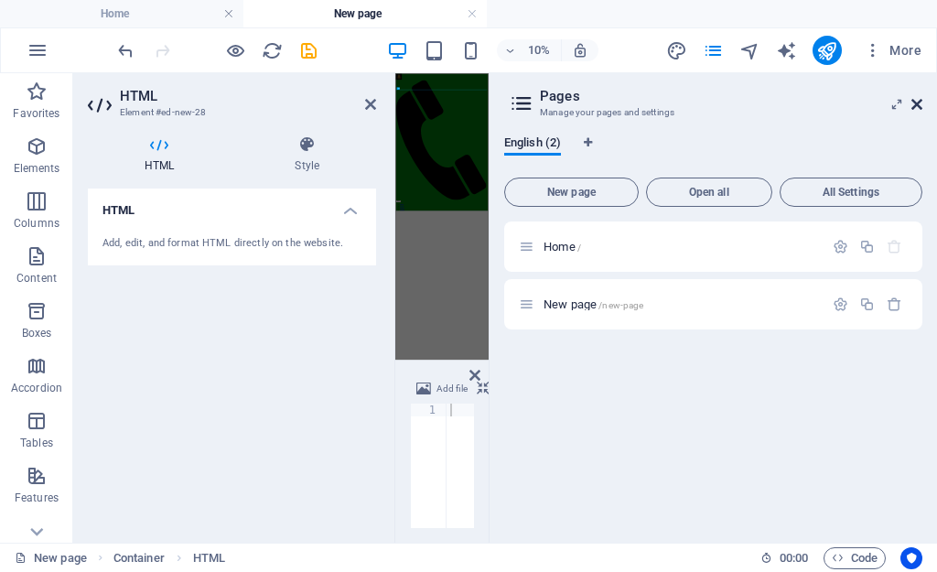
drag, startPoint x: 917, startPoint y: 110, endPoint x: 818, endPoint y: 68, distance: 107.4
click at [917, 110] on icon at bounding box center [917, 104] width 11 height 15
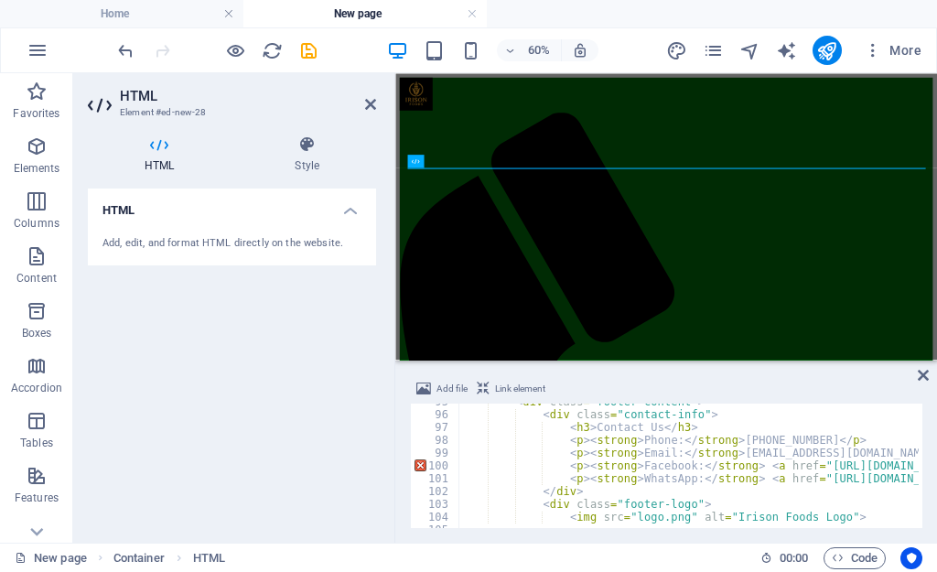
scroll to position [1213, 0]
click at [437, 486] on div "102" at bounding box center [435, 491] width 49 height 13
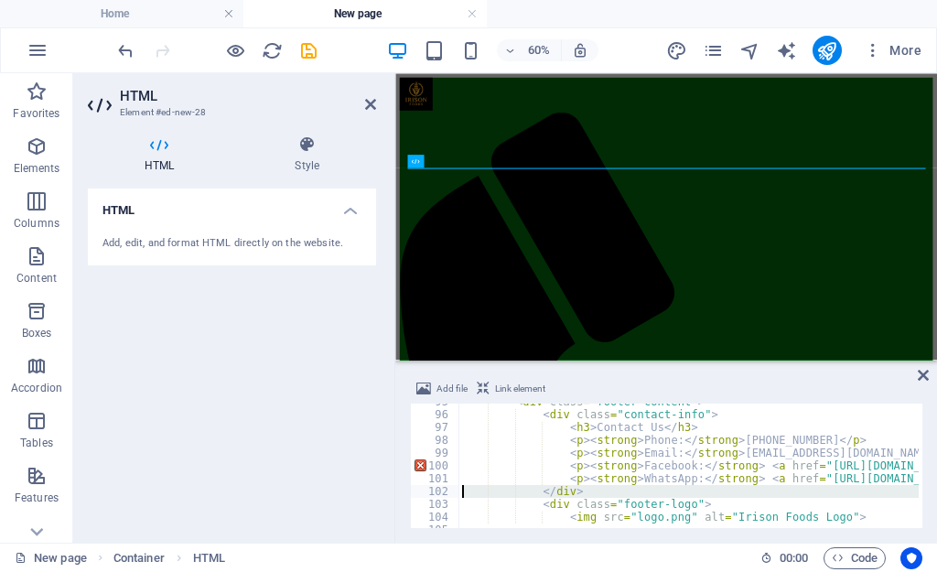
type textarea "<p><strong>Email:</strong> info@irison.co.za</p>"
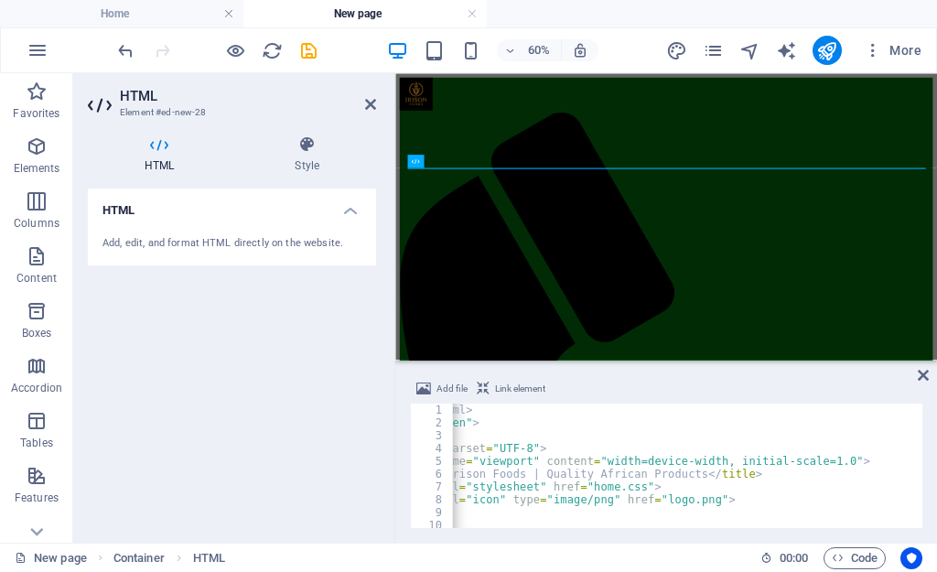
scroll to position [0, 0]
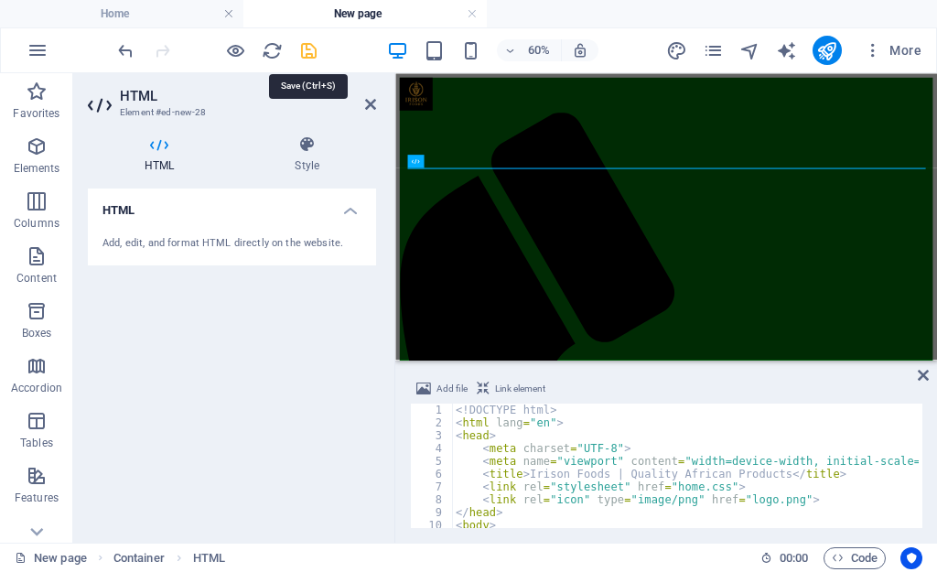
click at [304, 52] on icon "save" at bounding box center [308, 50] width 21 height 21
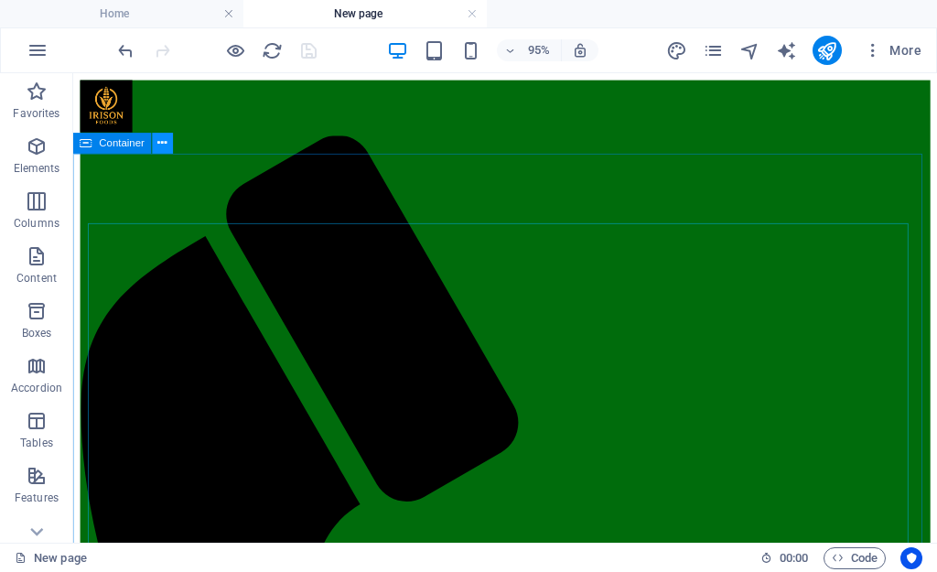
click at [162, 145] on icon at bounding box center [162, 143] width 9 height 18
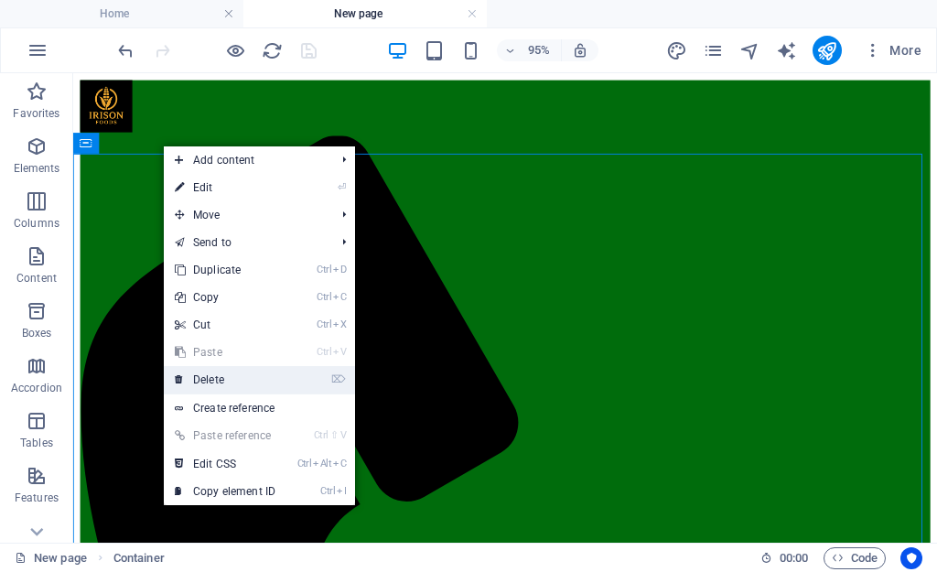
click at [204, 378] on link "⌦ Delete" at bounding box center [225, 379] width 123 height 27
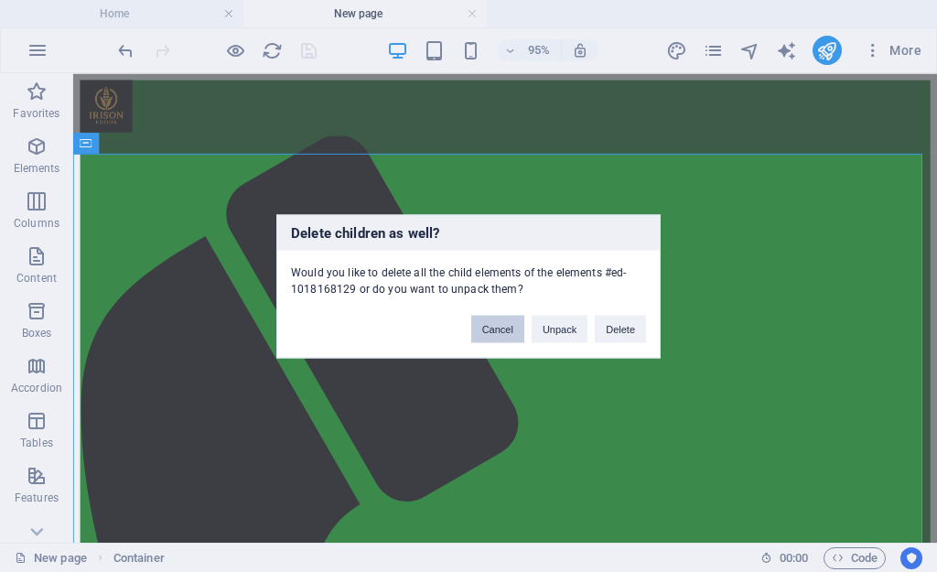
click at [479, 331] on button "Cancel" at bounding box center [497, 328] width 53 height 27
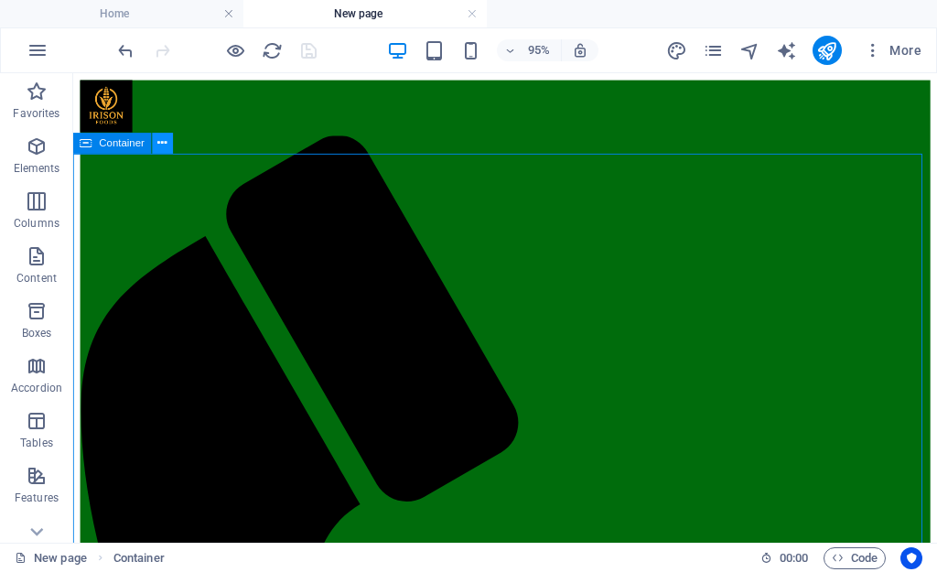
click at [168, 143] on button at bounding box center [162, 143] width 21 height 21
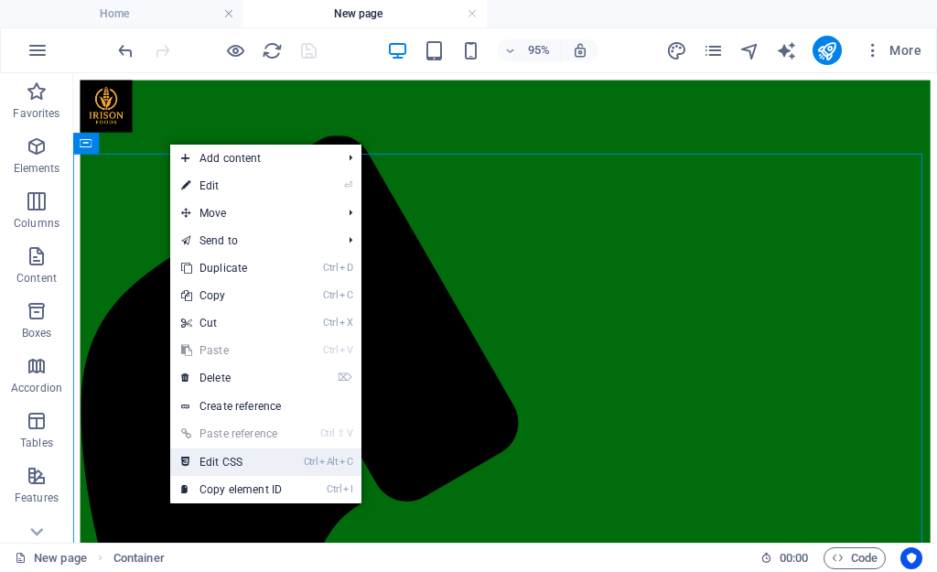
click at [236, 454] on link "Ctrl Alt C Edit CSS" at bounding box center [231, 461] width 123 height 27
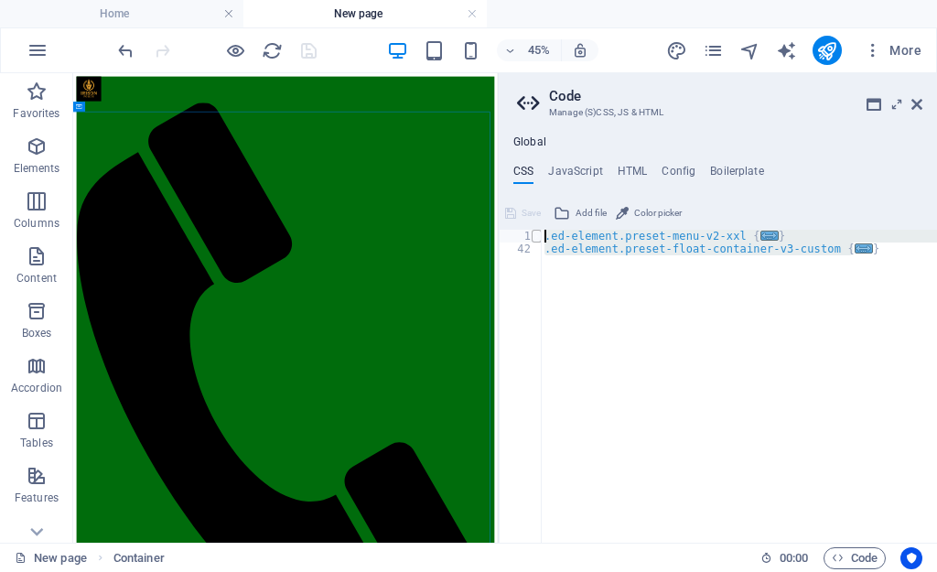
drag, startPoint x: 869, startPoint y: 248, endPoint x: 536, endPoint y: 236, distance: 332.5
click at [536, 236] on div ".ed-element.preset-menu-v2-xxl { 1 42 .ed-element.preset-menu-v2-xxl { ... } .e…" at bounding box center [718, 386] width 438 height 313
drag, startPoint x: 600, startPoint y: 242, endPoint x: 558, endPoint y: 513, distance: 274.2
click at [558, 513] on div ".ed-element.preset-menu-v2-xxl { ... } .ed-element.preset-float-container-v3-cu…" at bounding box center [739, 386] width 396 height 313
drag, startPoint x: 903, startPoint y: 268, endPoint x: 538, endPoint y: 231, distance: 367.1
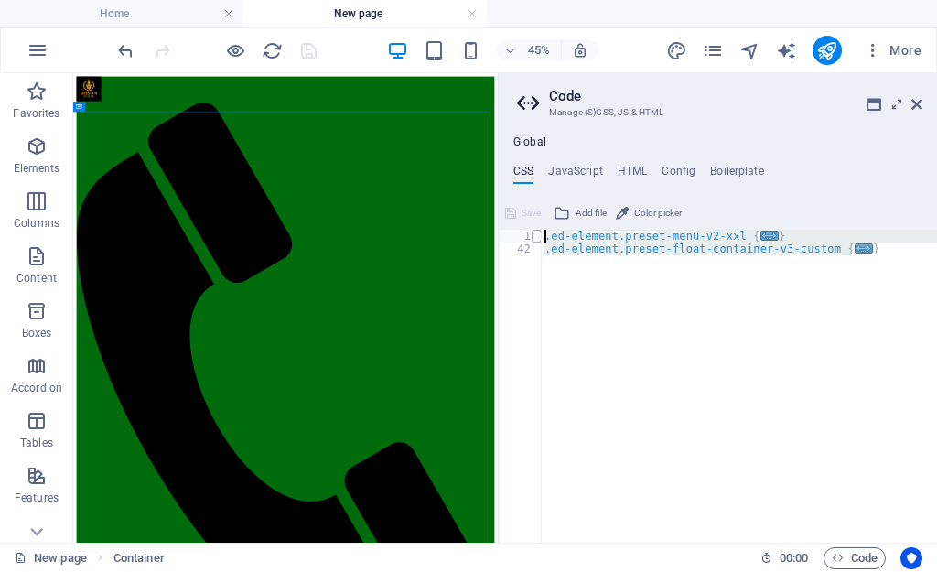
click at [538, 231] on div "} 1 42 .ed-element.preset-menu-v2-xxl { ... } .ed-element.preset-float-containe…" at bounding box center [718, 386] width 438 height 313
type textarea ".ed-element.preset-menu-v2-xxl { @include menu-v2("
paste textarea
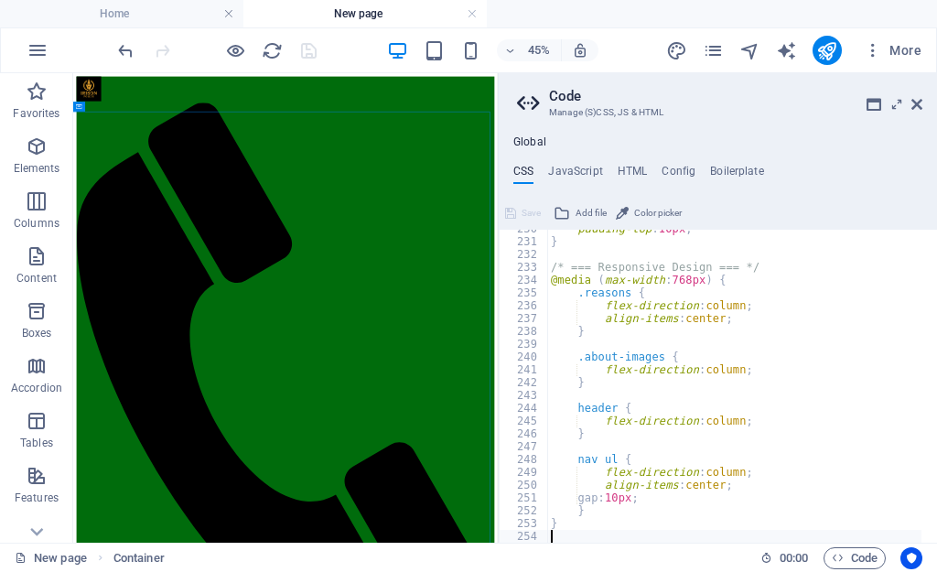
scroll to position [2942, 0]
click at [509, 215] on icon at bounding box center [510, 213] width 11 height 22
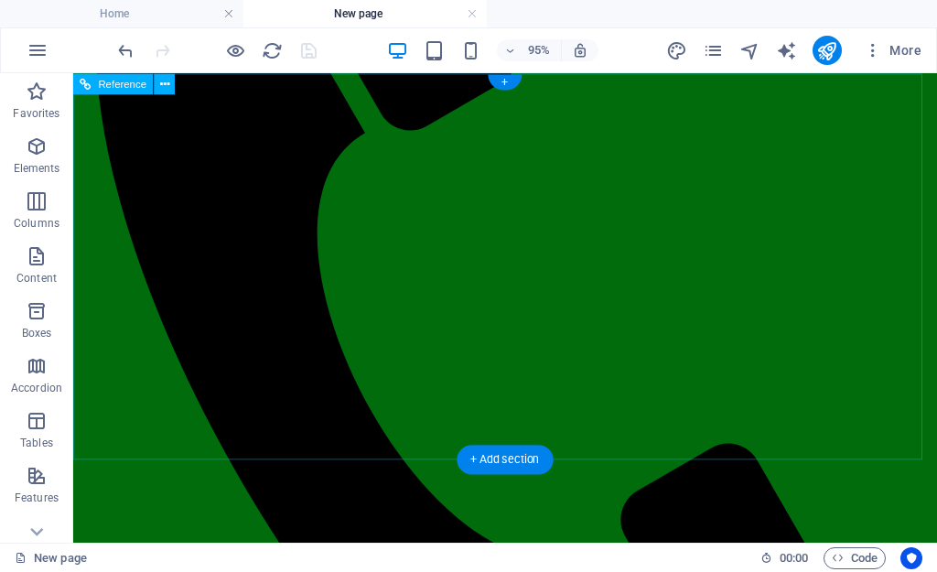
scroll to position [0, 0]
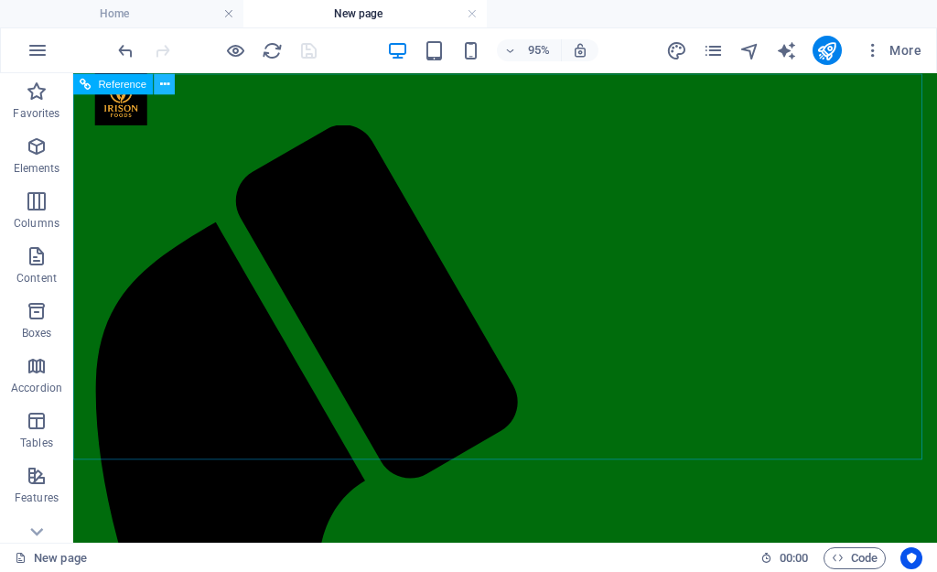
click at [164, 77] on icon at bounding box center [164, 83] width 9 height 18
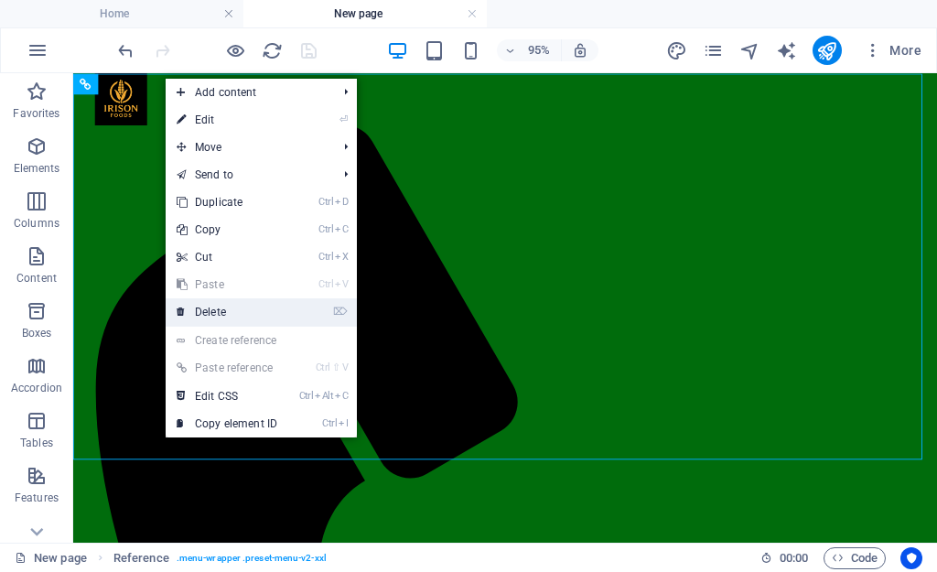
click at [217, 304] on link "⌦ Delete" at bounding box center [227, 311] width 123 height 27
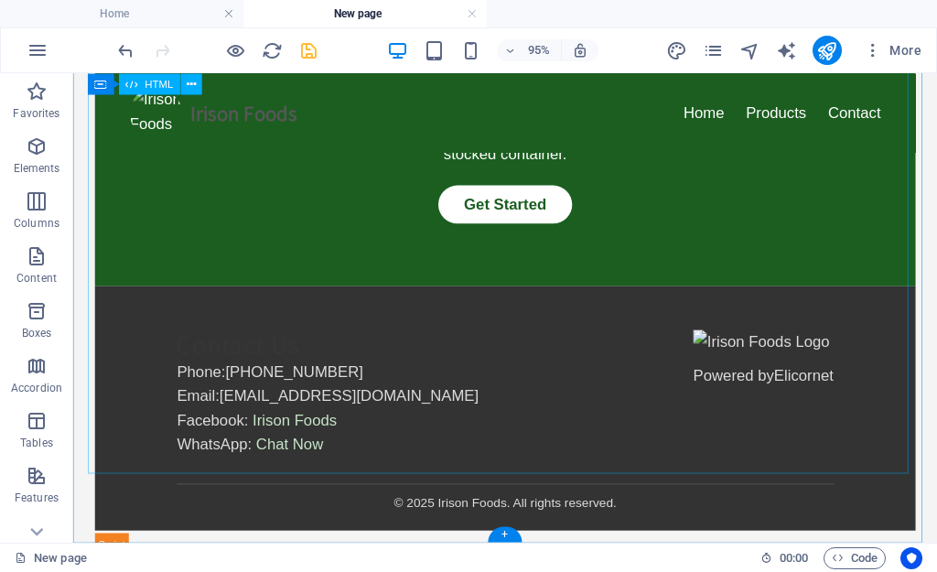
scroll to position [2030, 0]
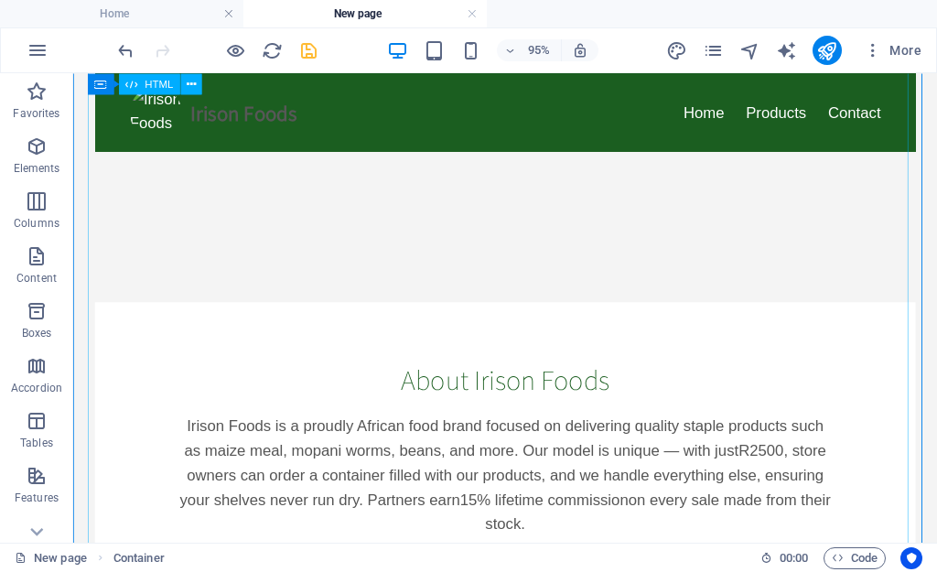
scroll to position [0, 0]
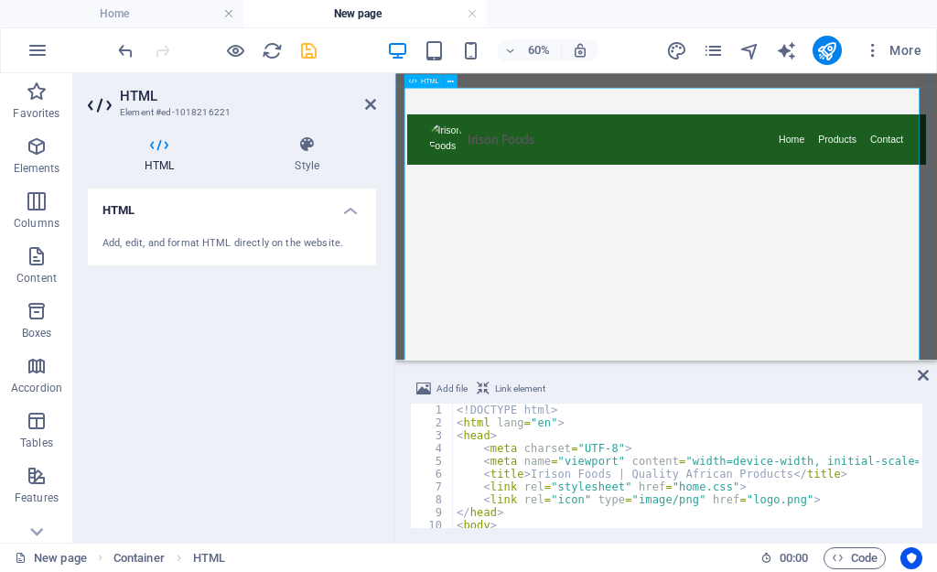
scroll to position [92, 0]
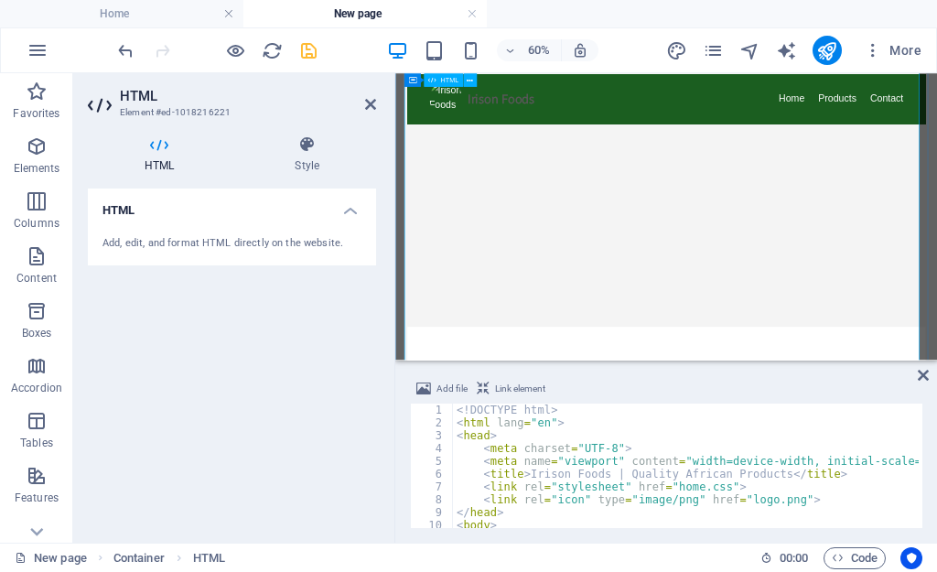
click at [303, 146] on icon at bounding box center [307, 144] width 138 height 18
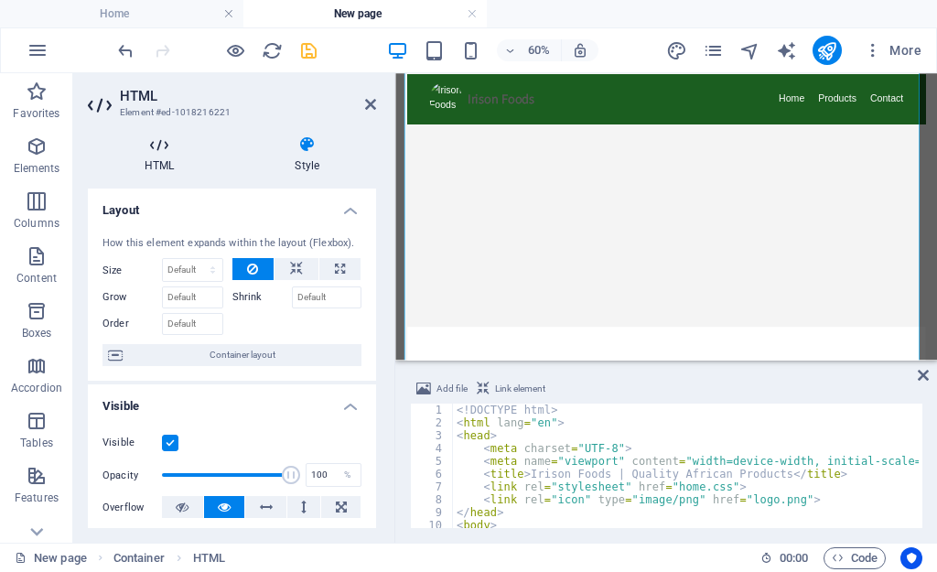
click at [163, 149] on icon at bounding box center [159, 144] width 143 height 18
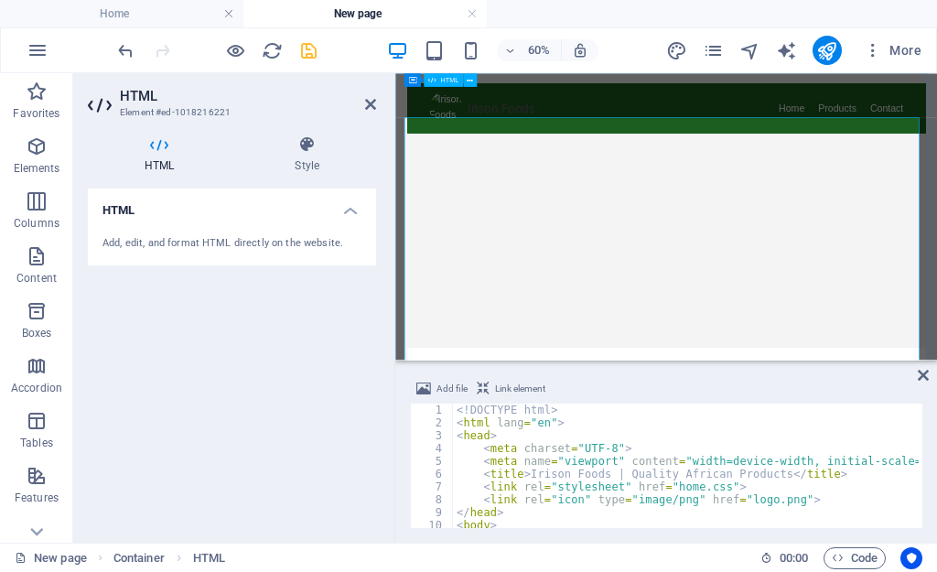
scroll to position [0, 0]
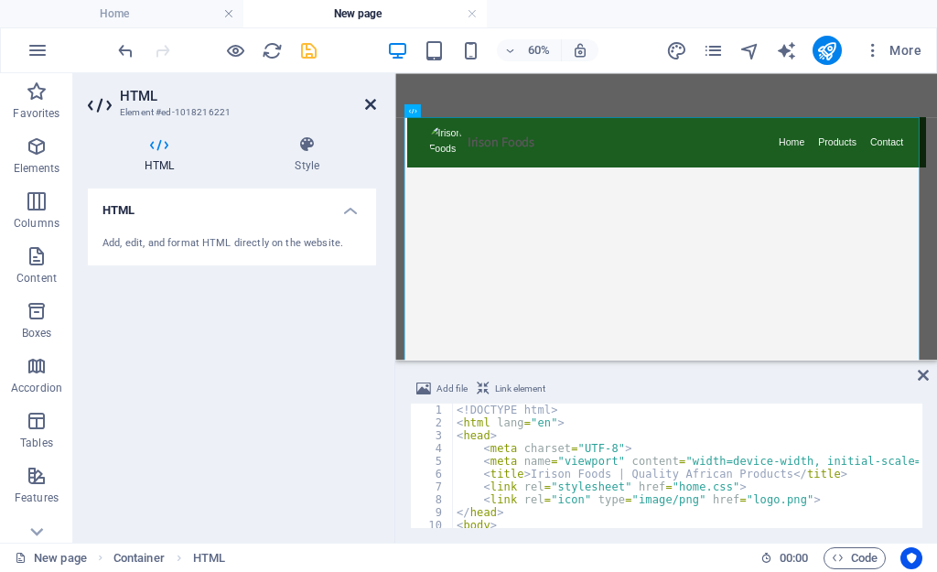
click at [373, 104] on icon at bounding box center [370, 104] width 11 height 15
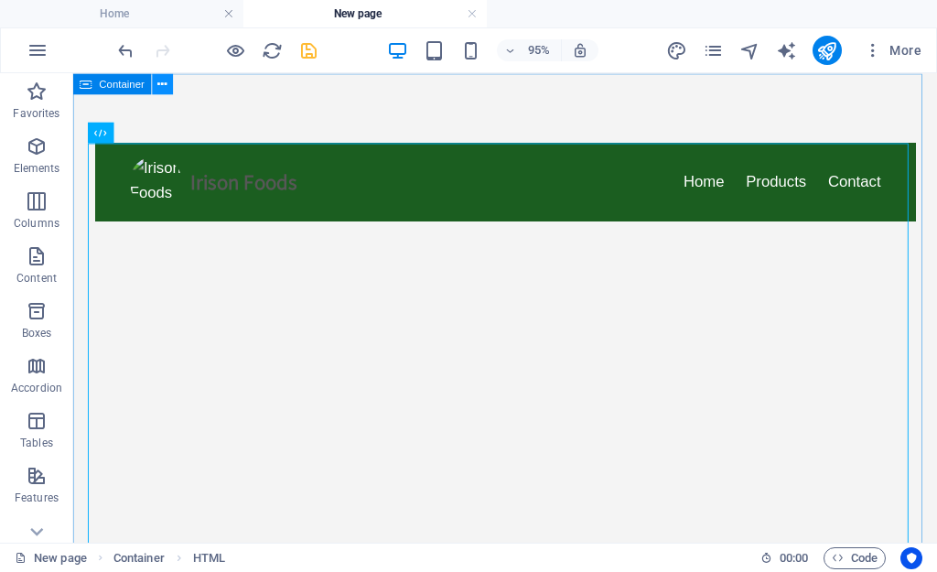
click at [164, 87] on icon at bounding box center [162, 83] width 9 height 18
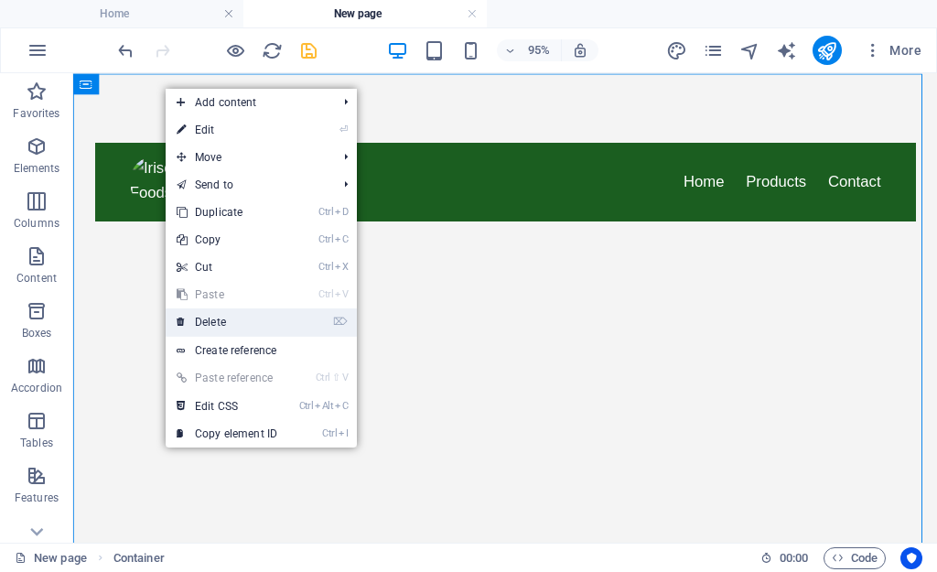
click at [227, 317] on link "⌦ Delete" at bounding box center [227, 321] width 123 height 27
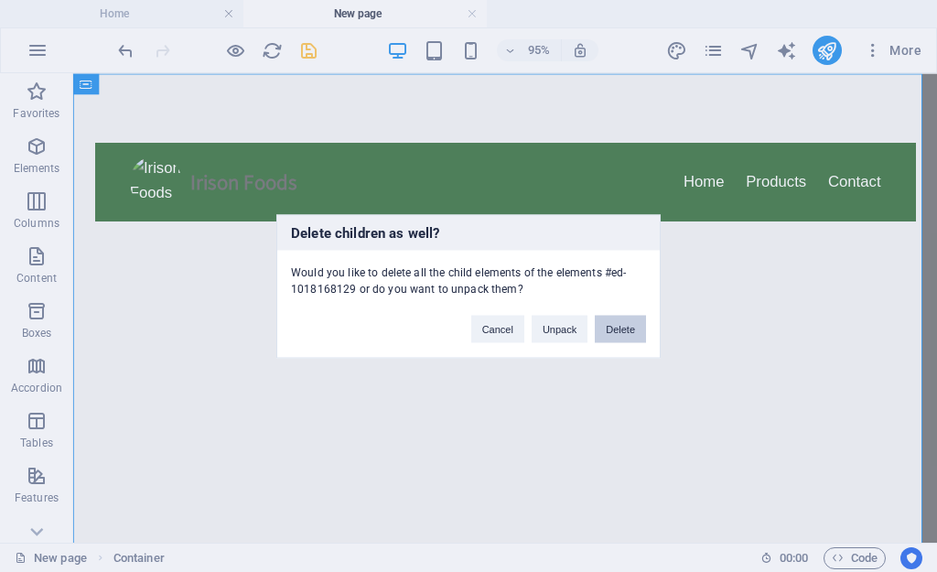
click at [613, 336] on button "Delete" at bounding box center [620, 328] width 51 height 27
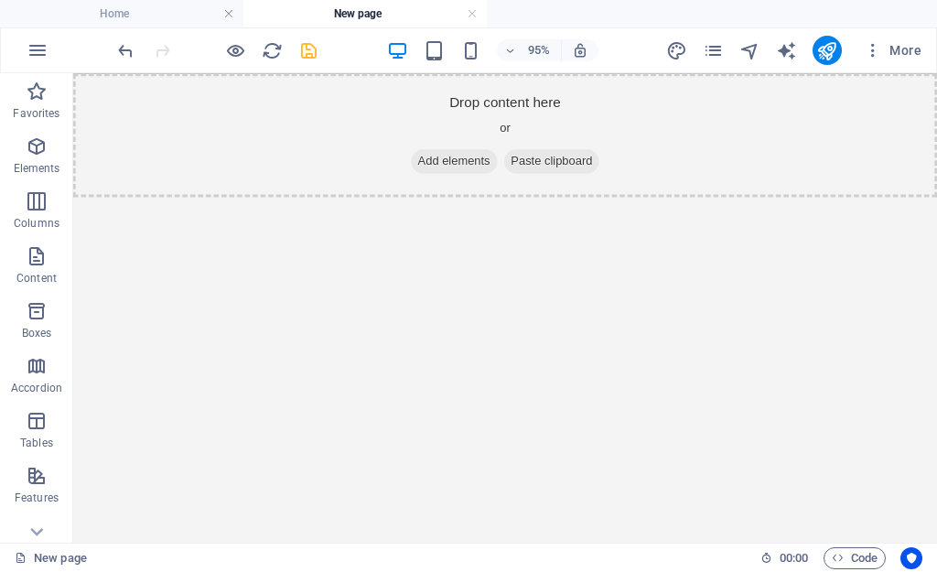
click at [691, 203] on html "Drop content here or Add elements Paste clipboard" at bounding box center [528, 138] width 910 height 130
drag, startPoint x: 708, startPoint y: 287, endPoint x: 762, endPoint y: 271, distance: 57.3
click at [729, 203] on html "Drop content here or Add elements Paste clipboard" at bounding box center [528, 138] width 910 height 130
click at [37, 136] on icon "button" at bounding box center [37, 146] width 22 height 22
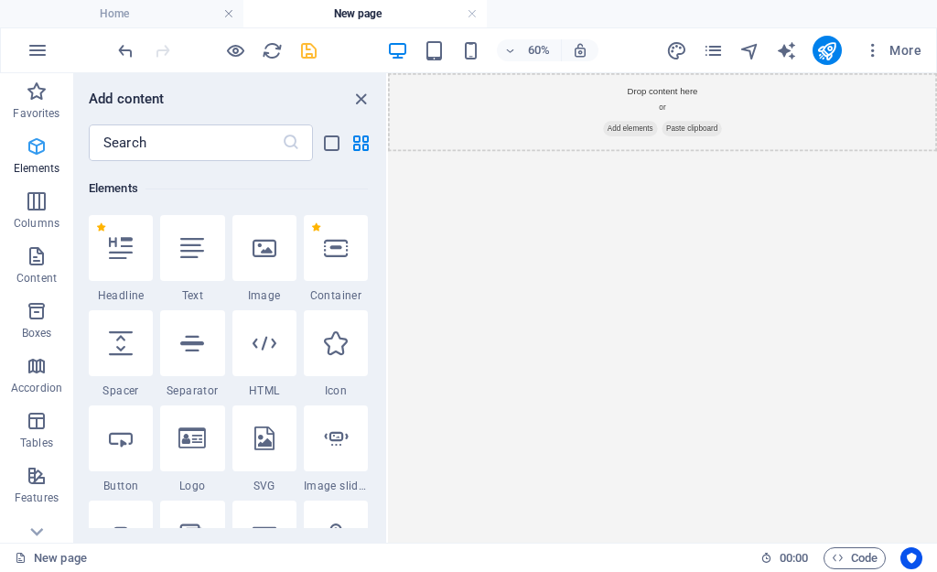
scroll to position [195, 0]
click at [24, 138] on span "Elements" at bounding box center [36, 157] width 73 height 44
click at [651, 153] on div "+ Add section" at bounding box center [662, 151] width 60 height 18
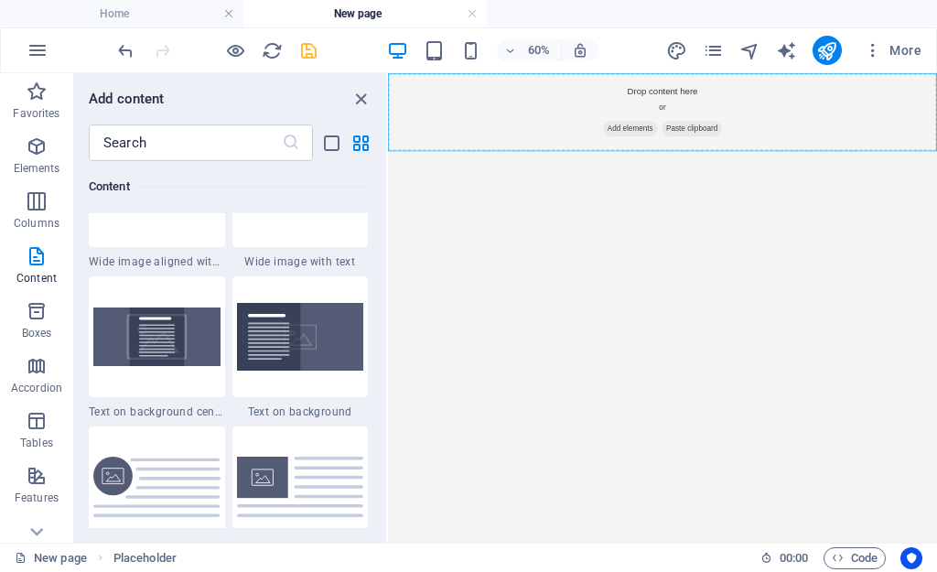
scroll to position [3752, 0]
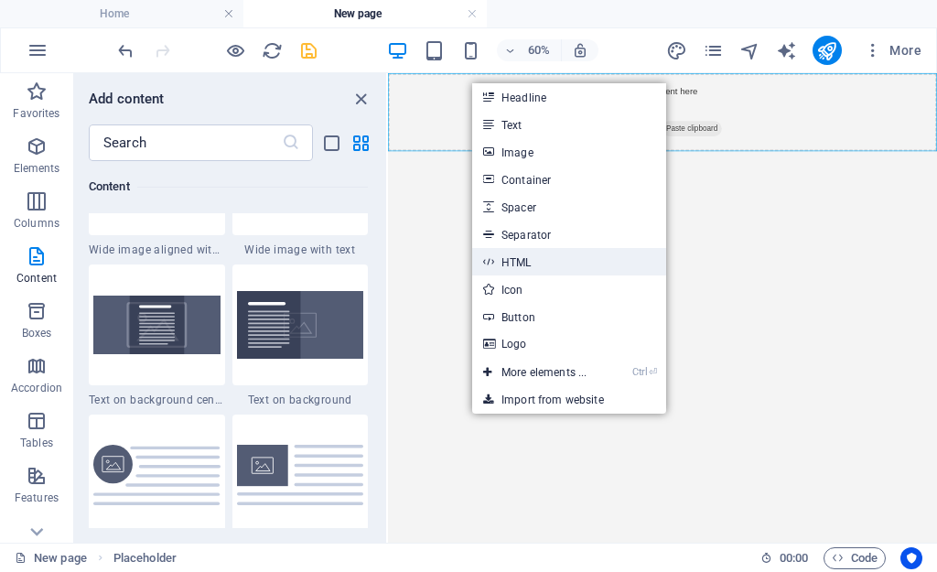
click at [514, 270] on link "HTML" at bounding box center [569, 261] width 194 height 27
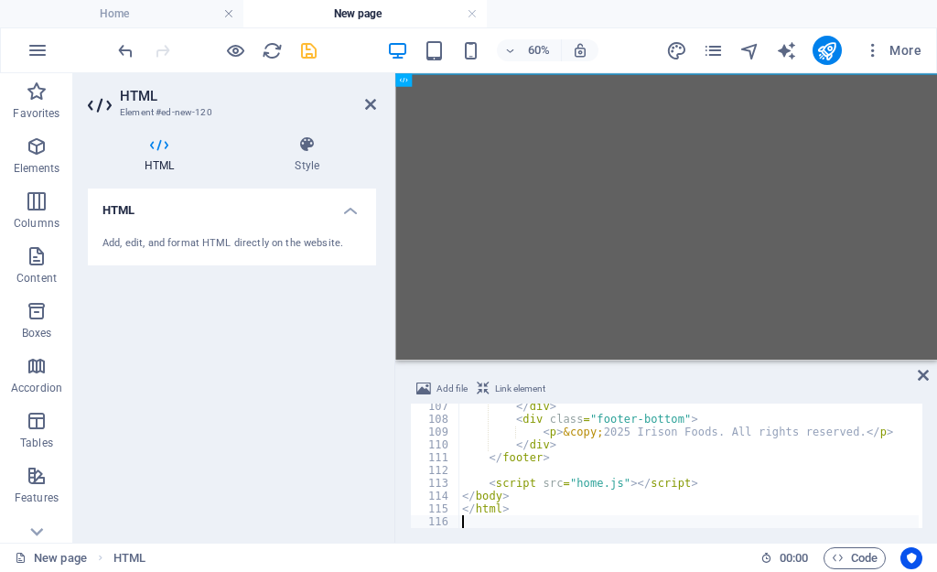
scroll to position [1362, 0]
click at [306, 59] on icon "save" at bounding box center [308, 50] width 21 height 21
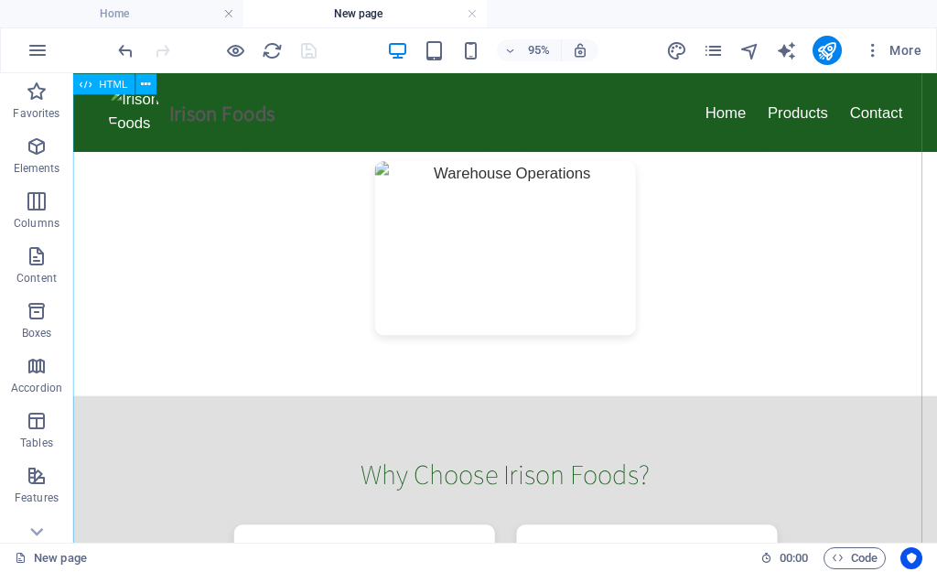
scroll to position [915, 0]
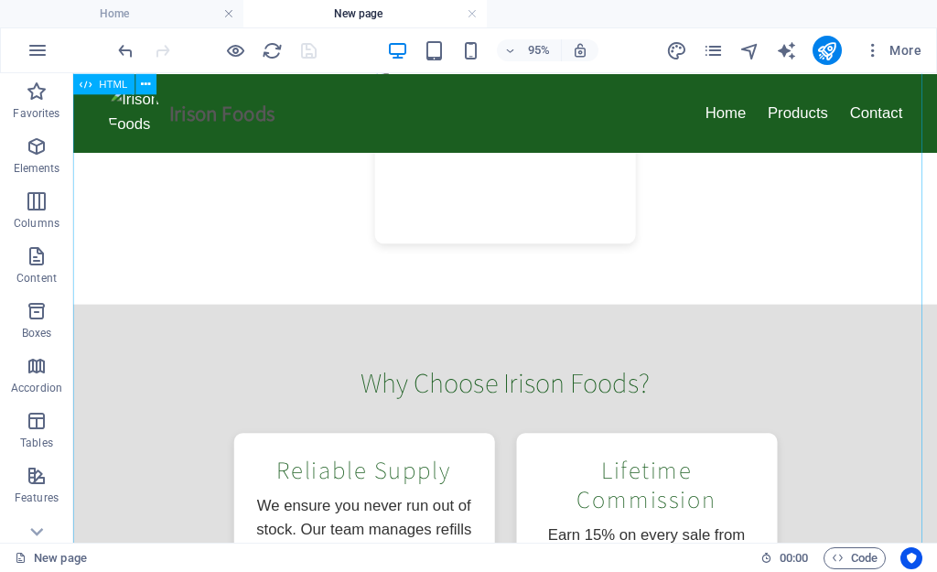
click at [259, 116] on div "Irison Foods | Quality African Products Irison Foods Home Products Contact Pure…" at bounding box center [528, 324] width 910 height 2332
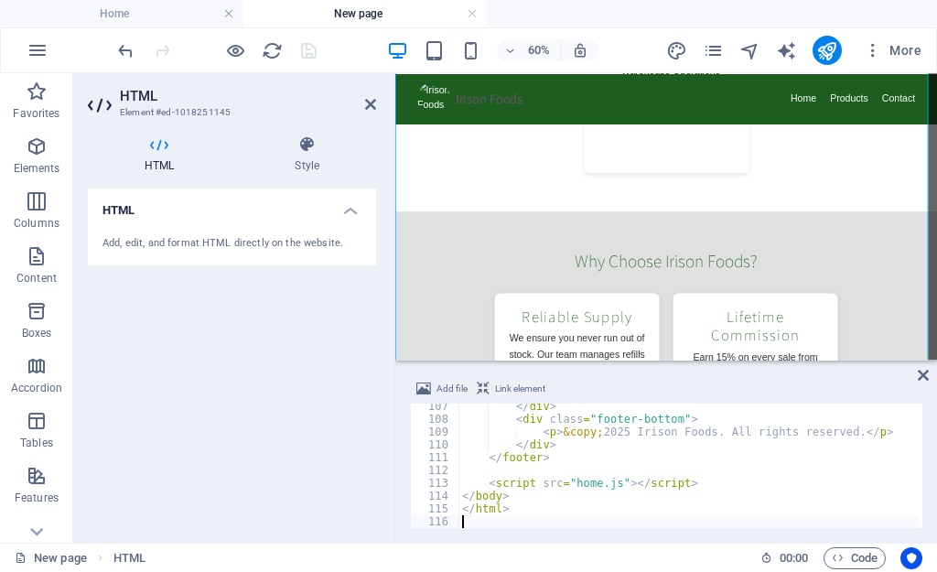
scroll to position [903, 0]
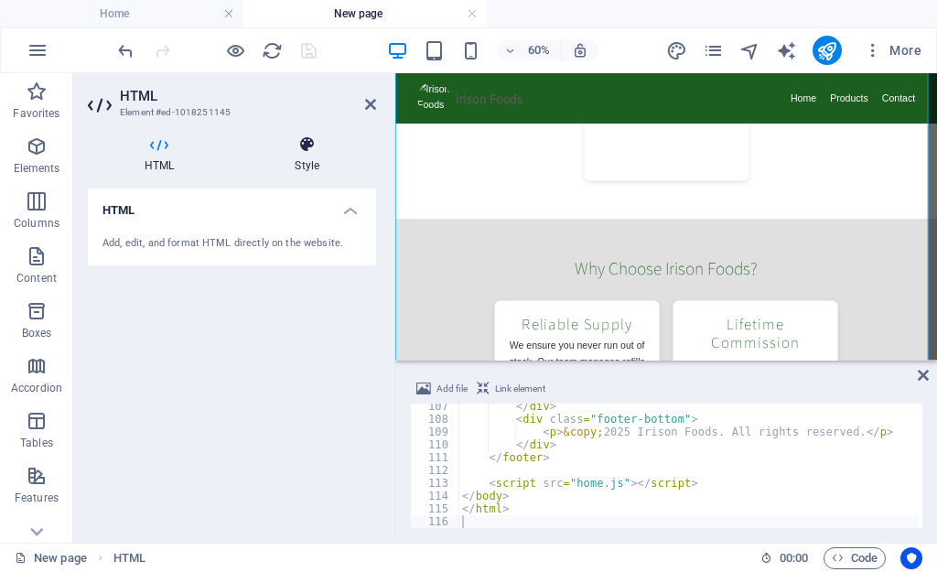
click at [304, 163] on h4 "Style" at bounding box center [307, 154] width 138 height 38
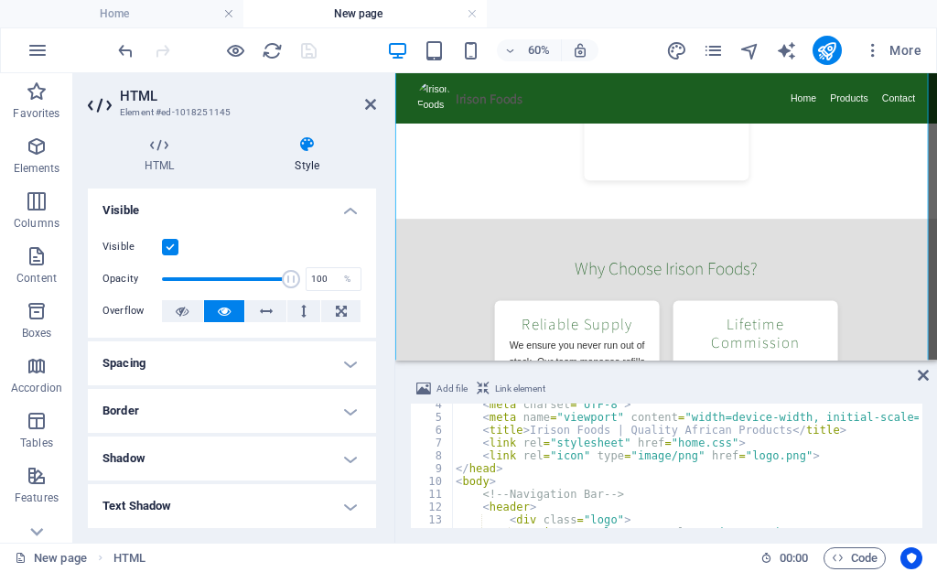
scroll to position [0, 0]
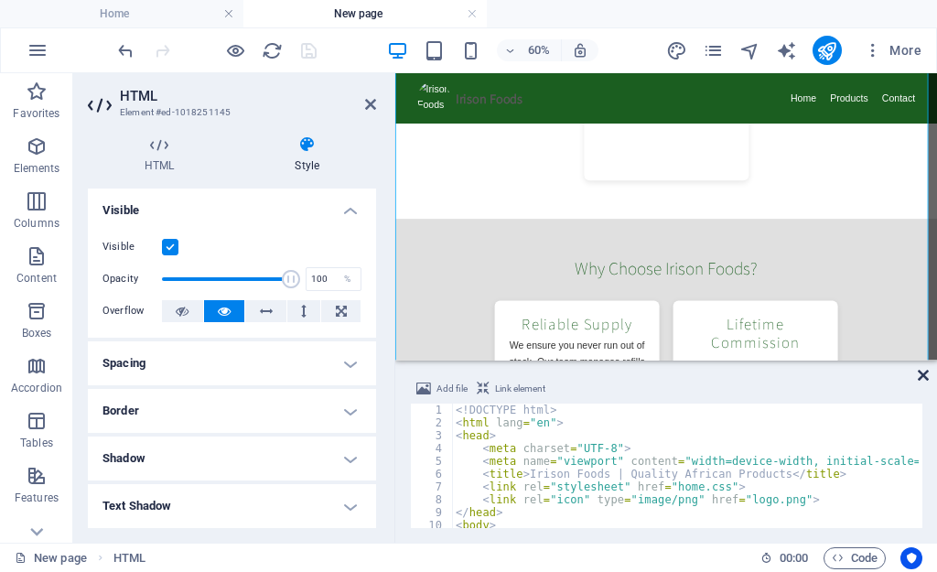
click at [918, 383] on link at bounding box center [923, 376] width 11 height 16
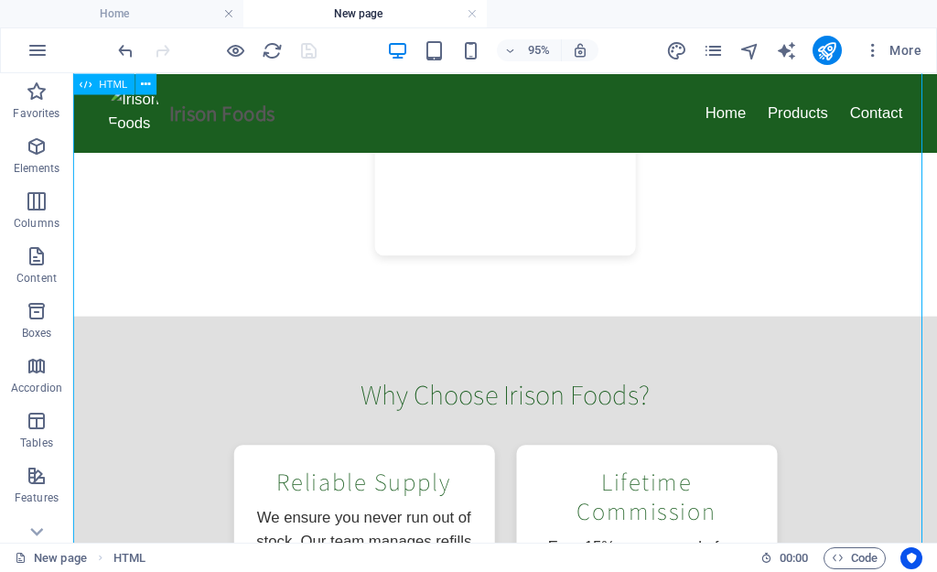
scroll to position [915, 0]
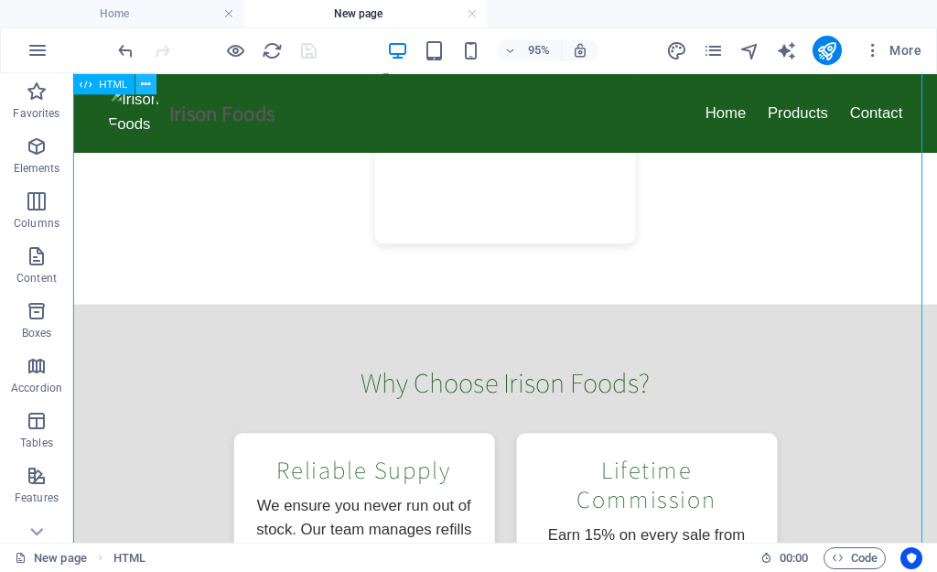
click at [149, 82] on icon at bounding box center [145, 83] width 9 height 18
click at [144, 82] on icon at bounding box center [145, 83] width 9 height 18
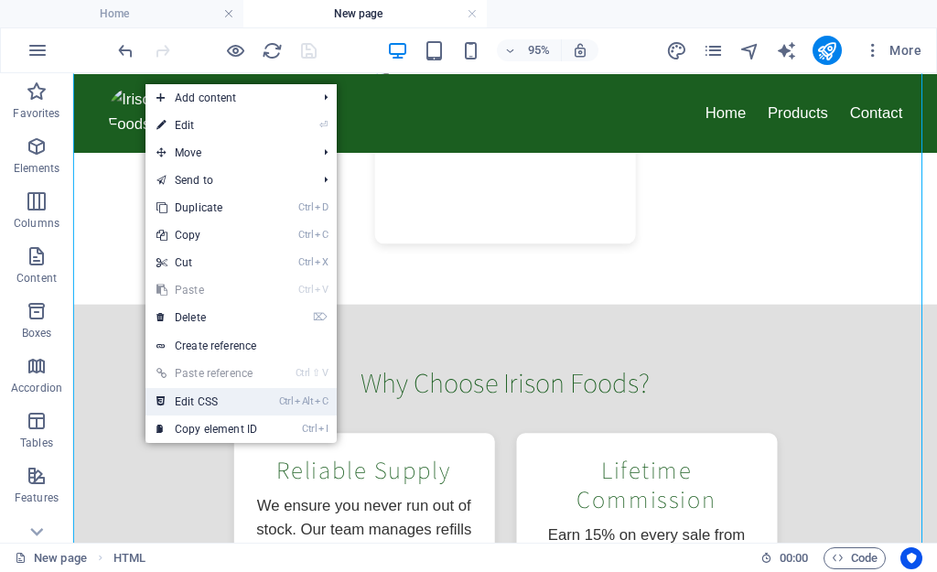
click at [194, 396] on link "Ctrl Alt C Edit CSS" at bounding box center [207, 401] width 123 height 27
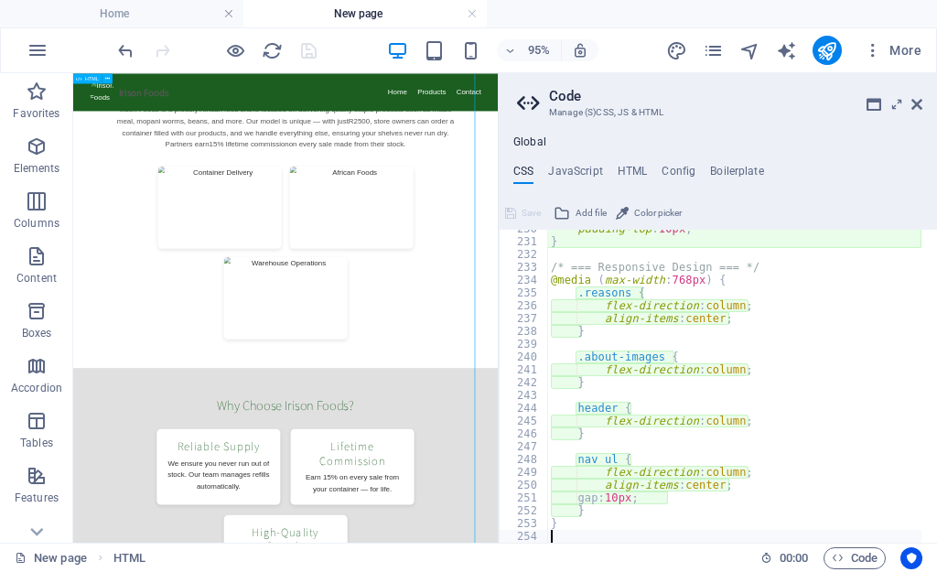
scroll to position [1327, 0]
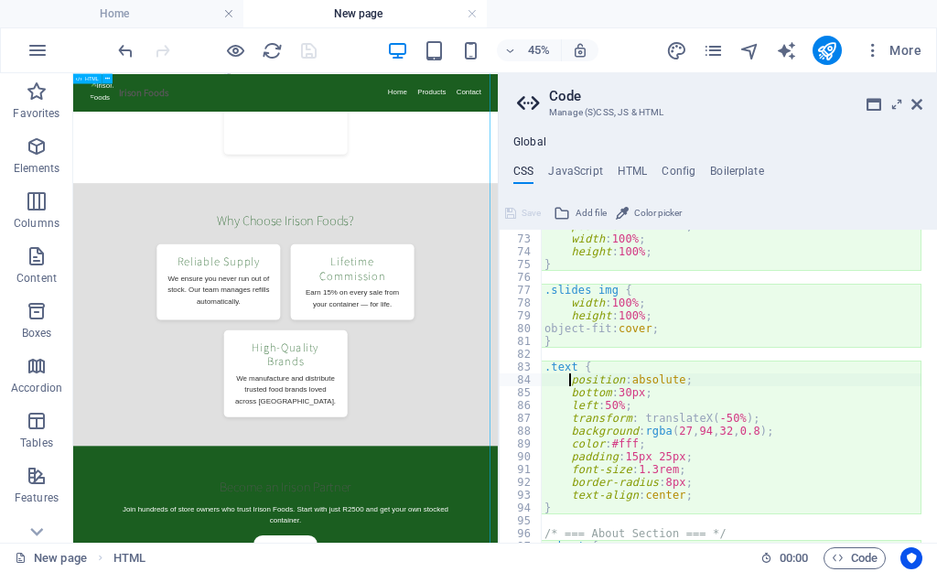
type textarea "position: absolute;"
click at [585, 162] on div "Global CSS JavaScript HTML Config Boilerplate position: absolute; 72 73 74 75 7…" at bounding box center [718, 338] width 438 height 407
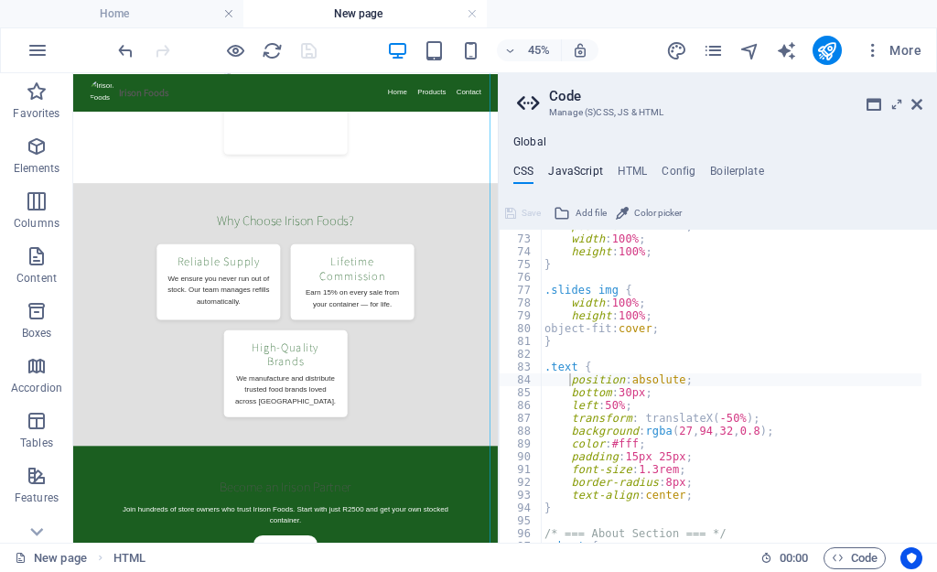
click at [584, 168] on h4 "JavaScript" at bounding box center [575, 175] width 54 height 20
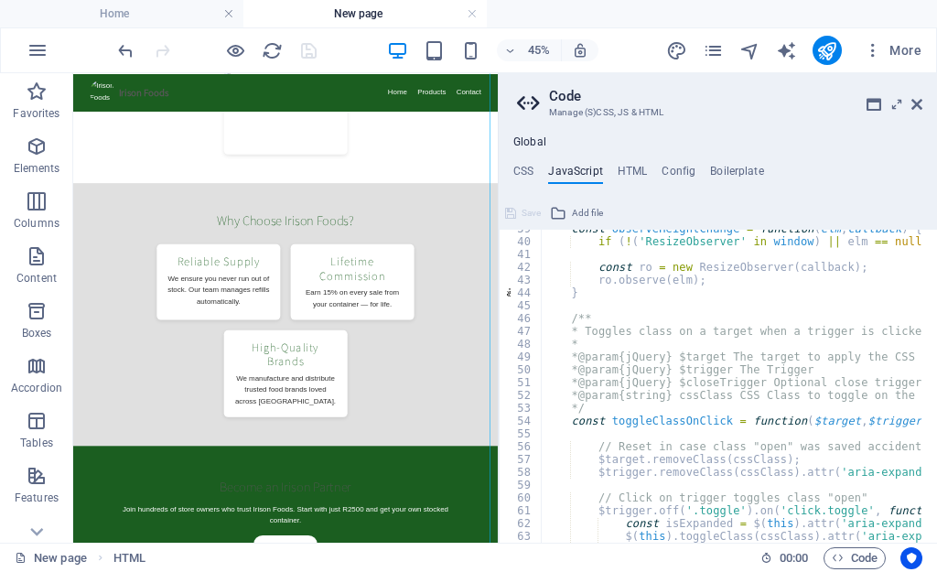
scroll to position [549, 0]
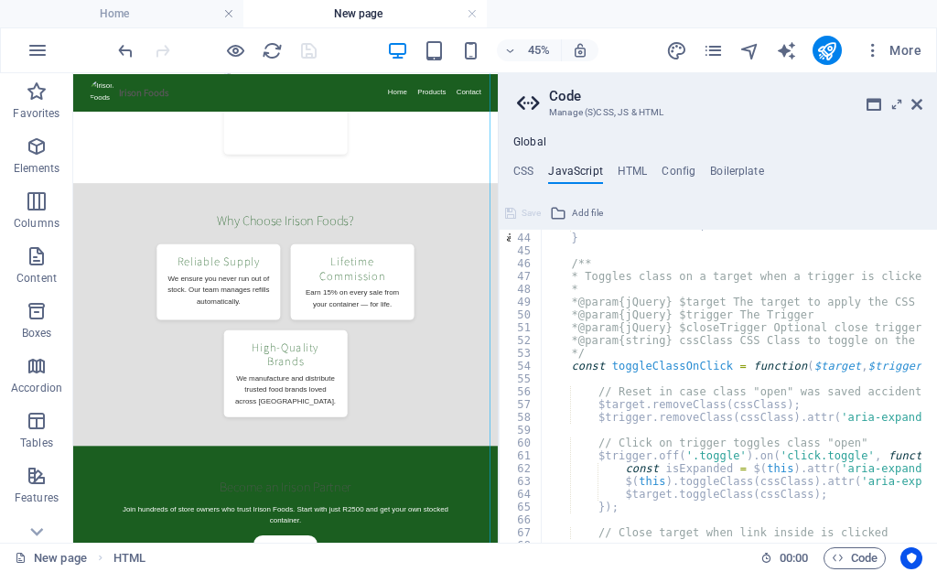
type textarea "})(); /* End JS for preset "Menu V2" */"
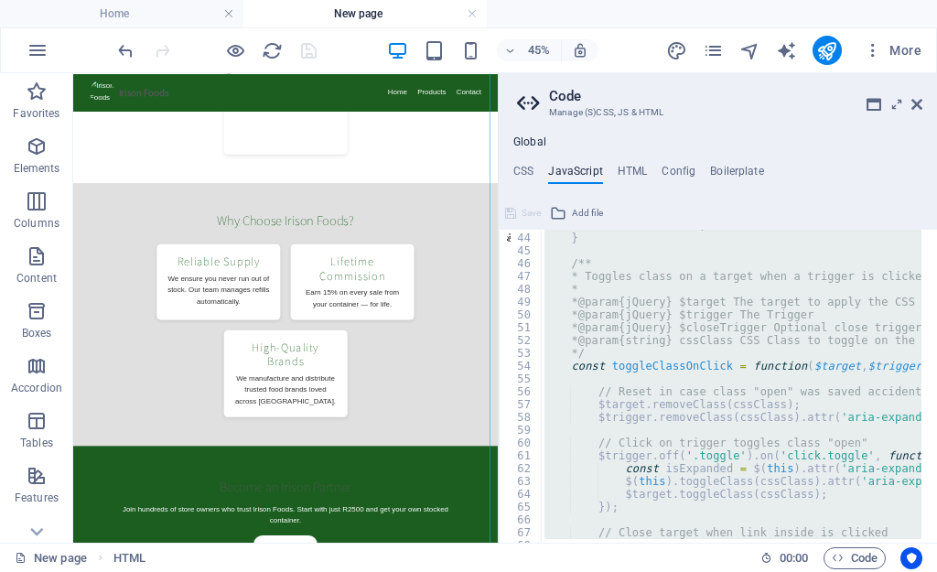
paste textarea
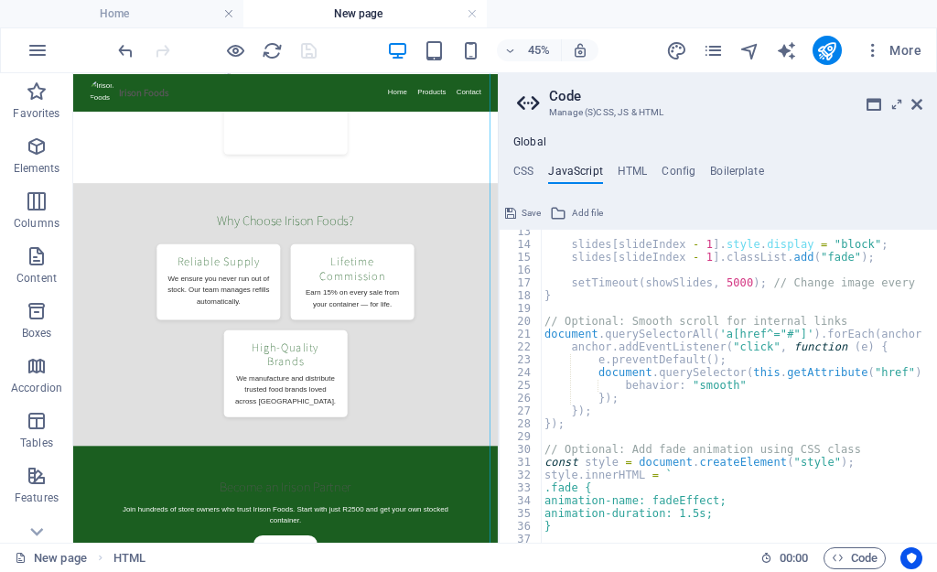
scroll to position [49, 0]
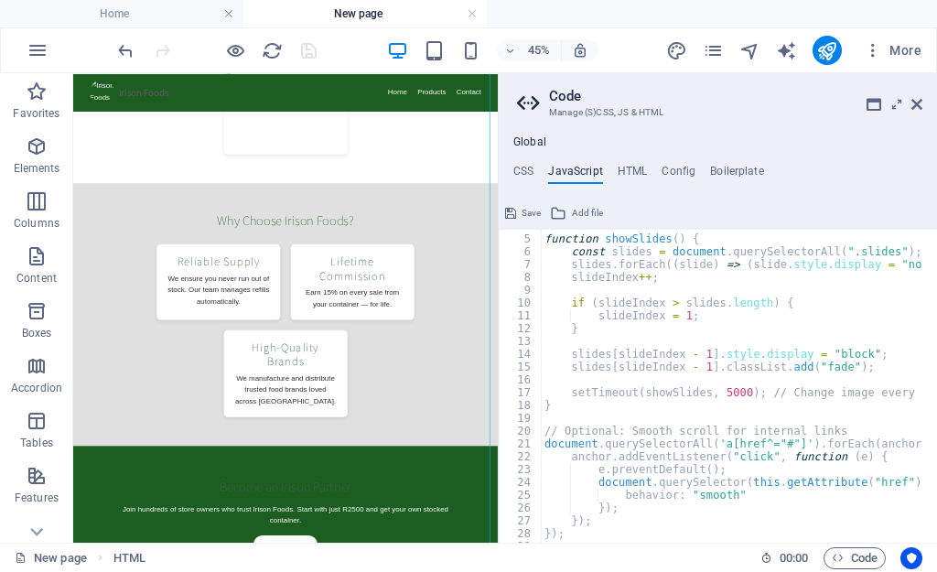
click at [524, 216] on span "Save" at bounding box center [531, 213] width 19 height 22
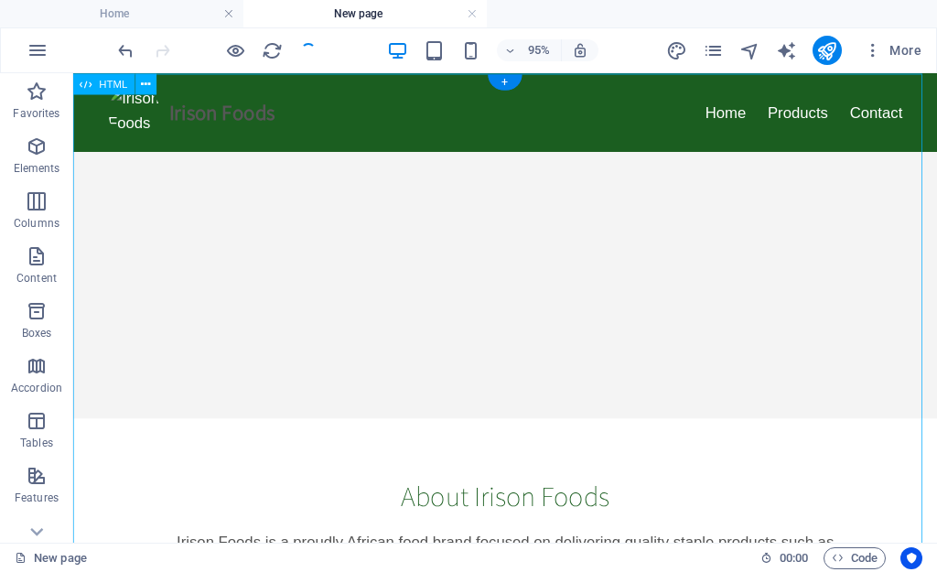
scroll to position [0, 0]
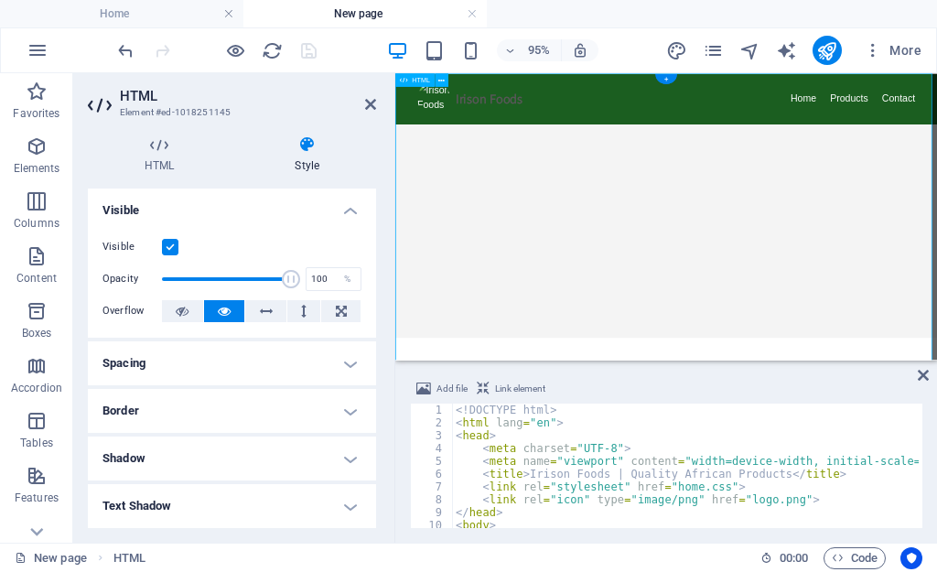
click at [525, 384] on span "Link element" at bounding box center [520, 389] width 50 height 22
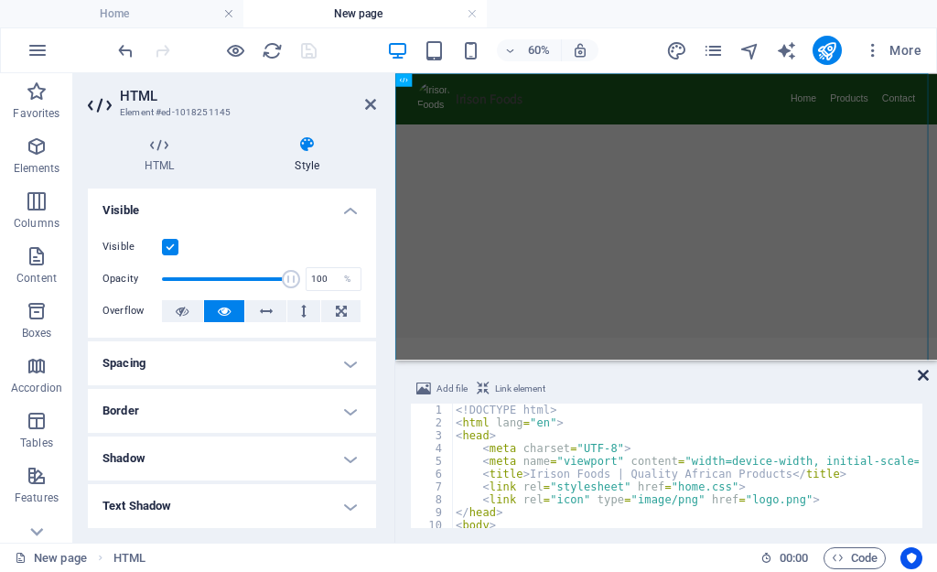
click at [928, 377] on icon at bounding box center [923, 375] width 11 height 15
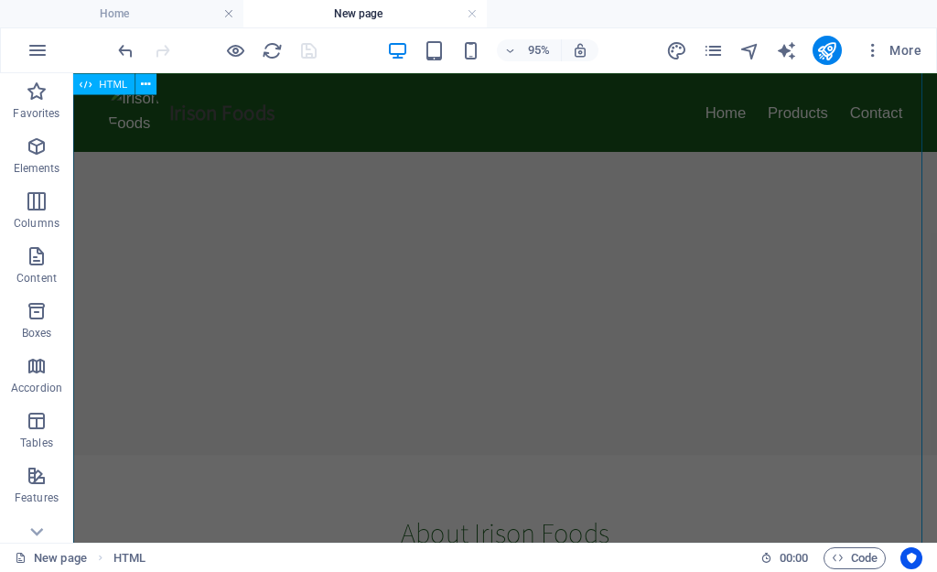
scroll to position [53, 0]
drag, startPoint x: 74, startPoint y: 156, endPoint x: 962, endPoint y: 471, distance: 942.3
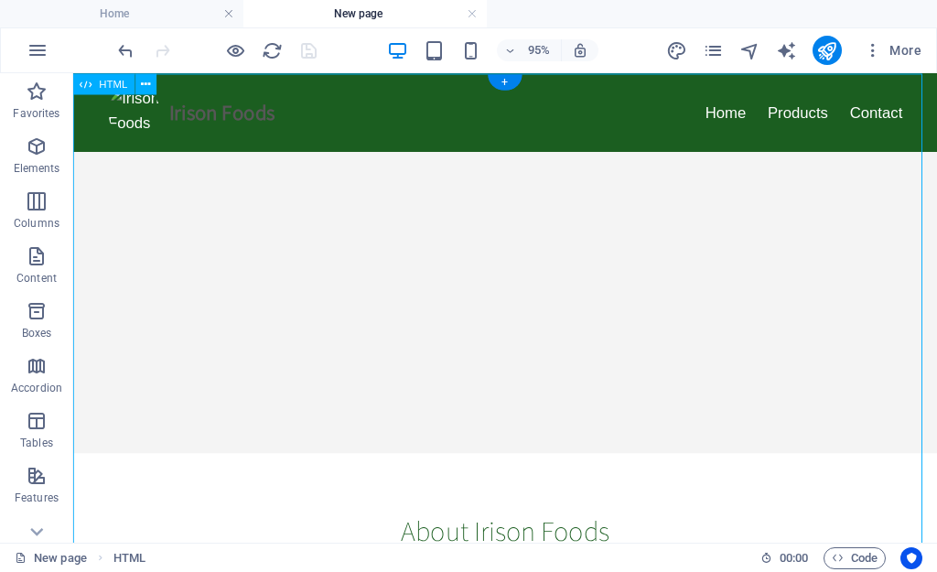
scroll to position [0, 0]
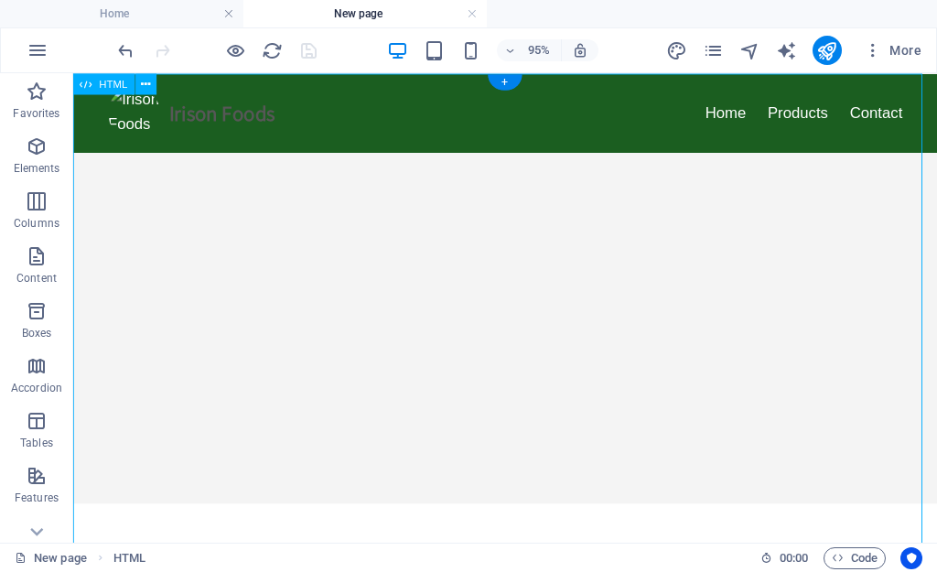
click at [153, 81] on button at bounding box center [145, 83] width 21 height 21
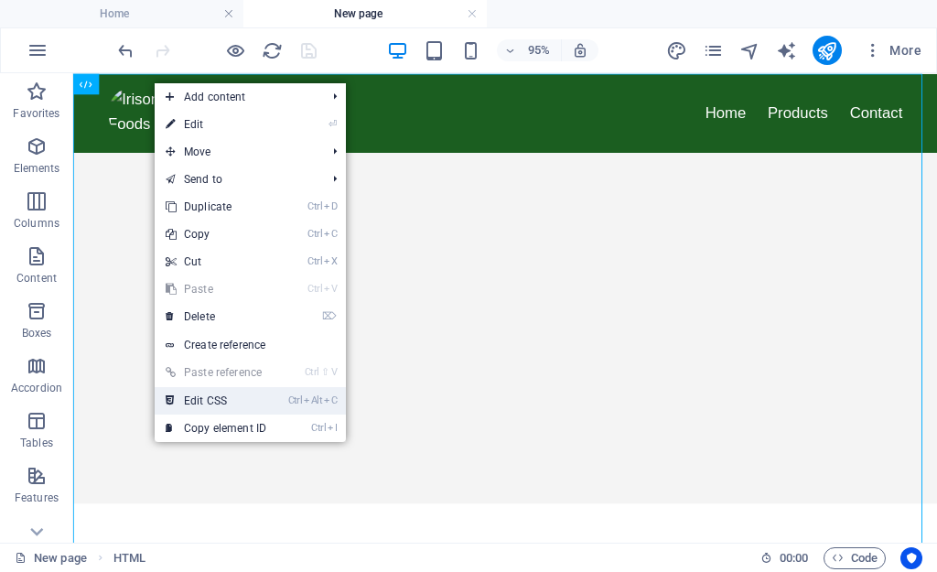
click at [230, 408] on link "Ctrl Alt C Edit CSS" at bounding box center [216, 400] width 123 height 27
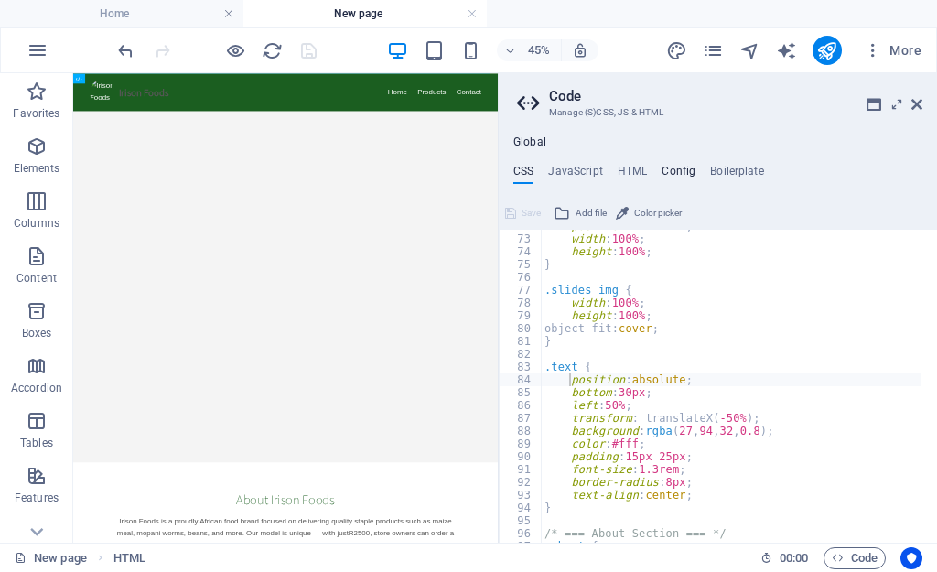
click at [689, 173] on h4 "Config" at bounding box center [679, 175] width 34 height 20
type textarea "$color-background: #ffffff;"
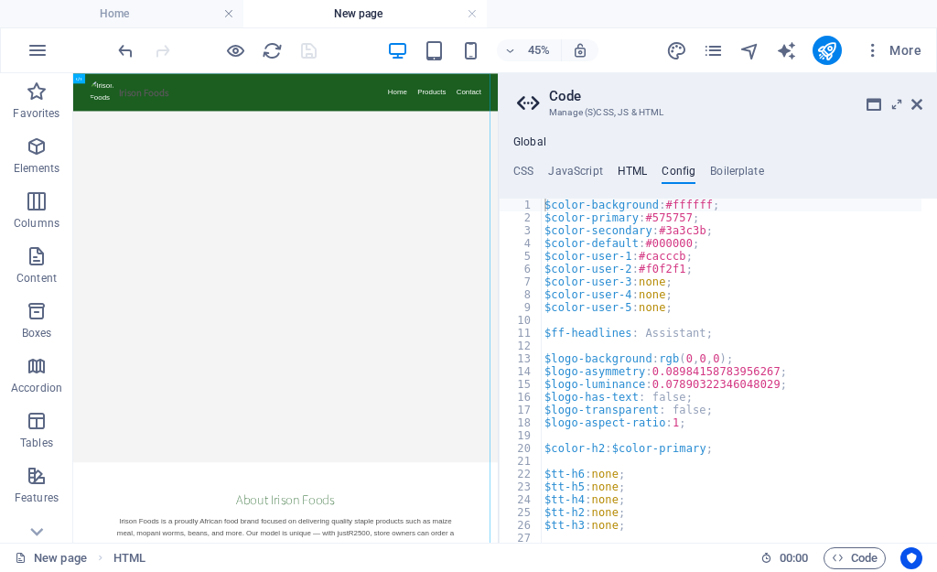
click at [630, 173] on h4 "HTML" at bounding box center [633, 175] width 30 height 20
type textarea "{{content}}"
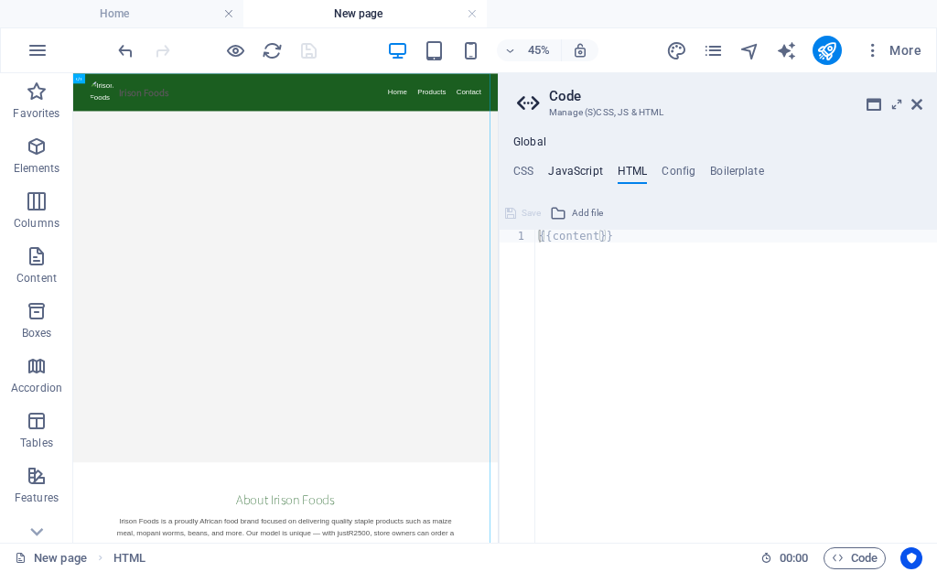
click at [589, 176] on h4 "JavaScript" at bounding box center [575, 175] width 54 height 20
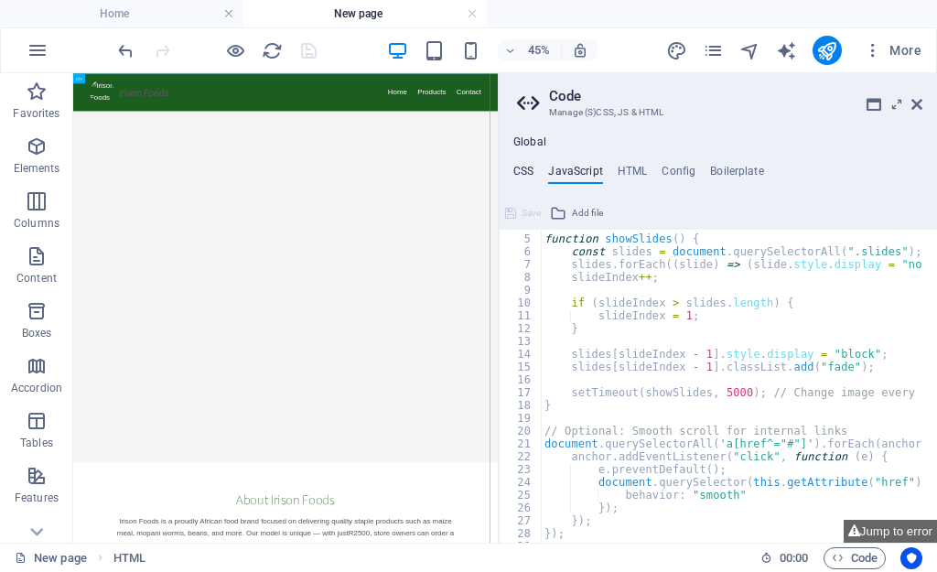
click at [533, 170] on h4 "CSS" at bounding box center [523, 175] width 20 height 20
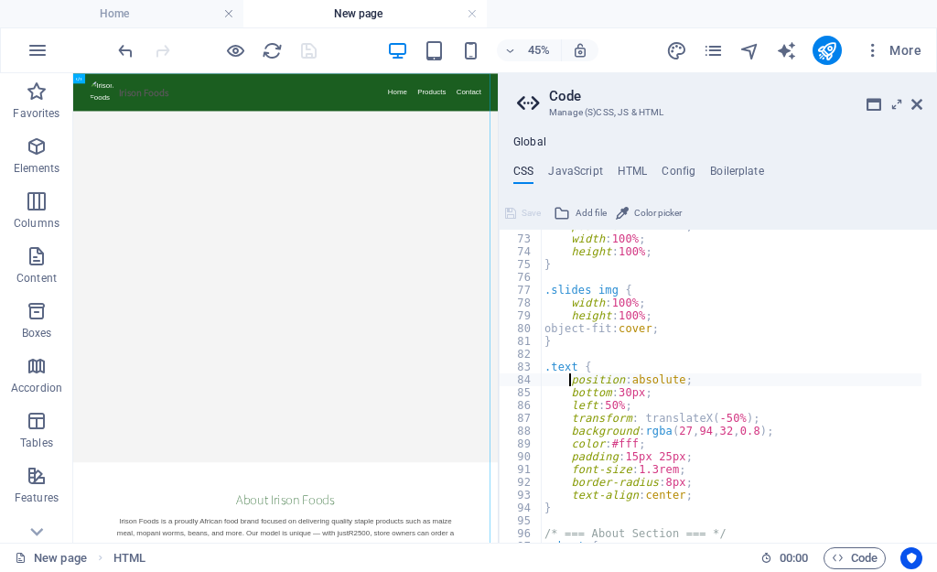
click at [910, 103] on h2 "Code" at bounding box center [735, 96] width 373 height 16
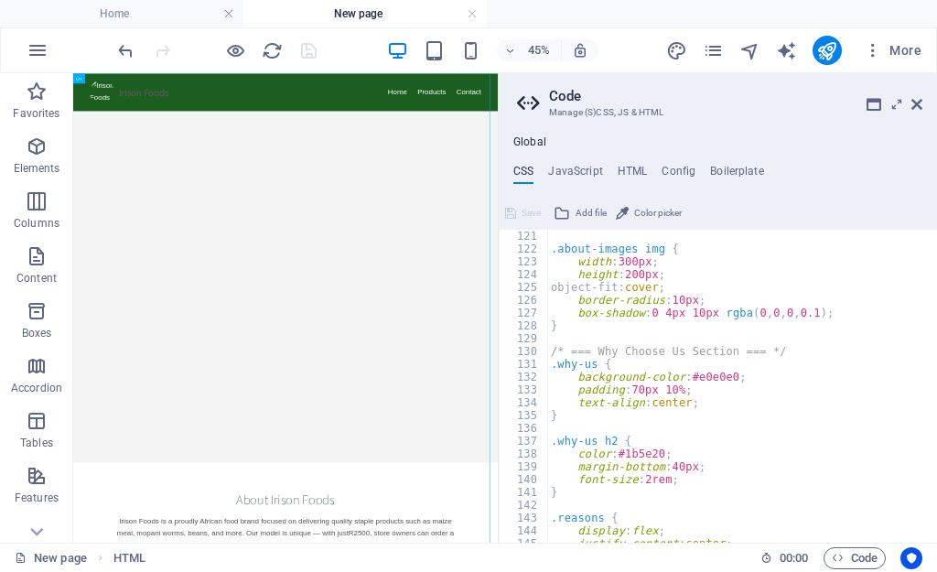
scroll to position [1538, 0]
click at [915, 106] on icon at bounding box center [917, 104] width 11 height 15
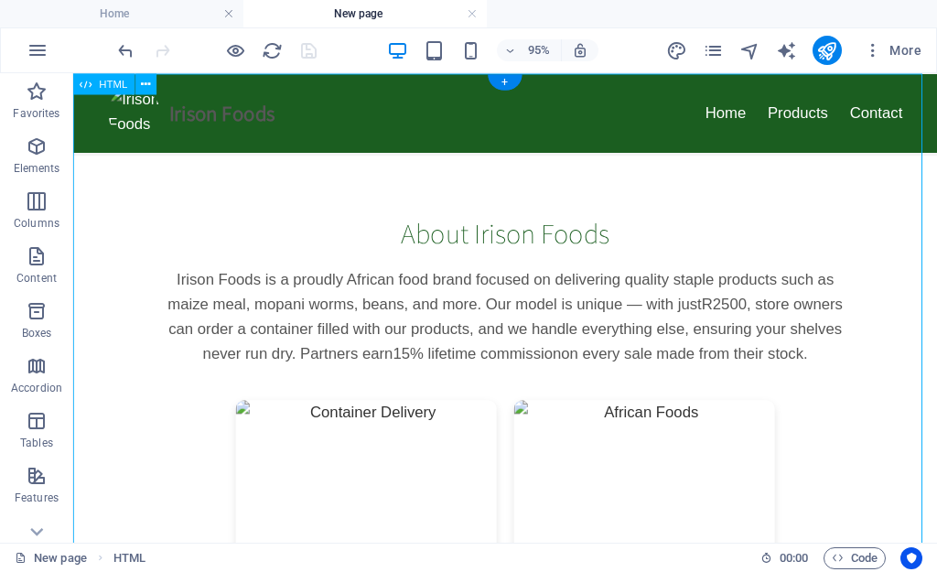
scroll to position [0, 0]
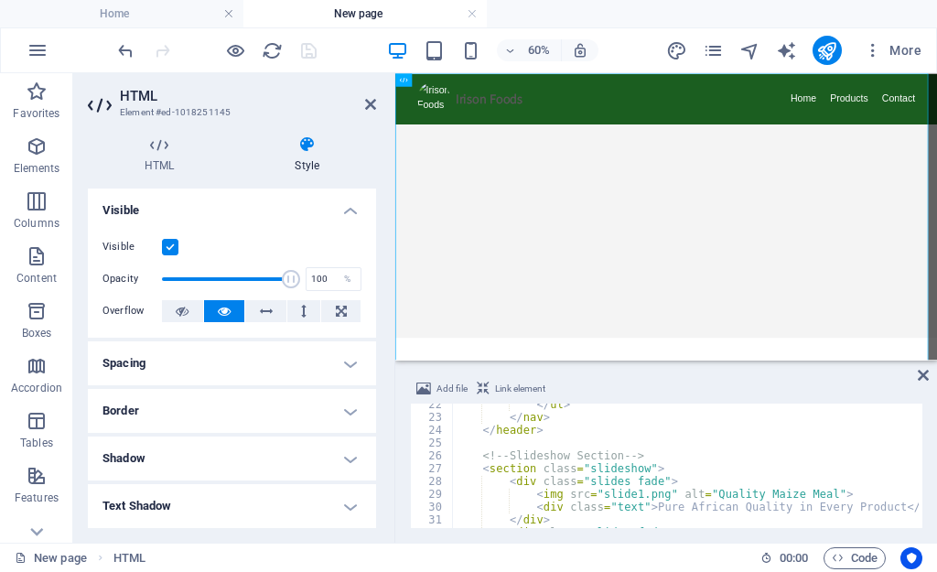
scroll to position [329, 0]
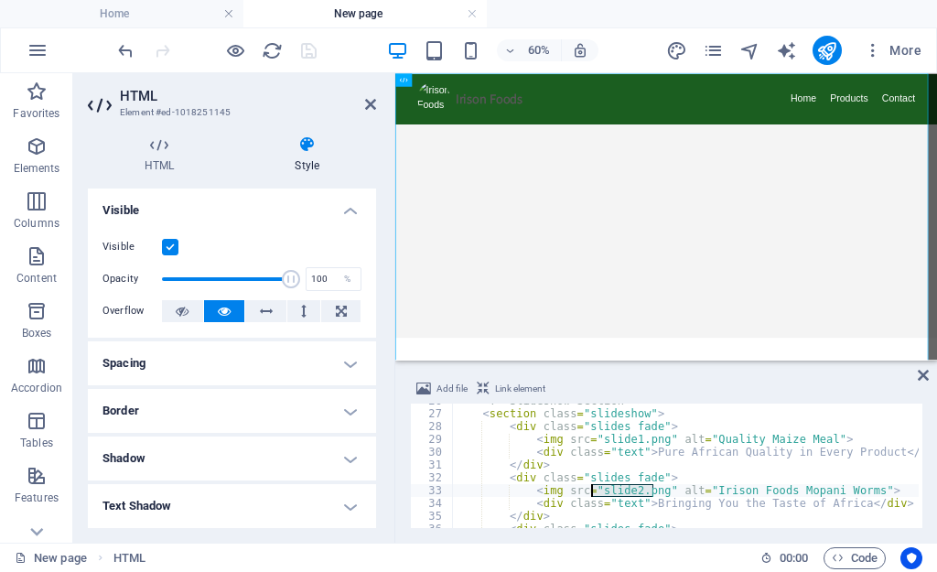
drag, startPoint x: 654, startPoint y: 489, endPoint x: 594, endPoint y: 489, distance: 59.5
type textarea "<div class="text">Pure African Quality in Every Product</div>"
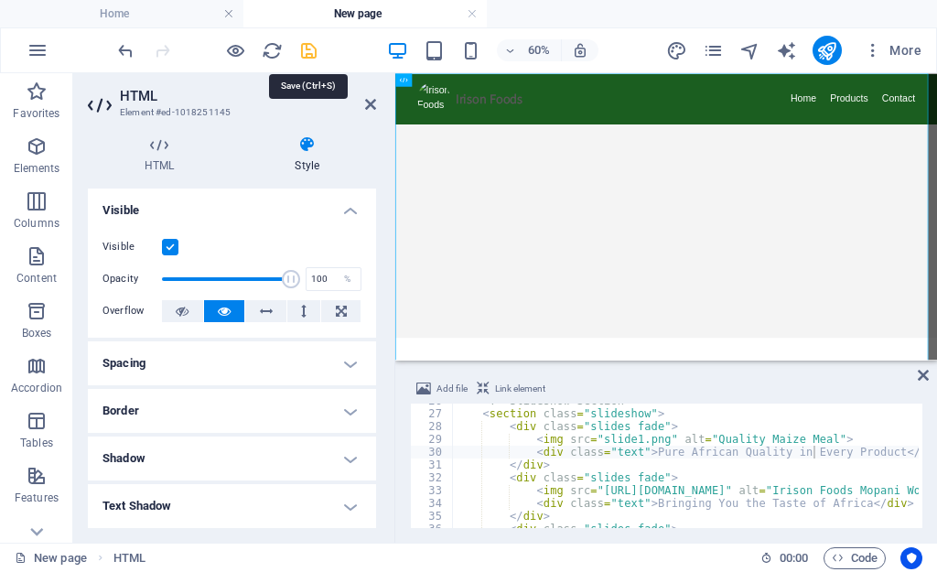
click at [307, 52] on icon "save" at bounding box center [308, 50] width 21 height 21
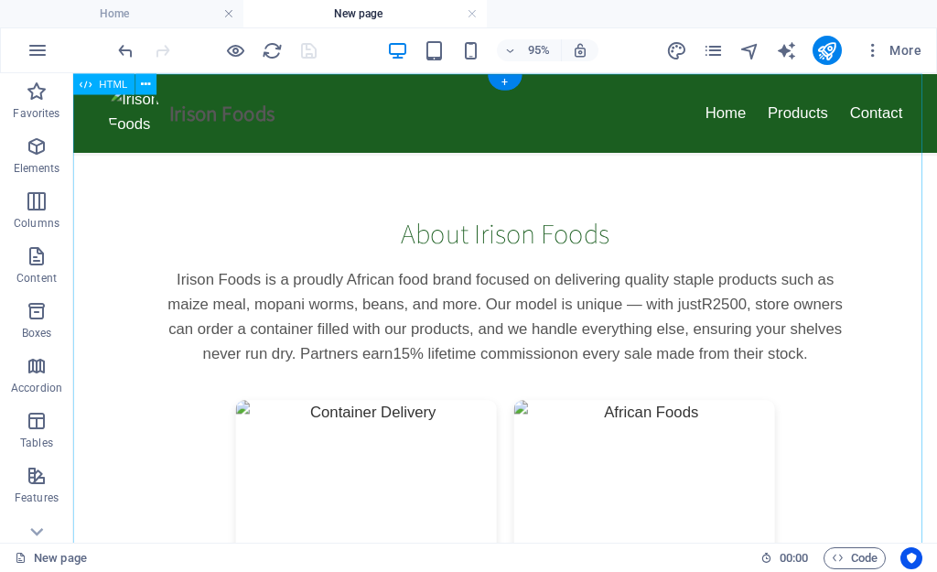
scroll to position [0, 0]
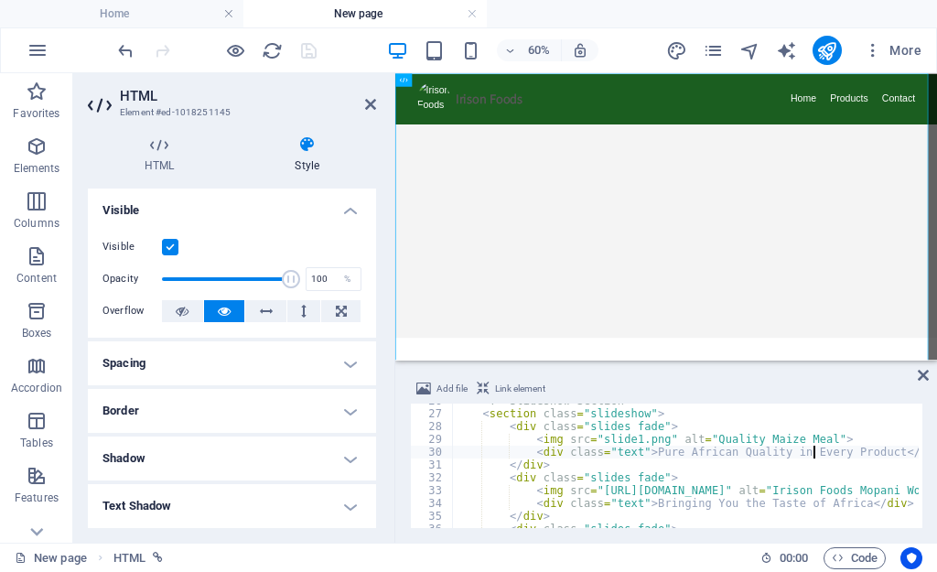
scroll to position [329, 0]
drag, startPoint x: 654, startPoint y: 442, endPoint x: 593, endPoint y: 442, distance: 60.4
paste textarea "https://ibb.co/GS7zLKK"
type textarea "<img src="https://ibb.co/GS7zLKK" alt="Quality Maize Meal">"
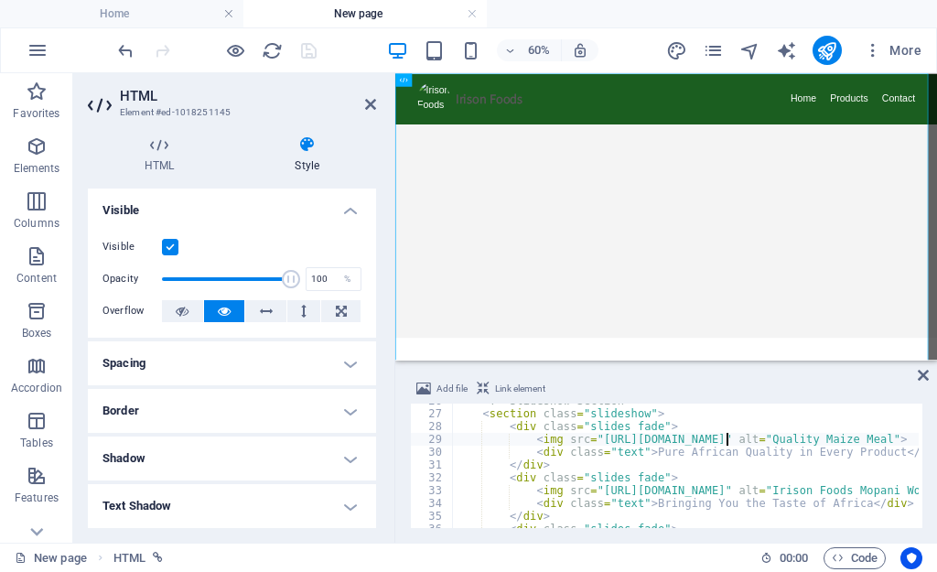
click at [240, 228] on div "Visible Opacity 100 % Overflow" at bounding box center [232, 279] width 288 height 116
click at [305, 49] on icon "save" at bounding box center [308, 50] width 21 height 21
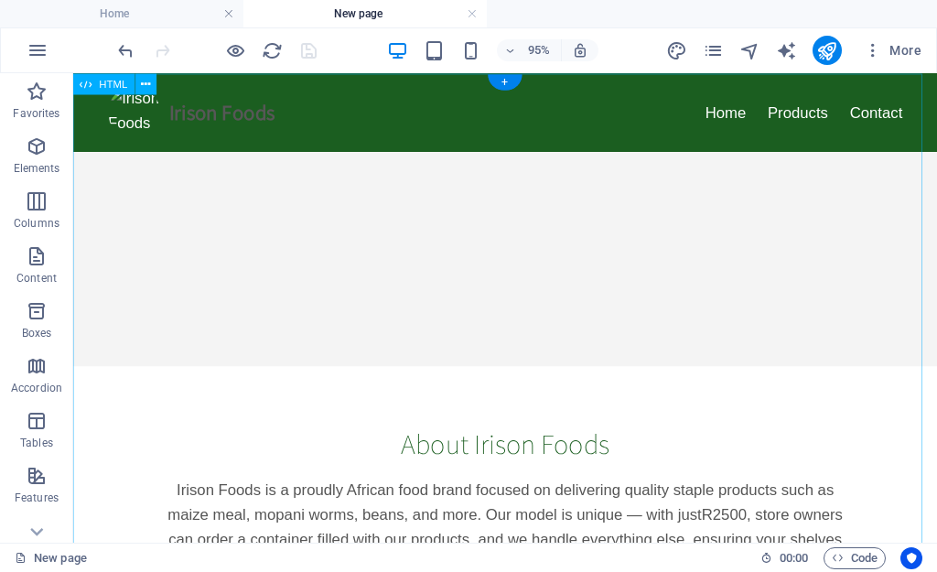
scroll to position [0, 0]
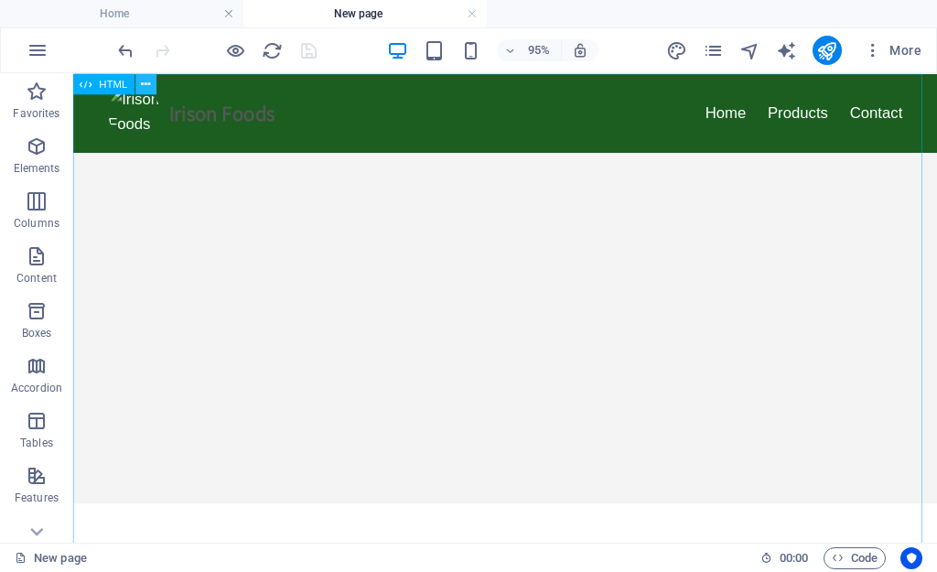
click at [141, 84] on icon at bounding box center [145, 83] width 9 height 18
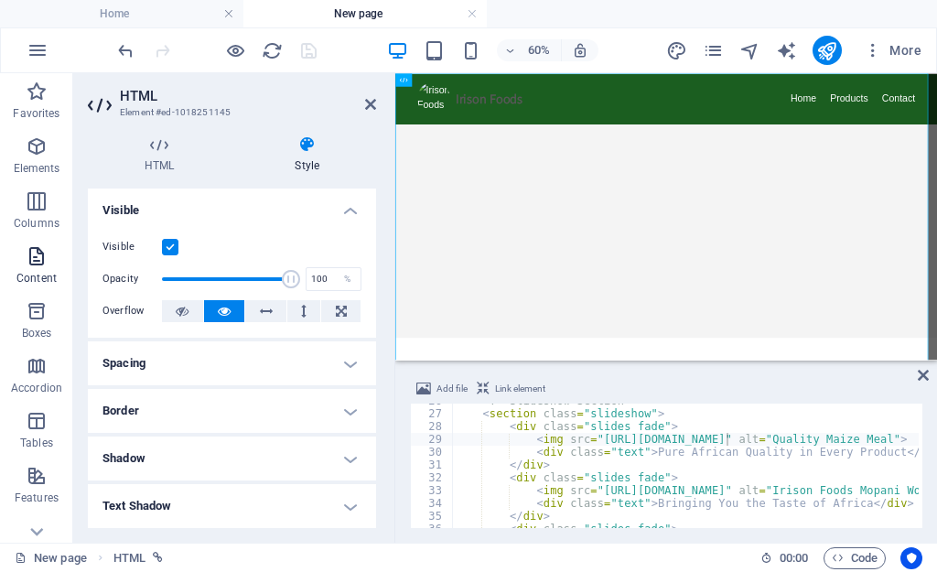
click at [36, 262] on icon "button" at bounding box center [37, 256] width 22 height 22
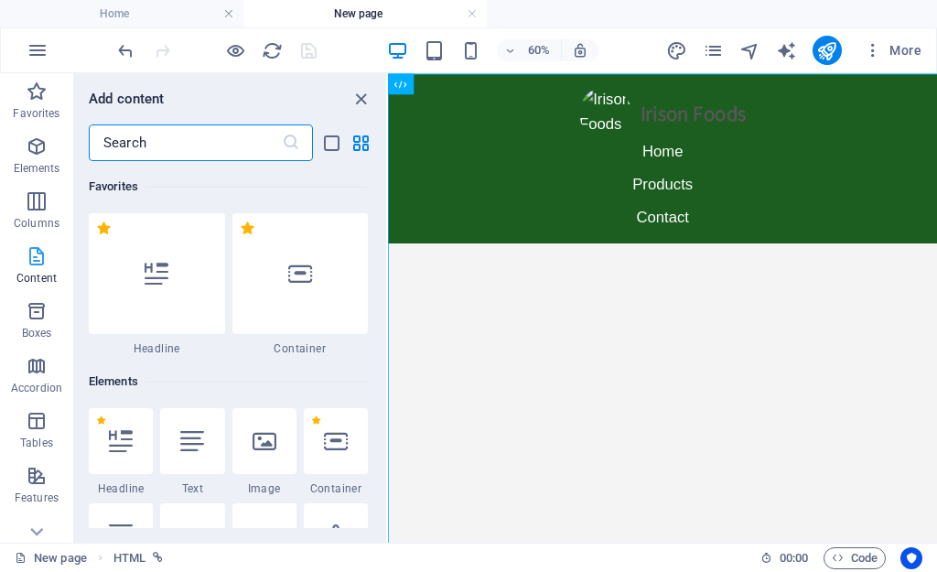
click at [36, 262] on icon "button" at bounding box center [37, 256] width 22 height 22
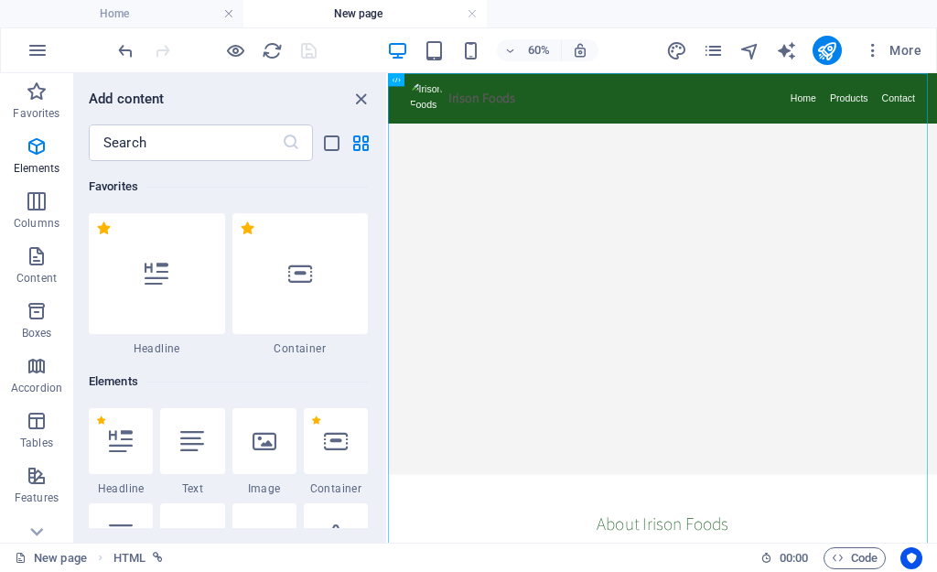
scroll to position [3203, 0]
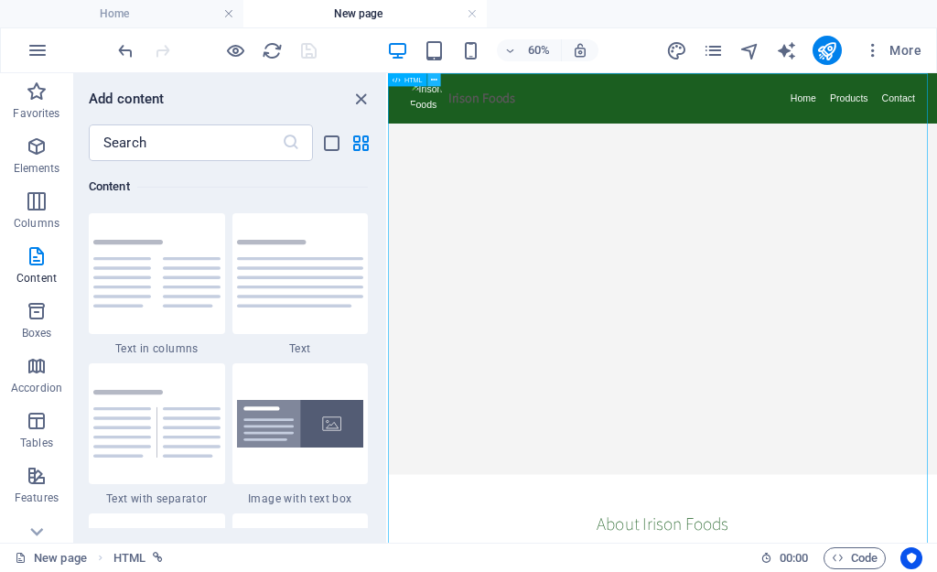
click at [436, 81] on icon at bounding box center [434, 80] width 6 height 12
click at [438, 77] on button at bounding box center [433, 79] width 13 height 13
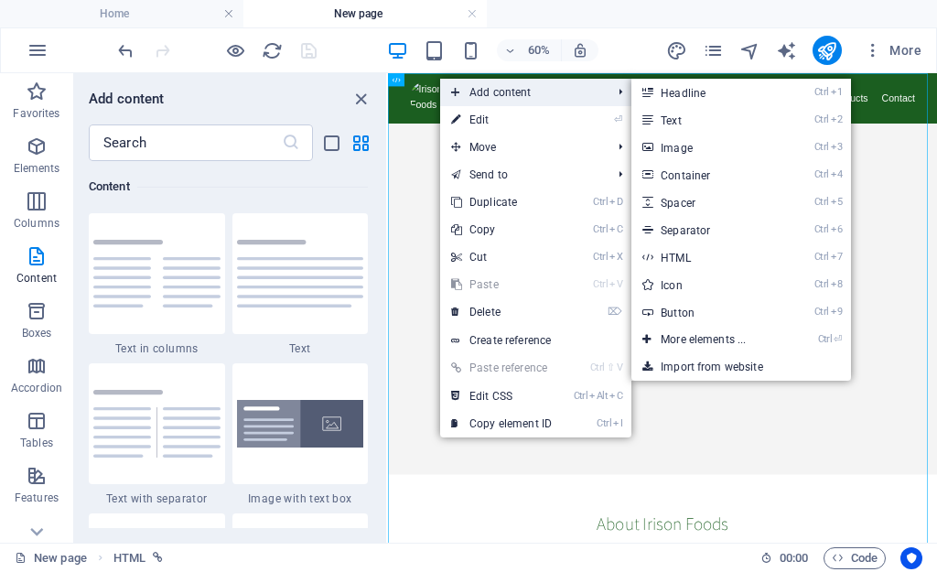
click at [513, 98] on span "Add content" at bounding box center [522, 92] width 164 height 27
click at [708, 157] on link "Ctrl 3 Image" at bounding box center [707, 147] width 151 height 27
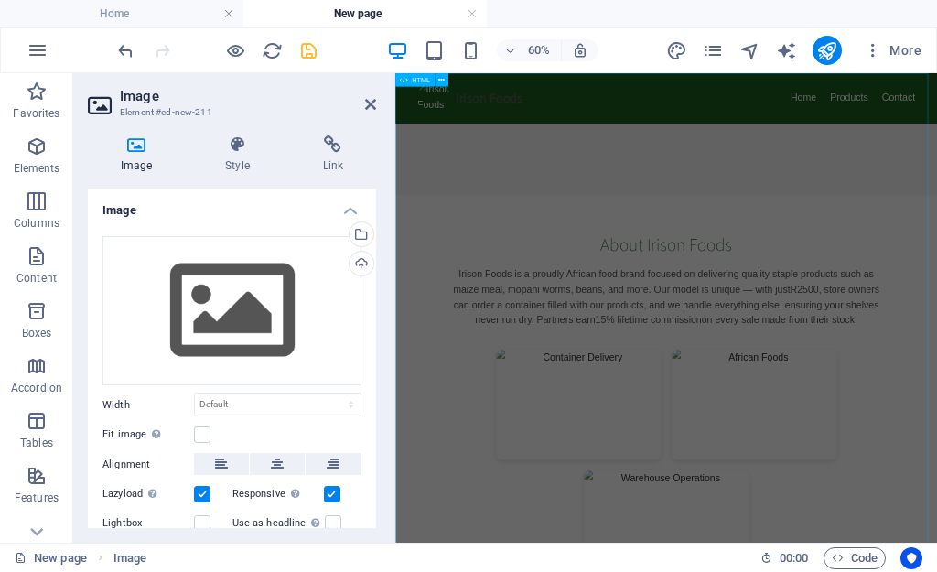
scroll to position [0, 0]
click at [363, 258] on div "Upload" at bounding box center [359, 265] width 27 height 27
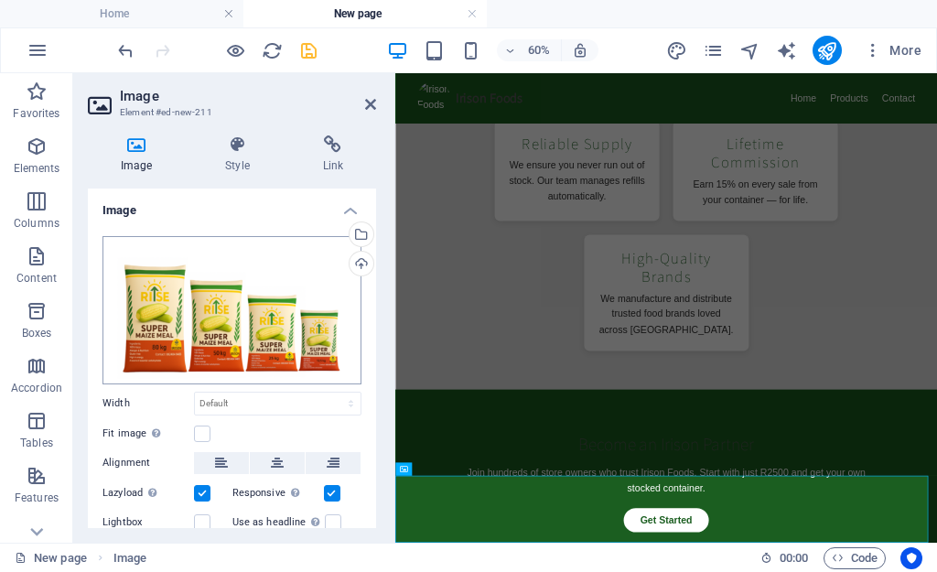
scroll to position [1924, 0]
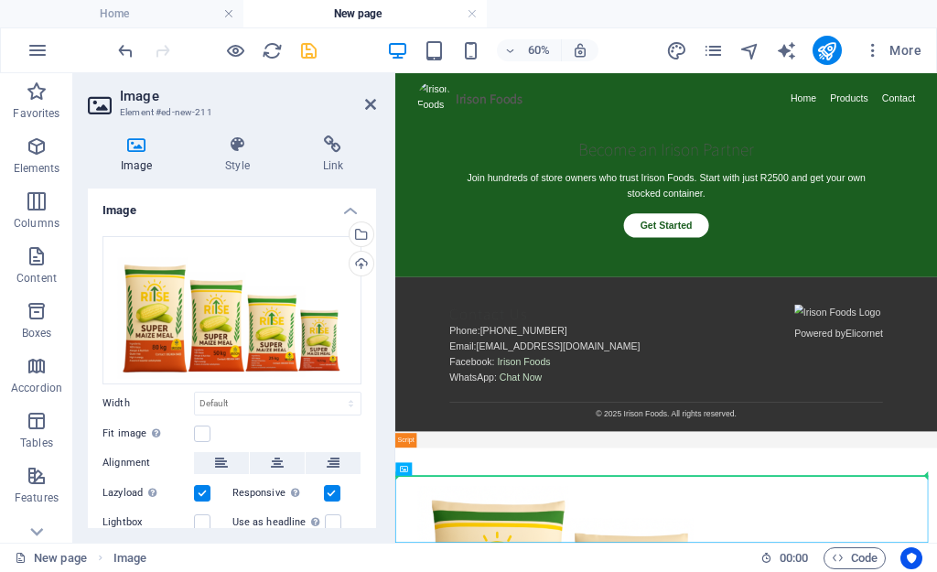
drag, startPoint x: 809, startPoint y: 544, endPoint x: 433, endPoint y: 459, distance: 385.7
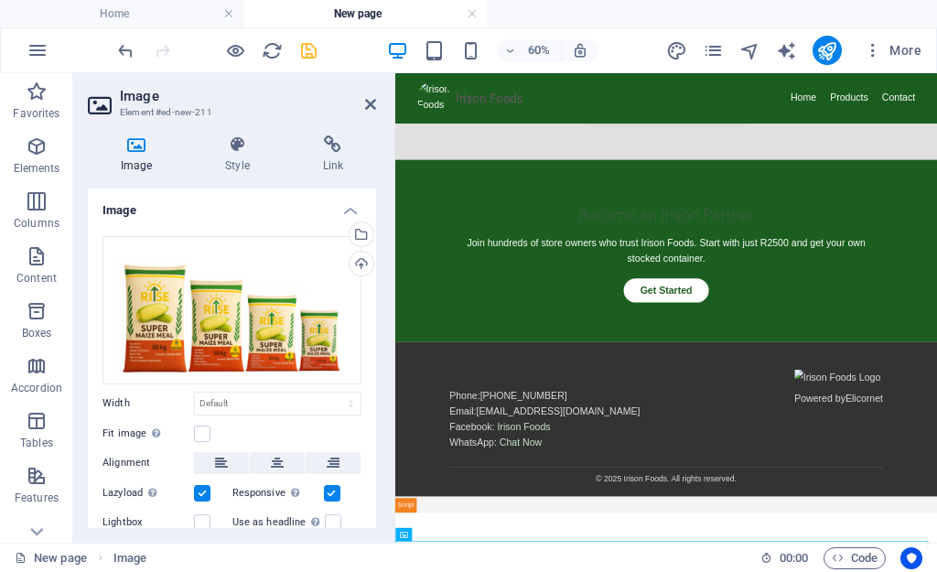
scroll to position [1838, 0]
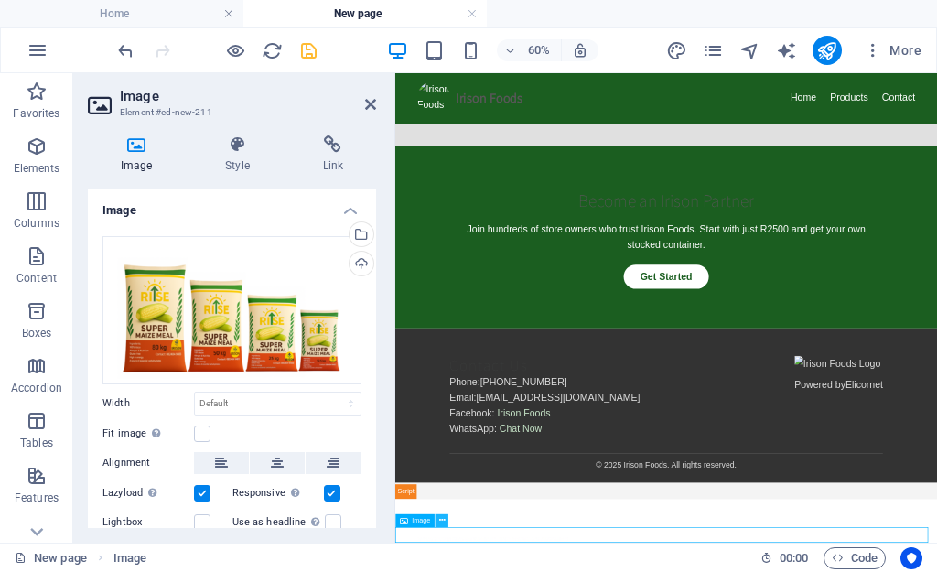
click at [444, 522] on icon at bounding box center [441, 521] width 6 height 12
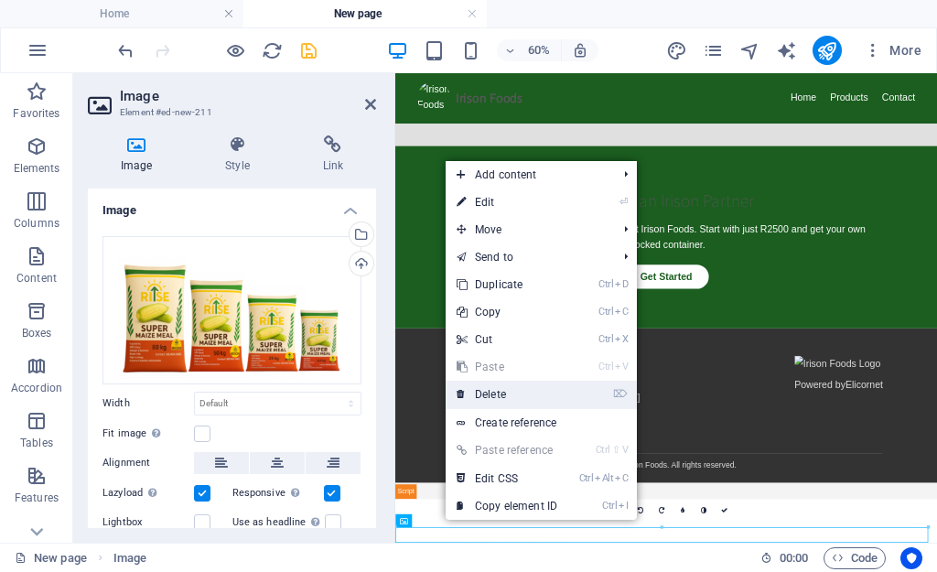
click at [497, 394] on link "⌦ Delete" at bounding box center [507, 394] width 123 height 27
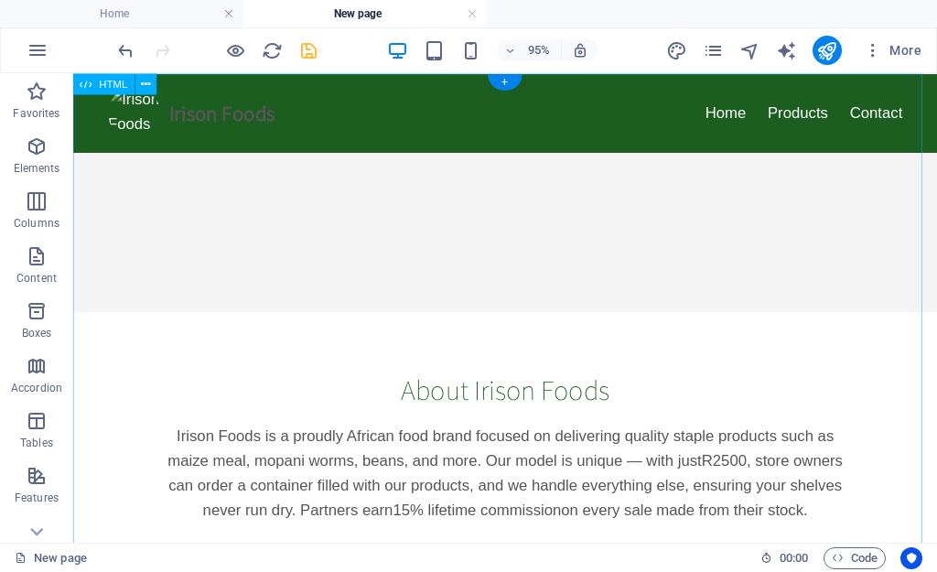
scroll to position [0, 0]
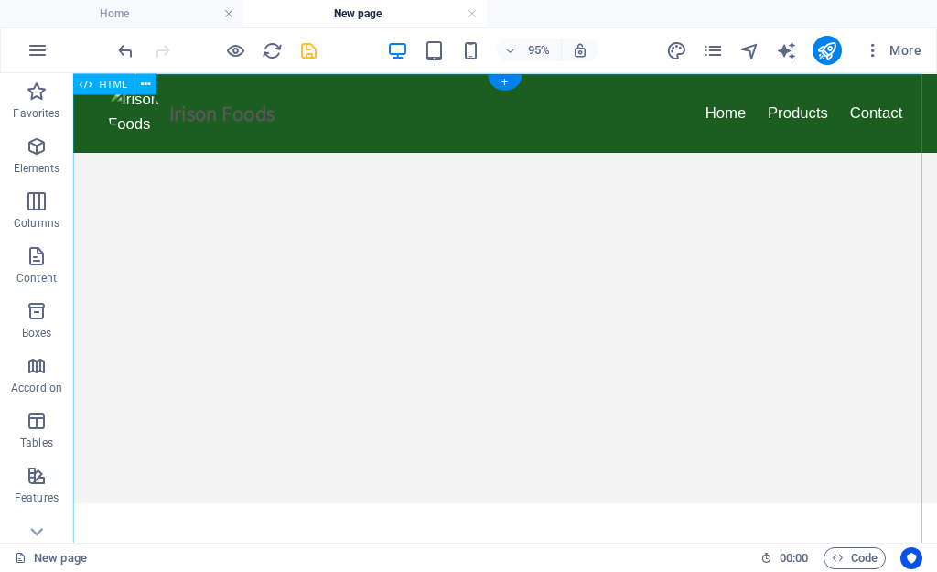
click at [146, 88] on icon at bounding box center [145, 83] width 9 height 18
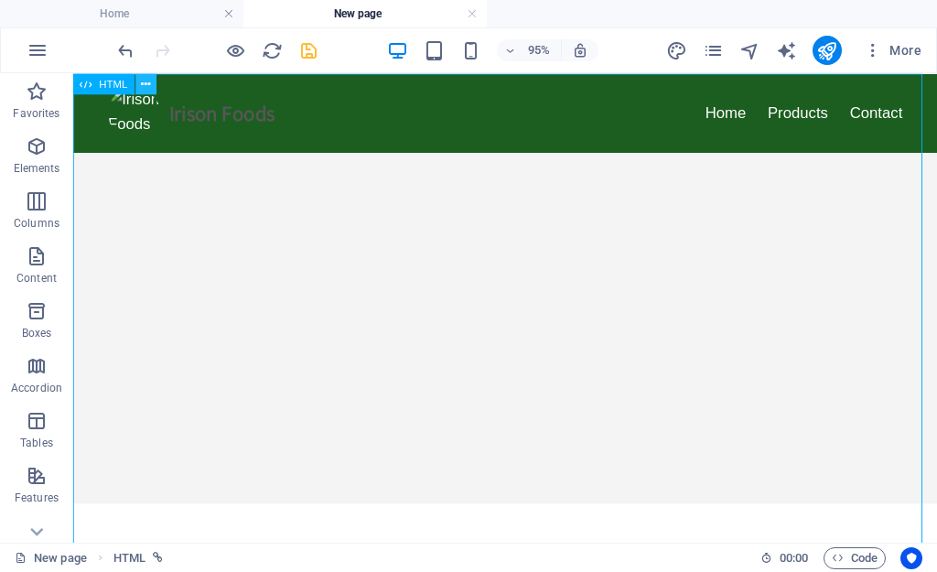
click at [150, 85] on icon at bounding box center [145, 83] width 9 height 18
click at [138, 85] on button at bounding box center [145, 83] width 21 height 21
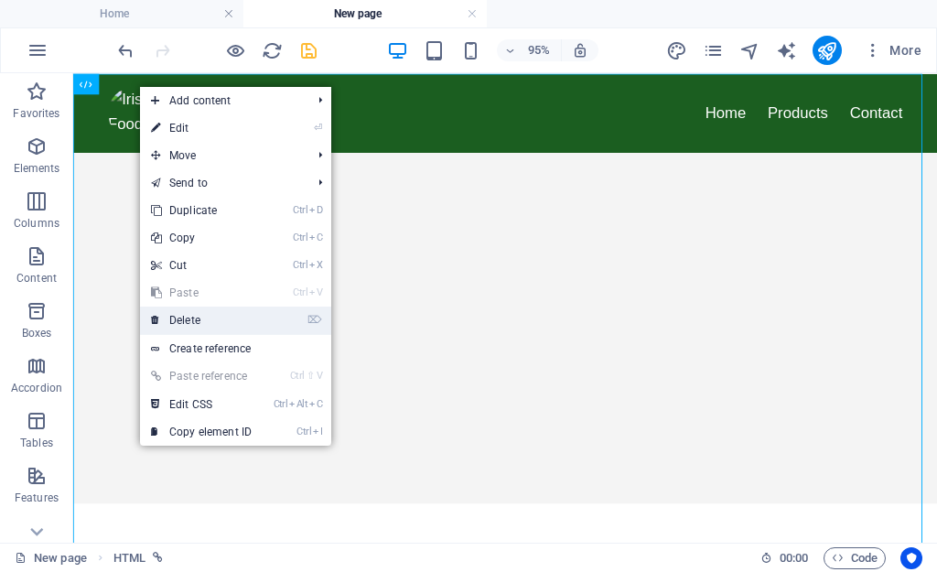
click at [268, 311] on li "⌦ Delete" at bounding box center [235, 321] width 191 height 28
click at [263, 317] on link "⌦ Delete" at bounding box center [201, 320] width 123 height 27
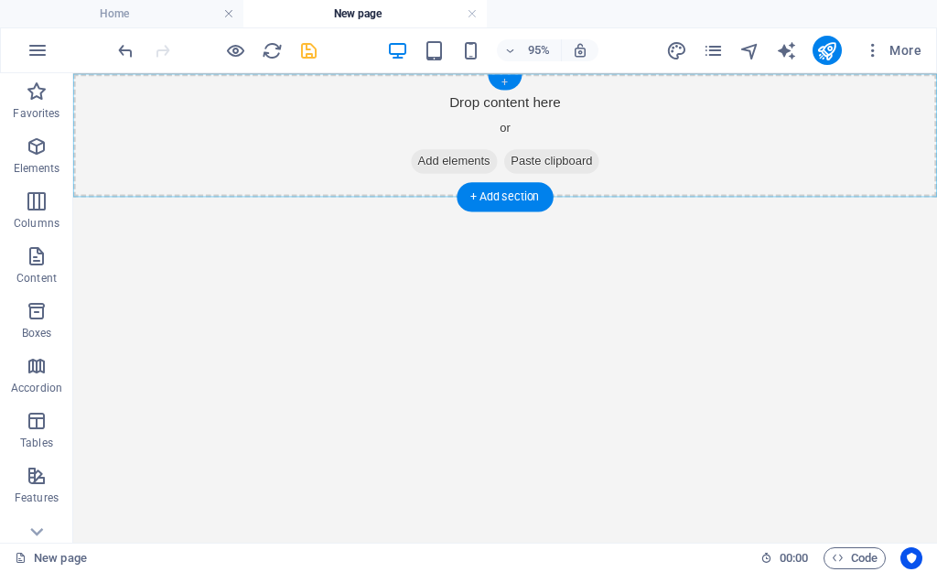
click at [506, 87] on div "+" at bounding box center [505, 82] width 34 height 16
click at [103, 168] on div "Drop content here or Add elements Paste clipboard" at bounding box center [528, 138] width 910 height 130
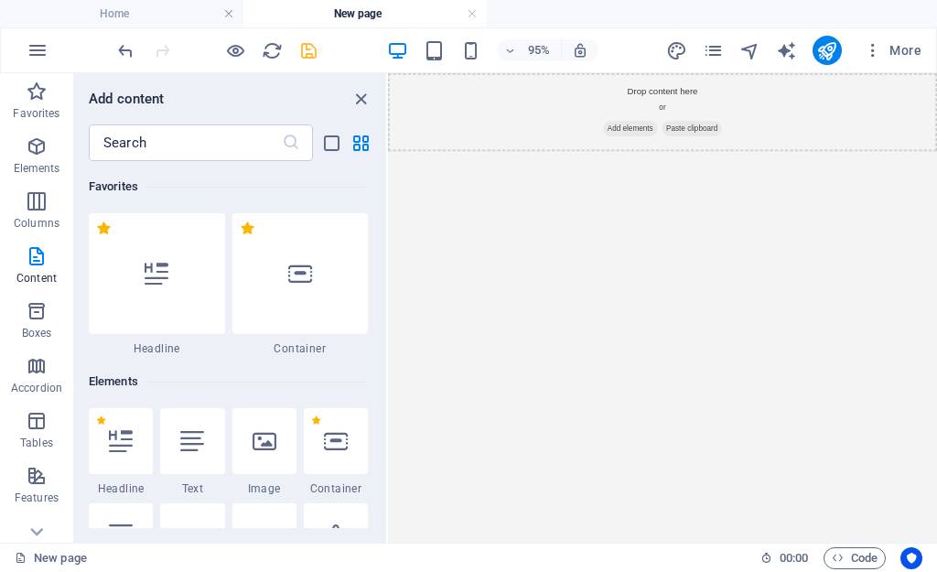
drag, startPoint x: 654, startPoint y: 417, endPoint x: 654, endPoint y: 405, distance: 11.9
click at [654, 203] on html "Drop content here or Add elements Paste clipboard" at bounding box center [845, 138] width 915 height 130
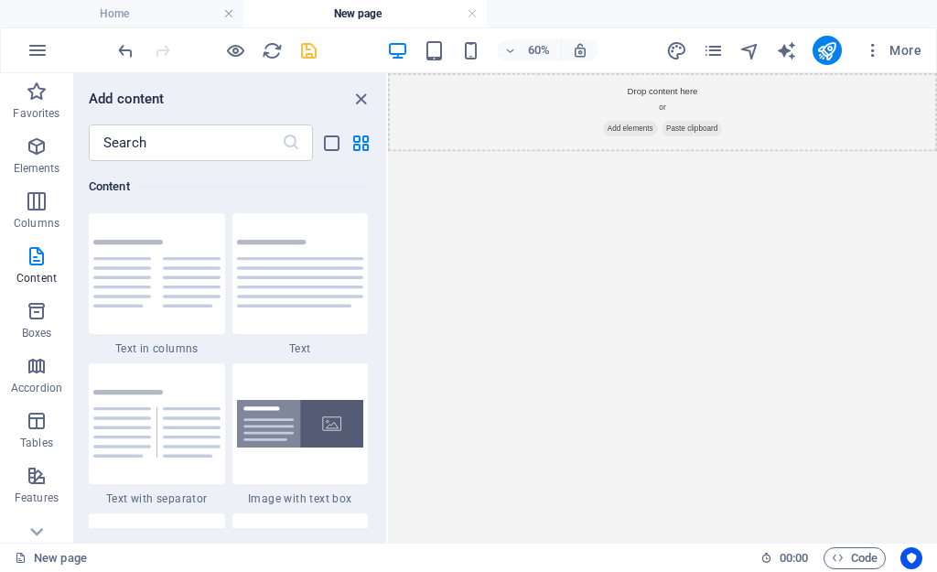
drag, startPoint x: 567, startPoint y: 385, endPoint x: 437, endPoint y: 227, distance: 204.9
click at [437, 203] on html "Drop content here or Add elements Paste clipboard" at bounding box center [845, 138] width 915 height 130
drag, startPoint x: 669, startPoint y: 148, endPoint x: 642, endPoint y: 157, distance: 28.7
click at [642, 157] on div "+ Add section" at bounding box center [662, 151] width 60 height 18
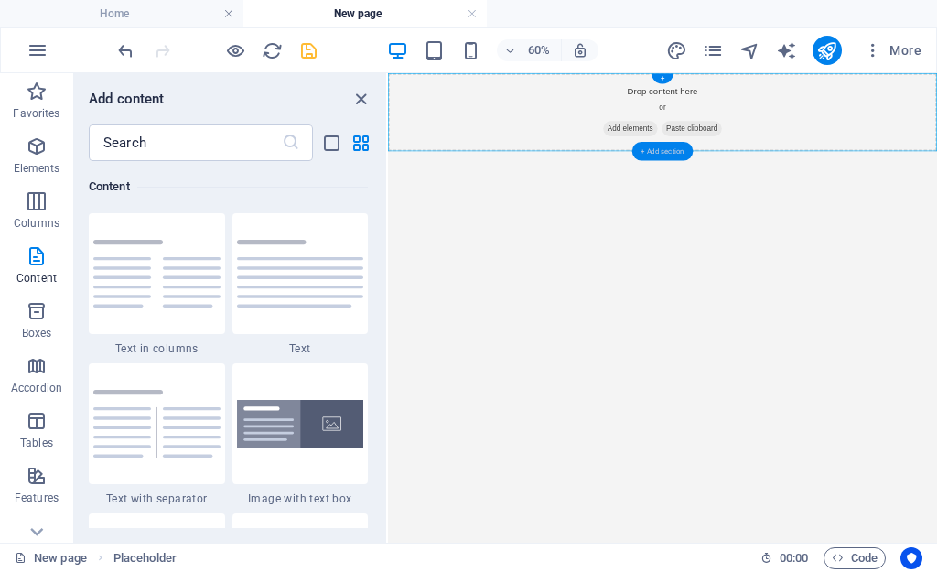
drag, startPoint x: 642, startPoint y: 157, endPoint x: 422, endPoint y: 103, distance: 226.0
click at [642, 157] on div "+ Add section" at bounding box center [662, 151] width 60 height 18
click at [660, 79] on div "+" at bounding box center [662, 79] width 21 height 10
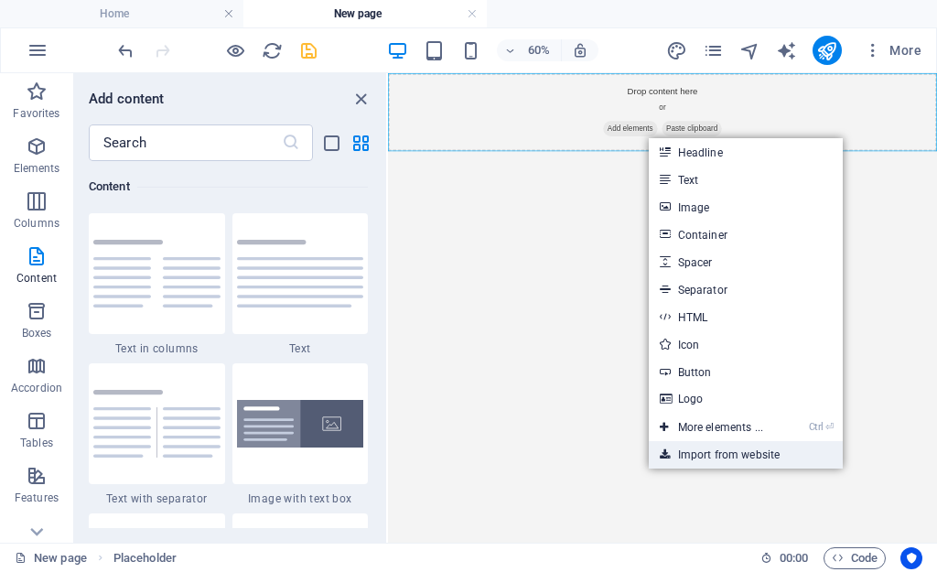
click at [746, 459] on link "Import from website" at bounding box center [746, 454] width 194 height 27
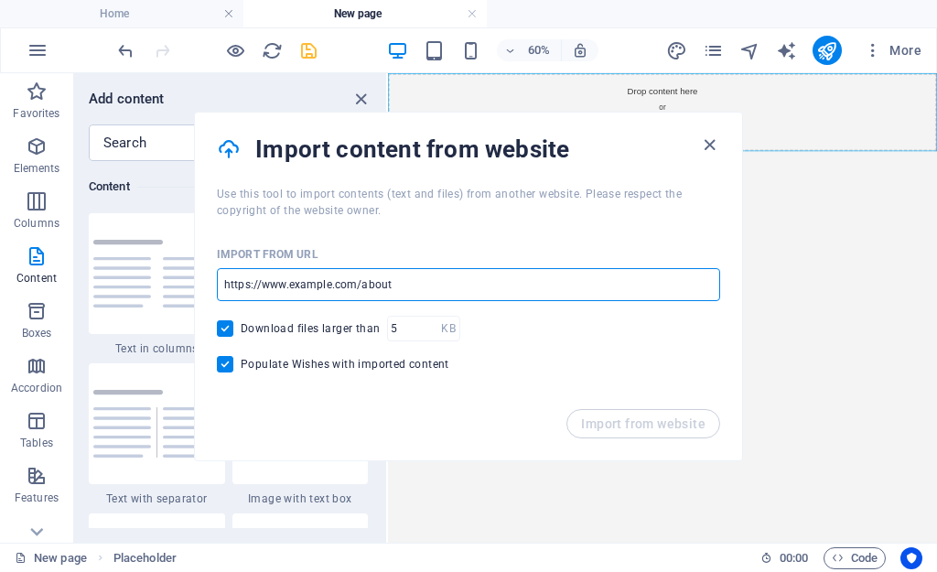
click at [396, 296] on input "url" at bounding box center [468, 284] width 503 height 33
paste input "https://cozy-biscuit-ef3946.netlify.app/"
type input "https://cozy-biscuit-ef3946.netlify.app/"
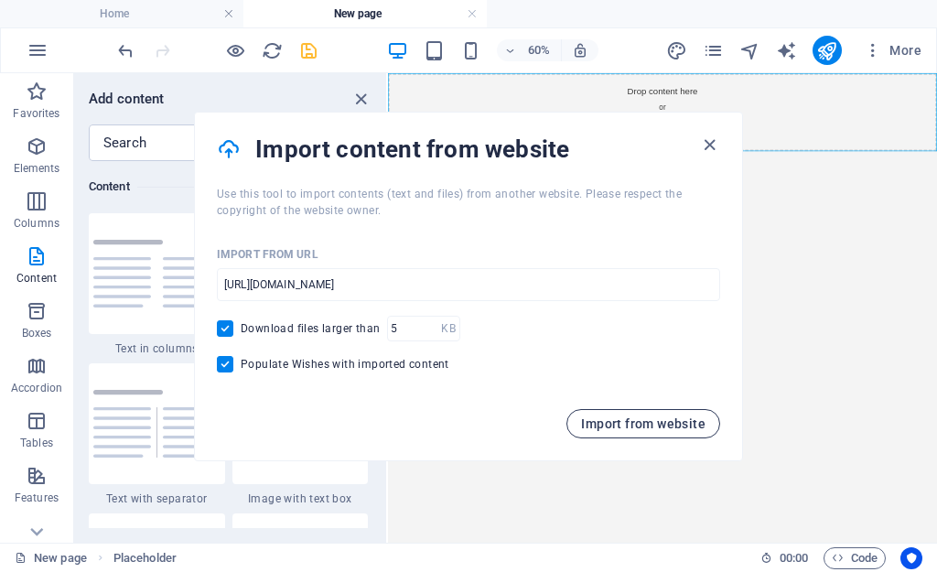
click at [626, 428] on span "Import from website" at bounding box center [643, 423] width 124 height 15
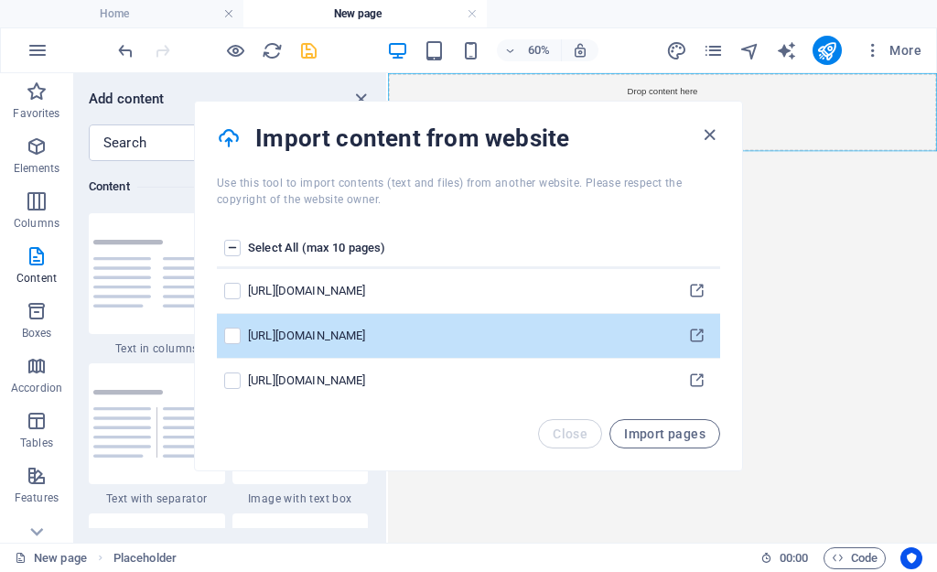
scroll to position [50, 0]
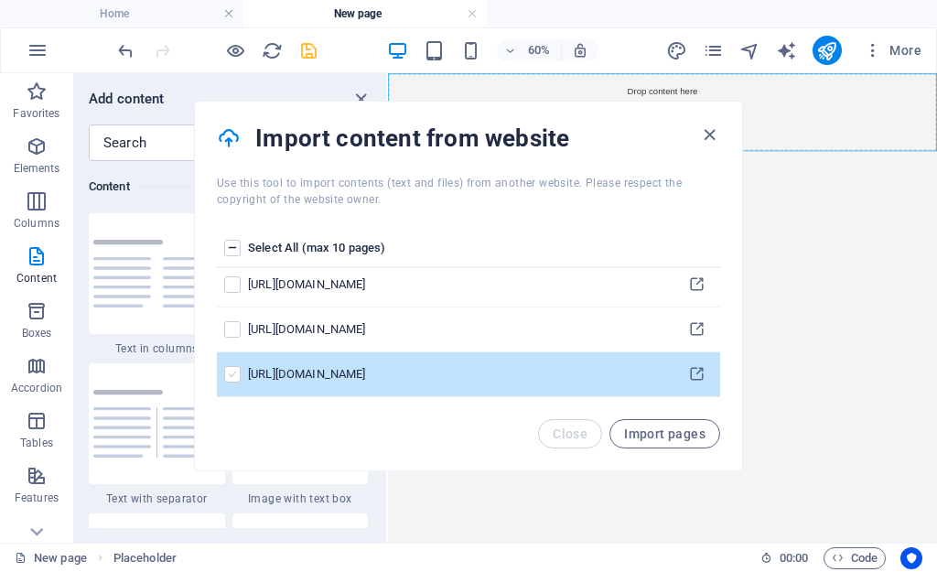
click at [230, 376] on label "pages list" at bounding box center [232, 374] width 16 height 16
click at [0, 0] on input "pages list" at bounding box center [0, 0] width 0 height 0
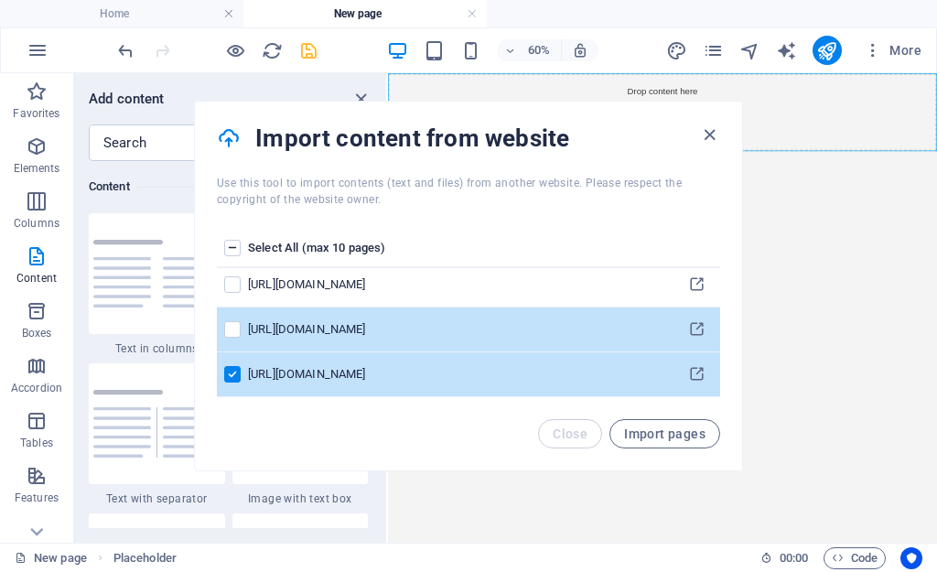
click at [229, 345] on td "pages list" at bounding box center [232, 330] width 31 height 45
click at [238, 330] on label "pages list" at bounding box center [232, 329] width 16 height 16
click at [0, 0] on input "pages list" at bounding box center [0, 0] width 0 height 0
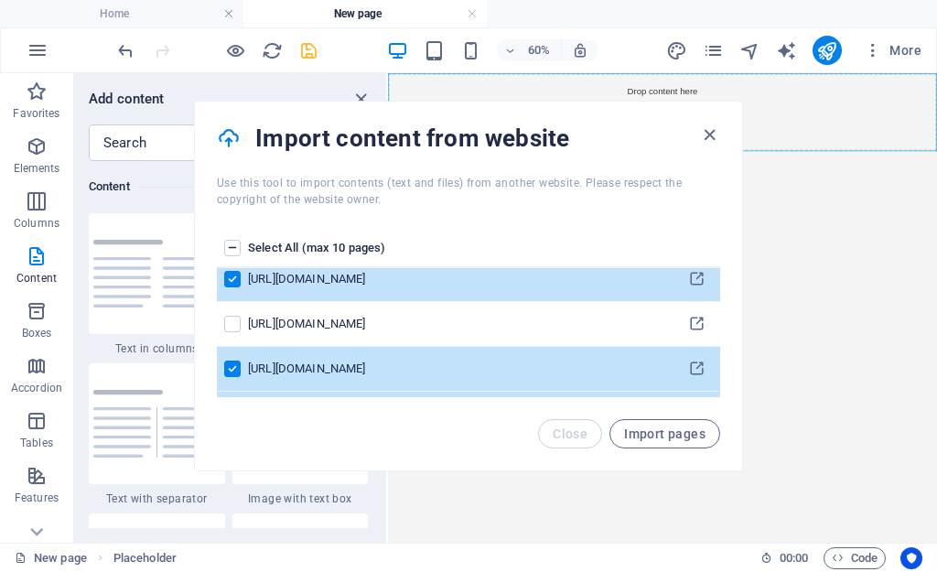
scroll to position [0, 0]
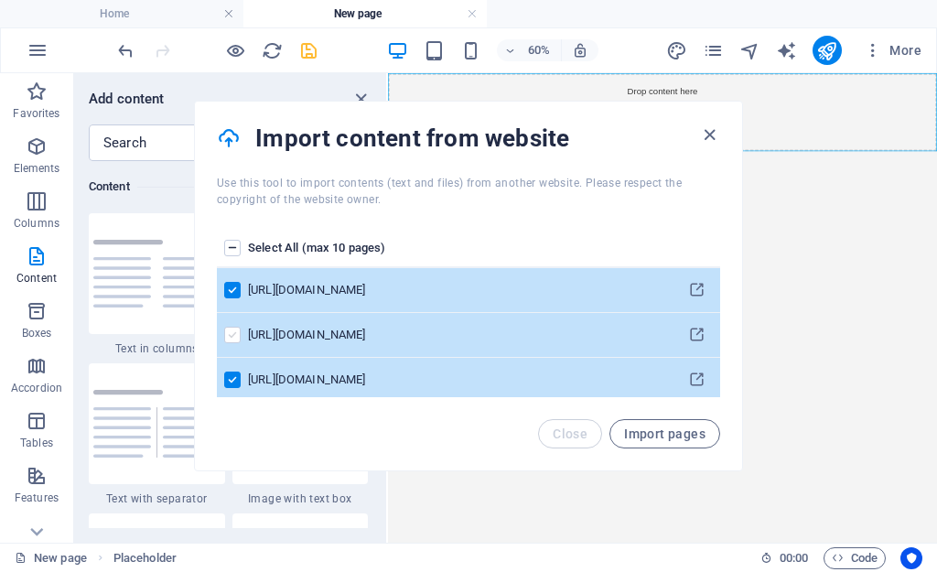
click at [235, 335] on label "pages list" at bounding box center [232, 335] width 16 height 16
click at [0, 0] on input "pages list" at bounding box center [0, 0] width 0 height 0
click at [679, 429] on span "Import pages" at bounding box center [664, 434] width 81 height 15
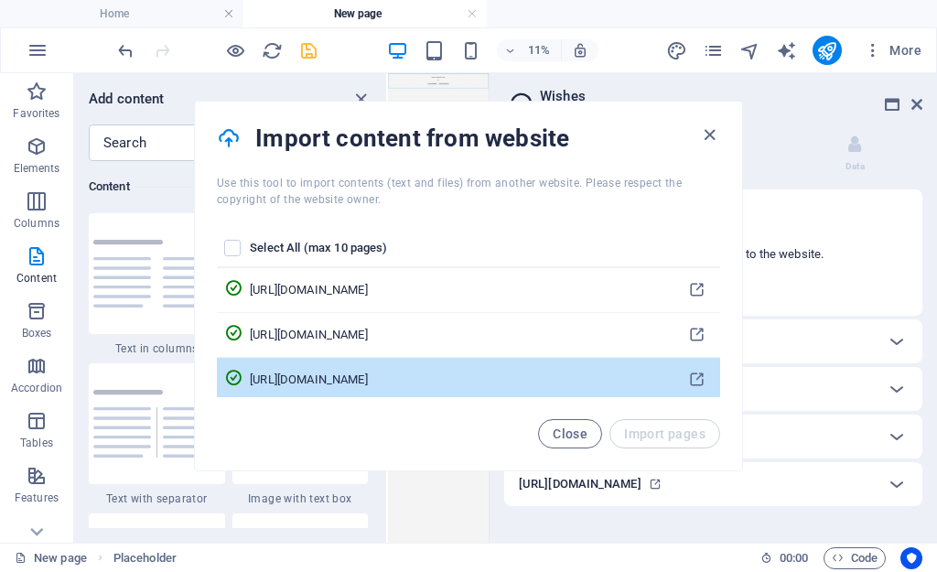
scroll to position [50, 0]
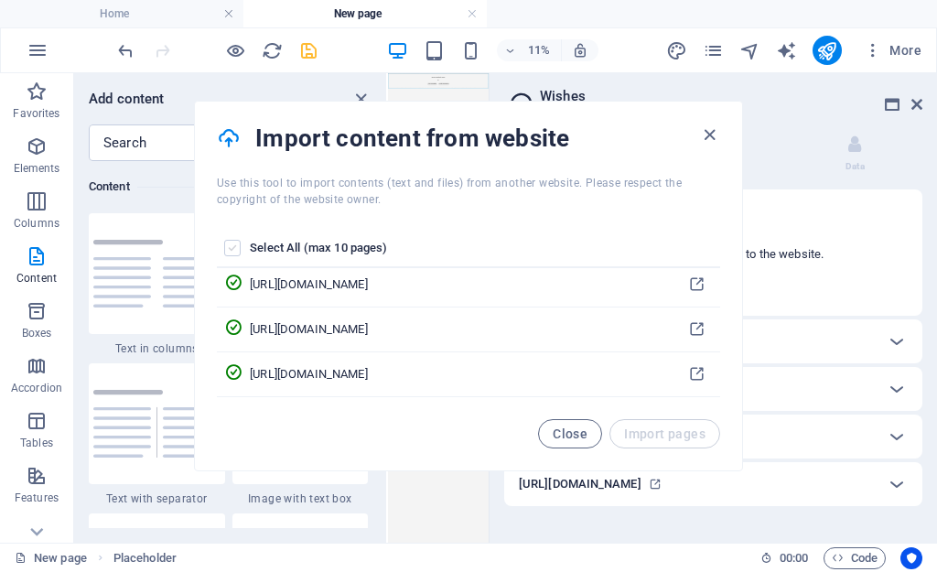
click at [238, 244] on label "pages list" at bounding box center [232, 248] width 16 height 16
click at [0, 0] on input "pages list" at bounding box center [0, 0] width 0 height 0
click at [230, 254] on label "pages list" at bounding box center [232, 248] width 16 height 16
click at [0, 0] on input "pages list" at bounding box center [0, 0] width 0 height 0
click at [712, 134] on icon "button" at bounding box center [709, 134] width 21 height 21
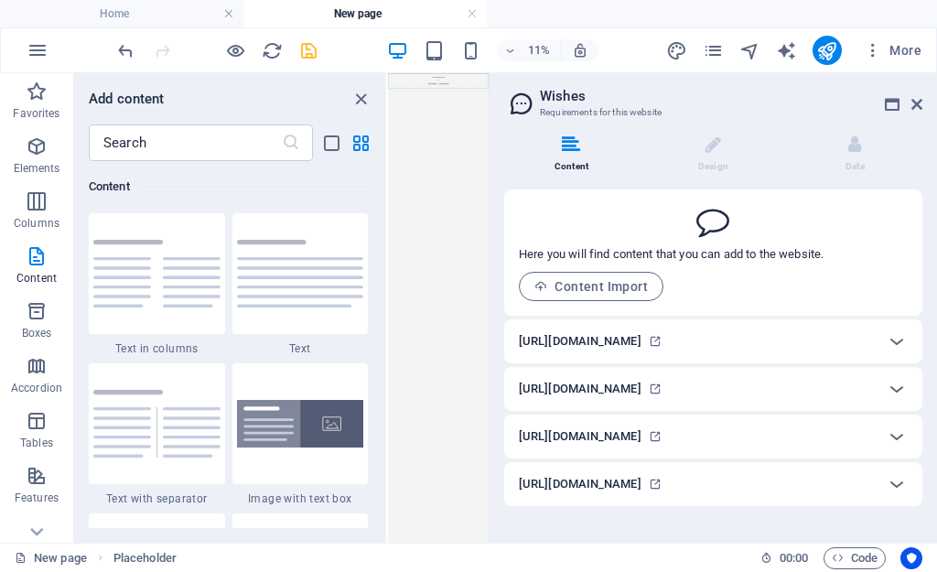
click at [589, 290] on span "Content Import" at bounding box center [591, 286] width 113 height 15
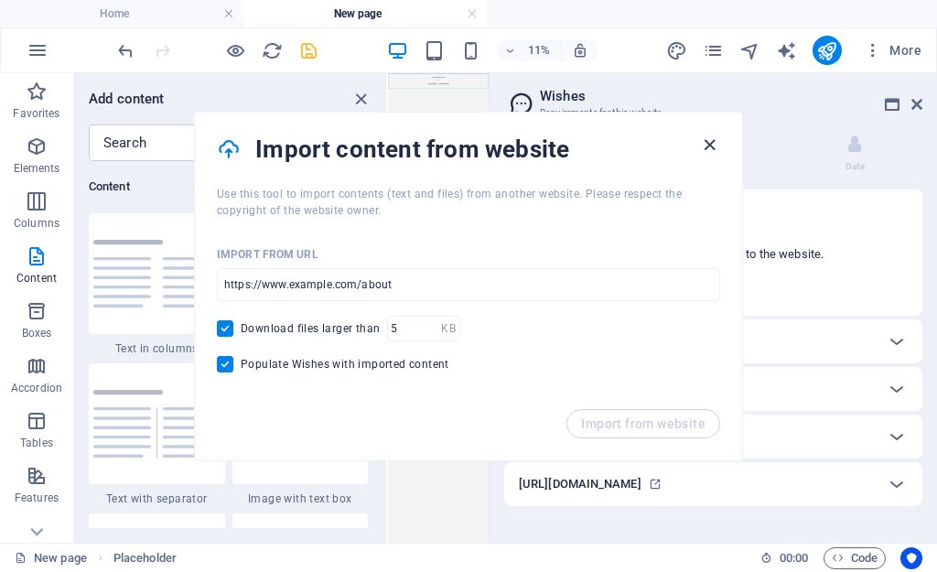
click at [713, 146] on icon "button" at bounding box center [709, 145] width 21 height 21
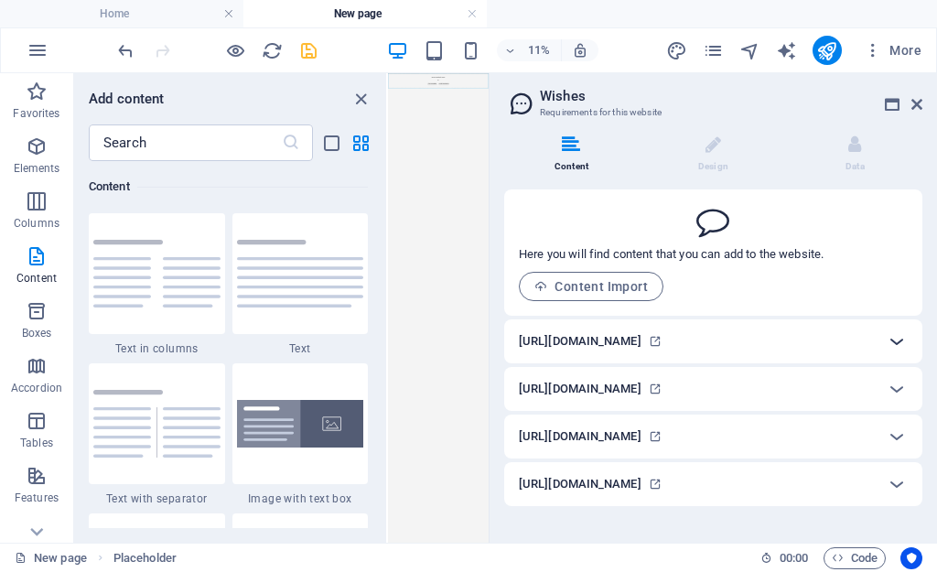
click at [900, 342] on icon at bounding box center [897, 341] width 22 height 22
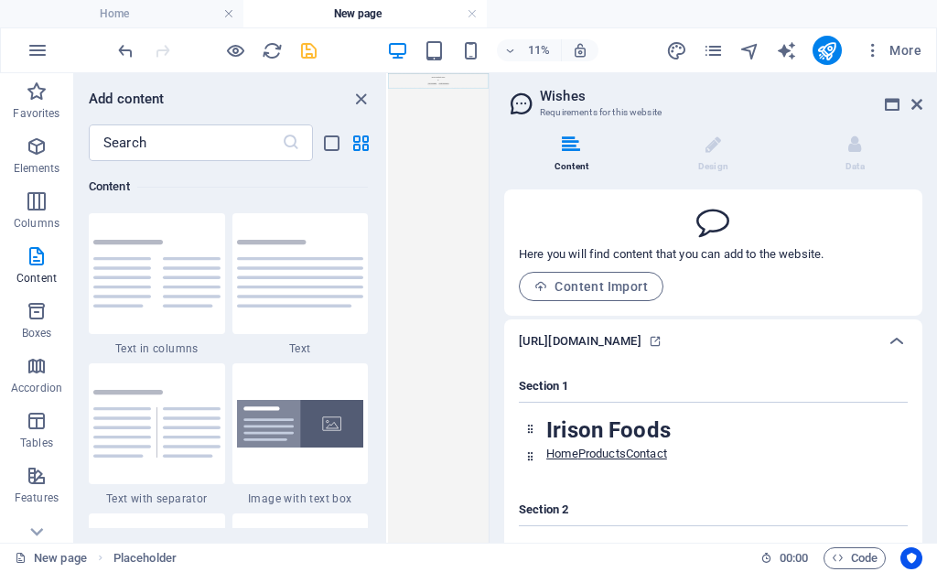
scroll to position [92, 0]
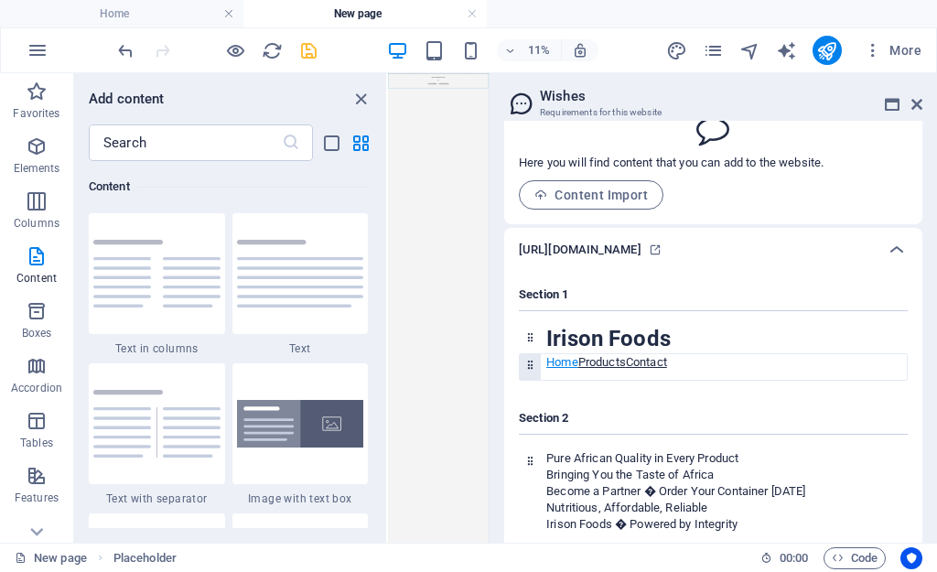
click at [569, 360] on link "Home" at bounding box center [562, 362] width 32 height 14
click at [596, 361] on link "Products" at bounding box center [602, 362] width 48 height 14
click at [568, 362] on link "Home" at bounding box center [562, 362] width 32 height 14
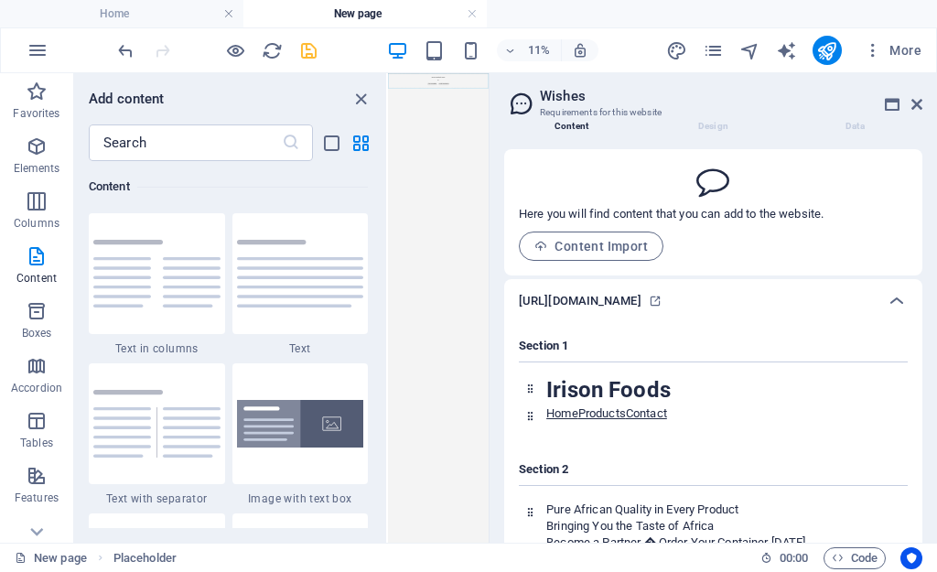
scroll to position [0, 0]
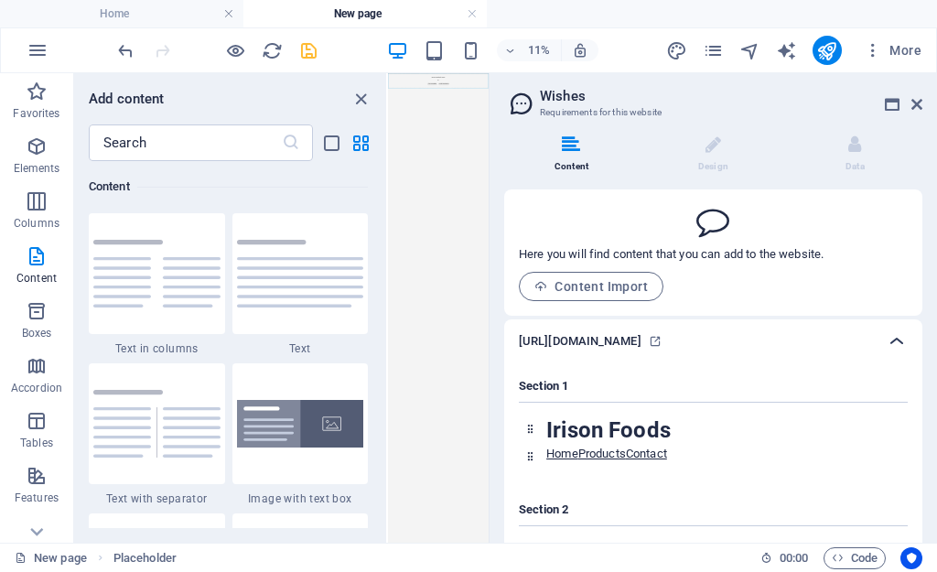
click at [895, 343] on icon at bounding box center [897, 341] width 22 height 22
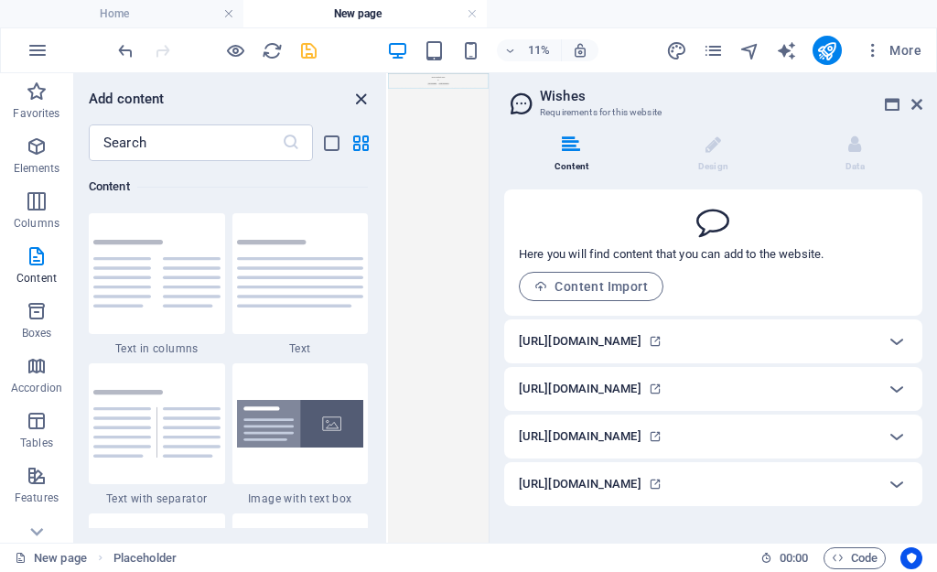
click at [366, 108] on icon "close panel" at bounding box center [361, 99] width 21 height 21
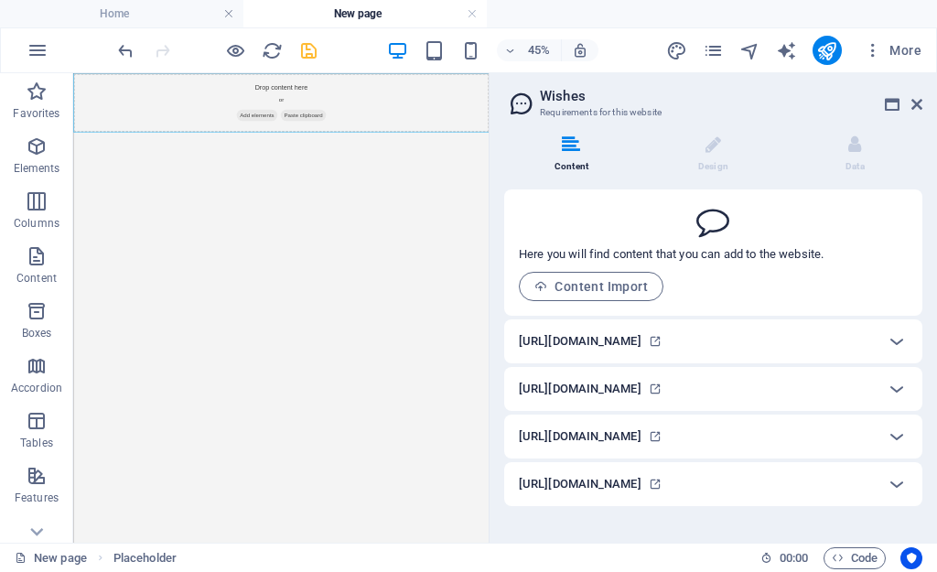
drag, startPoint x: 731, startPoint y: 416, endPoint x: 593, endPoint y: 250, distance: 216.4
click at [453, 157] on span "Add elements" at bounding box center [481, 166] width 91 height 26
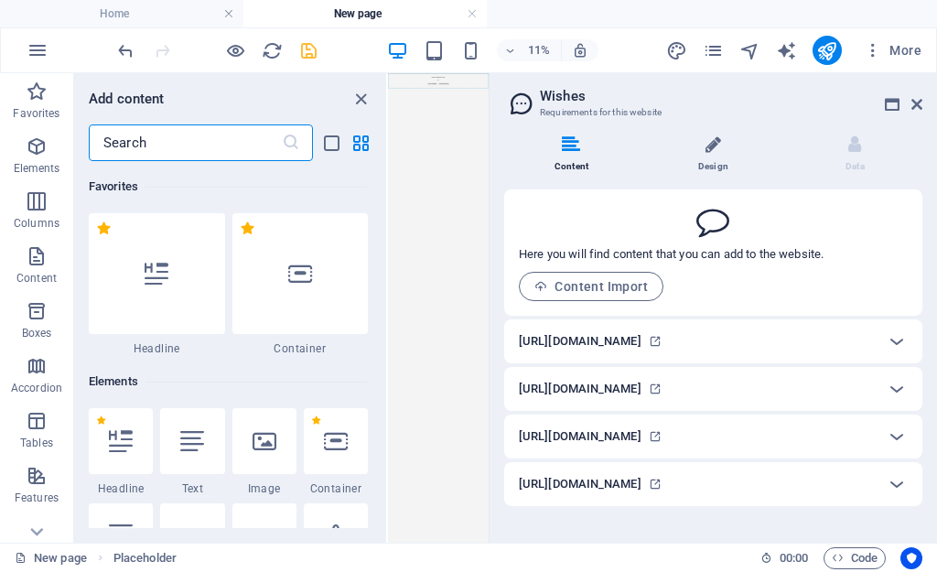
click at [717, 163] on li "Design" at bounding box center [717, 154] width 142 height 39
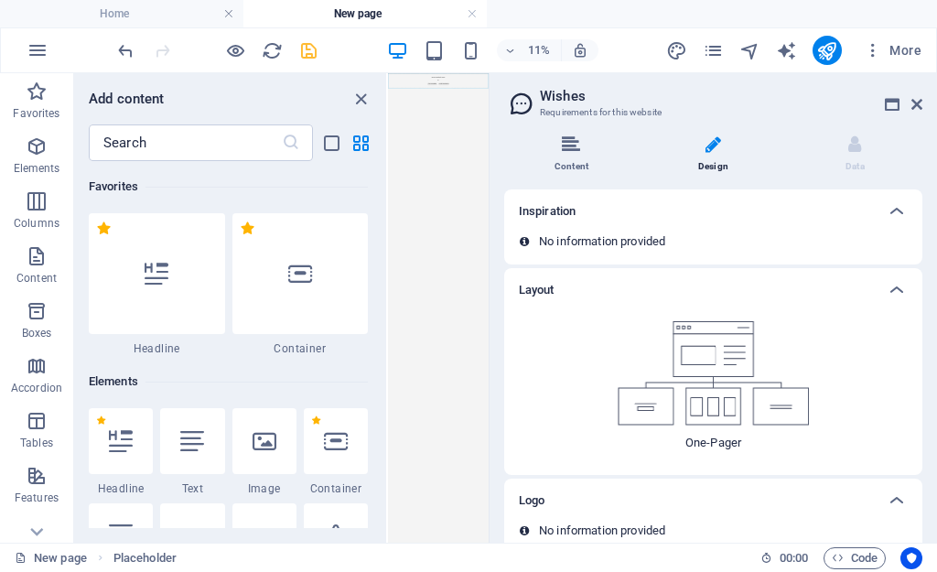
click at [576, 147] on icon at bounding box center [571, 144] width 18 height 18
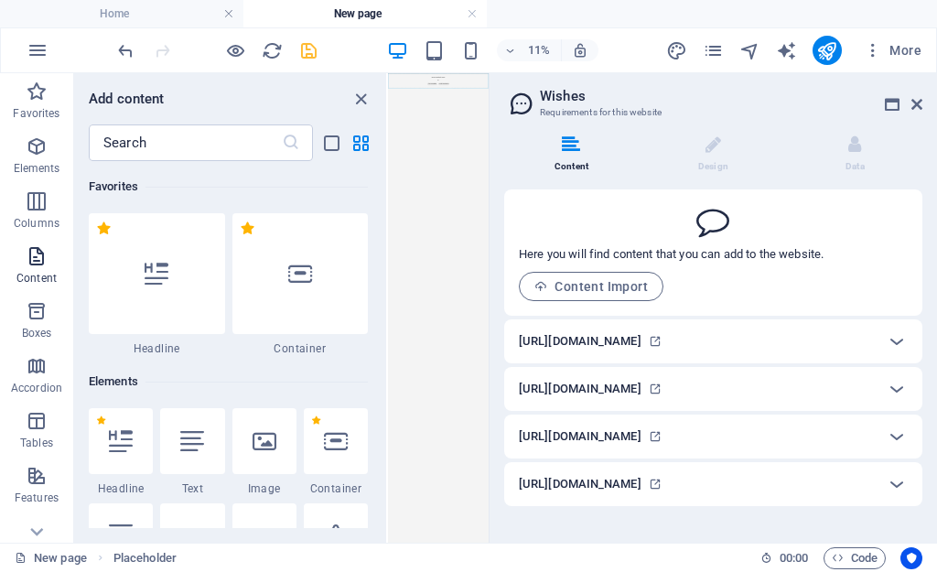
click at [45, 250] on icon "button" at bounding box center [37, 256] width 22 height 22
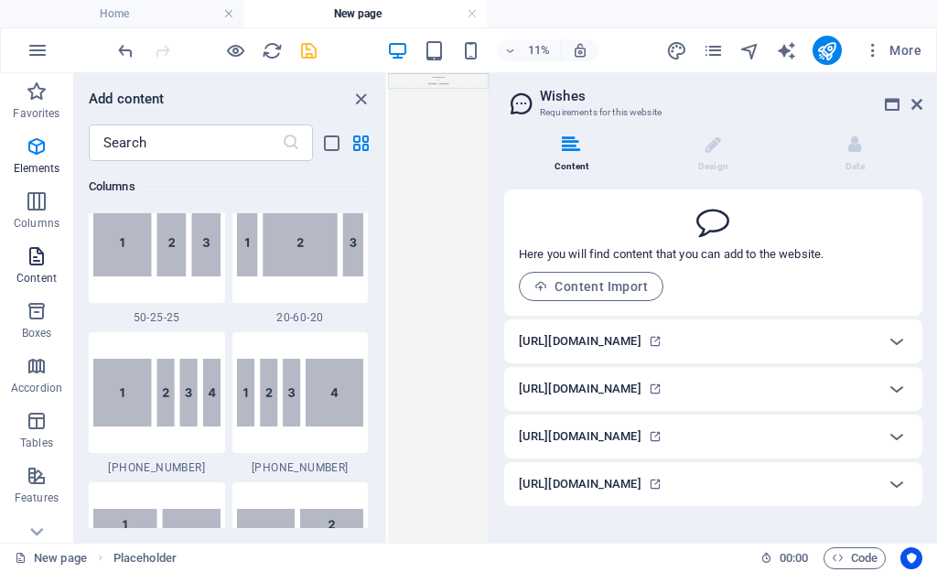
scroll to position [3203, 0]
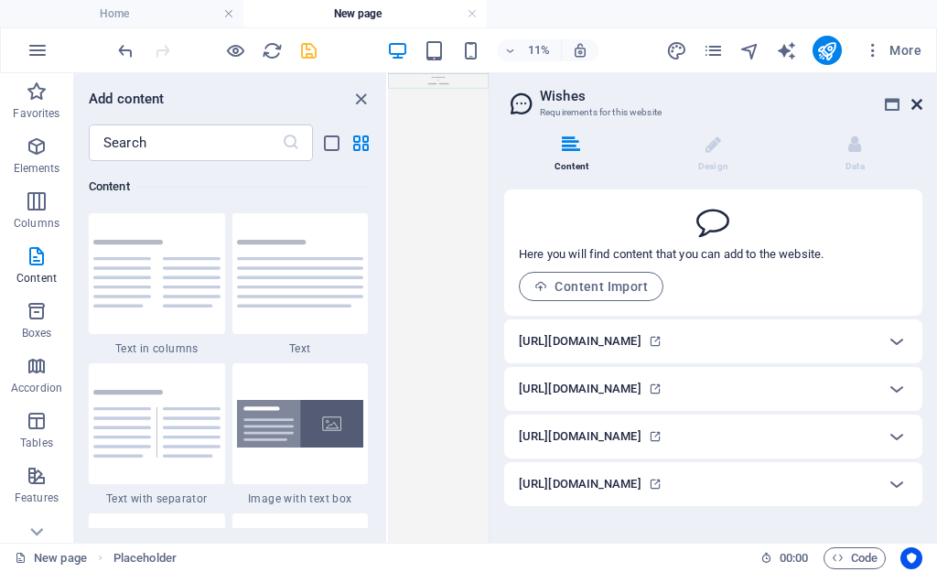
drag, startPoint x: 872, startPoint y: 58, endPoint x: 912, endPoint y: 108, distance: 63.9
click at [912, 108] on icon at bounding box center [917, 104] width 11 height 15
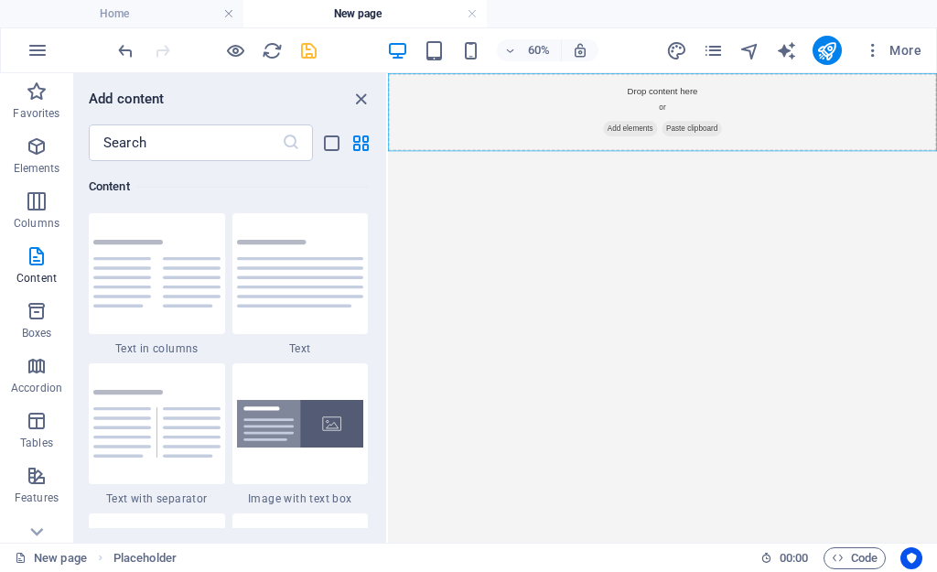
drag, startPoint x: 362, startPoint y: 99, endPoint x: 806, endPoint y: 1, distance: 455.5
click at [362, 100] on icon "close panel" at bounding box center [361, 99] width 21 height 21
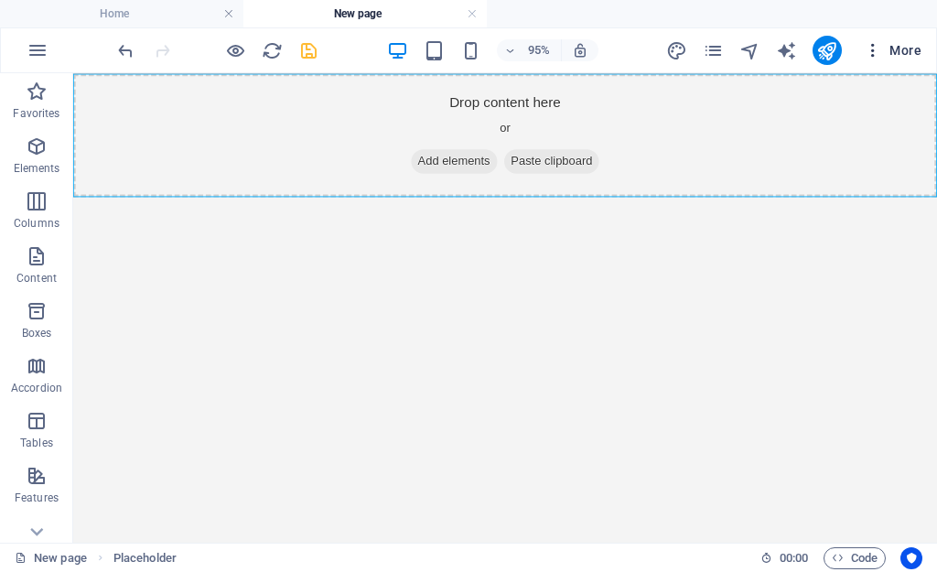
click at [867, 53] on icon "button" at bounding box center [873, 50] width 18 height 18
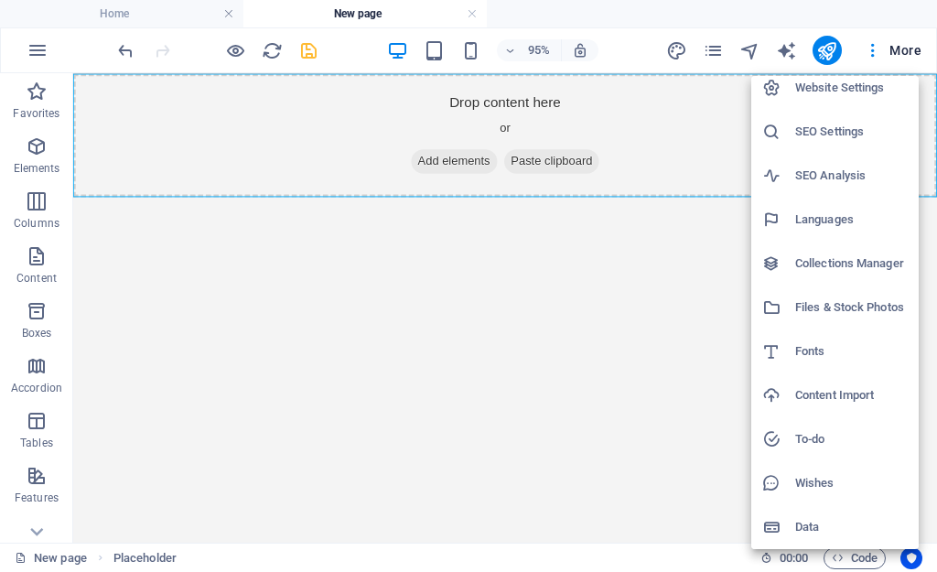
scroll to position [0, 0]
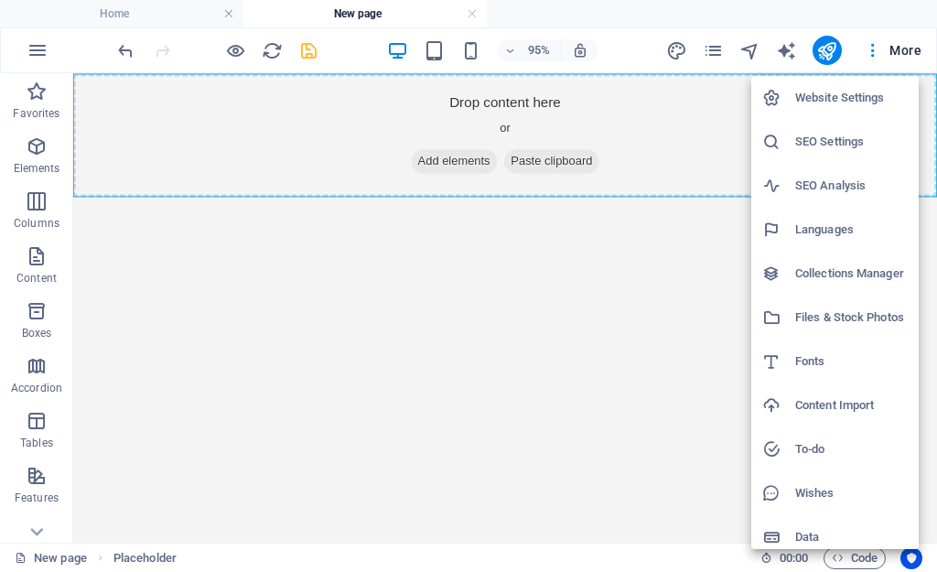
click at [833, 417] on li "Content Import" at bounding box center [834, 406] width 167 height 44
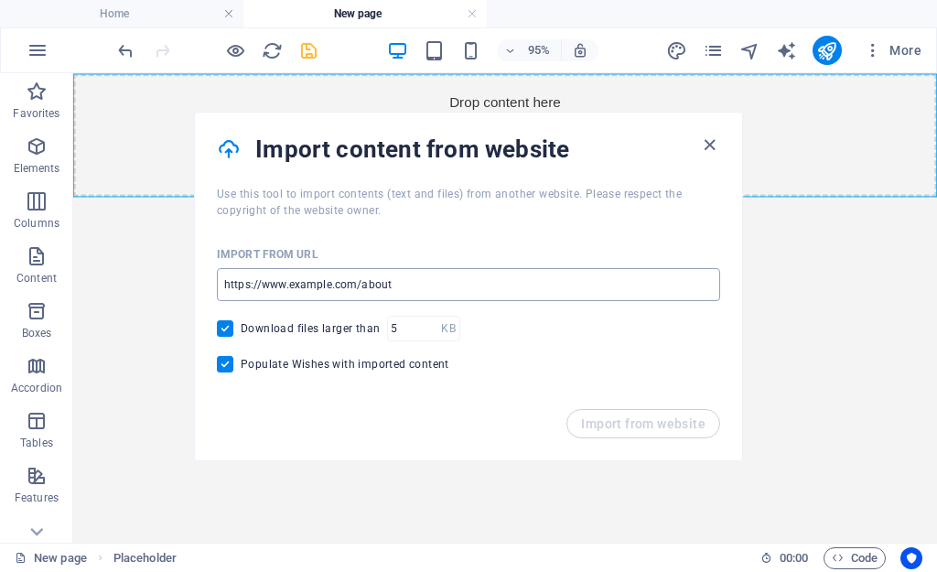
click at [406, 291] on input "url" at bounding box center [468, 284] width 503 height 33
paste input "https://cozy-biscuit-ef3946.netlify.app/"
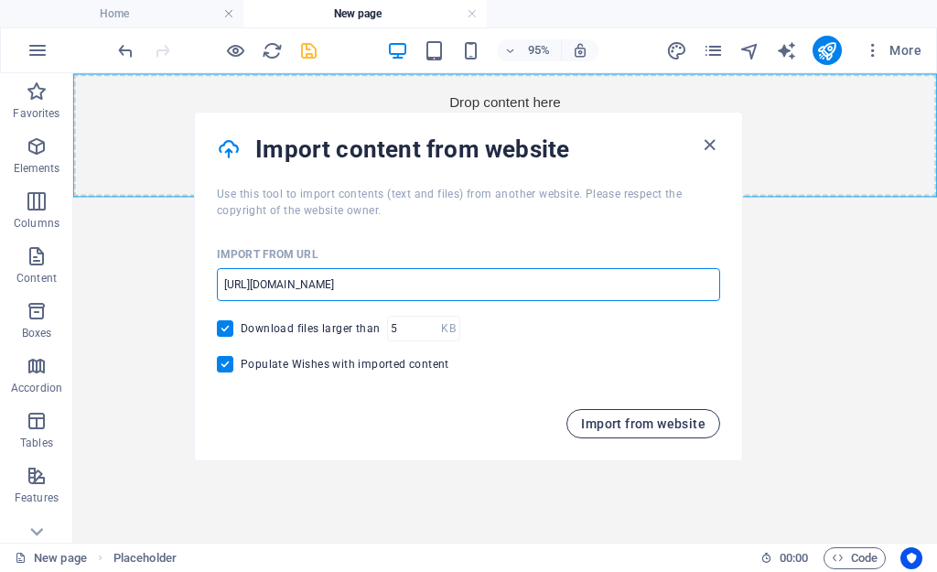
type input "https://cozy-biscuit-ef3946.netlify.app/"
click at [589, 417] on span "Import from website" at bounding box center [643, 423] width 124 height 15
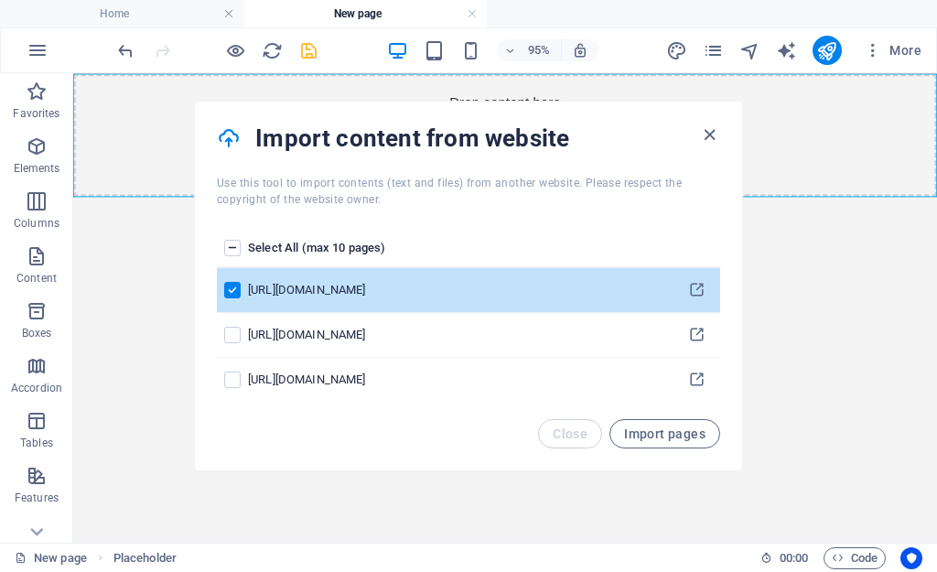
click at [240, 251] on label "pages list" at bounding box center [232, 248] width 16 height 16
click at [0, 0] on input "pages list" at bounding box center [0, 0] width 0 height 0
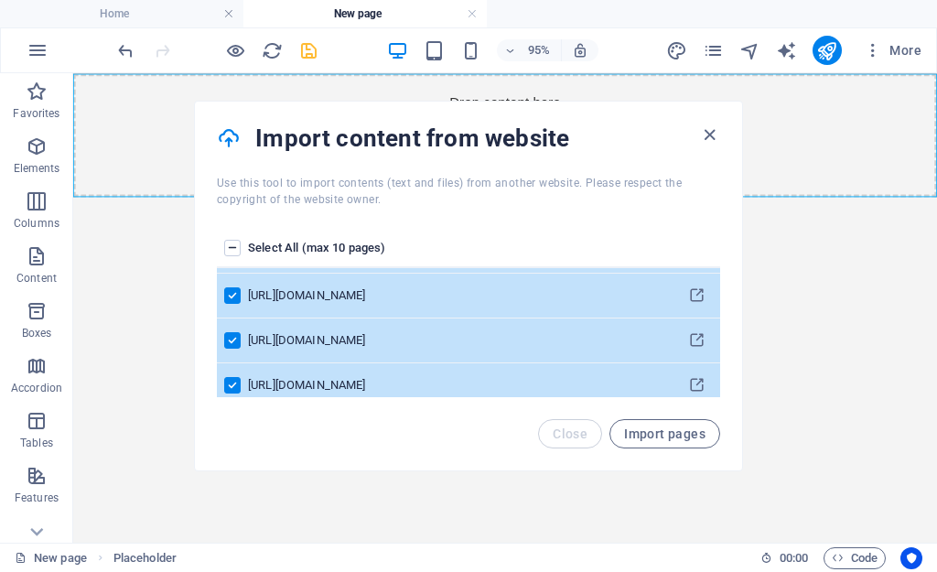
scroll to position [50, 0]
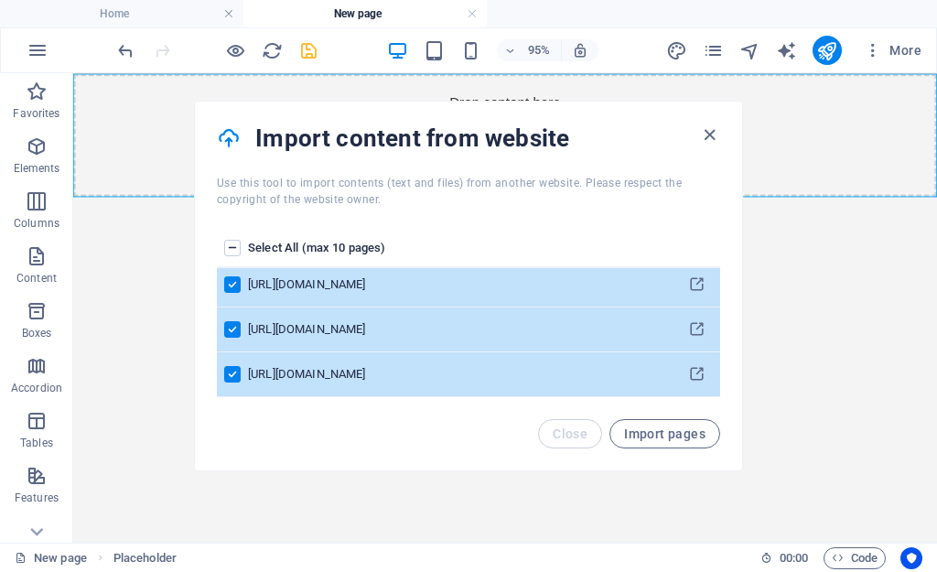
click at [695, 415] on div "Select All (max 10 pages) https://cozy-biscuit-ef3946.netlify.app/ https://cozy…" at bounding box center [468, 313] width 547 height 211
click at [678, 441] on button "Import pages" at bounding box center [665, 433] width 111 height 29
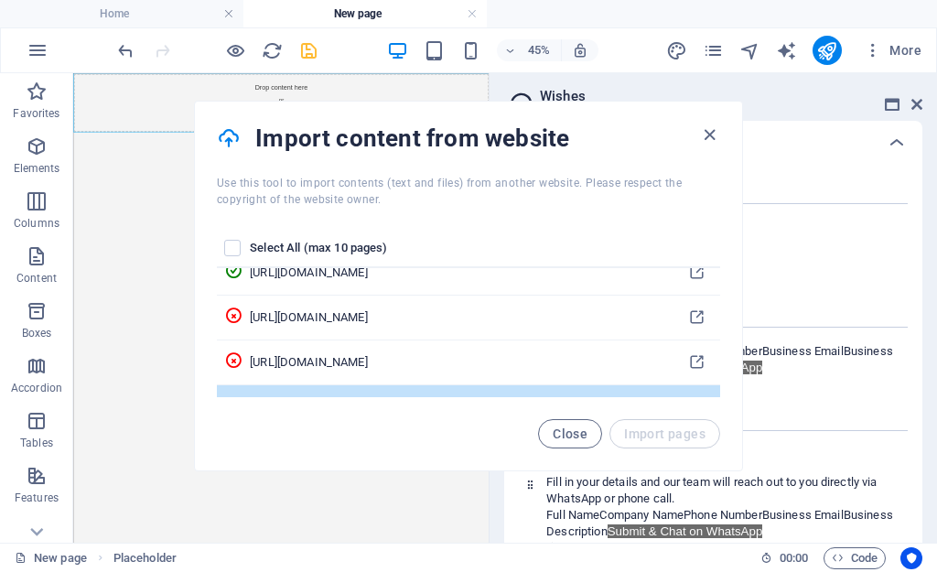
scroll to position [0, 0]
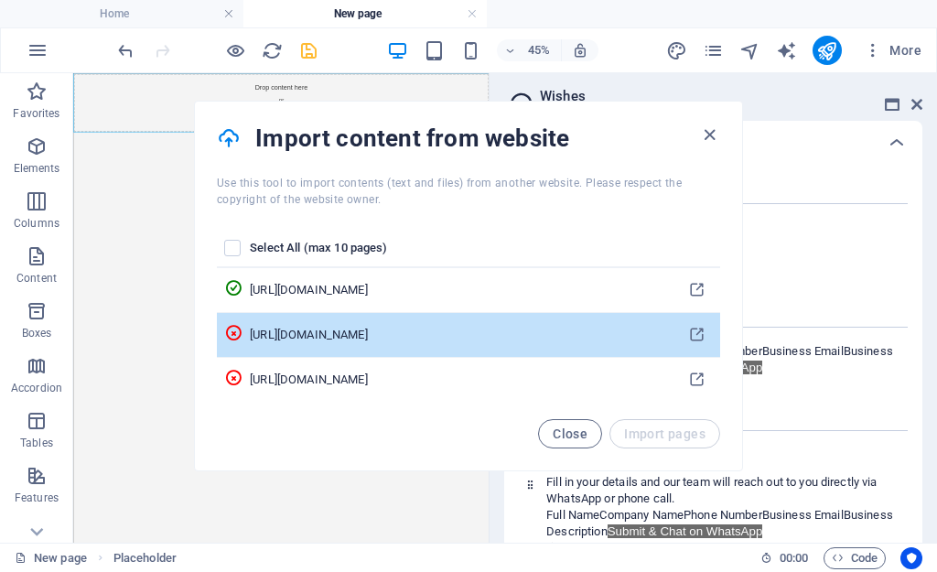
click at [243, 331] on td "pages list" at bounding box center [233, 335] width 33 height 45
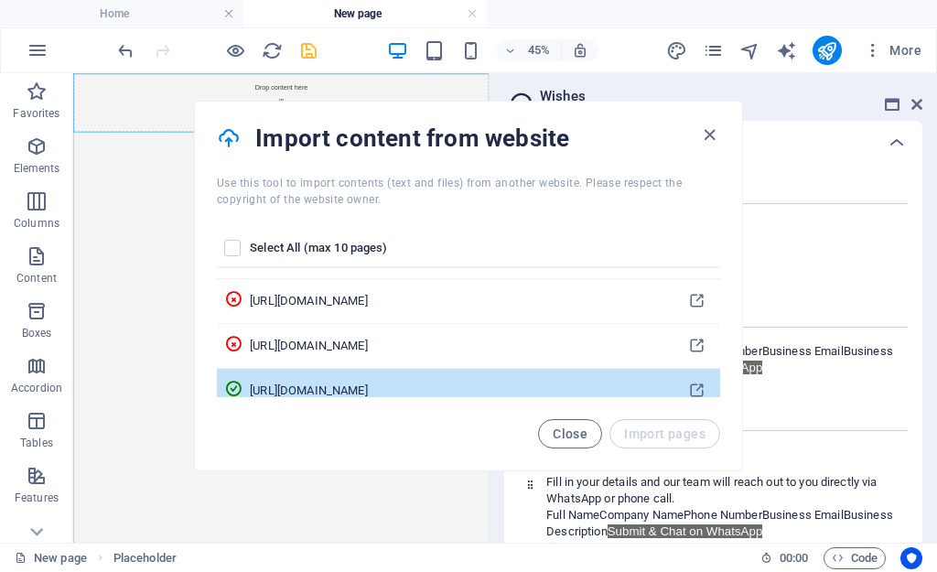
scroll to position [50, 0]
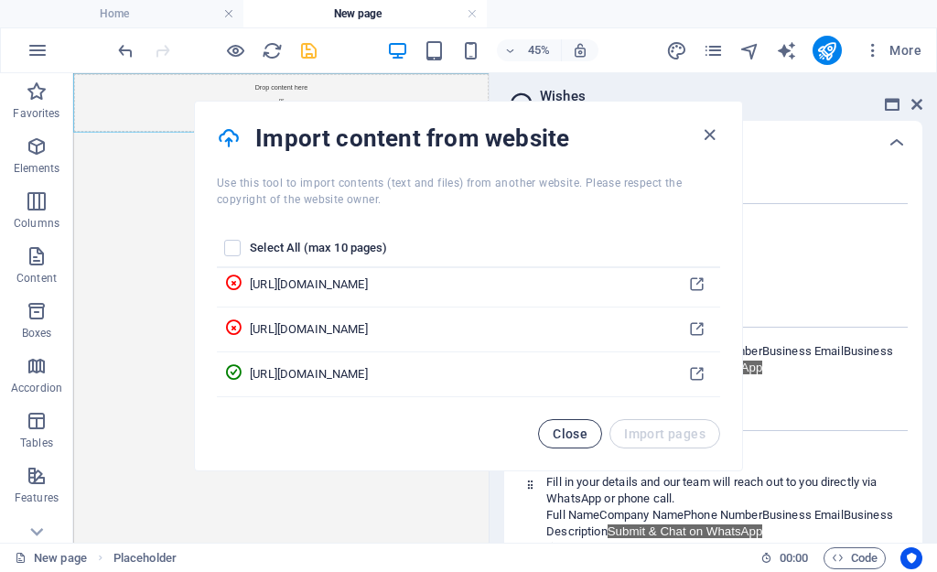
click at [573, 433] on span "Close" at bounding box center [570, 434] width 35 height 15
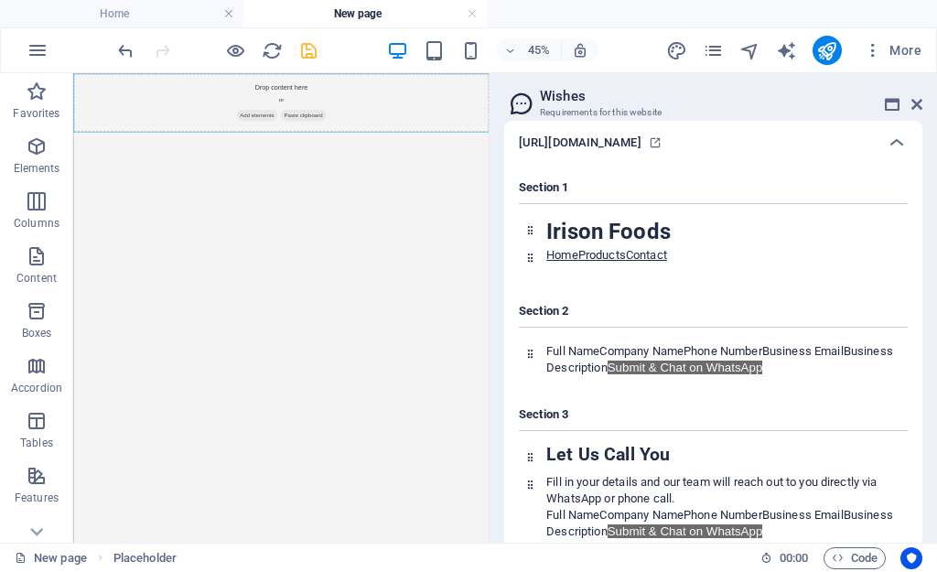
click at [600, 397] on div "Section 3 Let Us Call You Fill in your details and our team will reach out to y…" at bounding box center [713, 483] width 389 height 182
click at [899, 142] on icon at bounding box center [897, 143] width 22 height 22
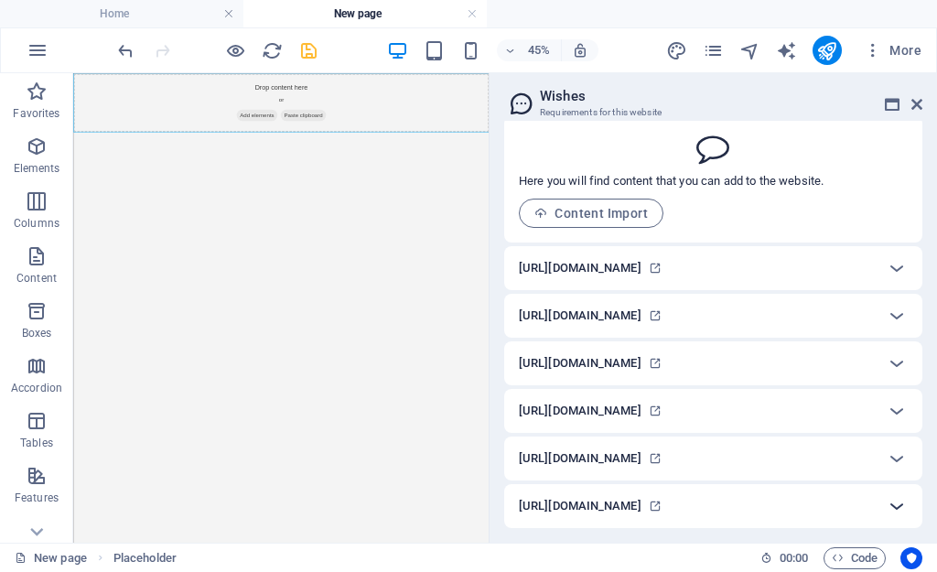
scroll to position [73, 0]
drag, startPoint x: 871, startPoint y: 510, endPoint x: 545, endPoint y: 502, distance: 326.8
click at [545, 502] on div "https://cozy-biscuit-ef3946.netlify.app/contact" at bounding box center [713, 506] width 418 height 44
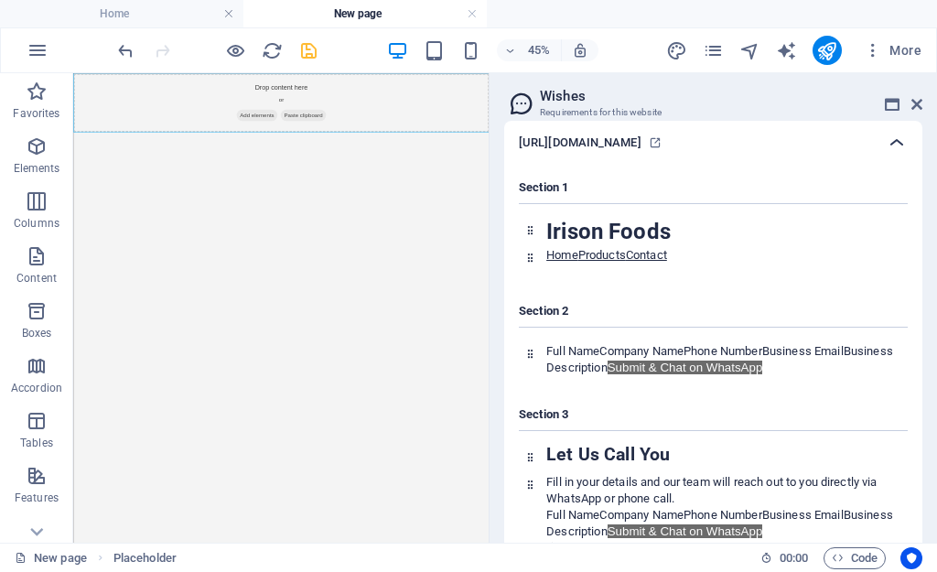
click at [899, 139] on icon at bounding box center [897, 143] width 22 height 22
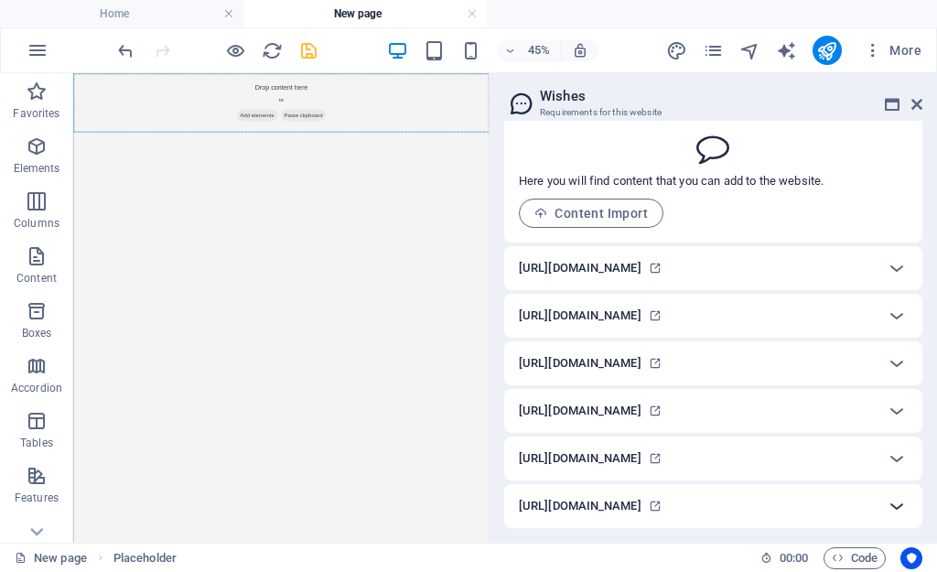
scroll to position [73, 0]
click at [662, 315] on icon at bounding box center [655, 315] width 13 height 13
drag, startPoint x: 883, startPoint y: 330, endPoint x: 394, endPoint y: 333, distance: 488.8
drag, startPoint x: 715, startPoint y: 433, endPoint x: 459, endPoint y: 130, distance: 396.2
click at [282, 75] on div "+" at bounding box center [281, 76] width 16 height 7
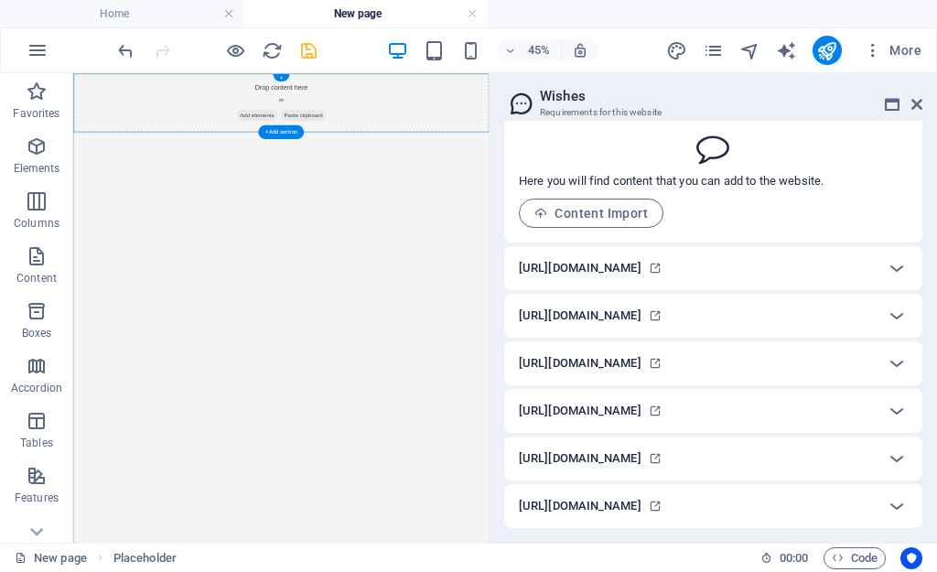
click at [282, 70] on div "45% More" at bounding box center [468, 50] width 935 height 44
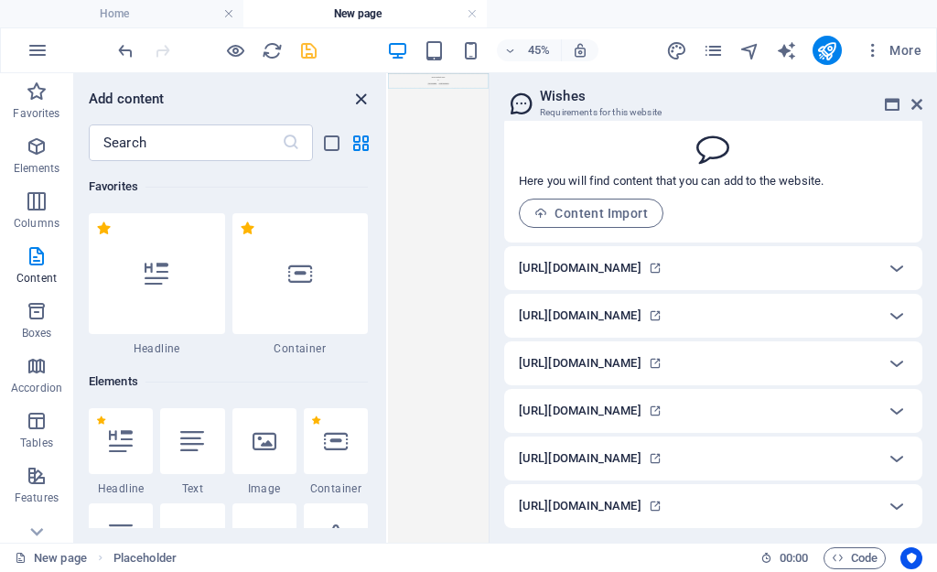
click at [361, 103] on icon "close panel" at bounding box center [361, 99] width 21 height 21
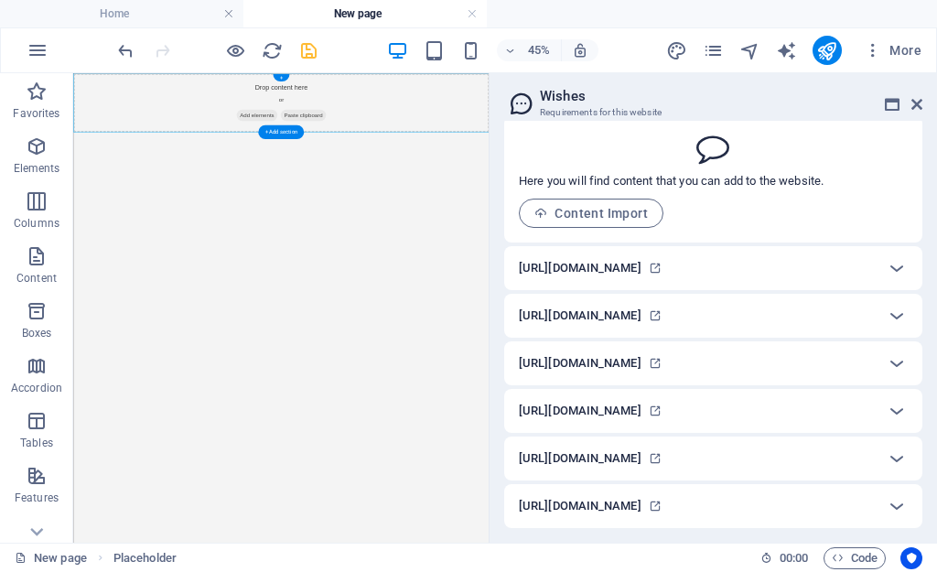
click at [528, 92] on div "Drop content here or Add elements Paste clipboard" at bounding box center [535, 138] width 924 height 130
click at [286, 77] on div "+" at bounding box center [281, 76] width 16 height 7
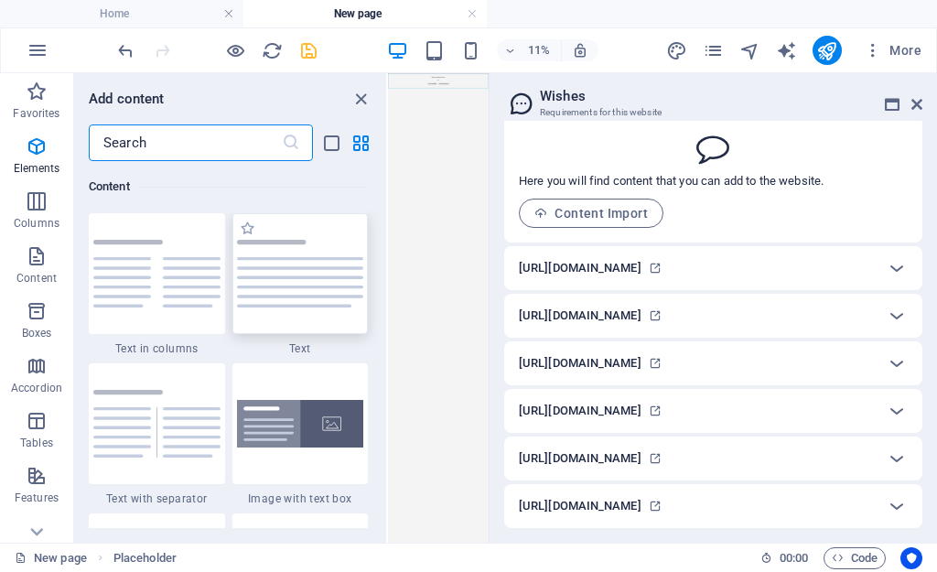
scroll to position [3203, 0]
click at [362, 110] on div "Add content ​ Favorites 1 Star Headline 1 Star Container Elements 1 Star Headli…" at bounding box center [230, 308] width 312 height 470
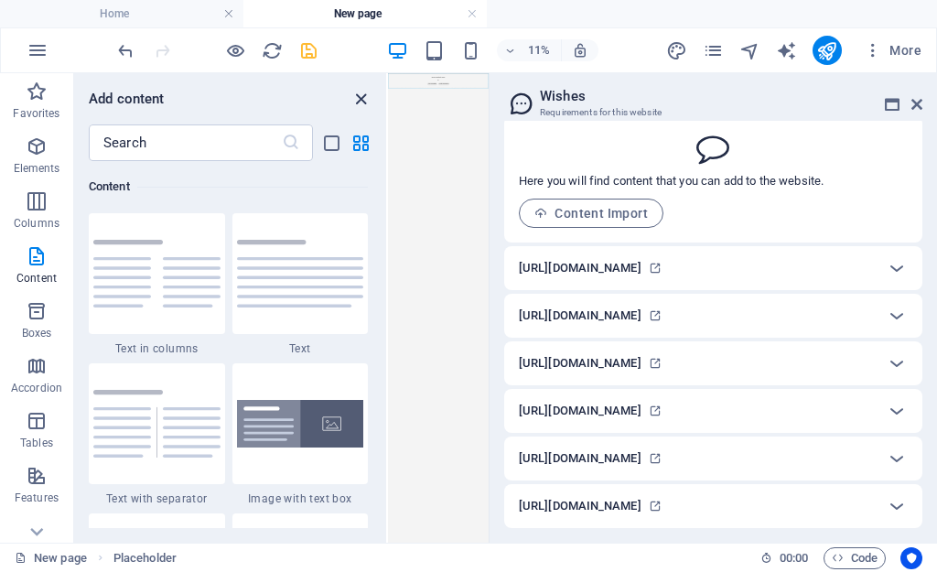
click at [368, 100] on icon "close panel" at bounding box center [361, 99] width 21 height 21
click at [936, 203] on html "Drop content here or Add elements Paste clipboard" at bounding box center [834, 138] width 893 height 130
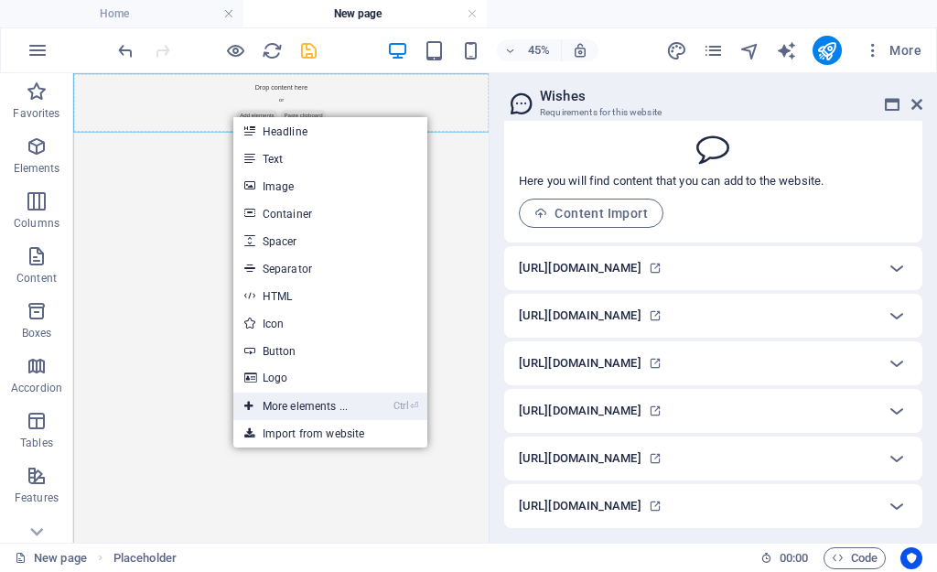
click at [329, 412] on link "Ctrl ⏎ More elements ..." at bounding box center [295, 406] width 125 height 27
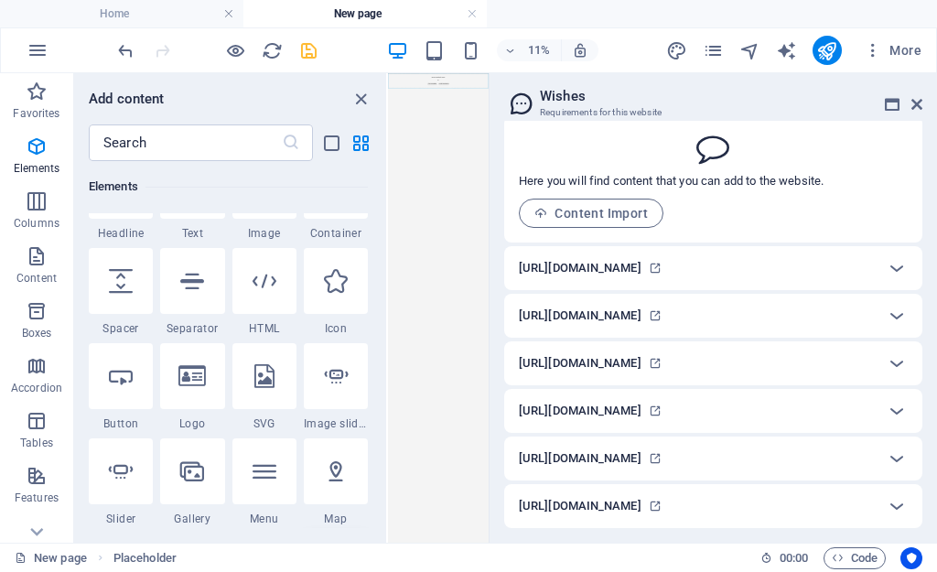
scroll to position [286, 0]
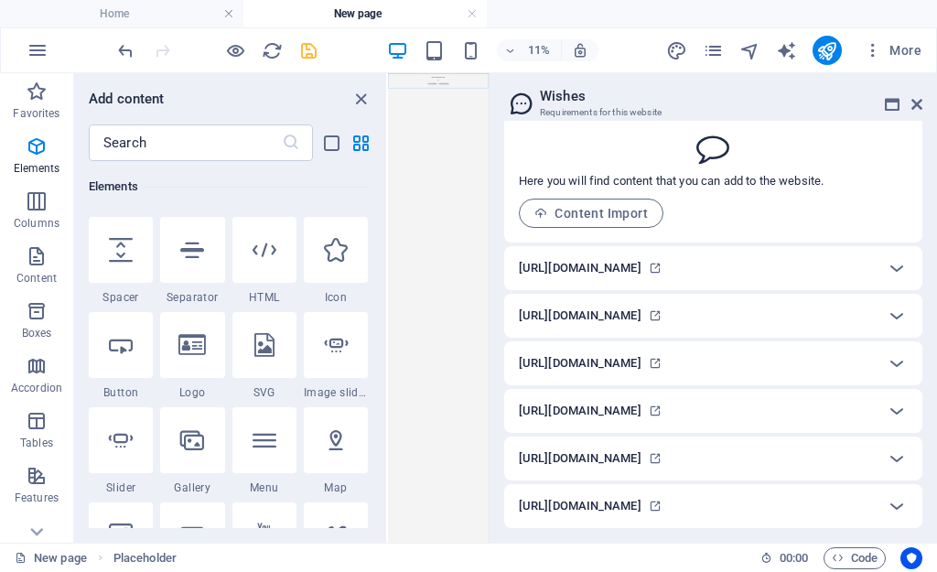
drag, startPoint x: 997, startPoint y: 533, endPoint x: 1037, endPoint y: 1680, distance: 1148.5
drag, startPoint x: 1099, startPoint y: 393, endPoint x: 964, endPoint y: 2404, distance: 2015.4
drag, startPoint x: 1076, startPoint y: 377, endPoint x: 1216, endPoint y: 2127, distance: 1755.6
click at [886, 272] on icon at bounding box center [897, 268] width 22 height 22
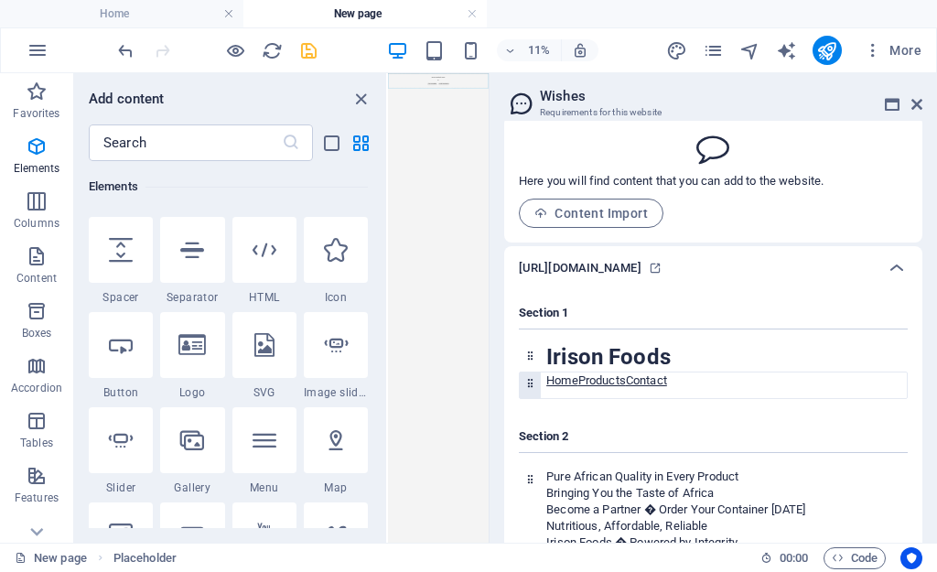
click at [525, 387] on icon at bounding box center [530, 383] width 12 height 12
click at [528, 383] on icon at bounding box center [530, 383] width 12 height 12
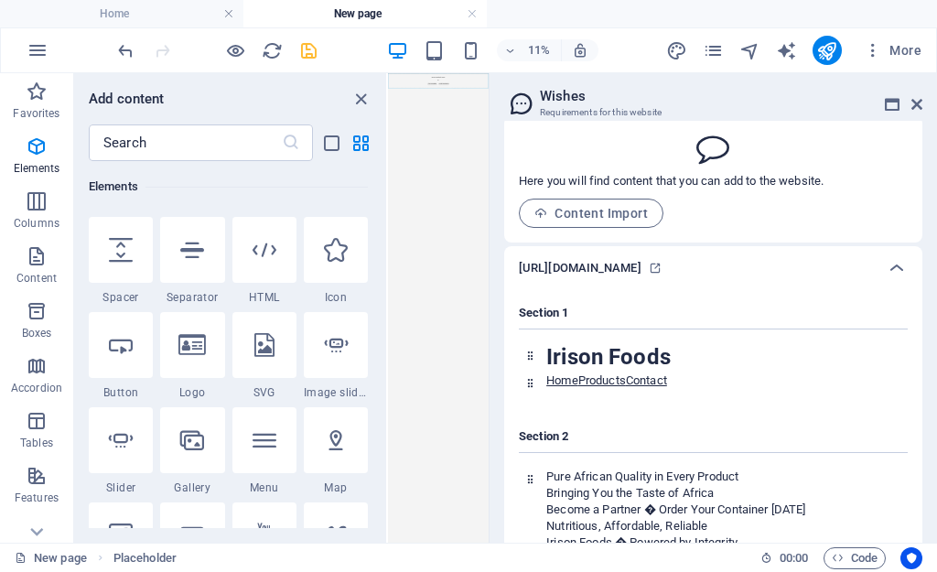
drag, startPoint x: 916, startPoint y: 456, endPoint x: 875, endPoint y: 2347, distance: 1891.4
click at [373, 92] on div "Add content" at bounding box center [230, 99] width 312 height 22
click at [364, 106] on icon "close panel" at bounding box center [361, 99] width 21 height 21
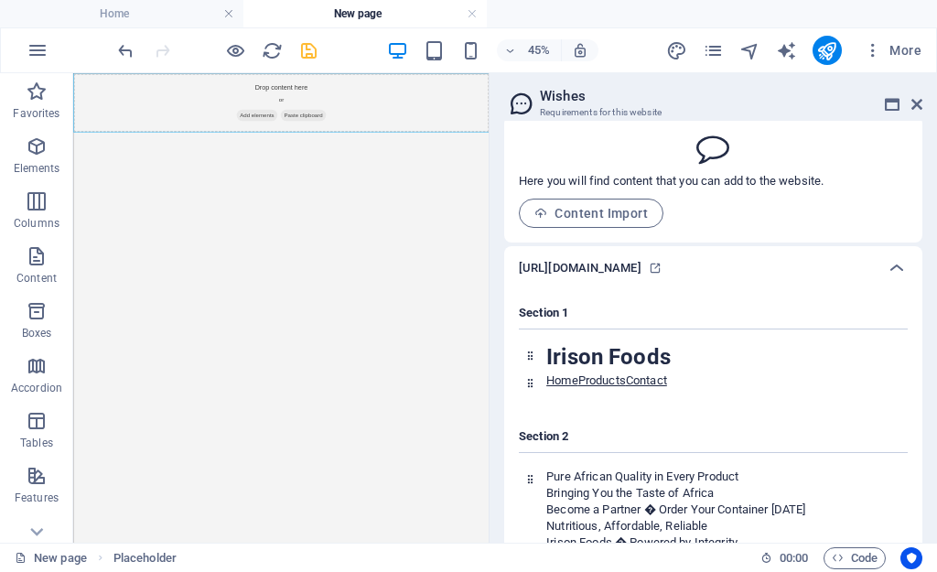
scroll to position [256, 0]
